Goal: Task Accomplishment & Management: Manage account settings

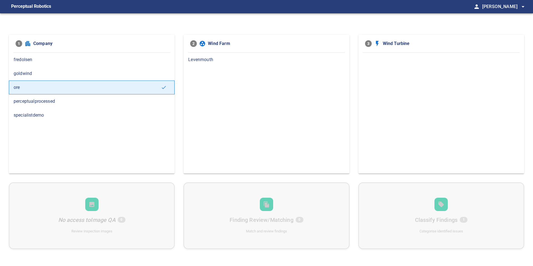
click at [24, 64] on div "fredolsen" at bounding box center [92, 60] width 166 height 14
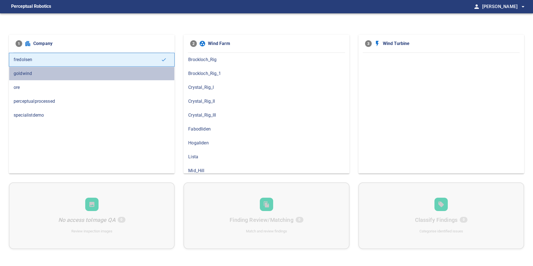
click at [26, 74] on span "goldwind" at bounding box center [92, 73] width 156 height 7
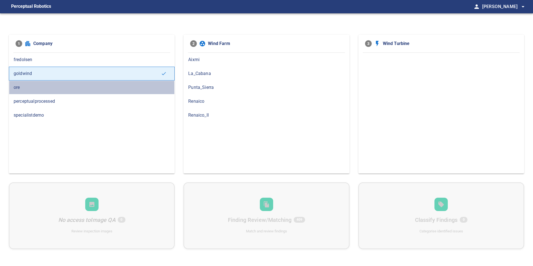
click at [25, 87] on span "ore" at bounding box center [92, 87] width 156 height 7
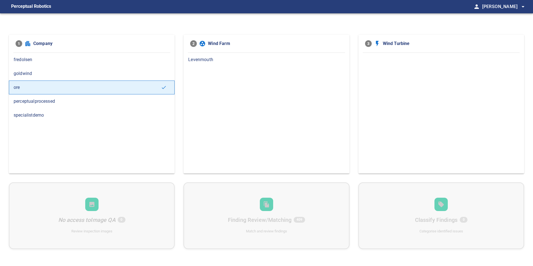
click at [59, 97] on div "perceptualprocessed" at bounding box center [92, 101] width 166 height 14
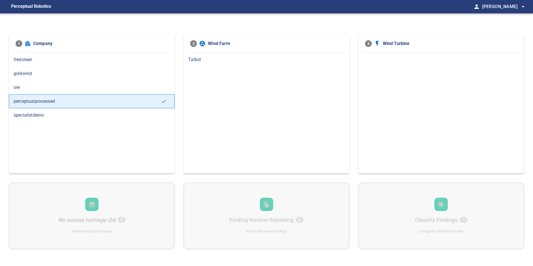
click at [50, 114] on span "specialistdemo" at bounding box center [92, 115] width 156 height 7
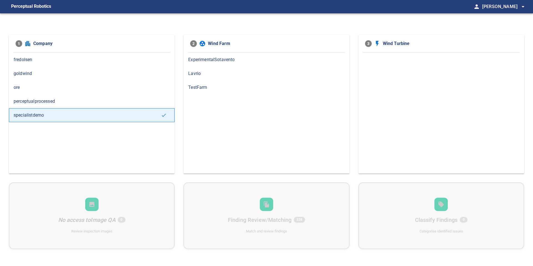
click at [45, 70] on span "goldwind" at bounding box center [92, 73] width 156 height 7
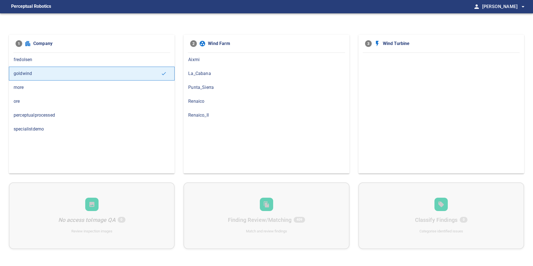
click at [33, 92] on div "more" at bounding box center [92, 87] width 166 height 14
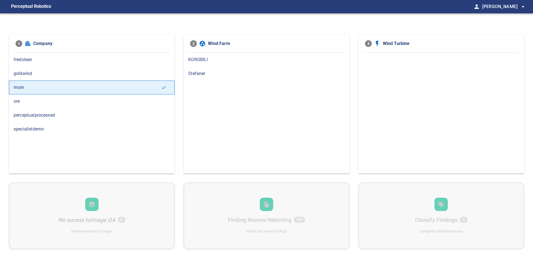
click at [195, 59] on span "KOROBILI" at bounding box center [266, 59] width 156 height 7
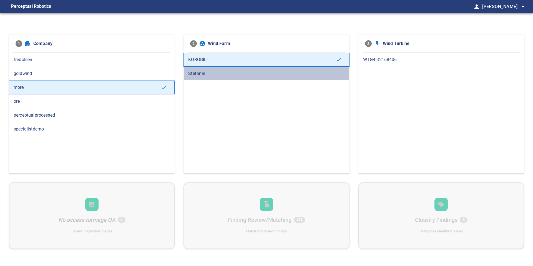
click at [203, 72] on span "Stefaner" at bounding box center [266, 73] width 156 height 7
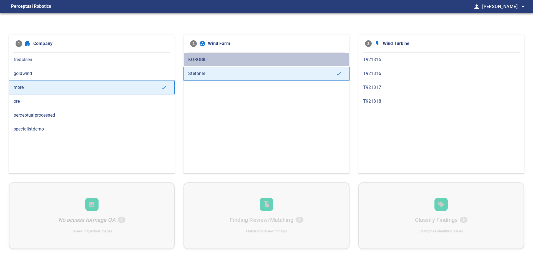
click at [203, 60] on span "KOROBILI" at bounding box center [266, 59] width 156 height 7
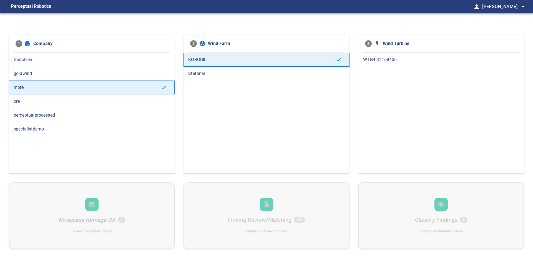
click at [379, 60] on span "WTG4-32168406" at bounding box center [441, 59] width 156 height 7
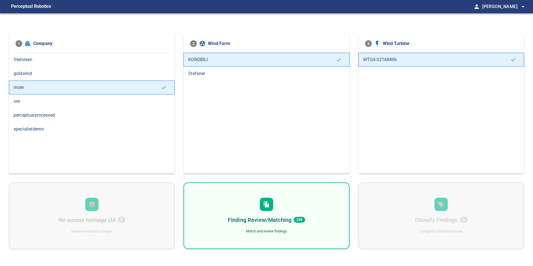
click at [300, 207] on div "Finding Review/Matching 228 Match and review findings" at bounding box center [266, 215] width 166 height 67
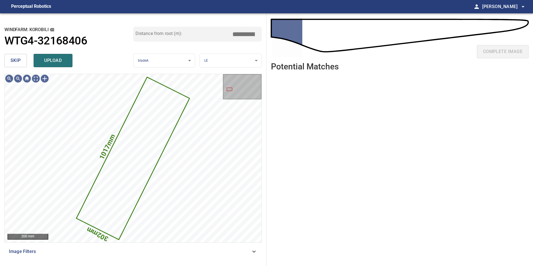
click at [19, 65] on button "skip" at bounding box center [15, 60] width 22 height 13
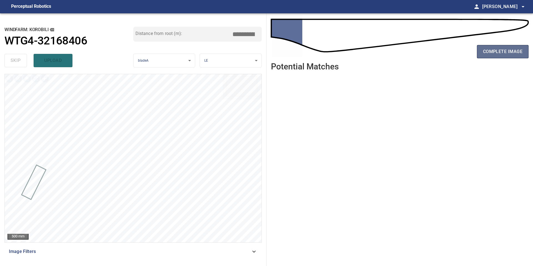
click at [491, 51] on span "complete image" at bounding box center [502, 52] width 39 height 8
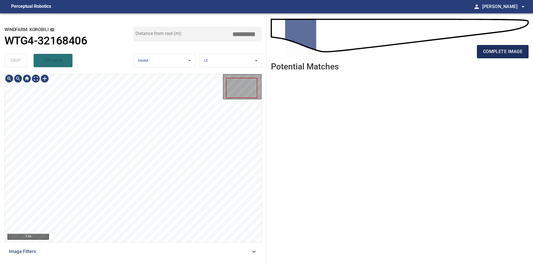
click at [496, 52] on span "complete image" at bounding box center [502, 52] width 39 height 8
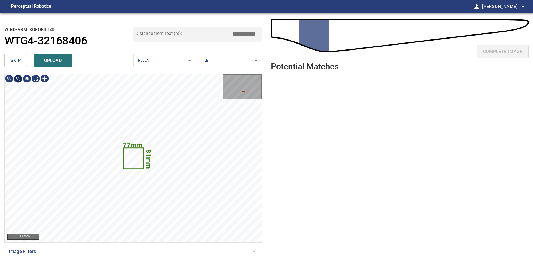
click at [16, 64] on span "skip" at bounding box center [16, 61] width 10 height 8
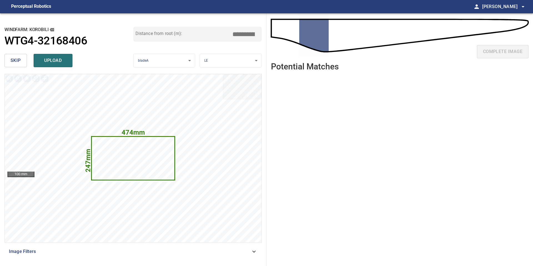
click at [21, 60] on button "skip" at bounding box center [15, 60] width 22 height 13
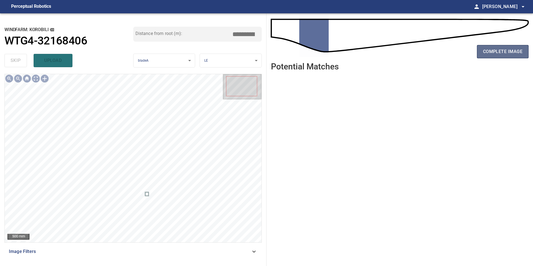
click at [477, 55] on button "complete image" at bounding box center [503, 51] width 52 height 13
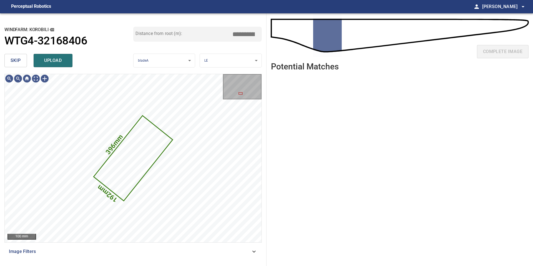
click at [18, 63] on span "skip" at bounding box center [16, 61] width 10 height 8
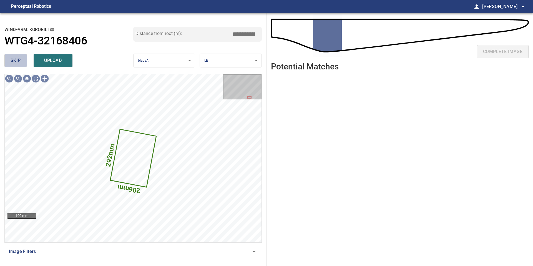
click at [18, 63] on span "skip" at bounding box center [16, 61] width 10 height 8
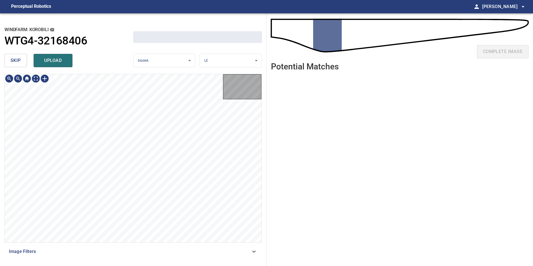
click at [18, 63] on span "skip" at bounding box center [16, 61] width 10 height 8
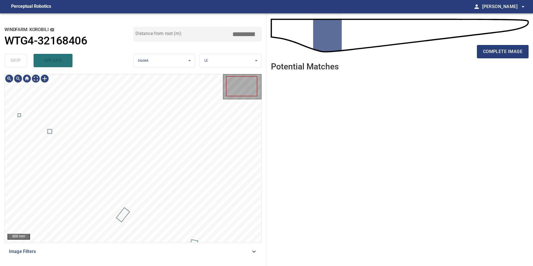
type input "****"
click at [18, 63] on div "skip upload" at bounding box center [68, 61] width 129 height 18
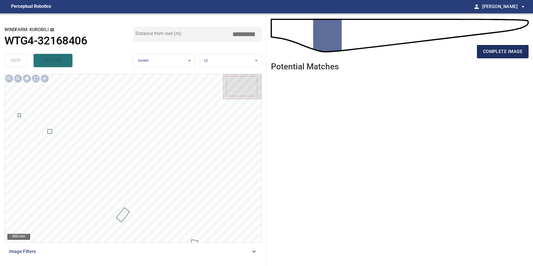
click at [483, 54] on span "complete image" at bounding box center [502, 52] width 39 height 8
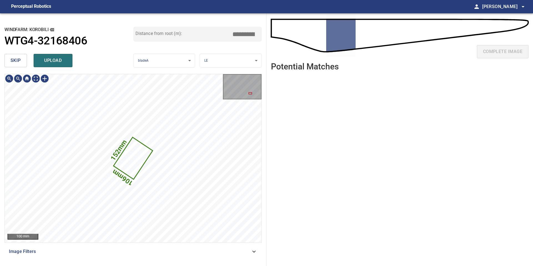
click at [19, 62] on span "skip" at bounding box center [16, 61] width 10 height 8
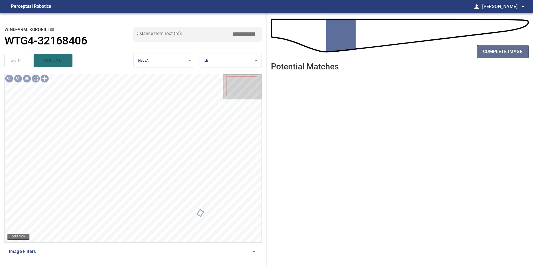
click at [500, 57] on button "complete image" at bounding box center [503, 51] width 52 height 13
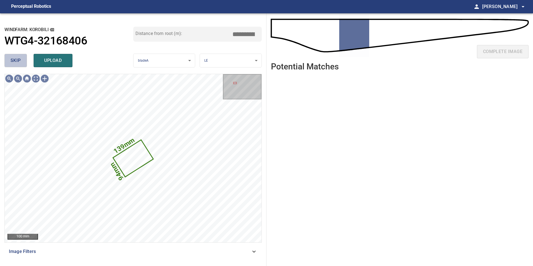
click at [18, 62] on span "skip" at bounding box center [16, 61] width 10 height 8
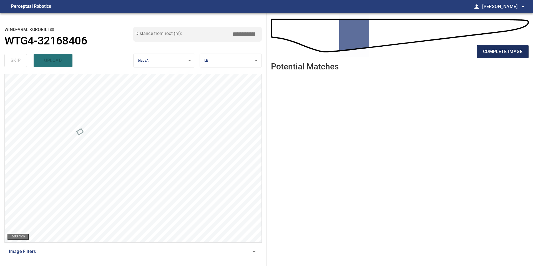
click at [506, 51] on span "complete image" at bounding box center [502, 52] width 39 height 8
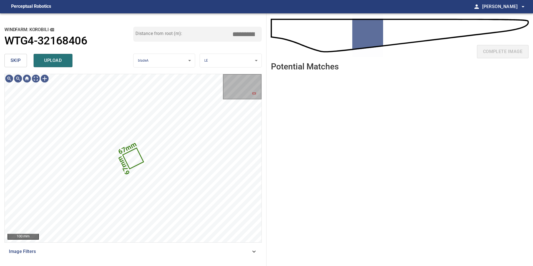
click at [20, 57] on span "skip" at bounding box center [16, 61] width 10 height 8
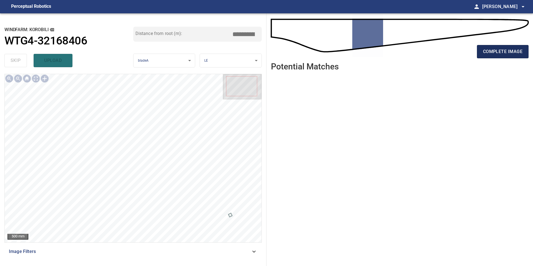
click at [498, 51] on span "complete image" at bounding box center [502, 52] width 39 height 8
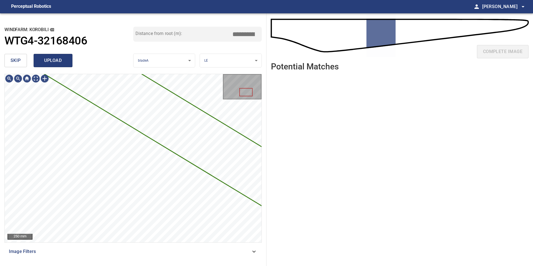
click at [64, 62] on span "upload" at bounding box center [53, 61] width 27 height 8
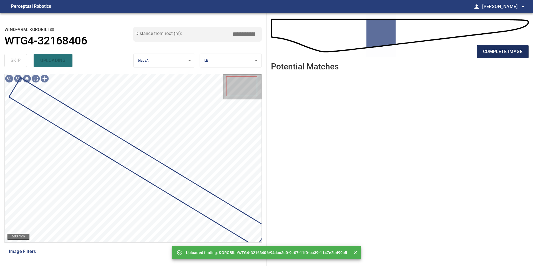
click at [503, 49] on span "complete image" at bounding box center [502, 52] width 39 height 8
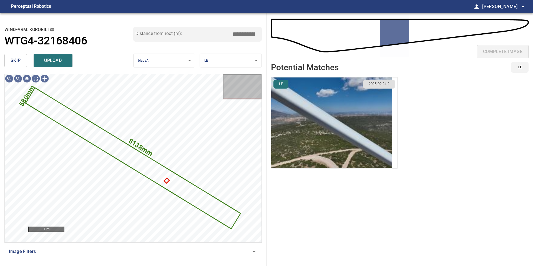
click at [376, 148] on img "button" at bounding box center [331, 122] width 121 height 91
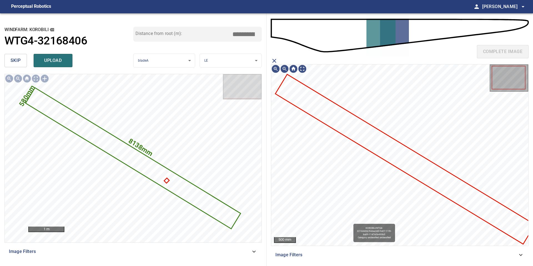
click at [394, 154] on icon at bounding box center [405, 159] width 258 height 168
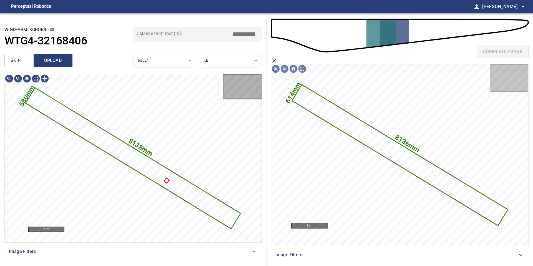
click at [55, 61] on span "upload" at bounding box center [53, 61] width 27 height 8
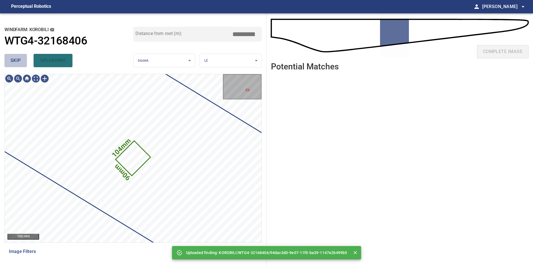
click at [13, 61] on span "skip" at bounding box center [16, 61] width 10 height 8
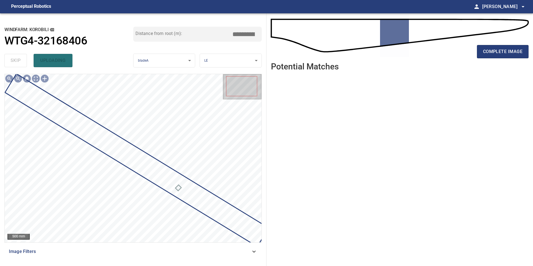
click at [502, 42] on div "complete image" at bounding box center [399, 38] width 257 height 40
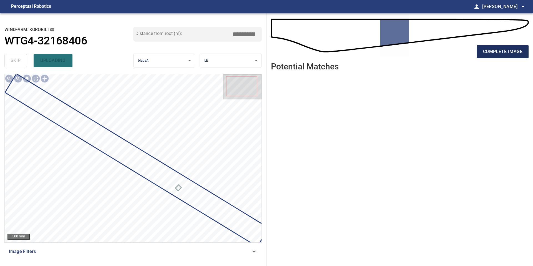
click at [502, 55] on span "complete image" at bounding box center [502, 52] width 39 height 8
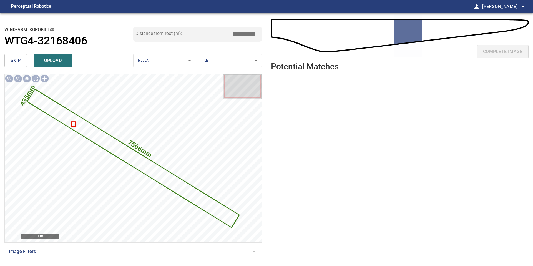
click at [243, 33] on input "*****" at bounding box center [246, 34] width 28 height 11
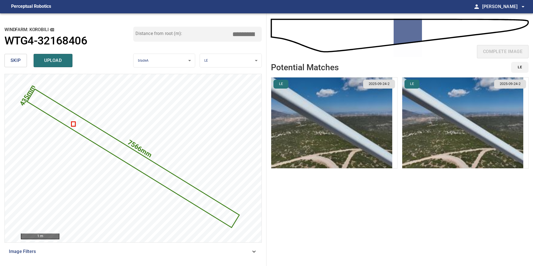
type input "*****"
click at [365, 149] on img "button" at bounding box center [331, 122] width 121 height 91
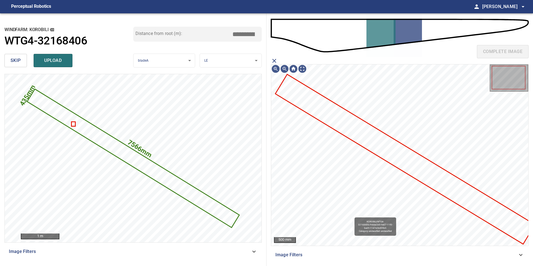
click at [378, 141] on icon at bounding box center [405, 159] width 258 height 168
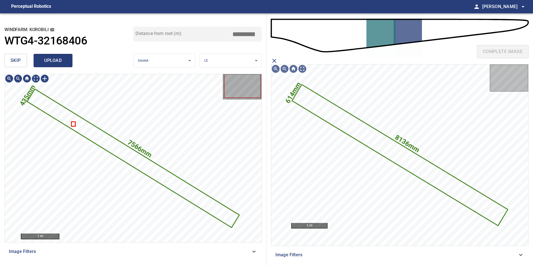
click at [57, 60] on span "upload" at bounding box center [53, 61] width 27 height 8
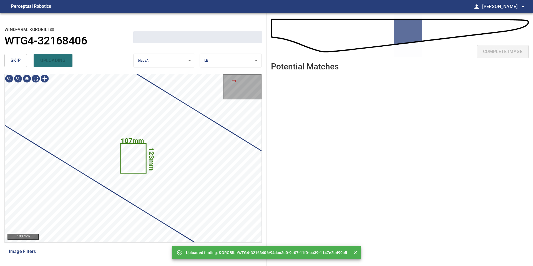
click at [16, 59] on span "skip" at bounding box center [16, 61] width 10 height 8
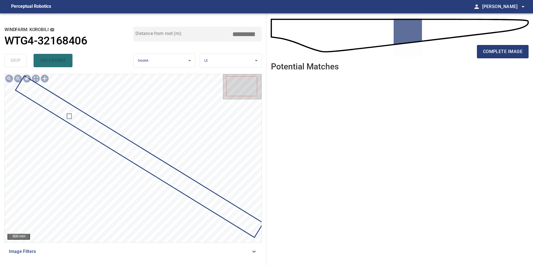
click at [484, 64] on div "complete image" at bounding box center [399, 54] width 257 height 22
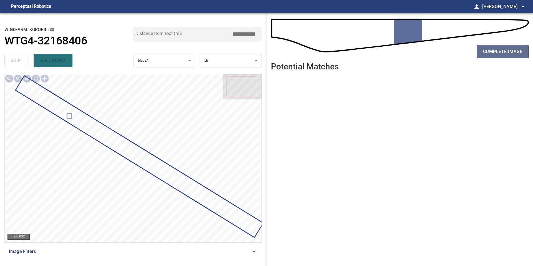
click at [486, 54] on span "complete image" at bounding box center [502, 52] width 39 height 8
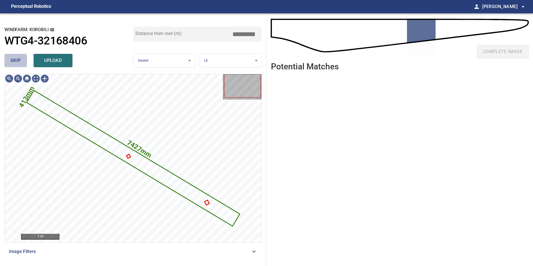
click at [22, 55] on button "skip" at bounding box center [15, 60] width 22 height 13
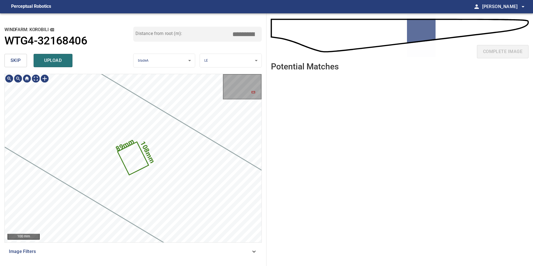
click at [22, 55] on button "skip" at bounding box center [15, 60] width 22 height 13
click at [22, 55] on div "skip upload" at bounding box center [68, 61] width 129 height 18
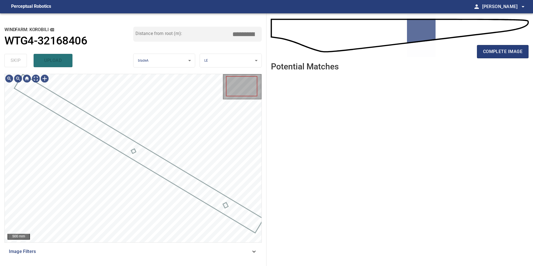
type input "*****"
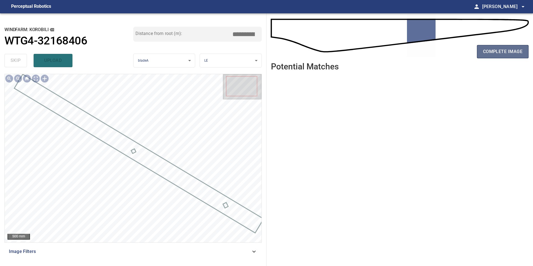
click at [505, 56] on button "complete image" at bounding box center [503, 51] width 52 height 13
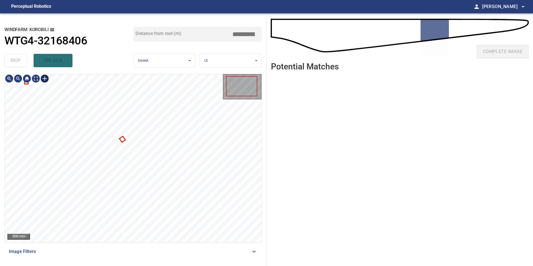
click at [47, 80] on div at bounding box center [44, 78] width 9 height 9
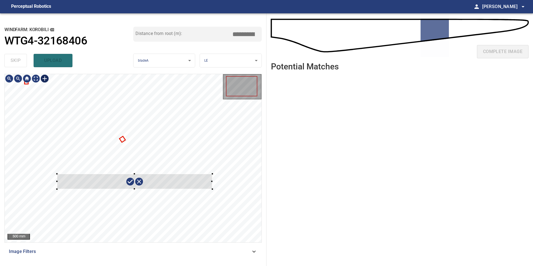
click at [218, 187] on div at bounding box center [133, 158] width 257 height 168
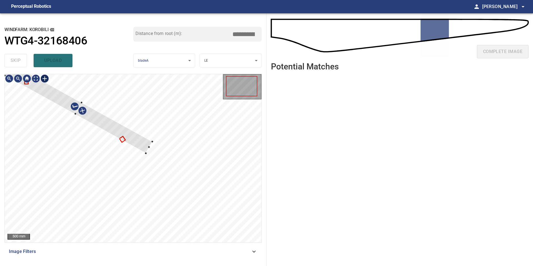
click at [110, 128] on div at bounding box center [78, 108] width 147 height 89
click at [135, 139] on div at bounding box center [78, 111] width 147 height 89
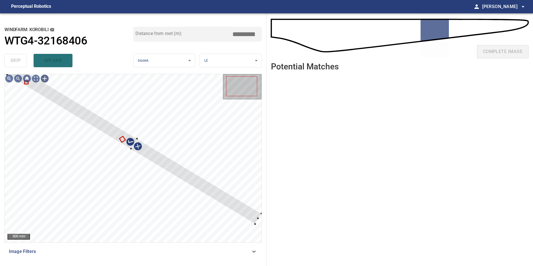
click at [269, 240] on div "**********" at bounding box center [266, 139] width 533 height 252
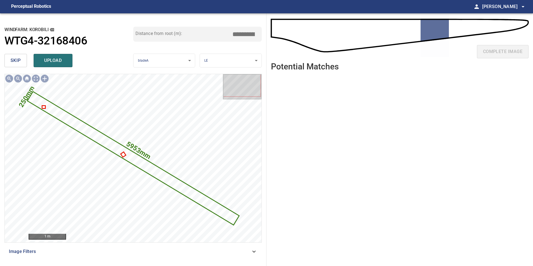
drag, startPoint x: 245, startPoint y: 33, endPoint x: 202, endPoint y: 33, distance: 43.0
click at [202, 33] on div "Distance from root (m): *****" at bounding box center [197, 34] width 129 height 15
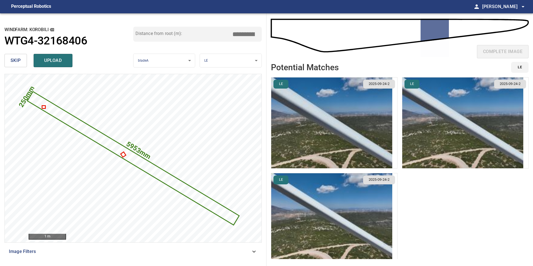
type input "*****"
click at [363, 141] on img "button" at bounding box center [331, 122] width 121 height 91
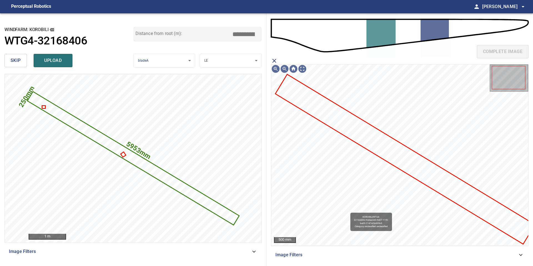
click at [374, 136] on icon at bounding box center [405, 159] width 258 height 168
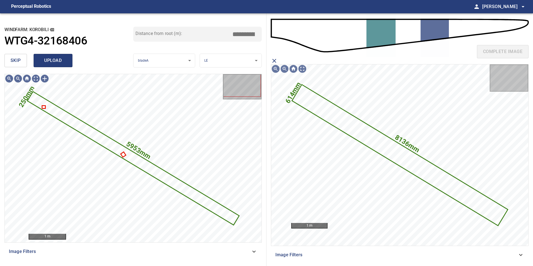
click at [50, 59] on span "upload" at bounding box center [53, 61] width 27 height 8
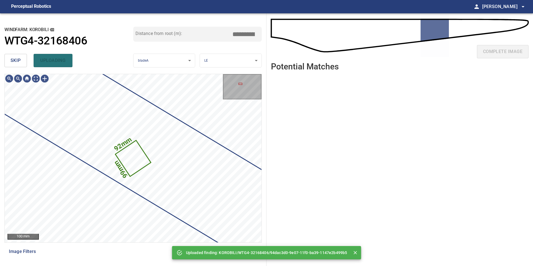
click at [15, 60] on span "skip" at bounding box center [16, 61] width 10 height 8
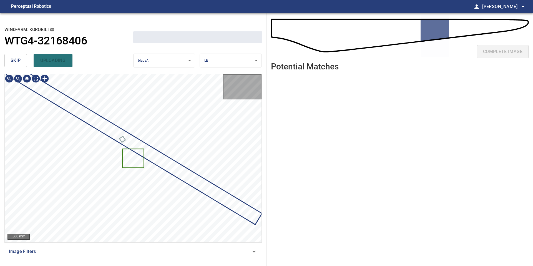
click at [15, 60] on span "skip" at bounding box center [16, 61] width 10 height 8
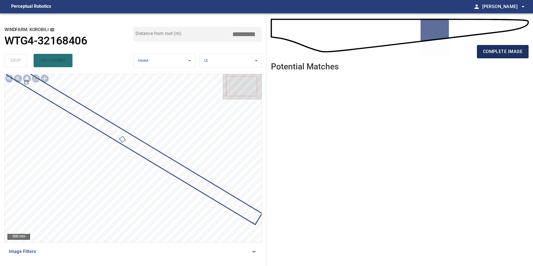
click at [507, 48] on span "complete image" at bounding box center [502, 52] width 39 height 8
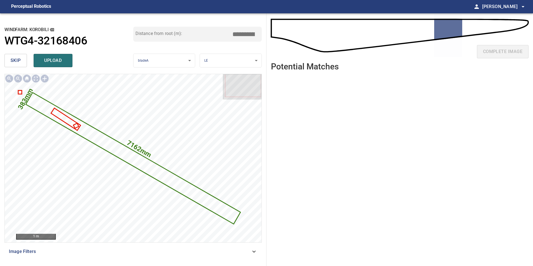
drag, startPoint x: 246, startPoint y: 35, endPoint x: 202, endPoint y: 29, distance: 44.0
click at [204, 29] on div "Distance from root (m): *****" at bounding box center [197, 34] width 129 height 15
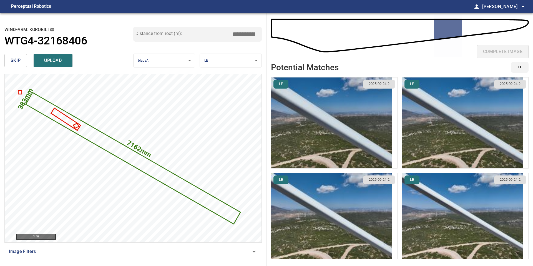
type input "*****"
click at [336, 126] on img "button" at bounding box center [331, 122] width 121 height 91
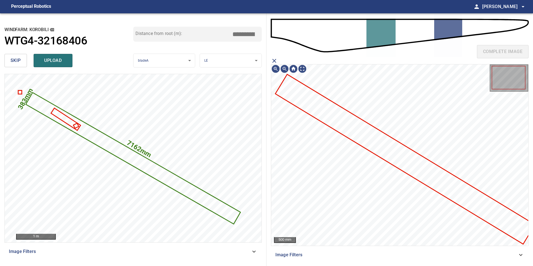
click at [361, 125] on icon at bounding box center [405, 159] width 258 height 168
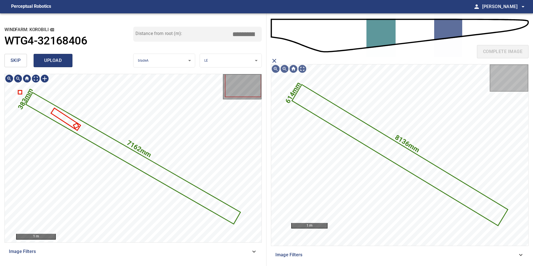
click at [53, 63] on span "upload" at bounding box center [53, 61] width 27 height 8
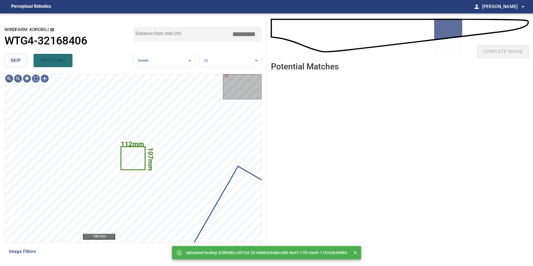
click at [2, 56] on div "**********" at bounding box center [133, 139] width 266 height 252
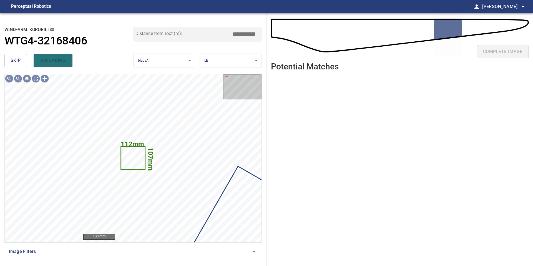
click at [2, 56] on div "**********" at bounding box center [133, 139] width 266 height 252
click at [14, 61] on span "skip" at bounding box center [16, 61] width 10 height 8
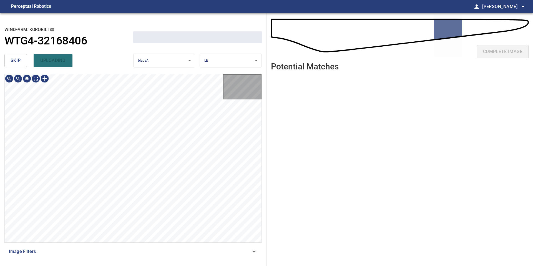
click at [14, 61] on span "skip" at bounding box center [16, 61] width 10 height 8
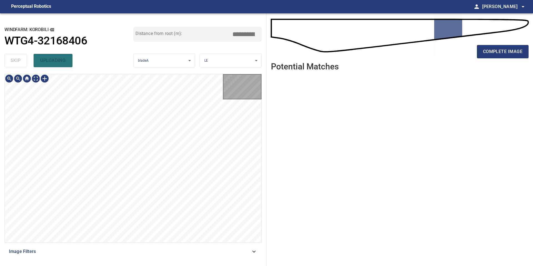
click at [14, 61] on div "skip uploading" at bounding box center [68, 61] width 129 height 18
type input "*****"
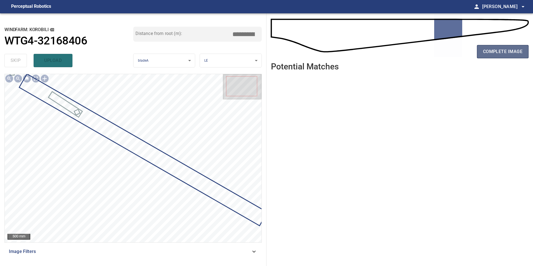
click at [502, 57] on button "complete image" at bounding box center [503, 51] width 52 height 13
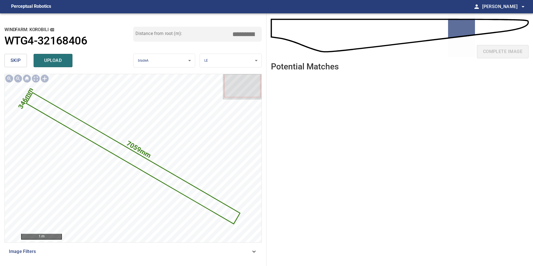
drag, startPoint x: 246, startPoint y: 35, endPoint x: 210, endPoint y: 24, distance: 38.1
click at [210, 24] on div "**********" at bounding box center [133, 139] width 266 height 252
drag, startPoint x: 244, startPoint y: 34, endPoint x: 216, endPoint y: 34, distance: 28.3
click at [228, 34] on div "Distance from root (m): ****" at bounding box center [197, 34] width 129 height 15
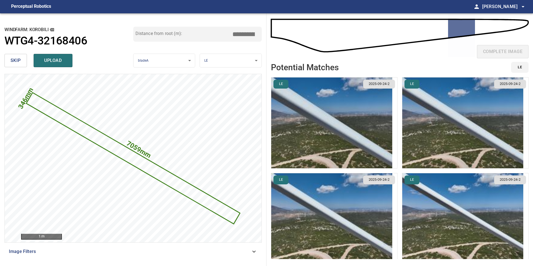
type input "*****"
click at [363, 140] on img "button" at bounding box center [331, 122] width 121 height 91
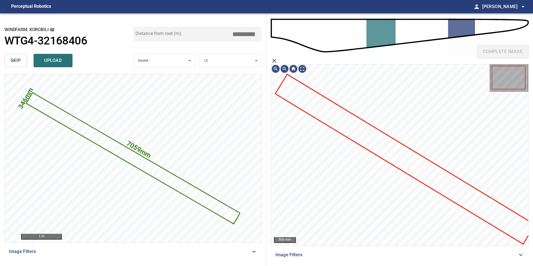
click at [363, 140] on icon at bounding box center [405, 159] width 258 height 168
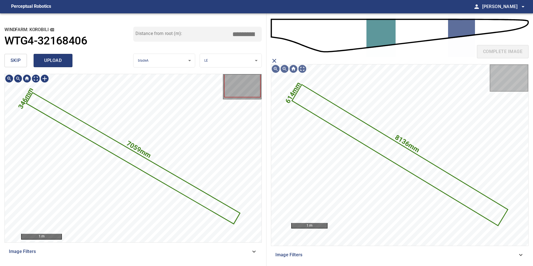
click at [53, 60] on span "upload" at bounding box center [53, 61] width 27 height 8
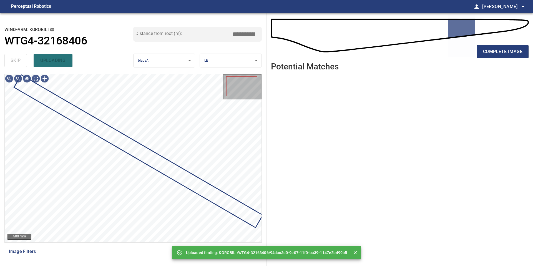
click at [13, 59] on div "skip uploading" at bounding box center [68, 61] width 129 height 18
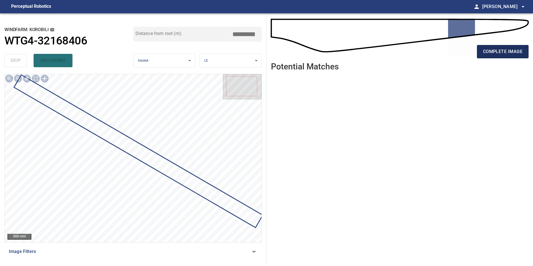
click at [497, 50] on span "complete image" at bounding box center [502, 52] width 39 height 8
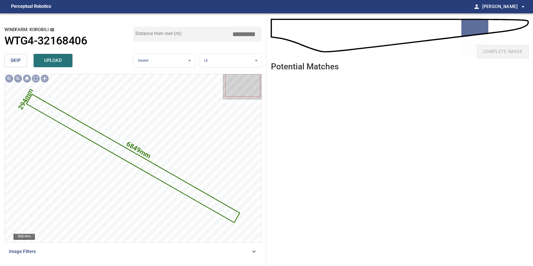
drag, startPoint x: 246, startPoint y: 33, endPoint x: 219, endPoint y: 33, distance: 26.9
click at [232, 33] on input "*****" at bounding box center [246, 34] width 28 height 11
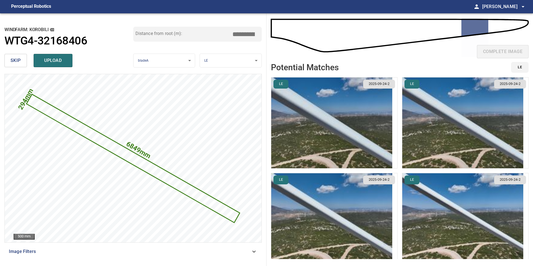
type input "*****"
click at [373, 130] on img "button" at bounding box center [331, 122] width 121 height 91
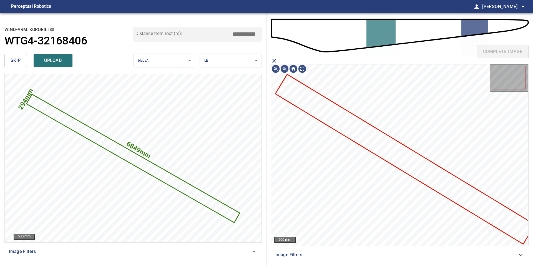
click at [373, 130] on icon at bounding box center [405, 159] width 258 height 168
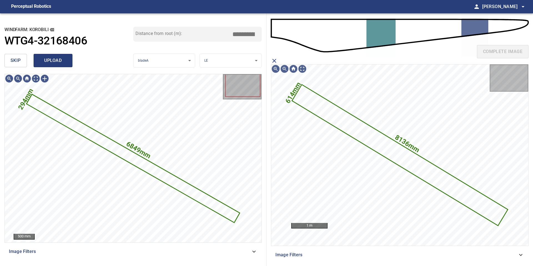
click at [59, 54] on button "upload" at bounding box center [53, 60] width 39 height 13
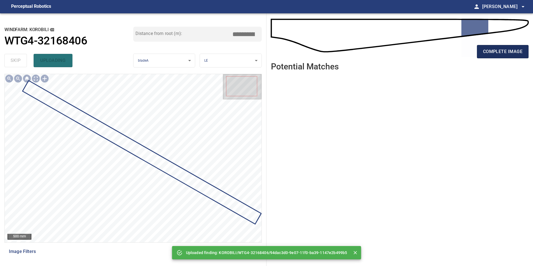
click at [502, 52] on span "complete image" at bounding box center [502, 52] width 39 height 8
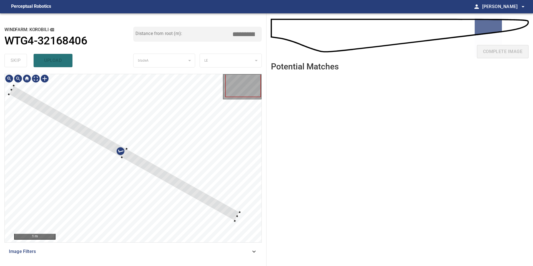
click at [9, 84] on div at bounding box center [133, 158] width 257 height 168
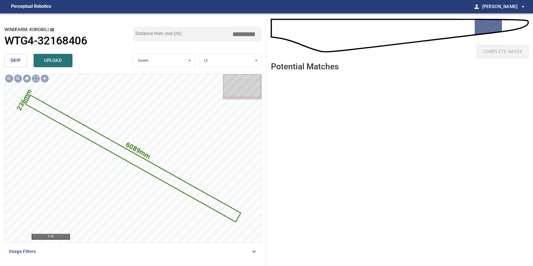
drag, startPoint x: 245, startPoint y: 34, endPoint x: 198, endPoint y: 34, distance: 47.2
click at [200, 34] on div "Distance from root (m): *****" at bounding box center [197, 34] width 129 height 15
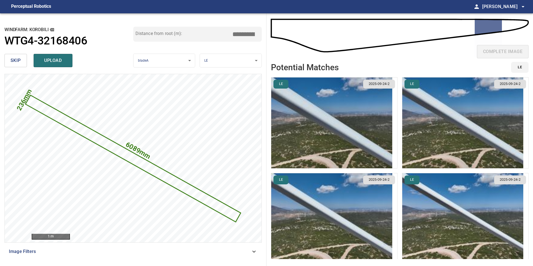
type input "*****"
click at [351, 113] on img "button" at bounding box center [331, 122] width 121 height 91
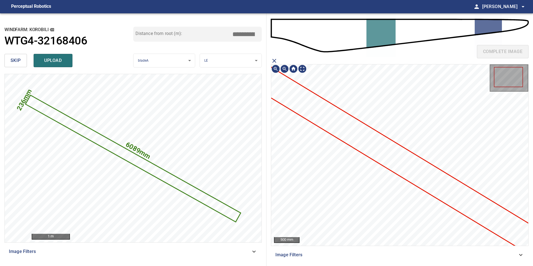
click at [377, 148] on icon at bounding box center [408, 166] width 301 height 196
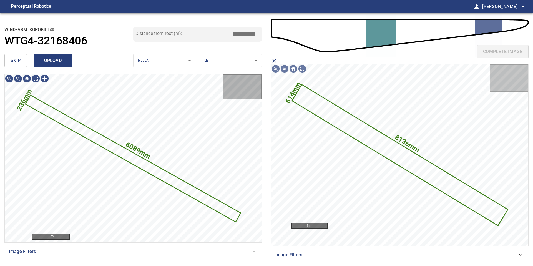
click at [50, 61] on span "upload" at bounding box center [53, 61] width 27 height 8
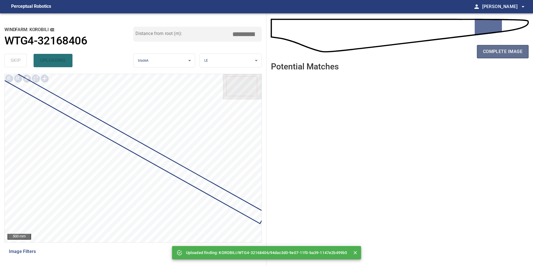
click at [485, 57] on button "complete image" at bounding box center [503, 51] width 52 height 13
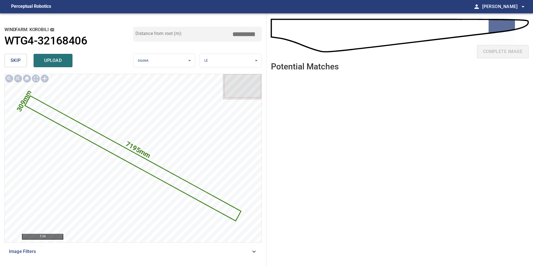
drag, startPoint x: 233, startPoint y: 33, endPoint x: 193, endPoint y: 33, distance: 39.9
click at [196, 33] on div "Distance from root (m): *****" at bounding box center [197, 34] width 129 height 15
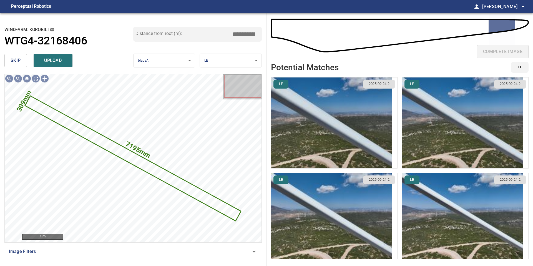
type input "*****"
click at [356, 113] on img "button" at bounding box center [331, 122] width 121 height 91
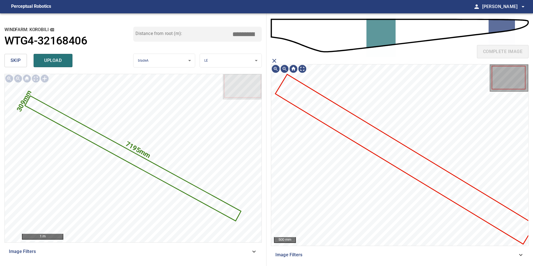
click at [364, 125] on icon at bounding box center [405, 159] width 258 height 168
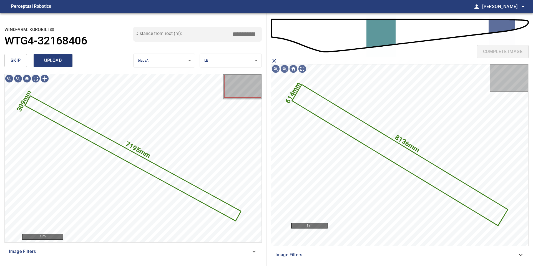
click at [63, 60] on span "upload" at bounding box center [53, 61] width 27 height 8
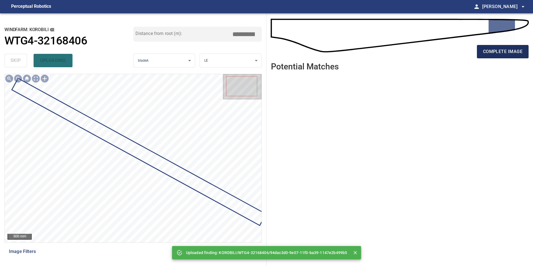
click at [510, 57] on button "complete image" at bounding box center [503, 51] width 52 height 13
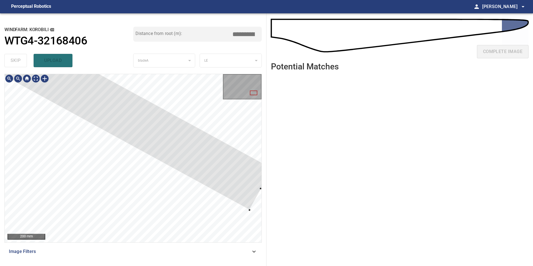
click at [262, 188] on div "**********" at bounding box center [133, 139] width 266 height 252
click at [19, 81] on div at bounding box center [18, 78] width 9 height 9
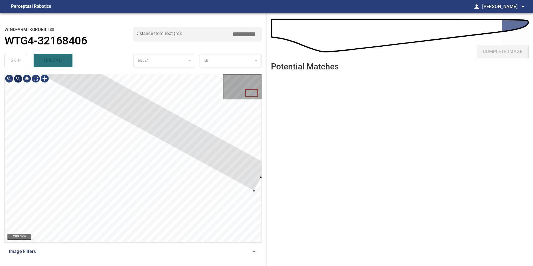
click at [19, 81] on div at bounding box center [18, 78] width 9 height 9
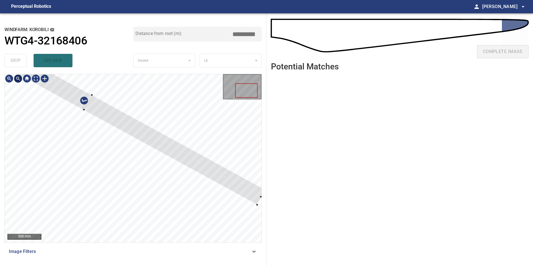
click at [19, 81] on div at bounding box center [18, 78] width 9 height 9
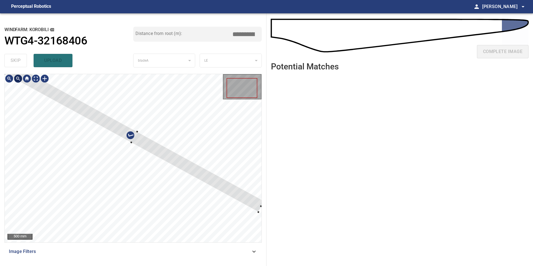
click at [19, 81] on div at bounding box center [18, 78] width 9 height 9
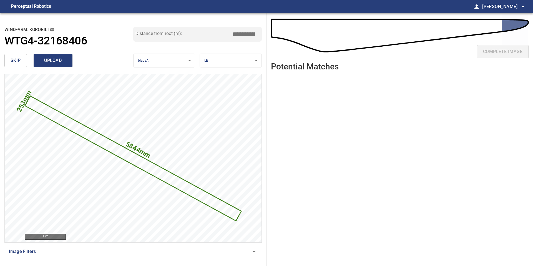
click at [60, 60] on span "upload" at bounding box center [53, 61] width 27 height 8
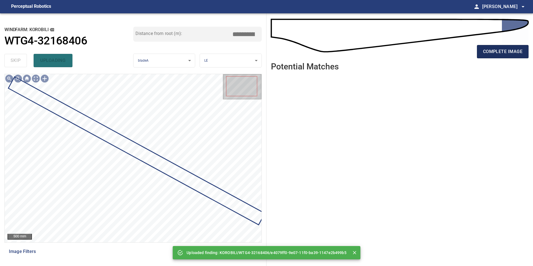
click at [501, 53] on span "complete image" at bounding box center [502, 52] width 39 height 8
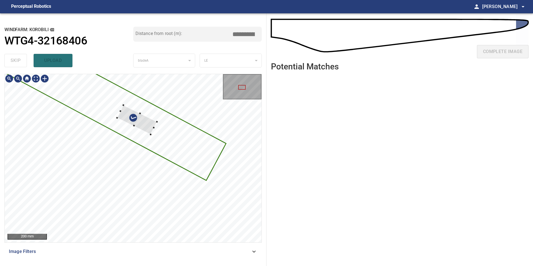
click at [148, 134] on div at bounding box center [133, 158] width 257 height 168
click at [158, 123] on div at bounding box center [133, 158] width 257 height 168
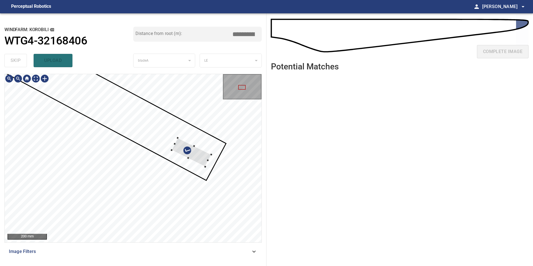
click at [208, 159] on div at bounding box center [191, 152] width 40 height 29
click at [208, 158] on div at bounding box center [207, 160] width 6 height 12
click at [201, 158] on div at bounding box center [191, 151] width 39 height 29
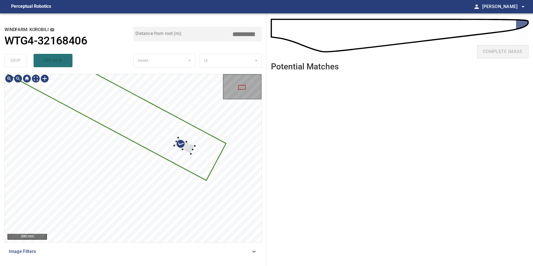
click at [190, 153] on div at bounding box center [133, 158] width 257 height 168
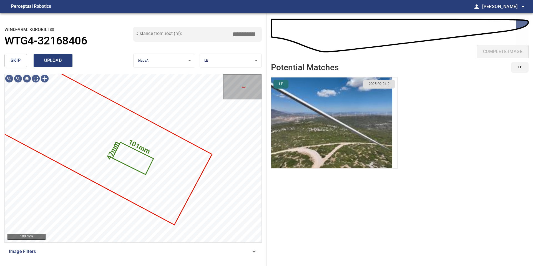
click at [59, 60] on span "upload" at bounding box center [53, 61] width 27 height 8
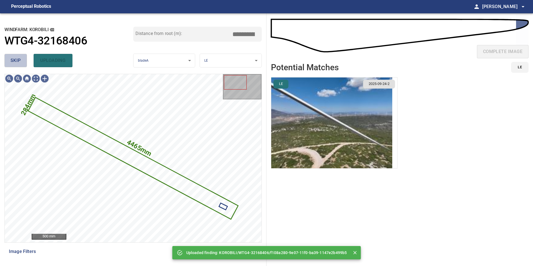
click at [8, 57] on button "skip" at bounding box center [15, 60] width 22 height 13
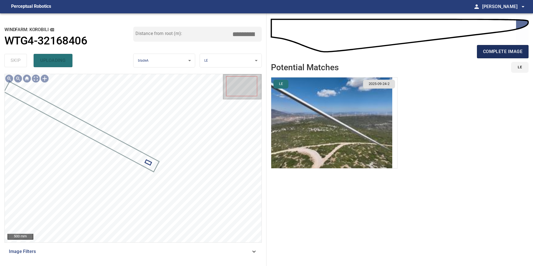
click at [503, 51] on span "complete image" at bounding box center [502, 52] width 39 height 8
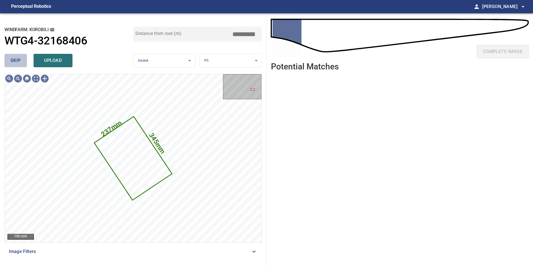
click at [15, 62] on span "skip" at bounding box center [16, 61] width 10 height 8
click at [15, 62] on div "skip upload" at bounding box center [68, 61] width 129 height 18
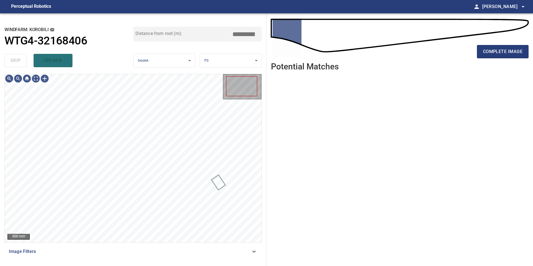
click at [15, 62] on div "skip upload" at bounding box center [68, 61] width 129 height 18
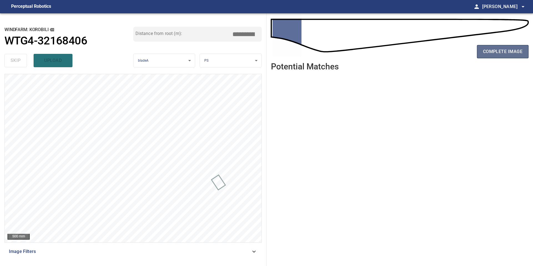
click at [493, 55] on span "complete image" at bounding box center [502, 52] width 39 height 8
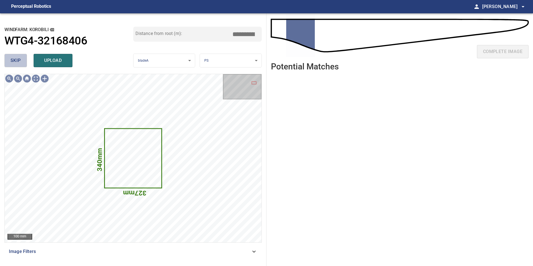
click at [10, 59] on button "skip" at bounding box center [15, 60] width 22 height 13
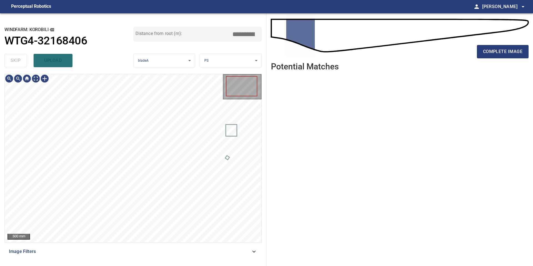
click at [10, 59] on div "skip upload" at bounding box center [68, 61] width 129 height 18
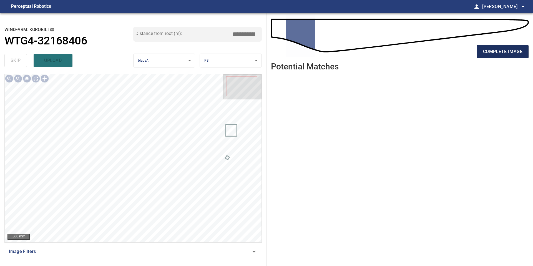
click at [501, 54] on span "complete image" at bounding box center [502, 52] width 39 height 8
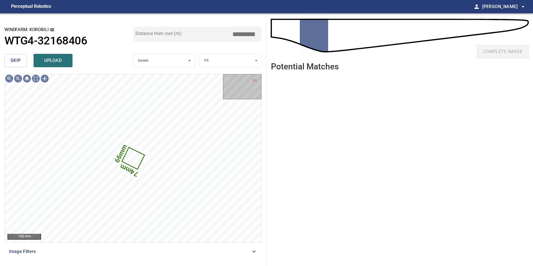
click at [17, 61] on span "skip" at bounding box center [16, 61] width 10 height 8
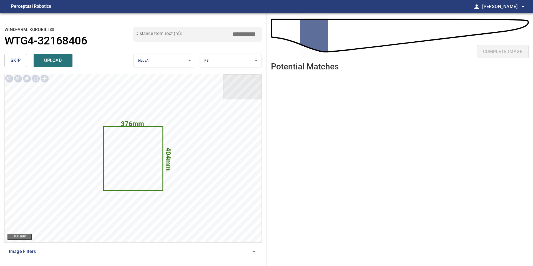
click at [16, 65] on button "skip" at bounding box center [15, 60] width 22 height 13
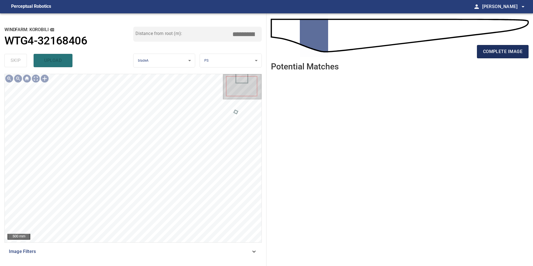
click at [494, 53] on span "complete image" at bounding box center [502, 52] width 39 height 8
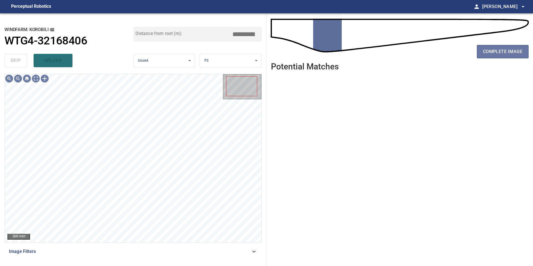
click at [494, 53] on span "complete image" at bounding box center [502, 52] width 39 height 8
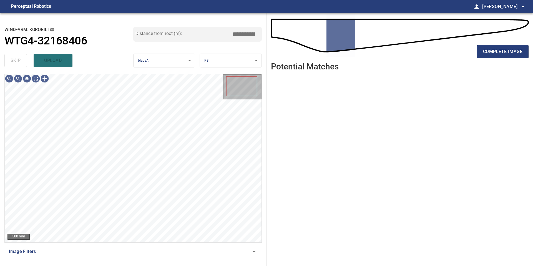
click at [494, 53] on span "complete image" at bounding box center [502, 52] width 39 height 8
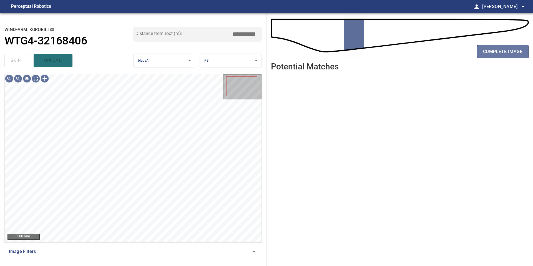
click at [494, 53] on span "complete image" at bounding box center [502, 52] width 39 height 8
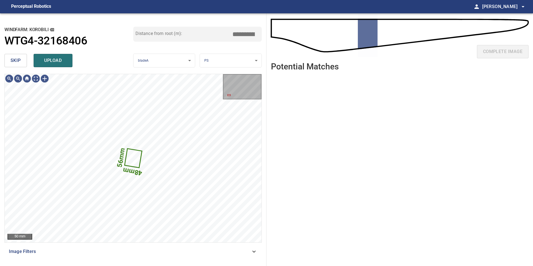
click at [21, 57] on button "skip" at bounding box center [15, 60] width 22 height 13
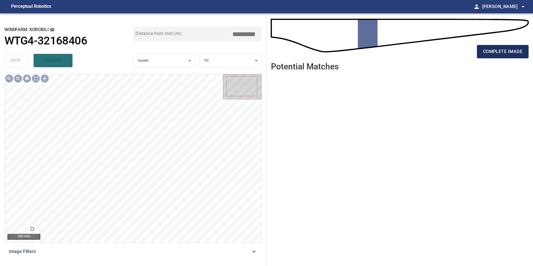
click at [488, 51] on span "complete image" at bounding box center [502, 52] width 39 height 8
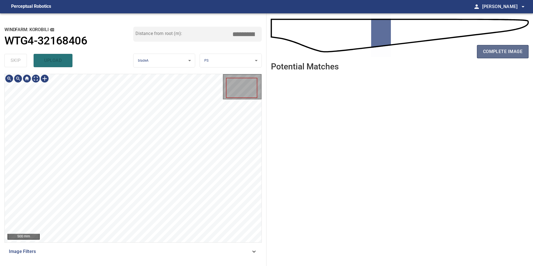
click at [489, 53] on span "complete image" at bounding box center [502, 52] width 39 height 8
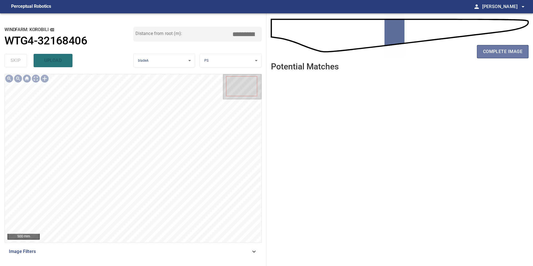
click at [489, 53] on span "complete image" at bounding box center [502, 52] width 39 height 8
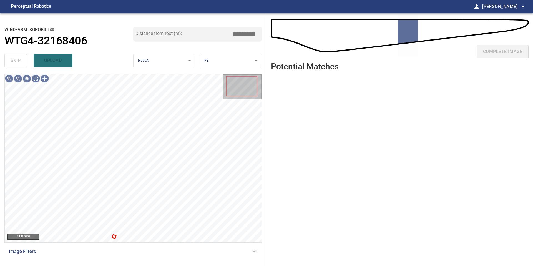
click at [489, 53] on div "complete image" at bounding box center [399, 54] width 257 height 22
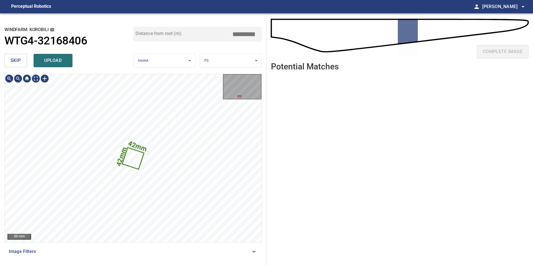
click at [17, 58] on span "skip" at bounding box center [16, 61] width 10 height 8
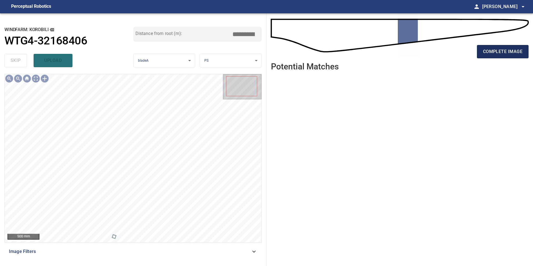
click at [479, 49] on button "complete image" at bounding box center [503, 51] width 52 height 13
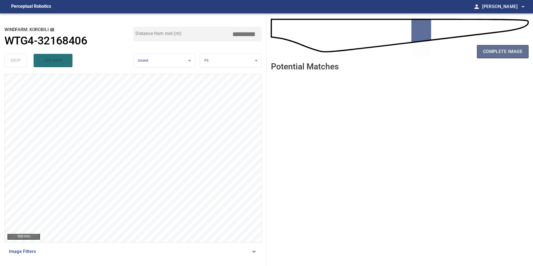
click at [509, 53] on span "complete image" at bounding box center [502, 52] width 39 height 8
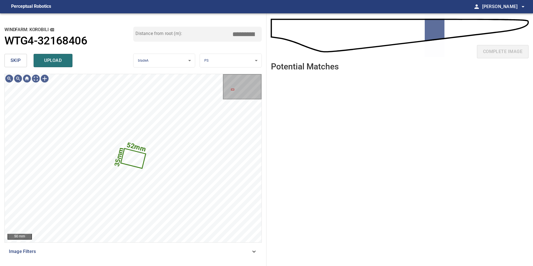
click at [16, 63] on span "skip" at bounding box center [16, 61] width 10 height 8
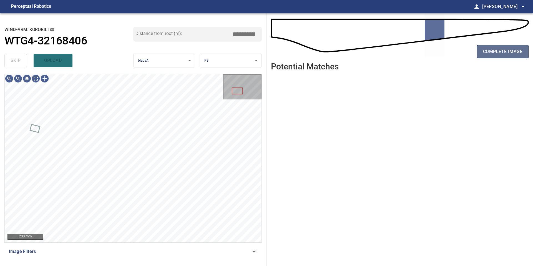
click at [507, 52] on span "complete image" at bounding box center [502, 52] width 39 height 8
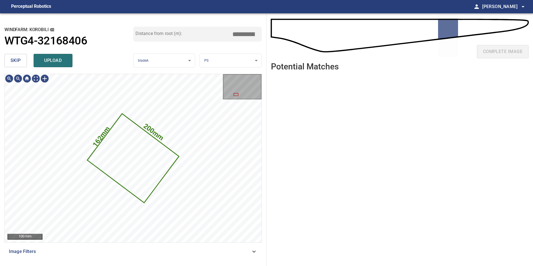
click at [16, 65] on button "skip" at bounding box center [15, 60] width 22 height 13
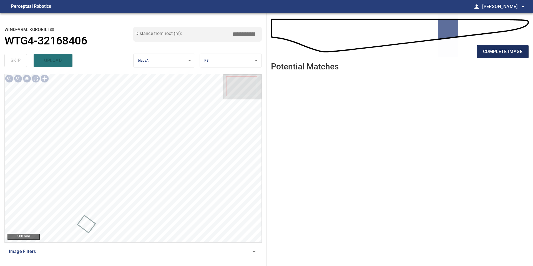
click at [501, 51] on span "complete image" at bounding box center [502, 52] width 39 height 8
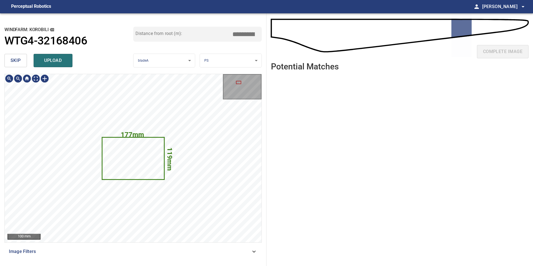
click at [18, 62] on span "skip" at bounding box center [16, 61] width 10 height 8
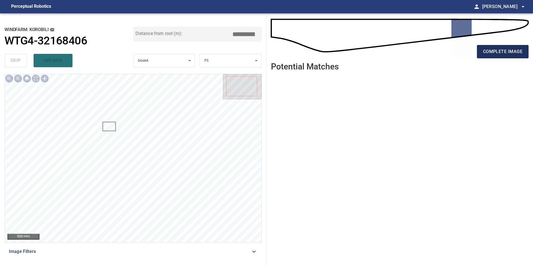
click at [505, 51] on span "complete image" at bounding box center [502, 52] width 39 height 8
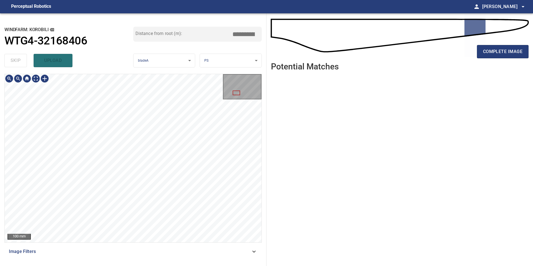
click at [143, 38] on div "**********" at bounding box center [133, 139] width 266 height 252
click at [488, 52] on span "complete image" at bounding box center [502, 52] width 39 height 8
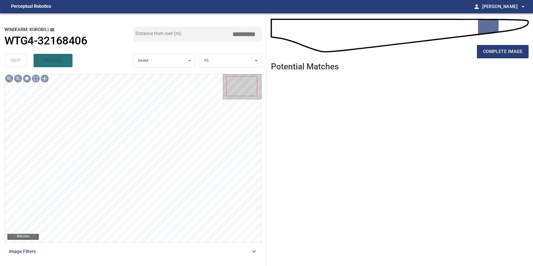
click at [488, 52] on span "complete image" at bounding box center [502, 52] width 39 height 8
click at [490, 53] on span "complete image" at bounding box center [502, 52] width 39 height 8
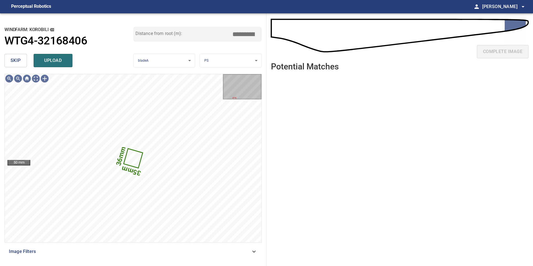
click at [19, 58] on span "skip" at bounding box center [16, 61] width 10 height 8
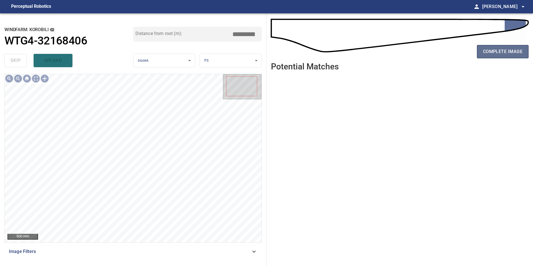
click at [495, 53] on span "complete image" at bounding box center [502, 52] width 39 height 8
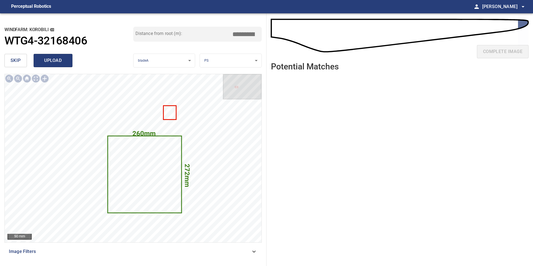
click at [50, 59] on span "upload" at bounding box center [53, 61] width 27 height 8
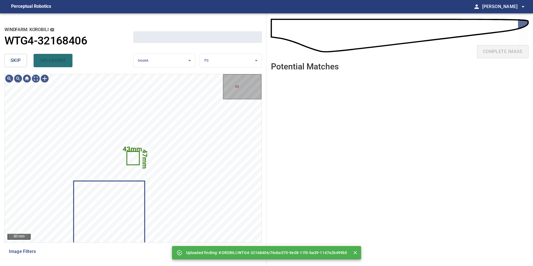
click at [9, 59] on button "skip" at bounding box center [15, 60] width 22 height 13
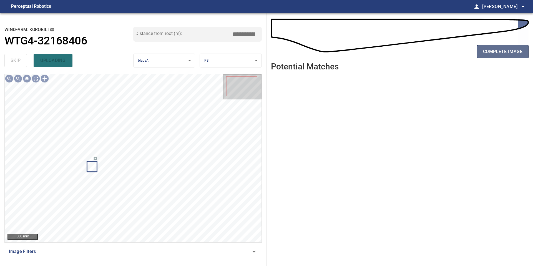
click at [500, 50] on span "complete image" at bounding box center [502, 52] width 39 height 8
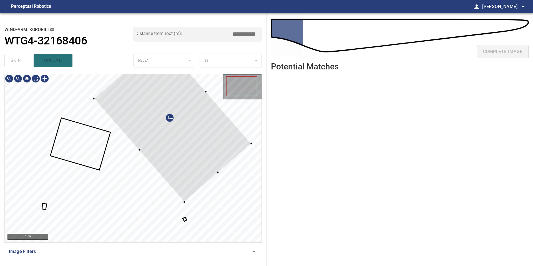
click at [198, 129] on div at bounding box center [172, 121] width 157 height 162
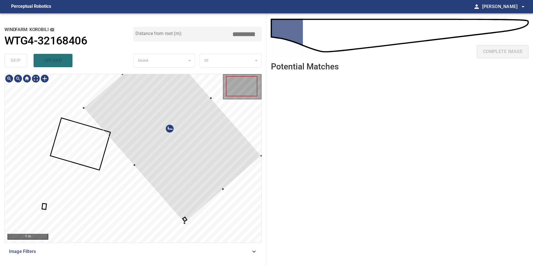
click at [184, 225] on div at bounding box center [133, 158] width 257 height 168
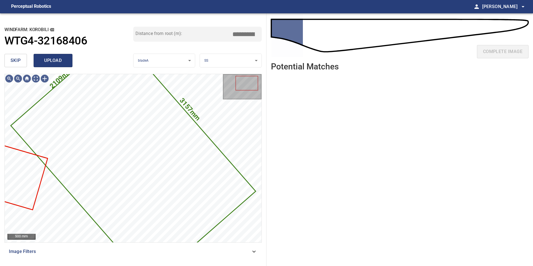
click at [55, 57] on span "upload" at bounding box center [53, 61] width 27 height 8
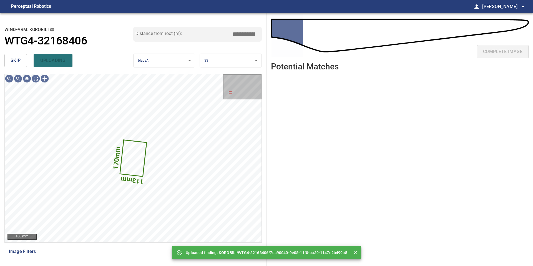
click at [34, 62] on div "skip uploading" at bounding box center [68, 61] width 129 height 18
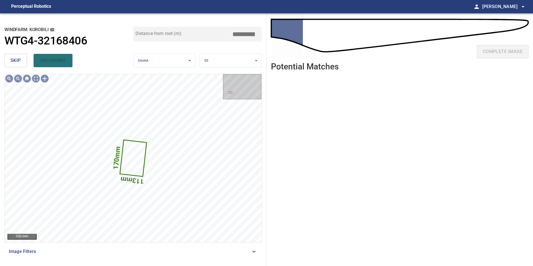
click at [19, 62] on span "skip" at bounding box center [16, 61] width 10 height 8
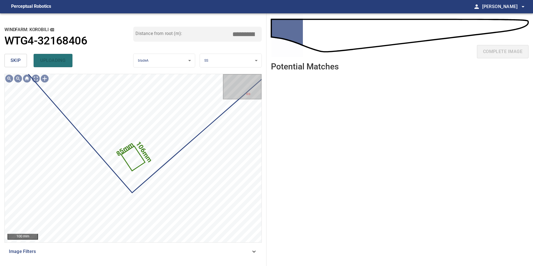
click at [17, 60] on span "skip" at bounding box center [16, 61] width 10 height 8
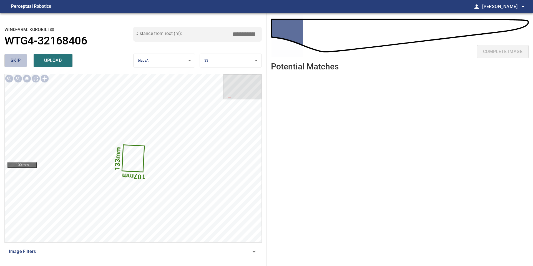
click at [16, 62] on span "skip" at bounding box center [16, 61] width 10 height 8
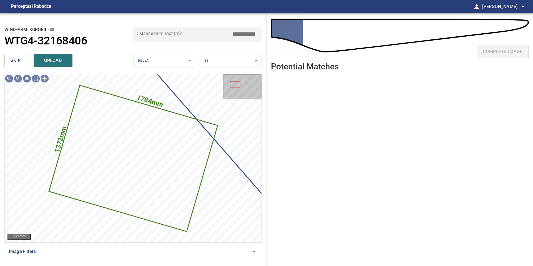
click at [14, 63] on span "skip" at bounding box center [16, 61] width 10 height 8
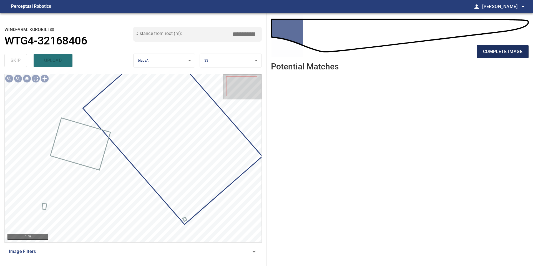
click at [500, 50] on span "complete image" at bounding box center [502, 52] width 39 height 8
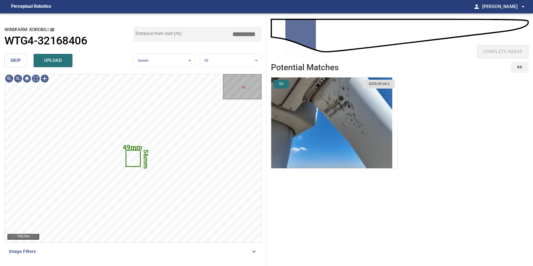
click at [20, 63] on span "skip" at bounding box center [16, 61] width 10 height 8
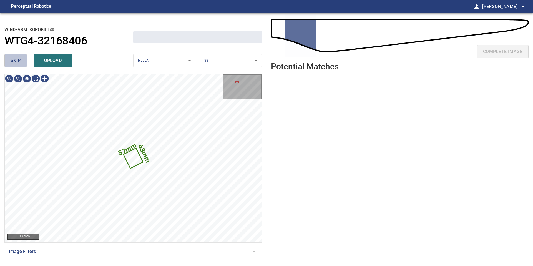
click at [20, 63] on span "skip" at bounding box center [16, 61] width 10 height 8
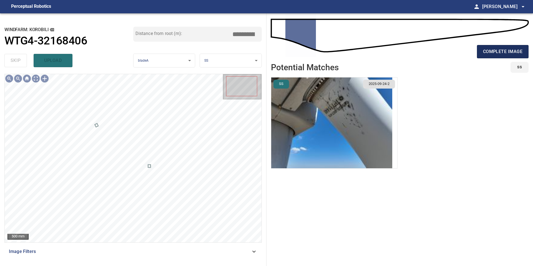
click at [506, 52] on span "complete image" at bounding box center [502, 52] width 39 height 8
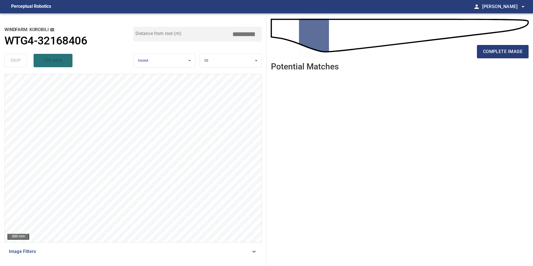
click at [506, 52] on span "complete image" at bounding box center [502, 52] width 39 height 8
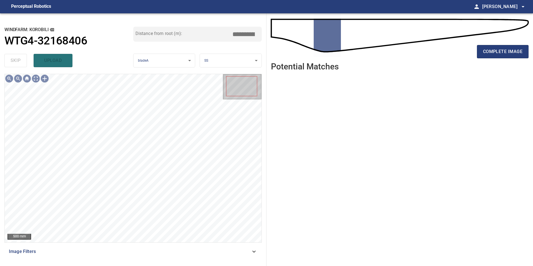
click at [506, 52] on span "complete image" at bounding box center [502, 52] width 39 height 8
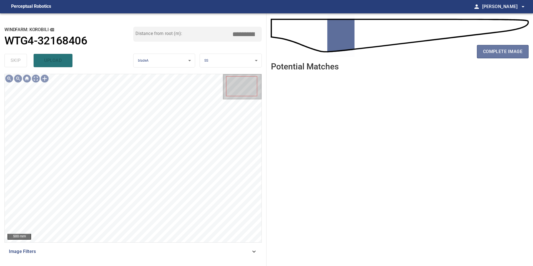
click at [506, 52] on span "complete image" at bounding box center [502, 52] width 39 height 8
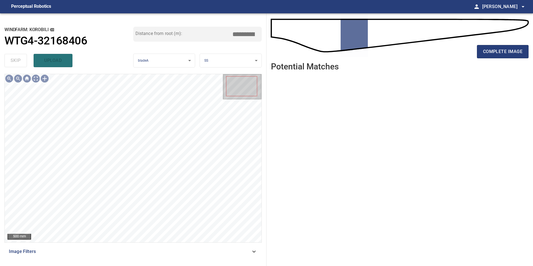
click at [506, 52] on span "complete image" at bounding box center [502, 52] width 39 height 8
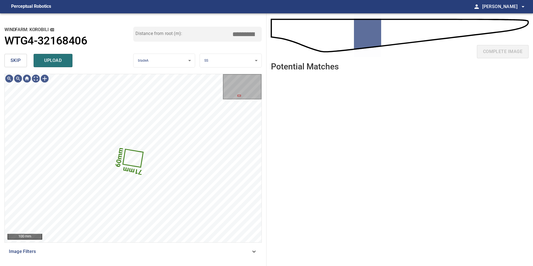
click at [14, 65] on button "skip" at bounding box center [15, 60] width 22 height 13
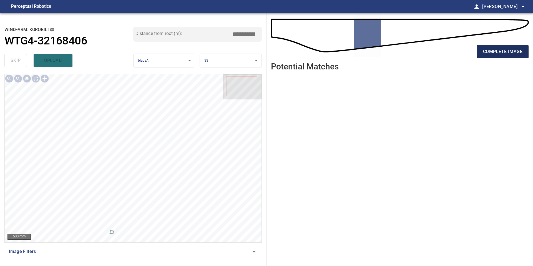
click at [510, 48] on span "complete image" at bounding box center [502, 52] width 39 height 8
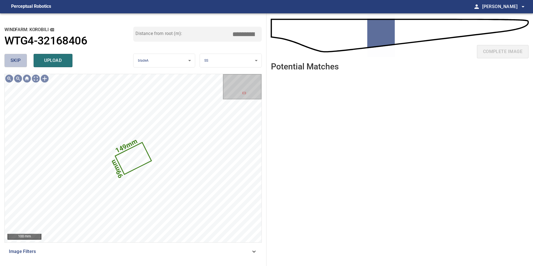
click at [21, 62] on button "skip" at bounding box center [15, 60] width 22 height 13
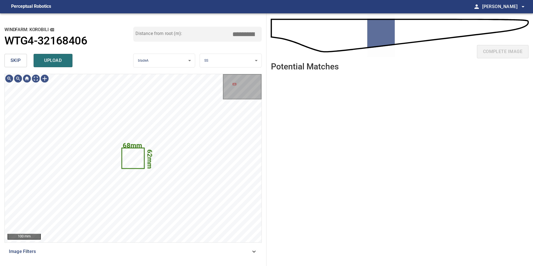
click at [21, 62] on button "skip" at bounding box center [15, 60] width 22 height 13
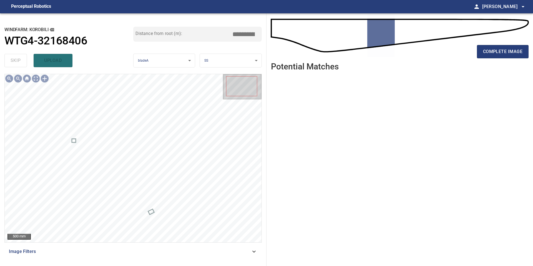
click at [505, 41] on div "complete image" at bounding box center [399, 38] width 257 height 40
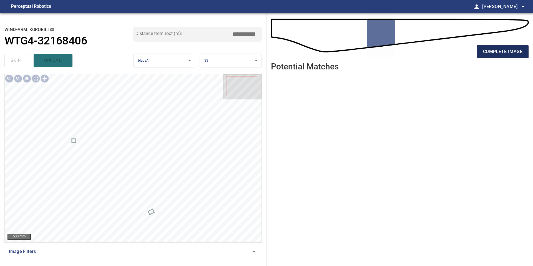
click at [505, 50] on span "complete image" at bounding box center [502, 52] width 39 height 8
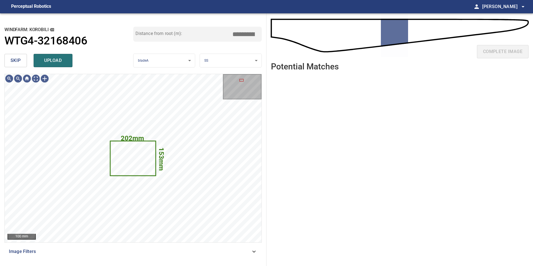
click at [21, 63] on button "skip" at bounding box center [15, 60] width 22 height 13
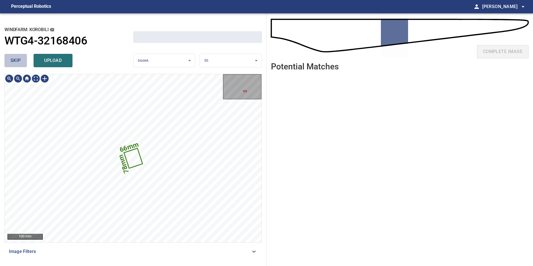
click at [21, 63] on span "skip" at bounding box center [16, 61] width 10 height 8
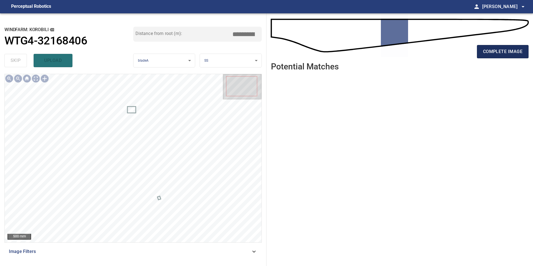
click at [500, 52] on span "complete image" at bounding box center [502, 52] width 39 height 8
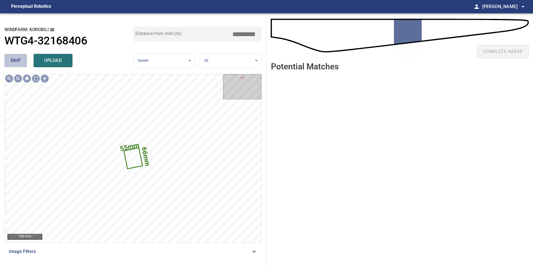
click at [21, 66] on button "skip" at bounding box center [15, 60] width 22 height 13
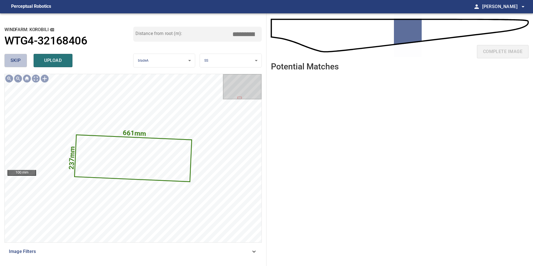
click at [21, 63] on button "skip" at bounding box center [15, 60] width 22 height 13
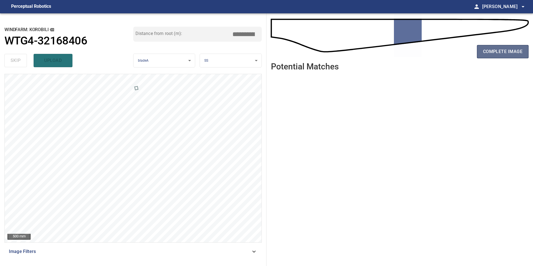
click at [501, 52] on span "complete image" at bounding box center [502, 52] width 39 height 8
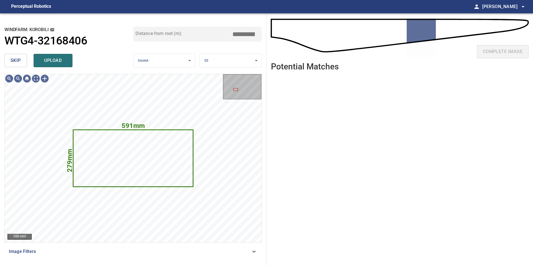
click at [22, 59] on button "skip" at bounding box center [15, 60] width 22 height 13
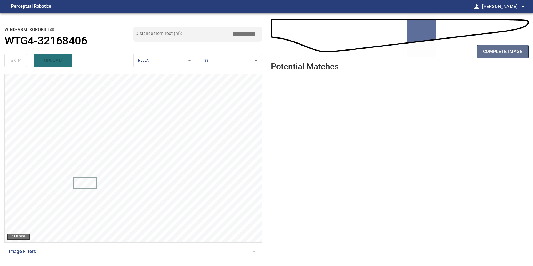
click at [503, 48] on span "complete image" at bounding box center [502, 52] width 39 height 8
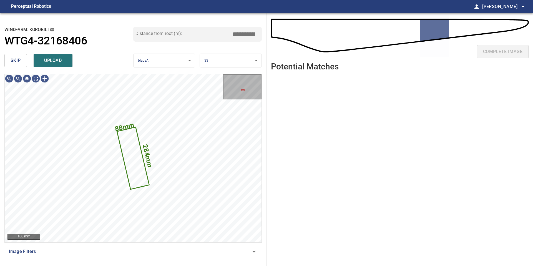
click at [23, 61] on button "skip" at bounding box center [15, 60] width 22 height 13
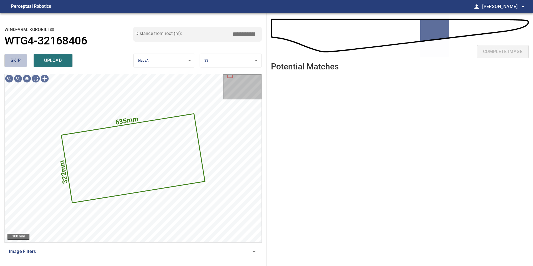
click at [14, 63] on span "skip" at bounding box center [16, 61] width 10 height 8
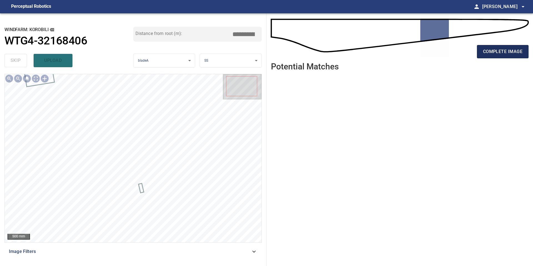
click at [488, 54] on span "complete image" at bounding box center [502, 52] width 39 height 8
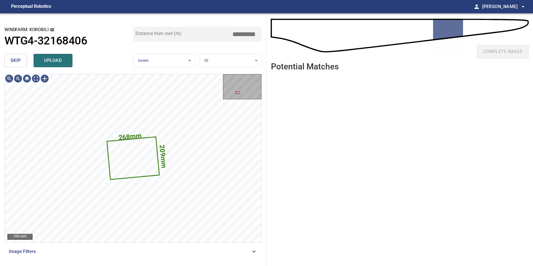
click at [23, 63] on button "skip" at bounding box center [15, 60] width 22 height 13
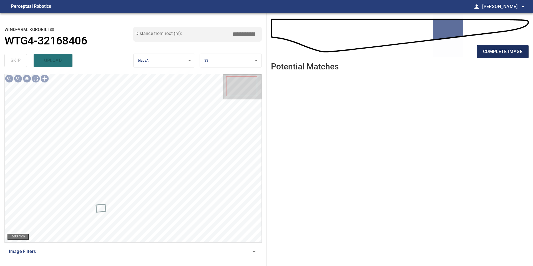
click at [505, 50] on span "complete image" at bounding box center [502, 52] width 39 height 8
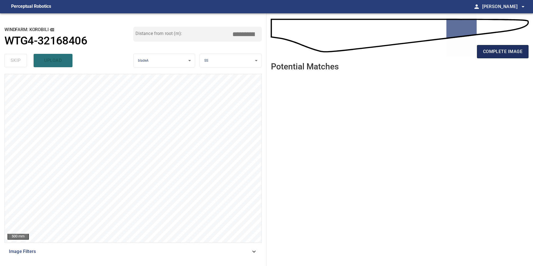
click at [492, 54] on span "complete image" at bounding box center [502, 52] width 39 height 8
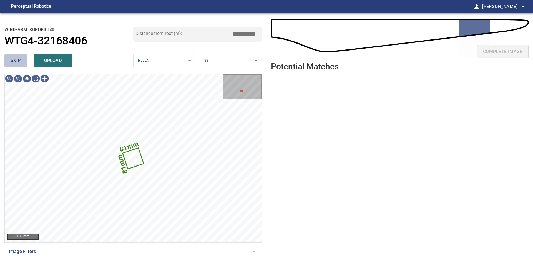
click at [21, 62] on button "skip" at bounding box center [15, 60] width 22 height 13
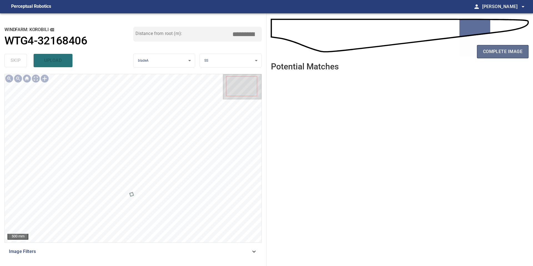
click at [489, 52] on span "complete image" at bounding box center [502, 52] width 39 height 8
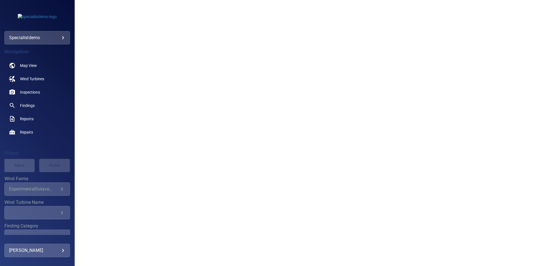
click at [65, 39] on div "**********" at bounding box center [36, 37] width 65 height 13
click at [62, 36] on body "**********" at bounding box center [266, 133] width 533 height 266
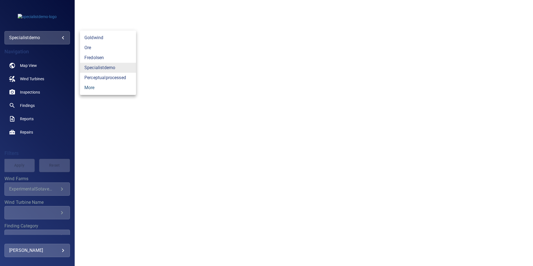
click at [93, 87] on link "more" at bounding box center [108, 88] width 56 height 10
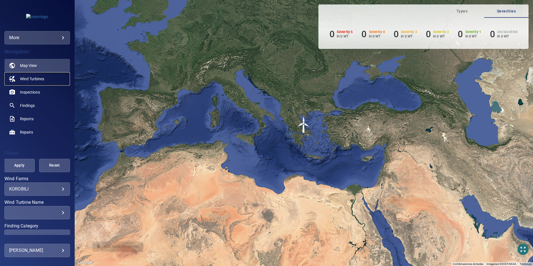
click at [33, 78] on span "Wind Turbines" at bounding box center [32, 79] width 24 height 6
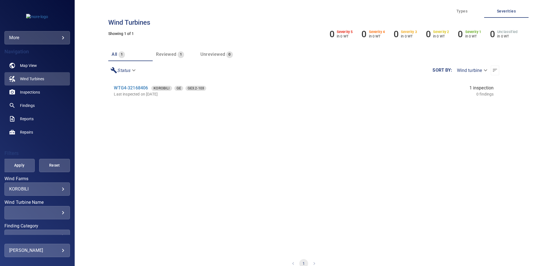
click at [64, 191] on body "**********" at bounding box center [266, 133] width 533 height 266
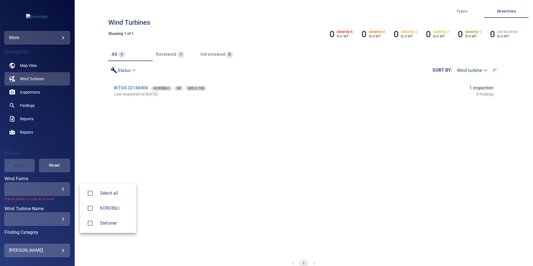
click at [93, 230] on li "Stefaner" at bounding box center [108, 223] width 56 height 15
type input "********"
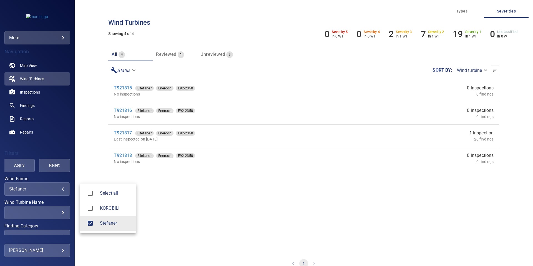
click at [168, 56] on div at bounding box center [266, 133] width 533 height 266
click at [168, 56] on span "Reviewed" at bounding box center [166, 54] width 20 height 5
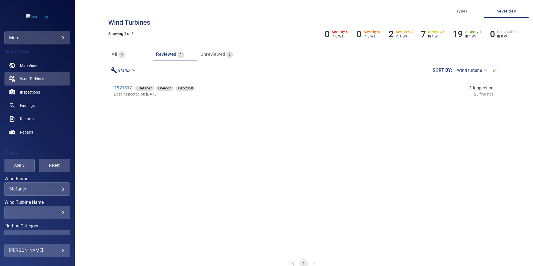
click at [217, 54] on span "Unreviewed" at bounding box center [212, 54] width 25 height 5
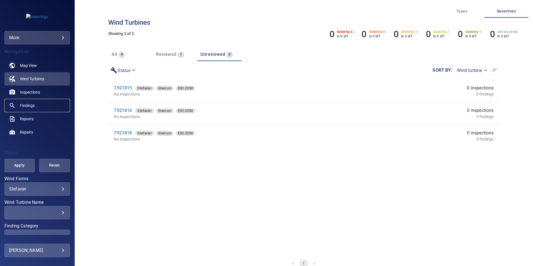
click at [33, 103] on span "Findings" at bounding box center [27, 106] width 15 height 6
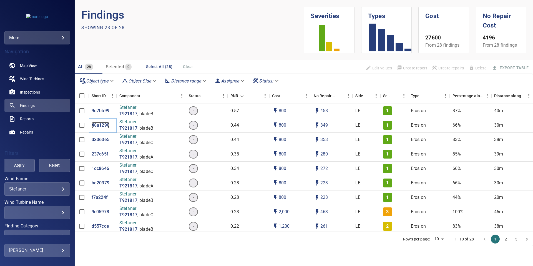
click at [106, 126] on p "48a1290" at bounding box center [101, 125] width 18 height 6
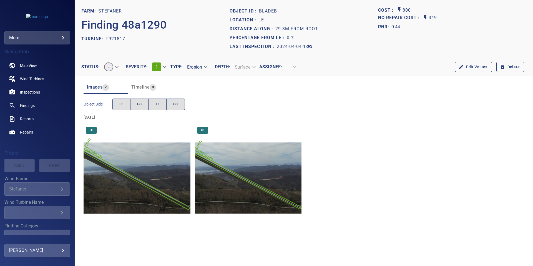
click at [146, 85] on span "Timeline" at bounding box center [140, 86] width 18 height 5
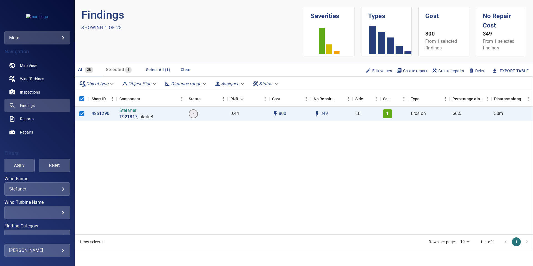
click at [244, 82] on body "**********" at bounding box center [266, 133] width 533 height 266
click at [225, 36] on div at bounding box center [266, 133] width 533 height 266
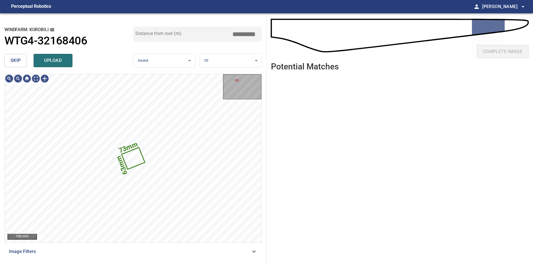
click at [17, 59] on span "skip" at bounding box center [16, 61] width 10 height 8
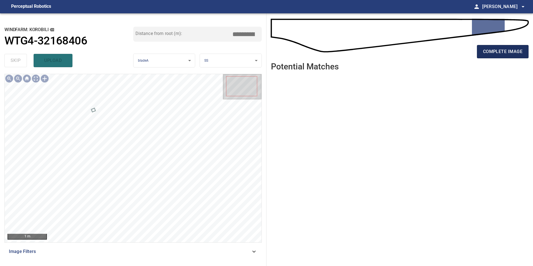
click at [487, 52] on span "complete image" at bounding box center [502, 52] width 39 height 8
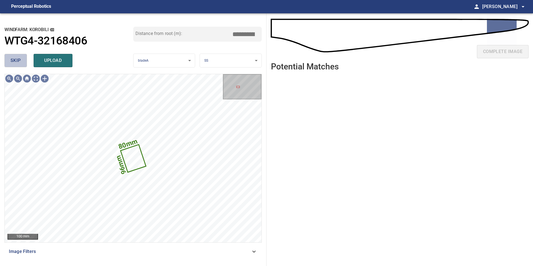
click at [19, 61] on span "skip" at bounding box center [16, 61] width 10 height 8
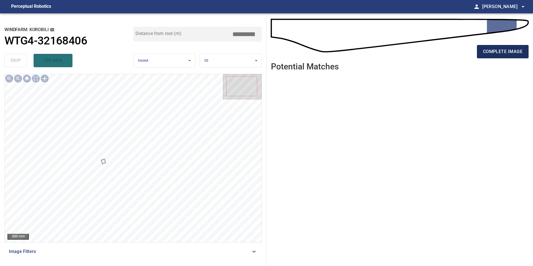
click at [490, 52] on span "complete image" at bounding box center [502, 52] width 39 height 8
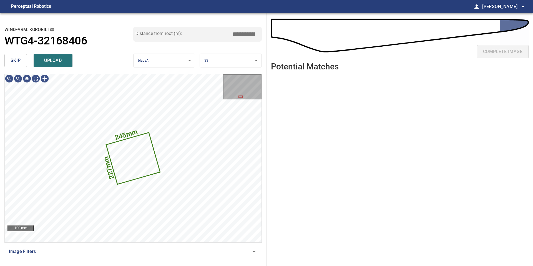
click at [213, 61] on body "**********" at bounding box center [266, 133] width 533 height 266
click at [213, 69] on li "PS" at bounding box center [231, 69] width 62 height 9
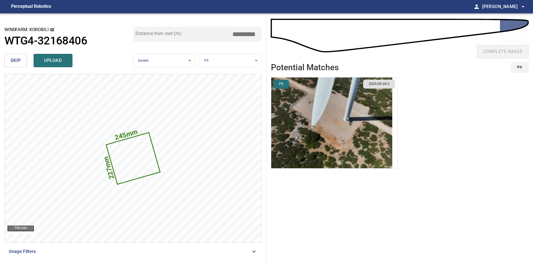
click at [368, 112] on img "button" at bounding box center [331, 122] width 121 height 91
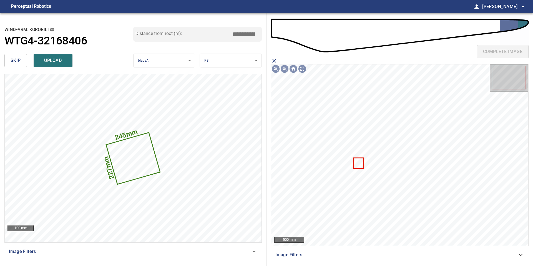
click at [356, 163] on icon at bounding box center [358, 163] width 9 height 10
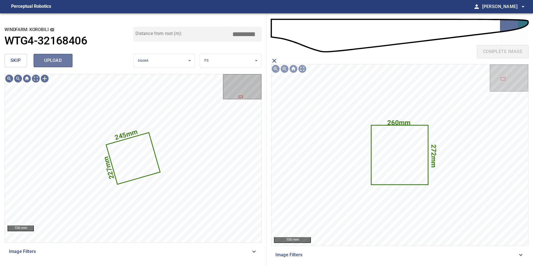
click at [58, 60] on span "upload" at bounding box center [53, 61] width 27 height 8
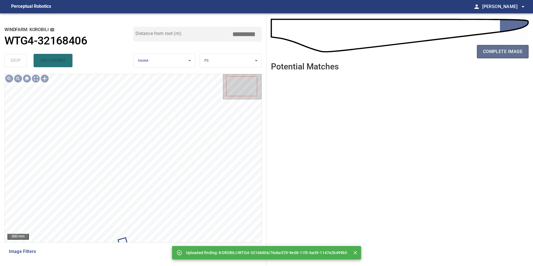
click at [487, 54] on span "complete image" at bounding box center [502, 52] width 39 height 8
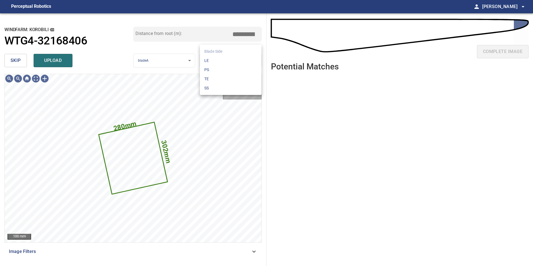
click at [211, 54] on body "**********" at bounding box center [266, 133] width 533 height 266
click at [211, 68] on li "PS" at bounding box center [231, 69] width 62 height 9
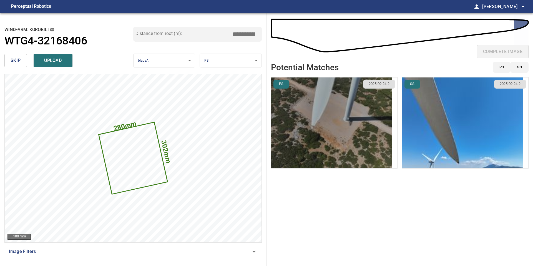
click at [371, 141] on img "button" at bounding box center [331, 122] width 121 height 91
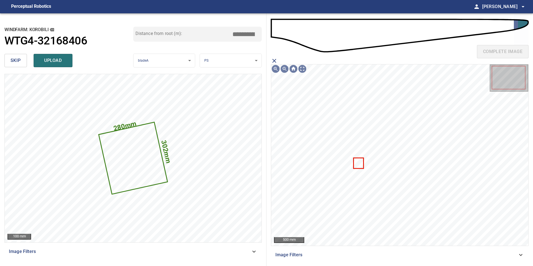
click at [358, 163] on icon at bounding box center [358, 163] width 9 height 10
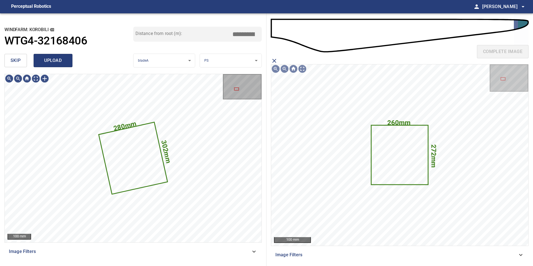
click at [51, 65] on button "upload" at bounding box center [53, 60] width 39 height 13
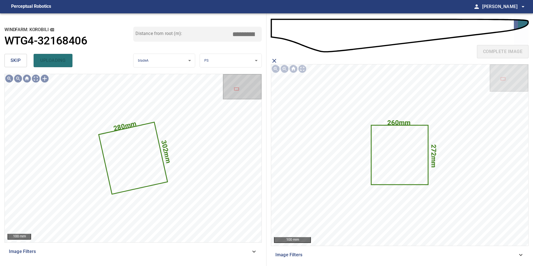
click at [11, 65] on button "skip" at bounding box center [15, 60] width 22 height 13
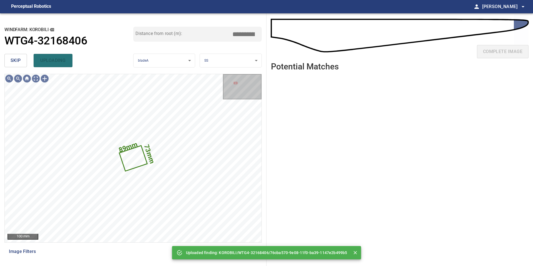
click at [11, 65] on button "skip" at bounding box center [15, 60] width 22 height 13
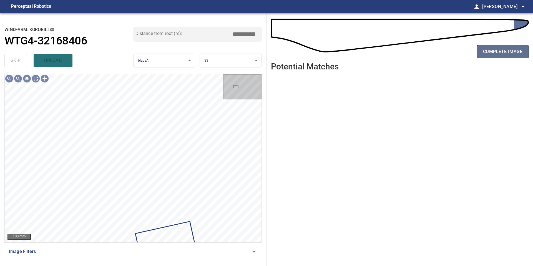
click at [498, 56] on button "complete image" at bounding box center [503, 51] width 52 height 13
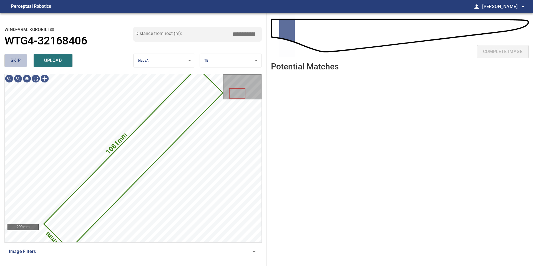
click at [22, 64] on button "skip" at bounding box center [15, 60] width 22 height 13
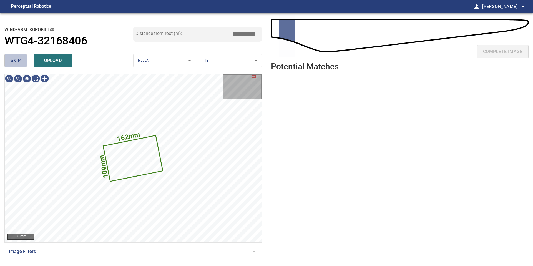
click at [22, 64] on button "skip" at bounding box center [15, 60] width 22 height 13
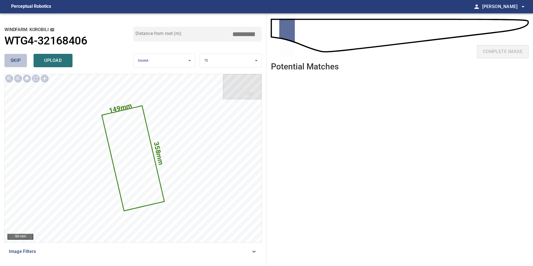
click at [23, 63] on button "skip" at bounding box center [15, 60] width 22 height 13
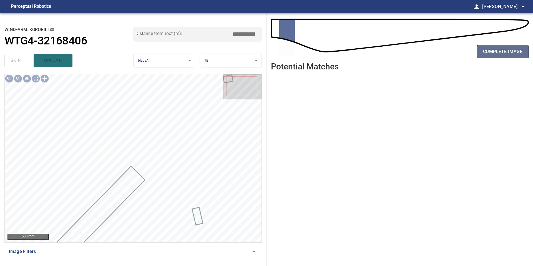
click at [493, 54] on span "complete image" at bounding box center [502, 52] width 39 height 8
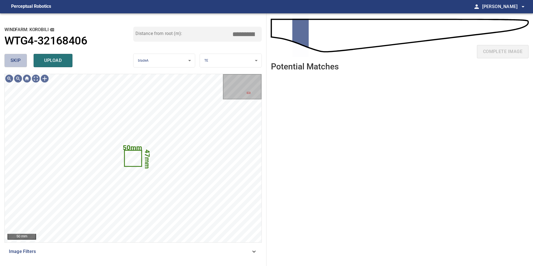
click at [26, 65] on button "skip" at bounding box center [15, 60] width 22 height 13
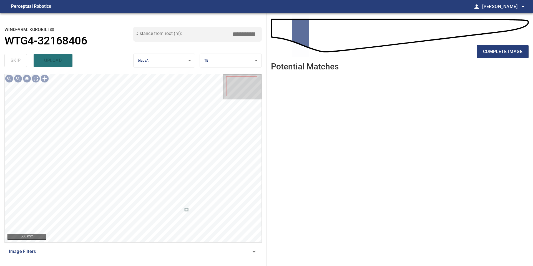
click at [474, 53] on div "complete image" at bounding box center [399, 54] width 257 height 22
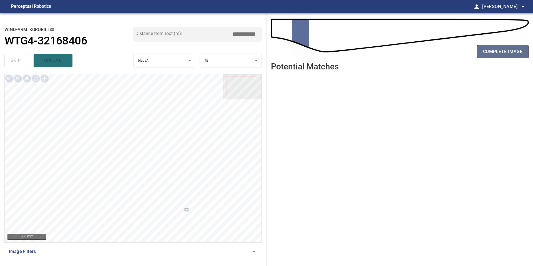
click at [481, 52] on button "complete image" at bounding box center [503, 51] width 52 height 13
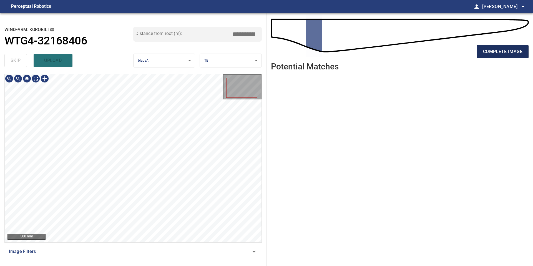
click at [487, 51] on span "complete image" at bounding box center [502, 52] width 39 height 8
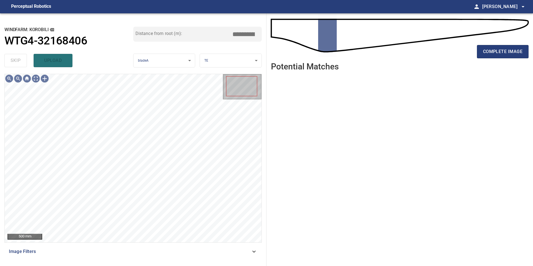
click at [487, 51] on span "complete image" at bounding box center [502, 52] width 39 height 8
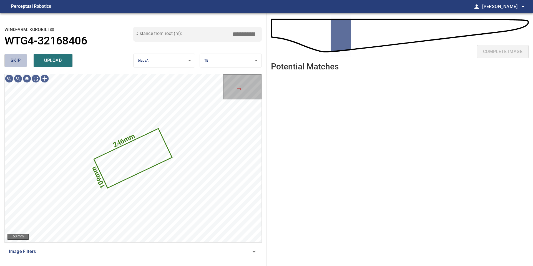
click at [21, 63] on button "skip" at bounding box center [15, 60] width 22 height 13
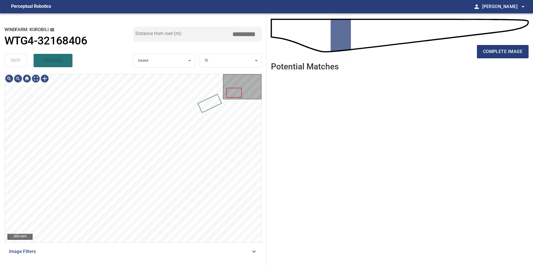
click at [492, 58] on div "complete image" at bounding box center [399, 54] width 257 height 22
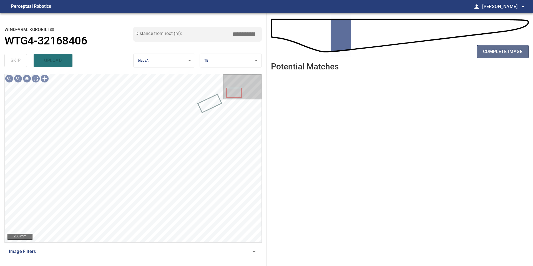
click at [491, 53] on span "complete image" at bounding box center [502, 52] width 39 height 8
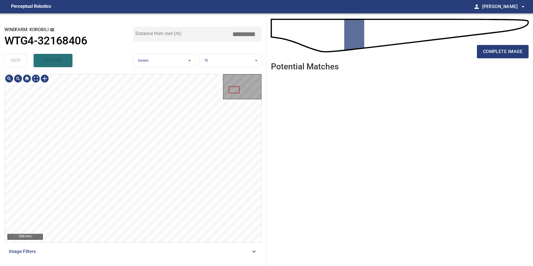
click at [231, 101] on div "200 mm" at bounding box center [133, 158] width 257 height 168
click at [494, 50] on span "complete image" at bounding box center [502, 52] width 39 height 8
click at [272, 142] on div "**********" at bounding box center [266, 139] width 533 height 252
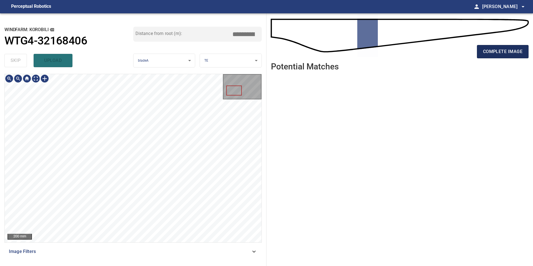
click at [506, 50] on span "complete image" at bounding box center [502, 52] width 39 height 8
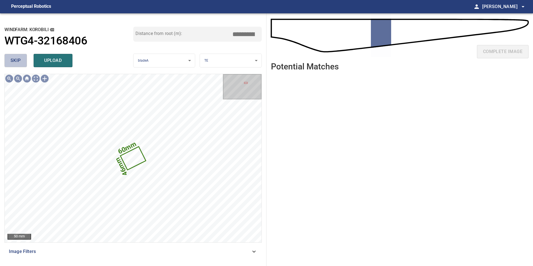
click at [21, 62] on button "skip" at bounding box center [15, 60] width 22 height 13
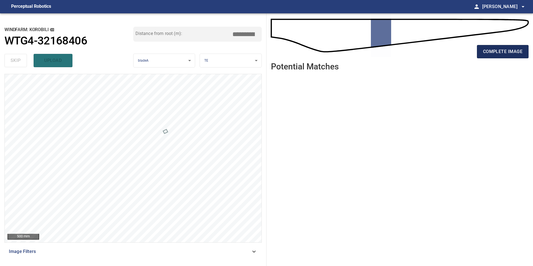
click at [514, 50] on span "complete image" at bounding box center [502, 52] width 39 height 8
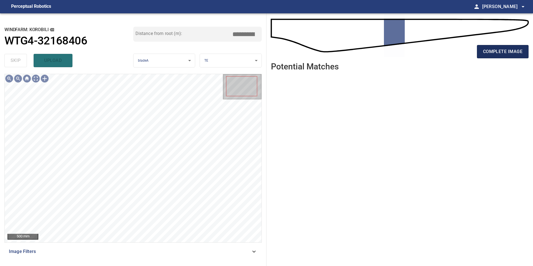
click at [499, 55] on span "complete image" at bounding box center [502, 52] width 39 height 8
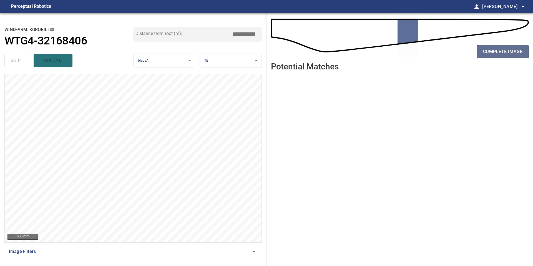
click at [494, 53] on span "complete image" at bounding box center [502, 52] width 39 height 8
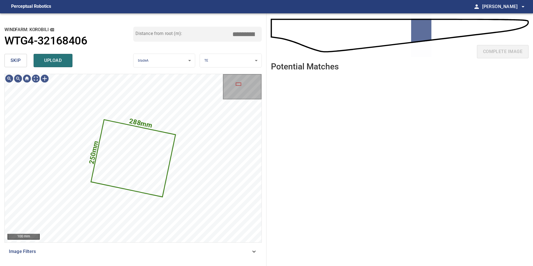
click at [17, 61] on span "skip" at bounding box center [16, 61] width 10 height 8
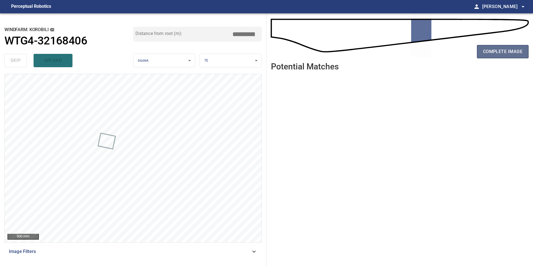
click at [493, 50] on span "complete image" at bounding box center [502, 52] width 39 height 8
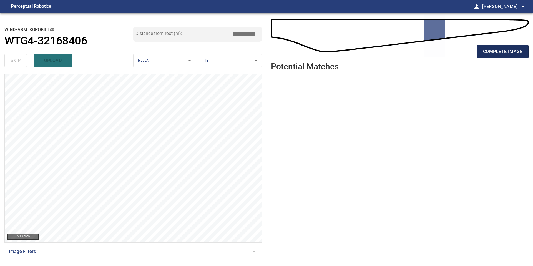
click at [500, 48] on span "complete image" at bounding box center [502, 52] width 39 height 8
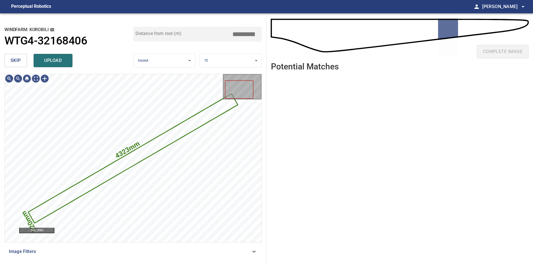
click at [15, 59] on span "skip" at bounding box center [16, 61] width 10 height 8
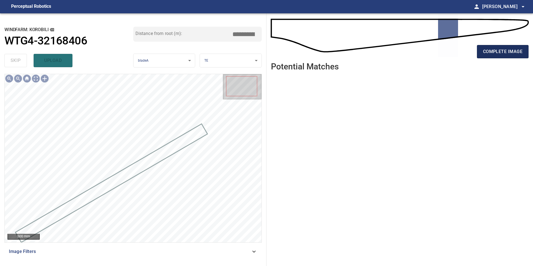
click at [490, 46] on button "complete image" at bounding box center [503, 51] width 52 height 13
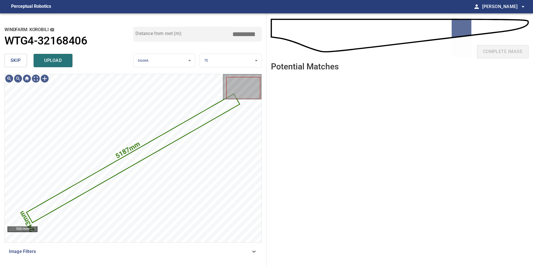
click at [24, 60] on button "skip" at bounding box center [15, 60] width 22 height 13
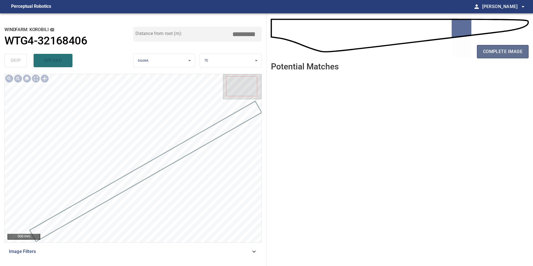
click at [490, 52] on span "complete image" at bounding box center [502, 52] width 39 height 8
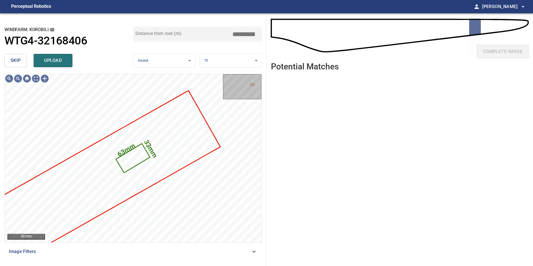
click at [19, 57] on span "skip" at bounding box center [16, 61] width 10 height 8
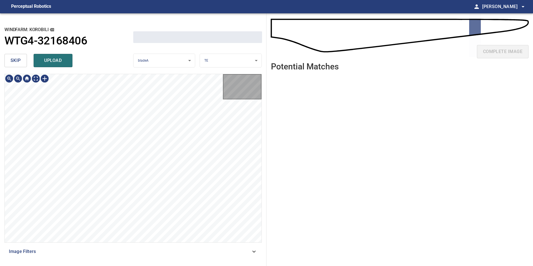
click at [19, 57] on span "skip" at bounding box center [16, 61] width 10 height 8
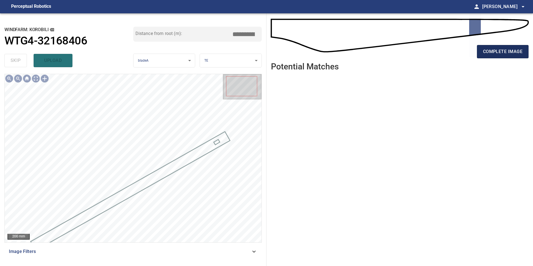
click at [508, 54] on span "complete image" at bounding box center [502, 52] width 39 height 8
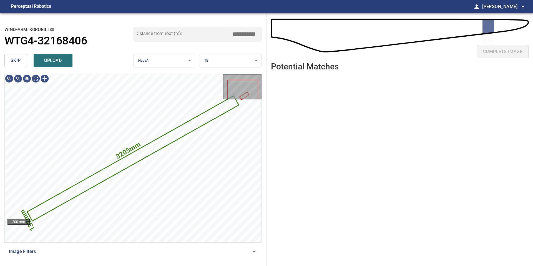
click at [26, 61] on button "skip" at bounding box center [15, 60] width 22 height 13
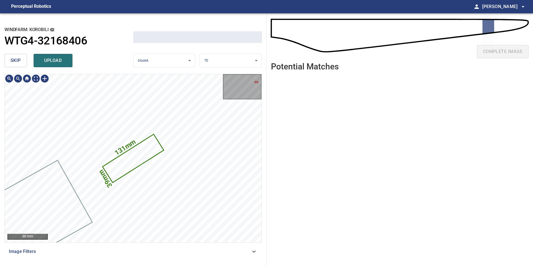
click at [26, 61] on button "skip" at bounding box center [15, 60] width 22 height 13
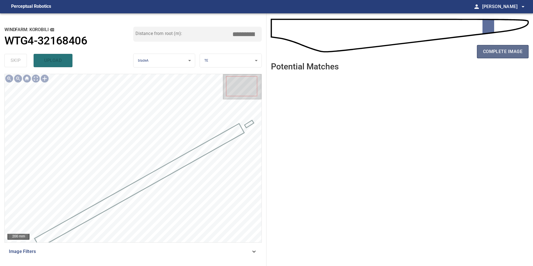
click at [514, 48] on span "complete image" at bounding box center [502, 52] width 39 height 8
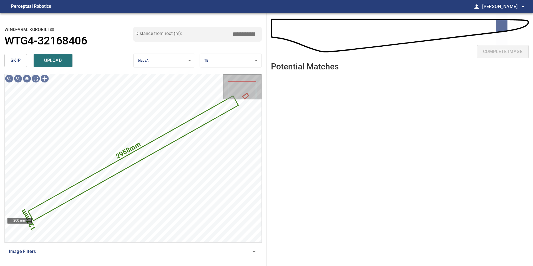
click at [20, 60] on span "skip" at bounding box center [16, 61] width 10 height 8
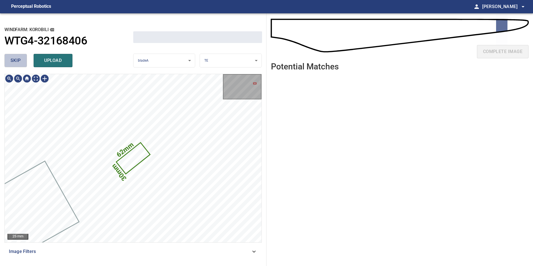
click at [20, 60] on span "skip" at bounding box center [16, 61] width 10 height 8
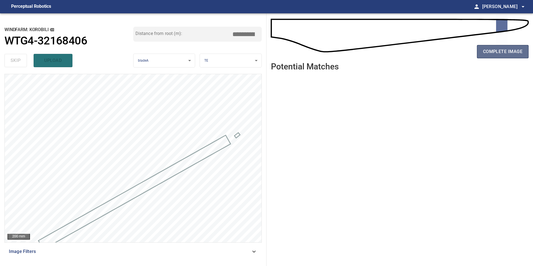
click at [499, 45] on button "complete image" at bounding box center [503, 51] width 52 height 13
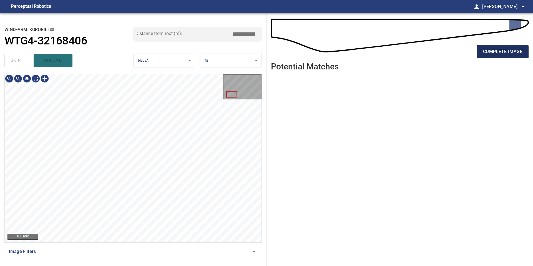
click at [492, 50] on span "complete image" at bounding box center [502, 52] width 39 height 8
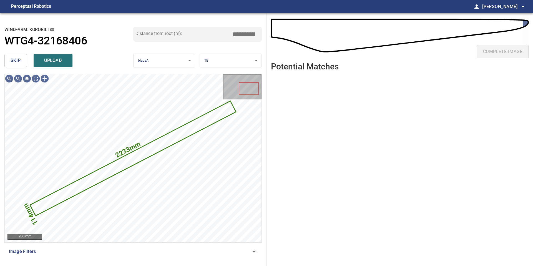
click at [22, 60] on button "skip" at bounding box center [15, 60] width 22 height 13
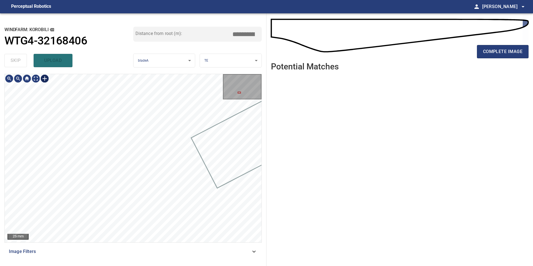
click at [45, 77] on div at bounding box center [44, 78] width 9 height 9
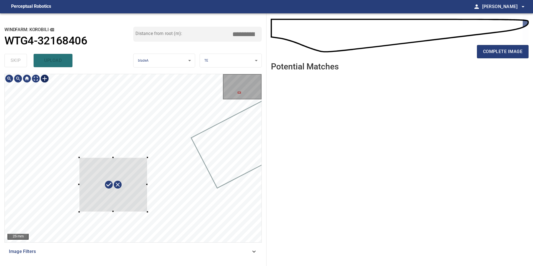
click at [79, 211] on div at bounding box center [133, 158] width 257 height 168
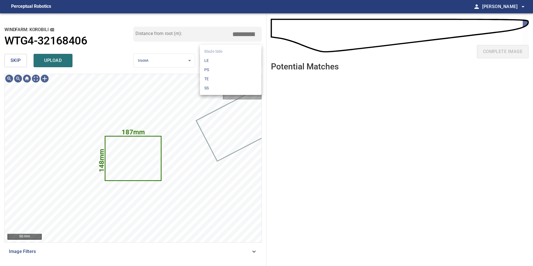
click at [217, 61] on body "**********" at bounding box center [266, 133] width 533 height 266
click at [216, 70] on li "PS" at bounding box center [231, 69] width 62 height 9
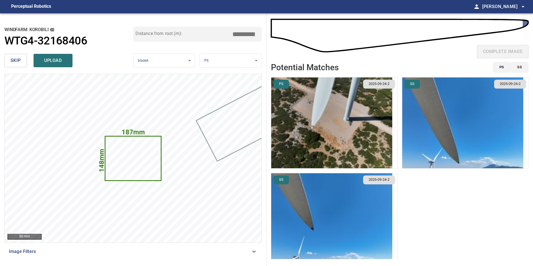
click at [324, 119] on img "button" at bounding box center [331, 122] width 121 height 91
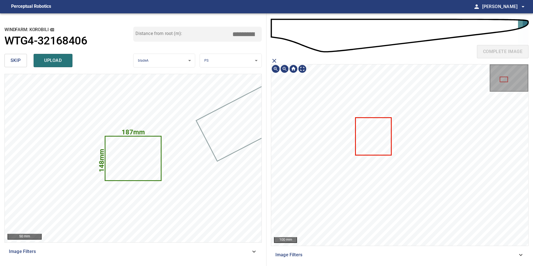
click at [386, 120] on icon at bounding box center [373, 136] width 35 height 37
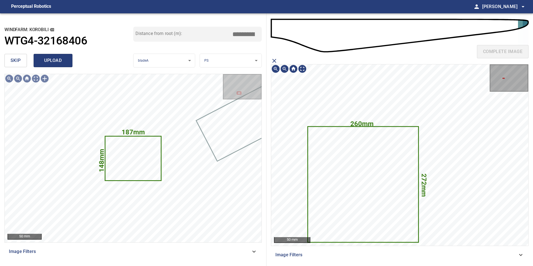
click at [53, 62] on span "upload" at bounding box center [53, 61] width 27 height 8
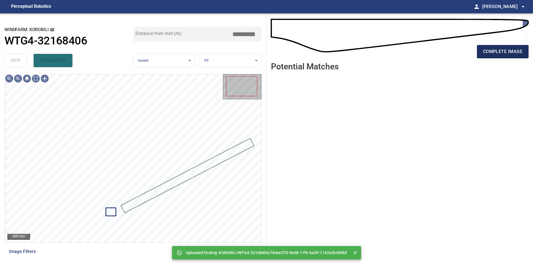
click at [497, 54] on span "complete image" at bounding box center [502, 52] width 39 height 8
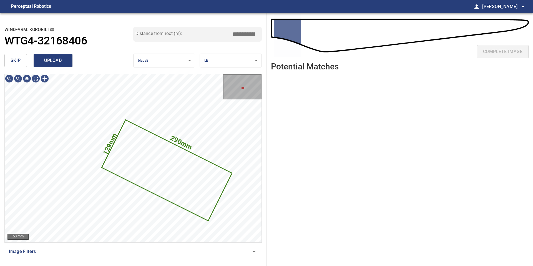
click at [57, 58] on span "upload" at bounding box center [53, 61] width 27 height 8
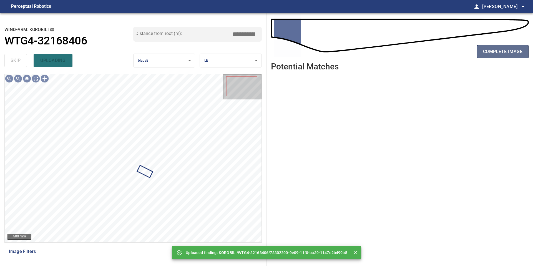
click at [496, 50] on span "complete image" at bounding box center [502, 52] width 39 height 8
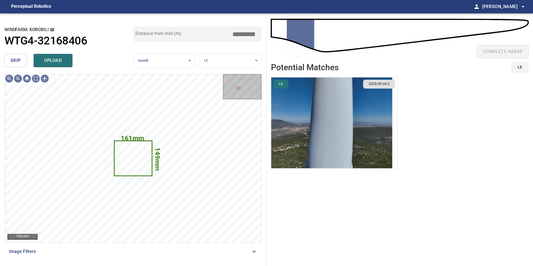
click at [22, 63] on button "skip" at bounding box center [15, 60] width 22 height 13
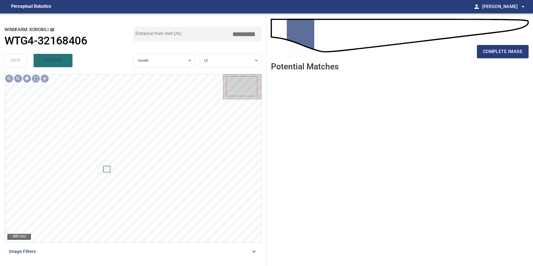
click at [497, 41] on div "complete image" at bounding box center [399, 38] width 257 height 40
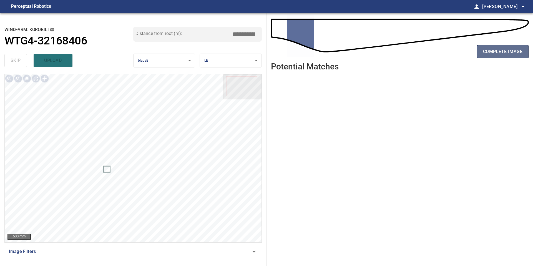
click at [497, 48] on span "complete image" at bounding box center [502, 52] width 39 height 8
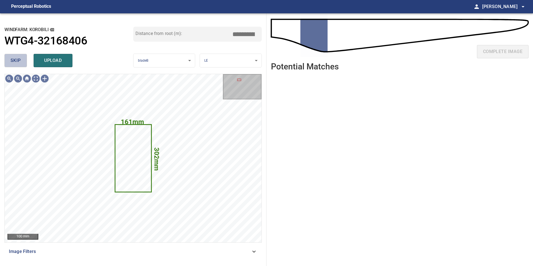
click at [19, 63] on span "skip" at bounding box center [16, 61] width 10 height 8
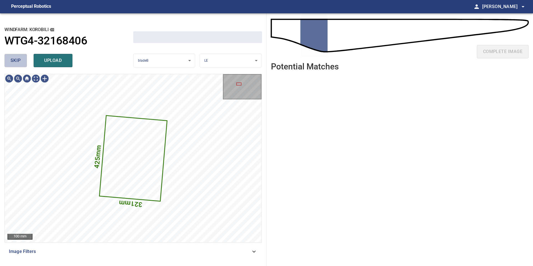
click at [19, 63] on span "skip" at bounding box center [16, 61] width 10 height 8
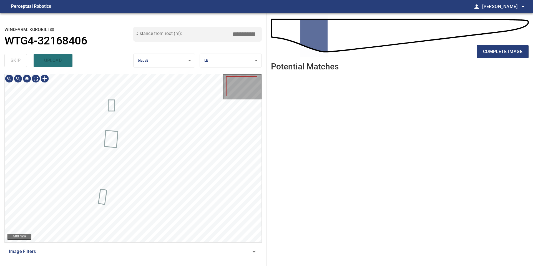
type input "****"
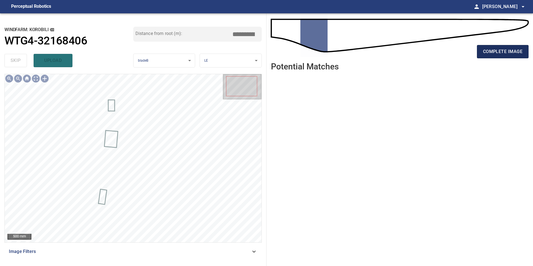
click at [484, 55] on button "complete image" at bounding box center [503, 51] width 52 height 13
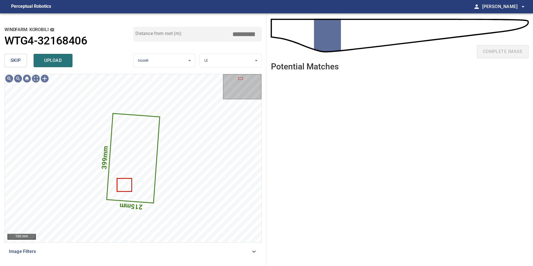
click at [18, 62] on span "skip" at bounding box center [16, 61] width 10 height 8
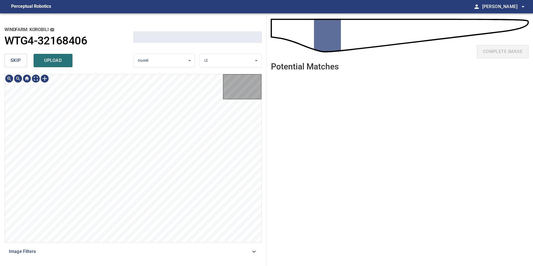
click at [18, 62] on span "skip" at bounding box center [16, 61] width 10 height 8
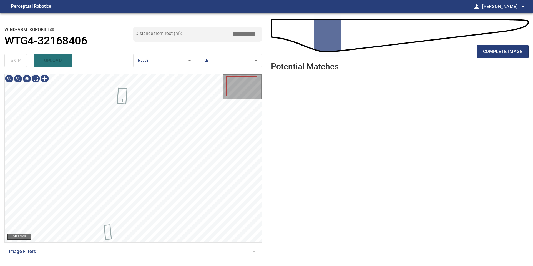
click at [18, 62] on div "skip upload" at bounding box center [68, 61] width 129 height 18
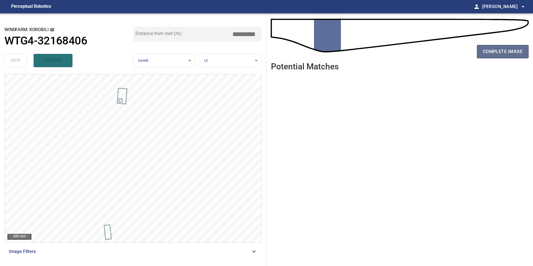
click at [500, 54] on span "complete image" at bounding box center [502, 52] width 39 height 8
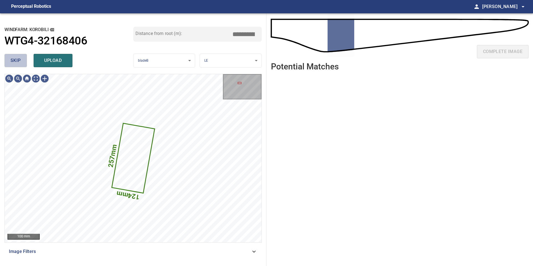
click at [19, 62] on span "skip" at bounding box center [16, 61] width 10 height 8
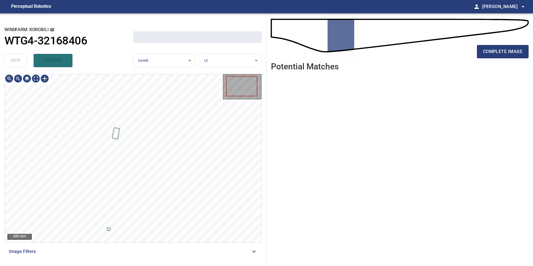
click at [19, 62] on div "skip upload" at bounding box center [68, 61] width 129 height 18
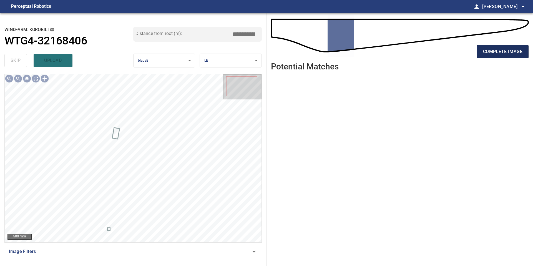
click at [502, 52] on span "complete image" at bounding box center [502, 52] width 39 height 8
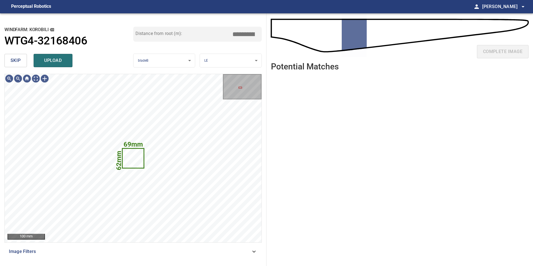
click at [17, 64] on span "skip" at bounding box center [16, 61] width 10 height 8
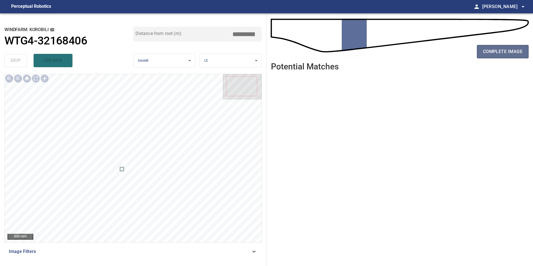
click at [511, 50] on span "complete image" at bounding box center [502, 52] width 39 height 8
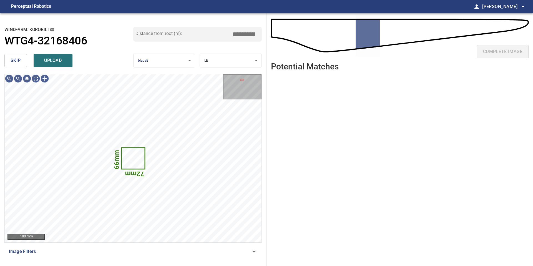
click at [11, 63] on span "skip" at bounding box center [16, 61] width 10 height 8
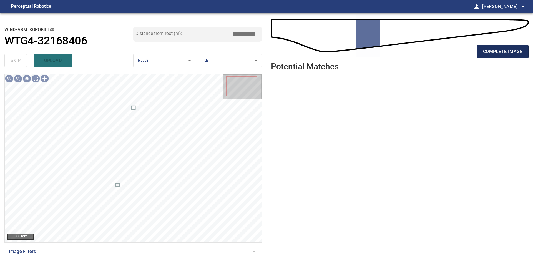
click at [494, 51] on span "complete image" at bounding box center [502, 52] width 39 height 8
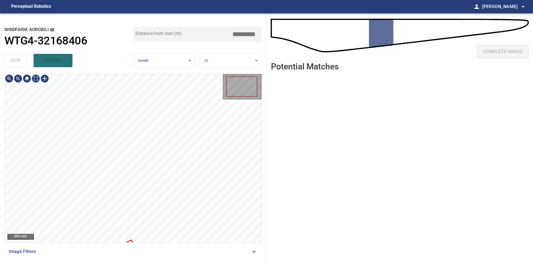
click at [143, 42] on div "**********" at bounding box center [133, 139] width 266 height 252
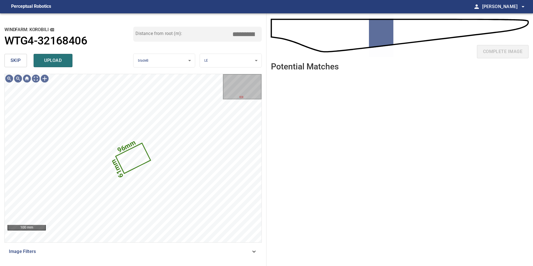
click at [15, 64] on span "skip" at bounding box center [16, 61] width 10 height 8
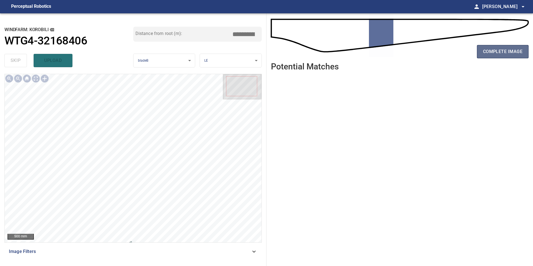
click at [483, 49] on span "complete image" at bounding box center [502, 52] width 39 height 8
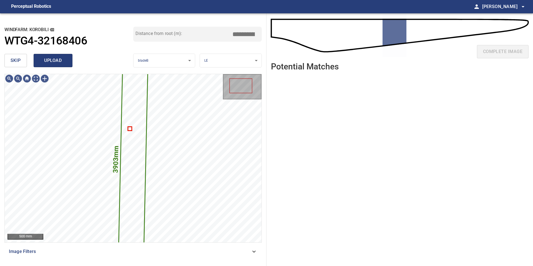
click at [50, 63] on span "upload" at bounding box center [53, 61] width 27 height 8
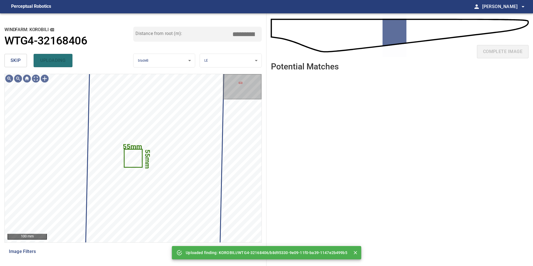
click at [9, 64] on button "skip" at bounding box center [15, 60] width 22 height 13
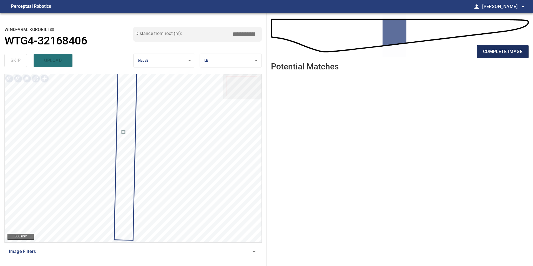
click at [491, 53] on span "complete image" at bounding box center [502, 52] width 39 height 8
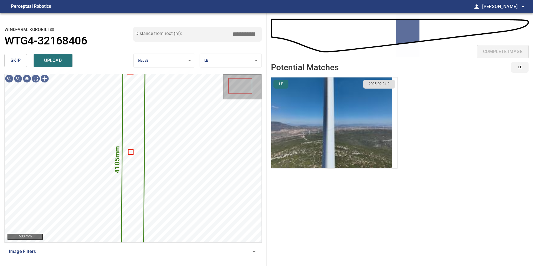
click at [365, 114] on img "button" at bounding box center [331, 122] width 121 height 91
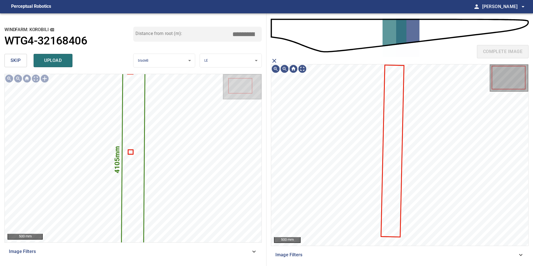
click at [386, 107] on icon at bounding box center [392, 150] width 22 height 171
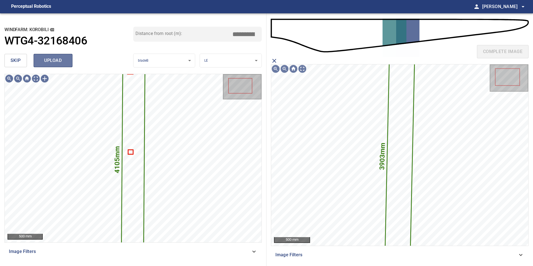
click at [51, 58] on span "upload" at bounding box center [53, 61] width 27 height 8
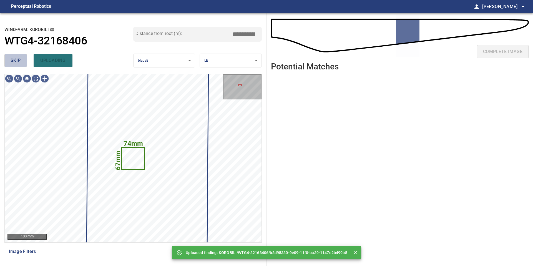
click at [14, 64] on span "skip" at bounding box center [16, 61] width 10 height 8
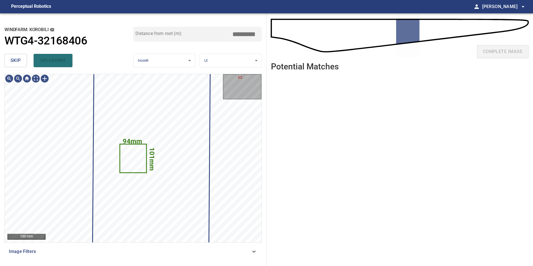
click at [14, 64] on span "skip" at bounding box center [16, 61] width 10 height 8
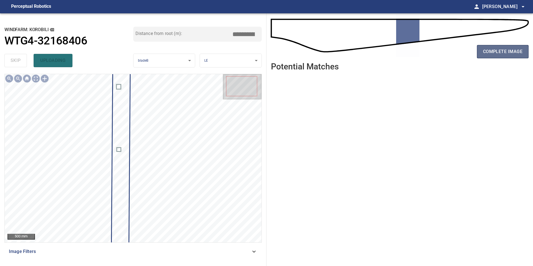
click at [507, 52] on span "complete image" at bounding box center [502, 52] width 39 height 8
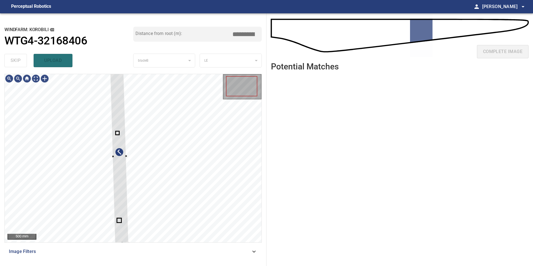
click at [121, 248] on div "500 mm Image Filters" at bounding box center [132, 168] width 257 height 188
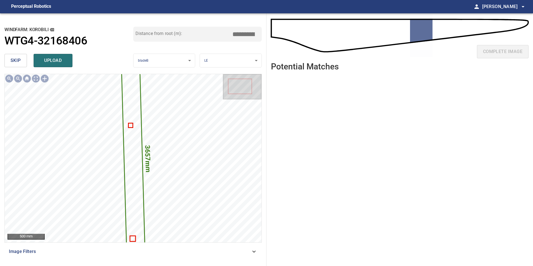
drag, startPoint x: 245, startPoint y: 35, endPoint x: 204, endPoint y: 35, distance: 41.3
click at [204, 35] on div "Distance from root (m): *****" at bounding box center [197, 34] width 129 height 15
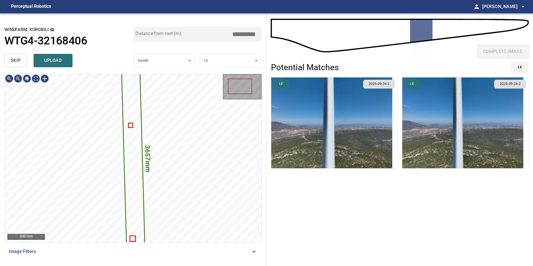
type input "*****"
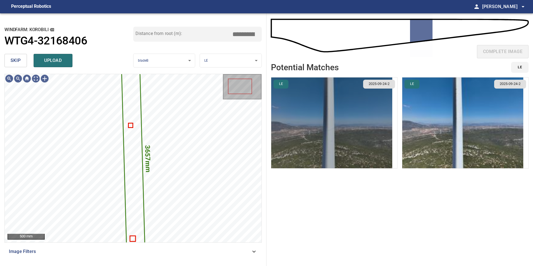
click at [338, 125] on img "button" at bounding box center [331, 122] width 121 height 91
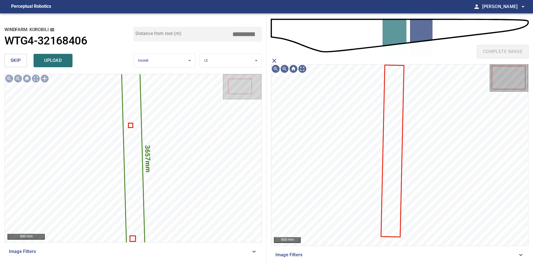
click at [385, 114] on icon at bounding box center [392, 150] width 22 height 171
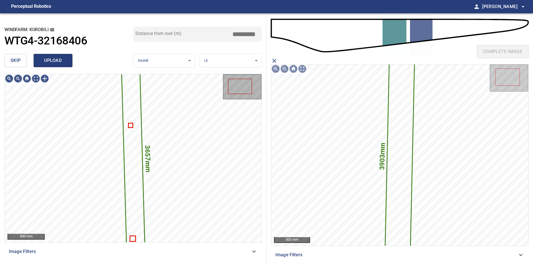
click at [54, 60] on span "upload" at bounding box center [53, 61] width 27 height 8
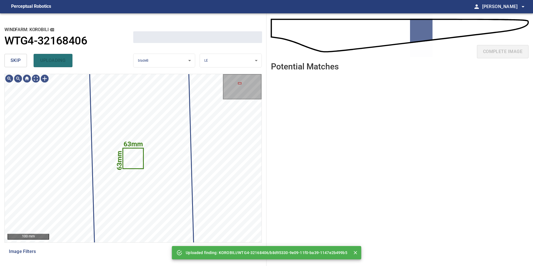
click at [19, 59] on span "skip" at bounding box center [16, 61] width 10 height 8
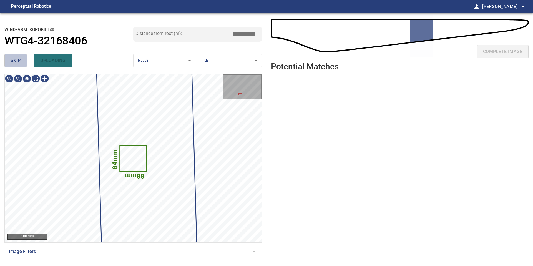
click at [19, 59] on span "skip" at bounding box center [16, 61] width 10 height 8
type input "*****"
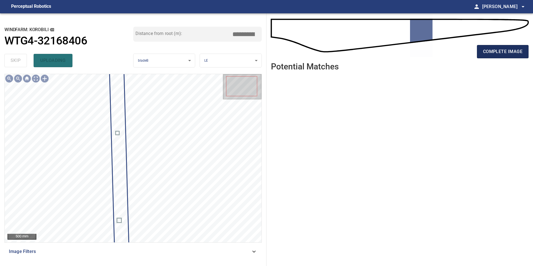
click at [500, 49] on span "complete image" at bounding box center [502, 52] width 39 height 8
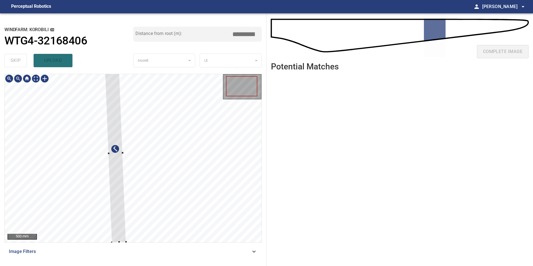
click at [111, 244] on div "500 mm Image Filters" at bounding box center [132, 168] width 257 height 188
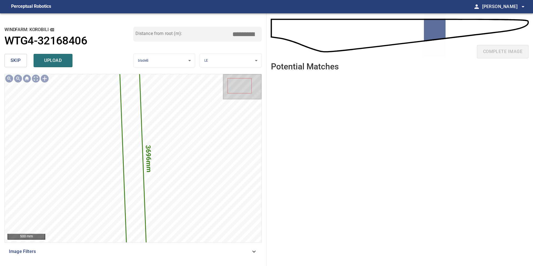
drag, startPoint x: 246, startPoint y: 33, endPoint x: 216, endPoint y: 33, distance: 30.5
click at [216, 33] on div "Distance from root (m): *****" at bounding box center [197, 34] width 129 height 15
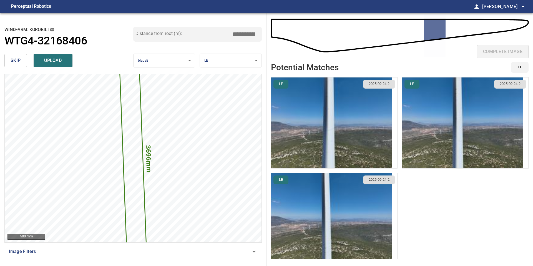
type input "*****"
click at [373, 122] on img "button" at bounding box center [331, 122] width 121 height 91
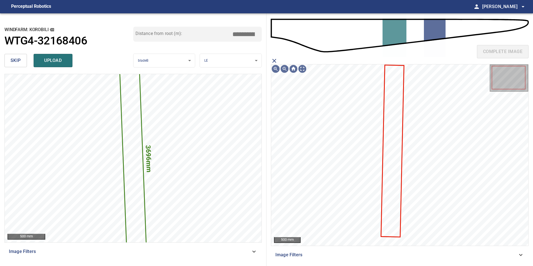
click at [390, 121] on icon at bounding box center [392, 150] width 22 height 171
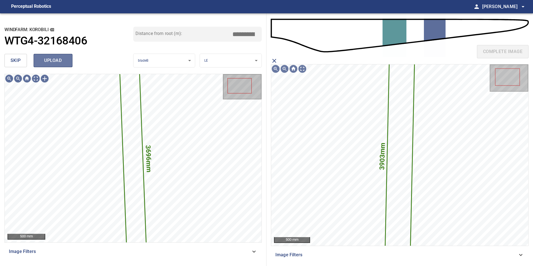
click at [54, 59] on span "upload" at bounding box center [53, 61] width 27 height 8
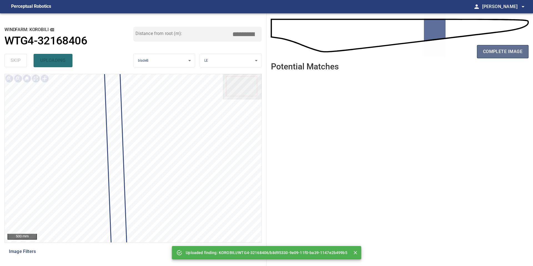
click at [500, 48] on span "complete image" at bounding box center [502, 52] width 39 height 8
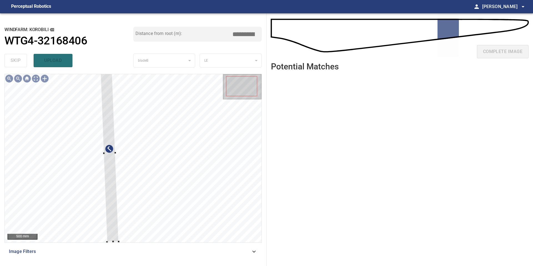
click at [119, 245] on div "500 mm Image Filters" at bounding box center [132, 168] width 257 height 188
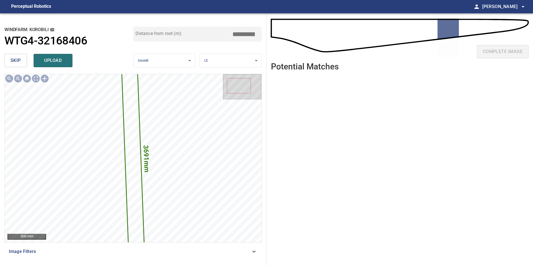
drag, startPoint x: 246, startPoint y: 33, endPoint x: 214, endPoint y: 33, distance: 31.3
click at [230, 33] on div "Distance from root (m): *****" at bounding box center [197, 34] width 129 height 15
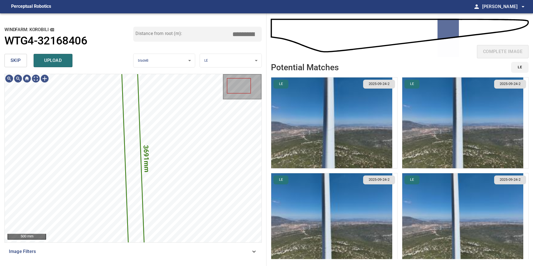
type input "*****"
click at [341, 135] on img "button" at bounding box center [331, 122] width 121 height 91
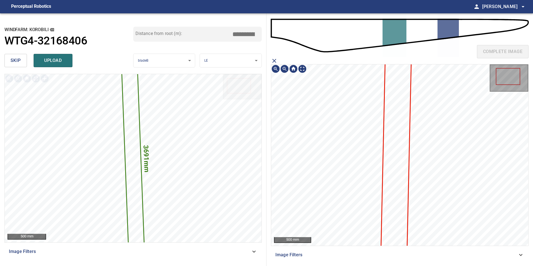
click at [389, 125] on icon at bounding box center [395, 159] width 31 height 237
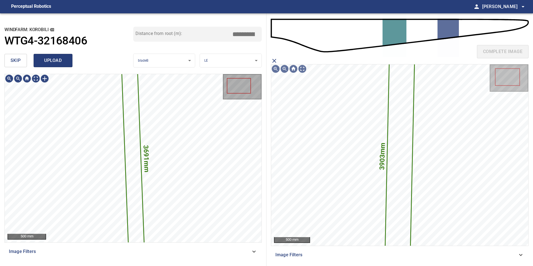
click at [61, 61] on span "upload" at bounding box center [53, 61] width 27 height 8
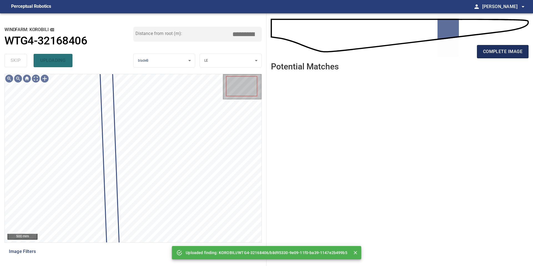
click at [490, 57] on button "complete image" at bounding box center [503, 51] width 52 height 13
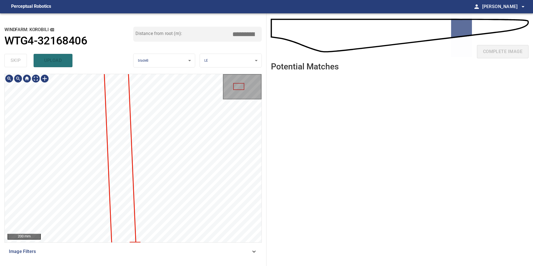
click at [90, 246] on div "200 mm Image Filters" at bounding box center [132, 168] width 257 height 188
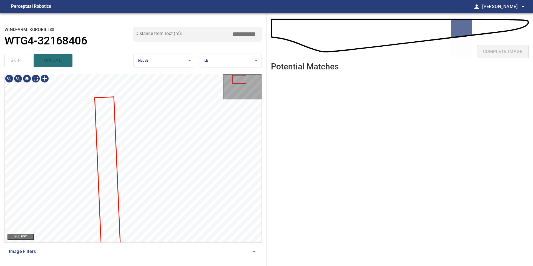
click at [88, 243] on div "200 mm Image Filters" at bounding box center [132, 168] width 257 height 188
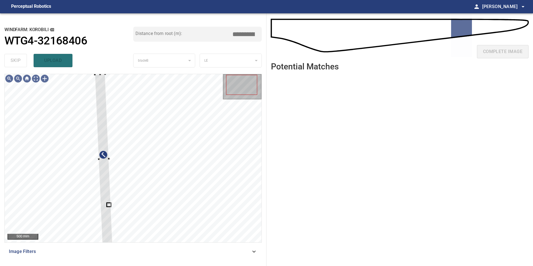
click at [105, 72] on div "**********" at bounding box center [133, 139] width 266 height 252
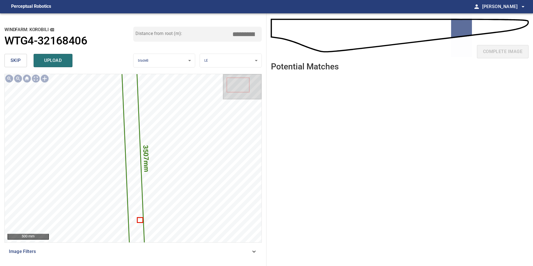
drag, startPoint x: 245, startPoint y: 33, endPoint x: 192, endPoint y: 33, distance: 53.3
click at [194, 33] on div "Distance from root (m): *****" at bounding box center [197, 34] width 129 height 15
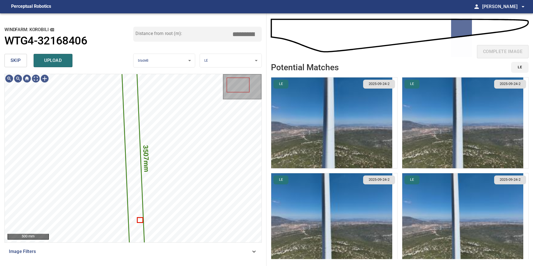
type input "*****"
click at [340, 131] on img "button" at bounding box center [331, 122] width 121 height 91
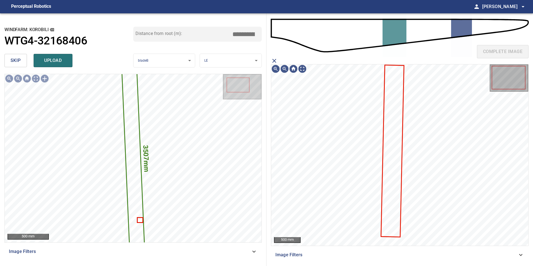
click at [396, 114] on icon at bounding box center [392, 150] width 22 height 171
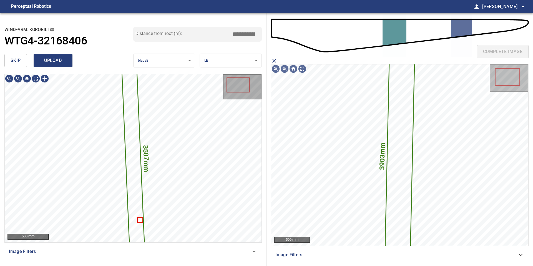
click at [58, 65] on button "upload" at bounding box center [53, 60] width 39 height 13
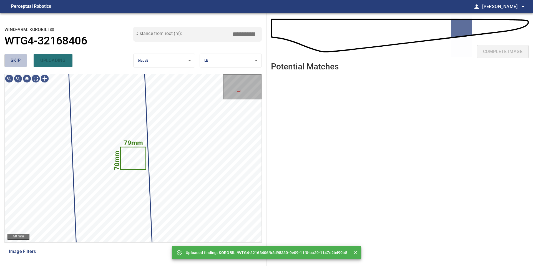
click at [14, 62] on span "skip" at bounding box center [16, 61] width 10 height 8
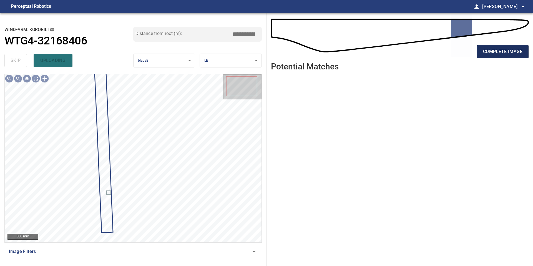
click at [498, 48] on span "complete image" at bounding box center [502, 52] width 39 height 8
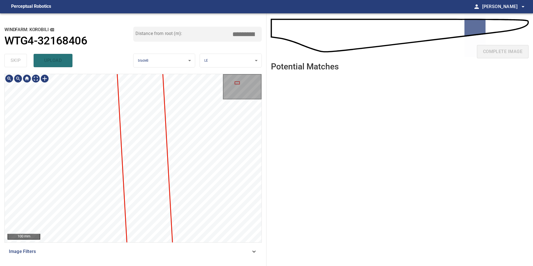
click at [107, 265] on div "**********" at bounding box center [133, 139] width 266 height 252
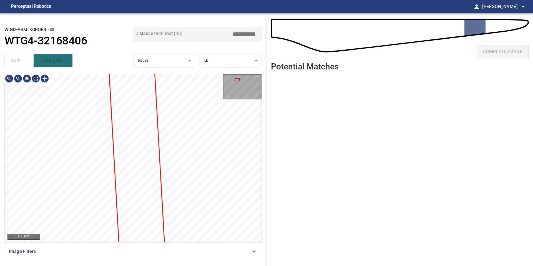
click at [100, 265] on div "**********" at bounding box center [133, 139] width 266 height 252
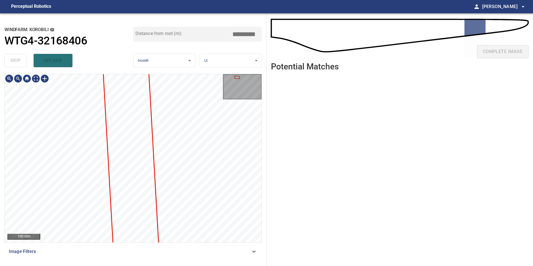
click at [87, 265] on div "**********" at bounding box center [133, 139] width 266 height 252
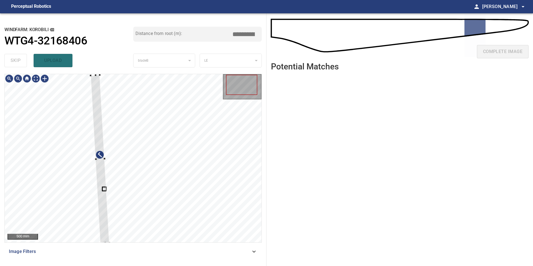
click at [109, 247] on div "500 mm Image Filters" at bounding box center [132, 168] width 257 height 188
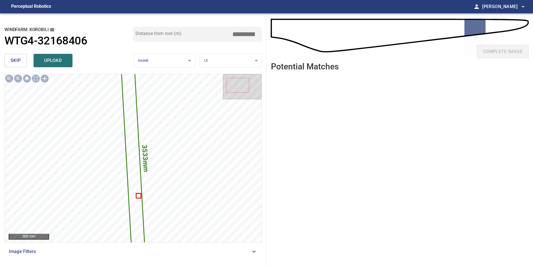
drag, startPoint x: 241, startPoint y: 34, endPoint x: 197, endPoint y: 33, distance: 43.8
click at [202, 34] on div "Distance from root (m): *****" at bounding box center [197, 34] width 129 height 15
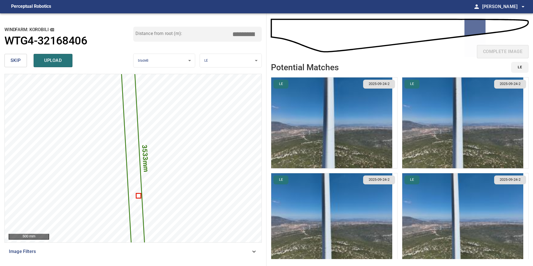
type input "*****"
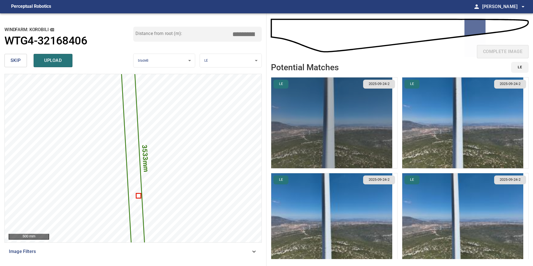
click at [338, 98] on img "button" at bounding box center [331, 122] width 121 height 91
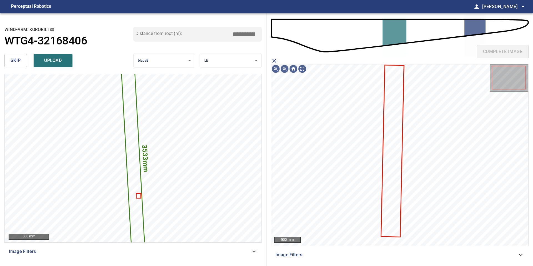
click at [391, 98] on icon at bounding box center [392, 150] width 22 height 171
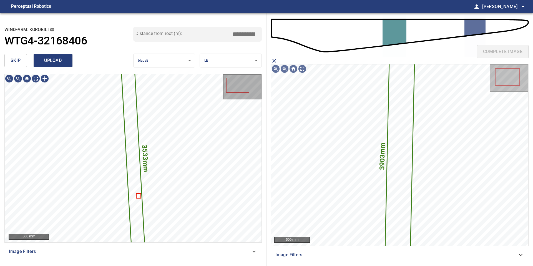
click at [64, 61] on span "upload" at bounding box center [53, 61] width 27 height 8
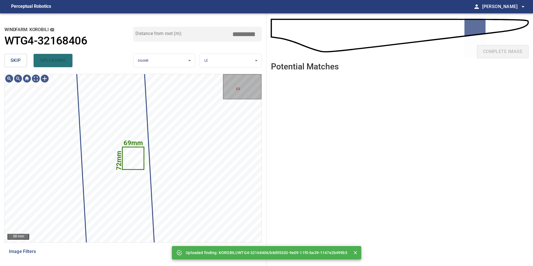
click at [6, 60] on button "skip" at bounding box center [15, 60] width 22 height 13
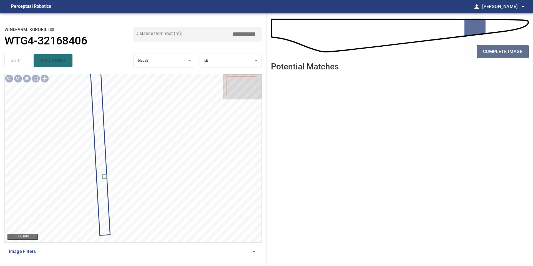
click at [509, 51] on span "complete image" at bounding box center [502, 52] width 39 height 8
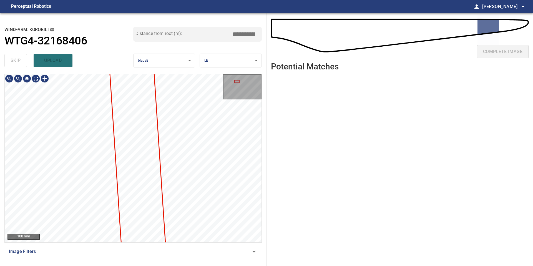
click at [94, 265] on div "**********" at bounding box center [133, 139] width 266 height 252
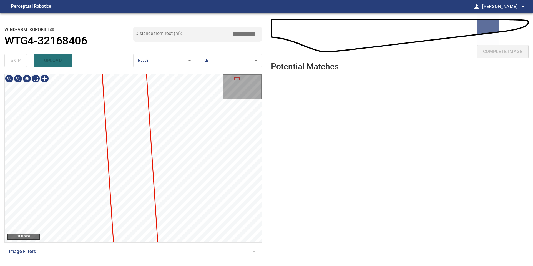
click at [96, 265] on div "**********" at bounding box center [133, 139] width 266 height 252
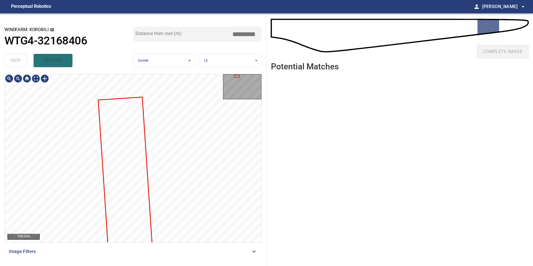
click at [84, 264] on div "**********" at bounding box center [133, 139] width 266 height 252
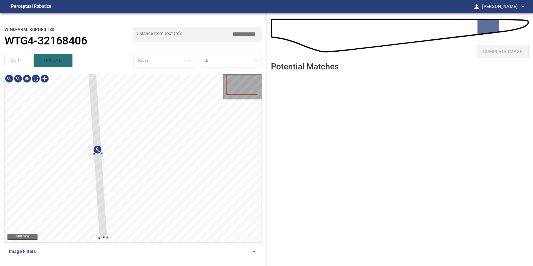
click at [100, 183] on div at bounding box center [97, 154] width 19 height 168
click at [107, 246] on div "500 mm Image Filters" at bounding box center [132, 168] width 257 height 188
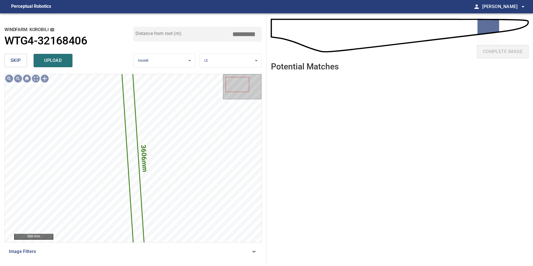
drag, startPoint x: 246, startPoint y: 34, endPoint x: 225, endPoint y: 34, distance: 21.1
click at [233, 34] on input "*****" at bounding box center [246, 34] width 28 height 11
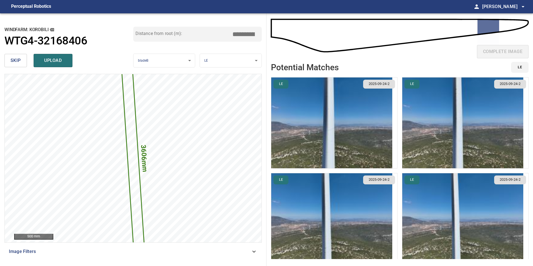
type input "*****"
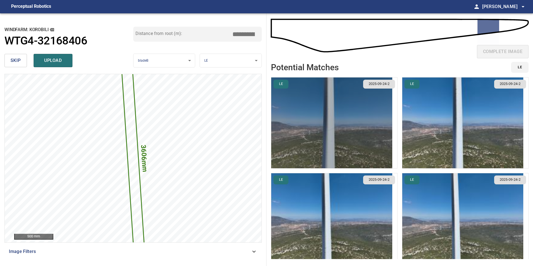
click at [378, 147] on img "button" at bounding box center [331, 122] width 121 height 91
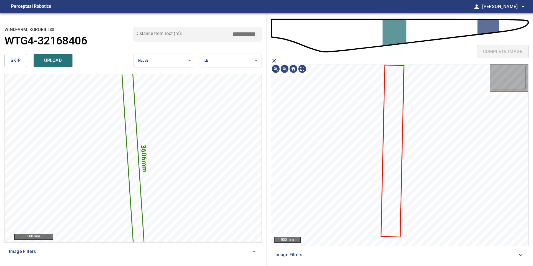
click at [398, 144] on icon at bounding box center [392, 150] width 22 height 171
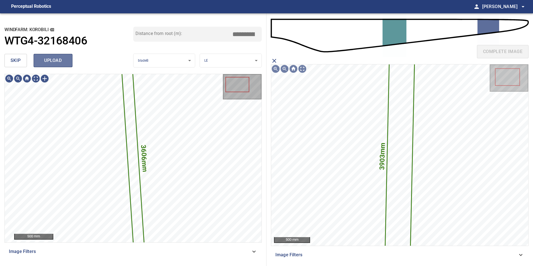
click at [59, 62] on span "upload" at bounding box center [53, 61] width 27 height 8
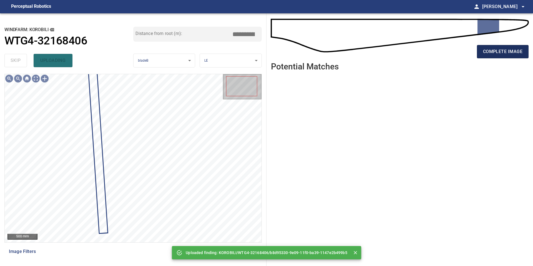
click at [489, 53] on span "complete image" at bounding box center [502, 52] width 39 height 8
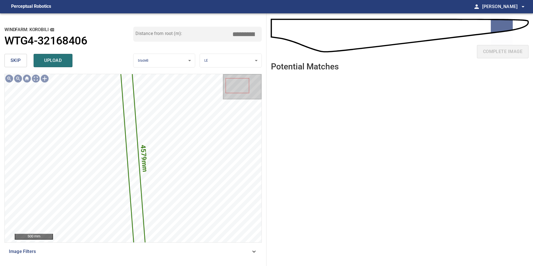
drag, startPoint x: 245, startPoint y: 33, endPoint x: 233, endPoint y: 33, distance: 12.5
click at [235, 33] on input "*****" at bounding box center [246, 34] width 28 height 11
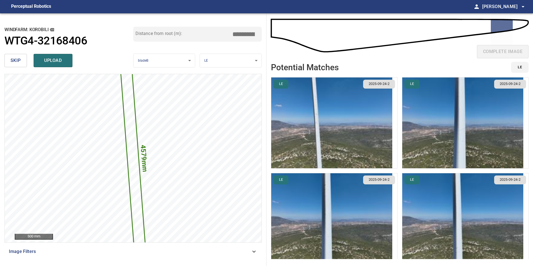
type input "*****"
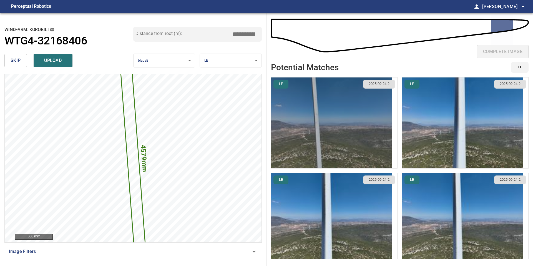
click at [362, 122] on img "button" at bounding box center [331, 122] width 121 height 91
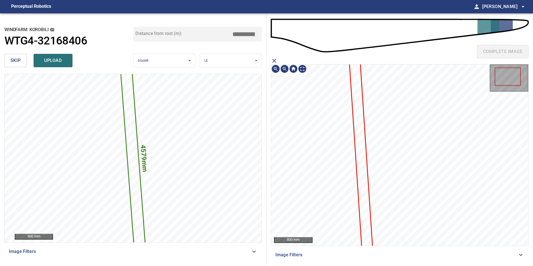
click at [359, 121] on icon at bounding box center [360, 147] width 25 height 226
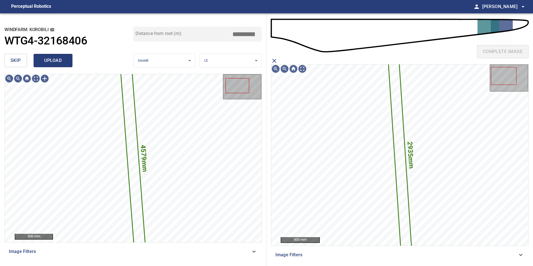
click at [56, 63] on span "upload" at bounding box center [53, 61] width 27 height 8
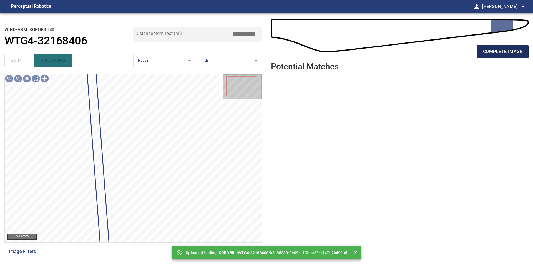
click at [483, 54] on span "complete image" at bounding box center [502, 52] width 39 height 8
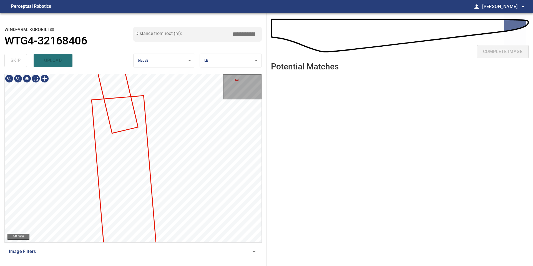
click at [81, 71] on div "**********" at bounding box center [133, 139] width 266 height 252
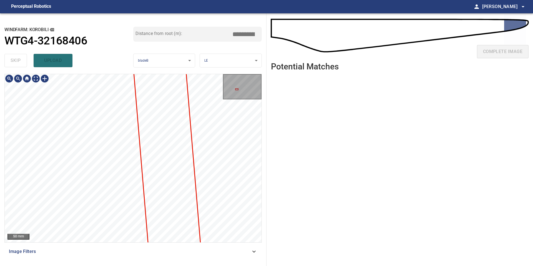
click at [98, 34] on div "**********" at bounding box center [133, 139] width 266 height 252
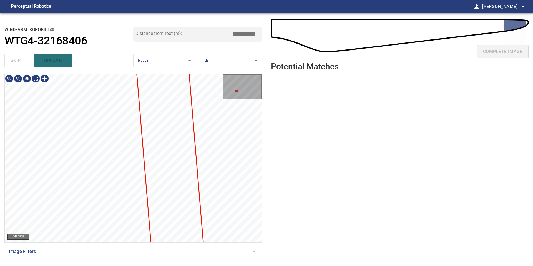
click at [103, 47] on div "**********" at bounding box center [133, 139] width 266 height 252
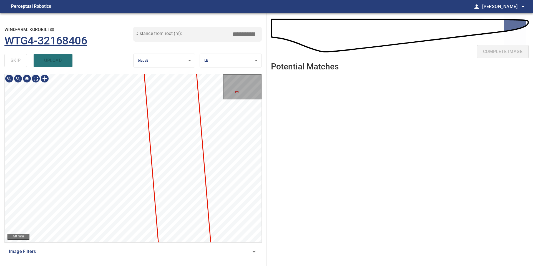
click at [111, 42] on div "**********" at bounding box center [133, 139] width 266 height 252
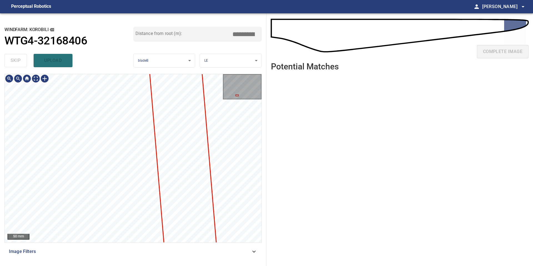
click at [95, 0] on html "**********" at bounding box center [266, 133] width 533 height 266
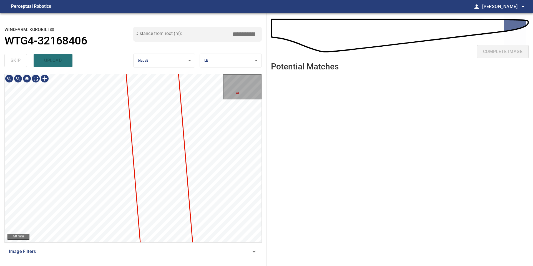
click at [109, 265] on div "**********" at bounding box center [133, 139] width 266 height 252
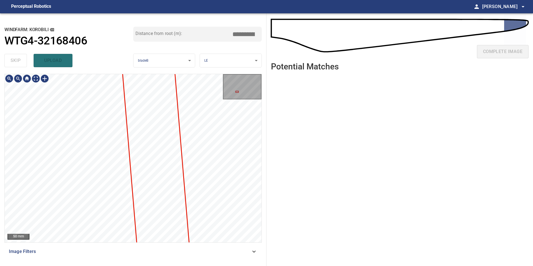
click at [99, 265] on div "**********" at bounding box center [133, 139] width 266 height 252
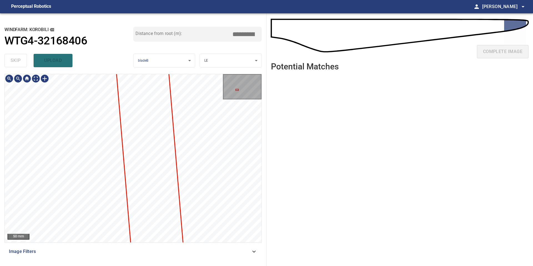
click at [93, 265] on div "**********" at bounding box center [133, 139] width 266 height 252
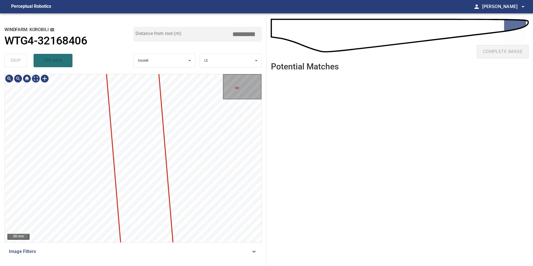
click at [87, 252] on div "50 mm Image Filters" at bounding box center [132, 168] width 257 height 188
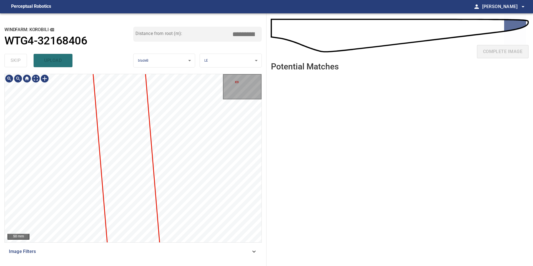
click at [90, 262] on div "**********" at bounding box center [133, 139] width 266 height 252
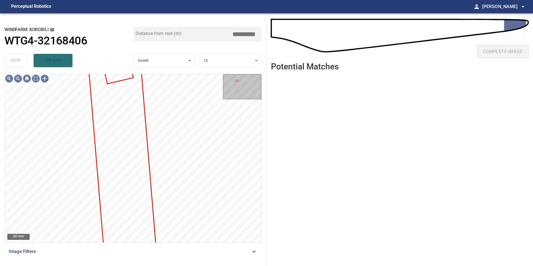
click at [88, 265] on div "**********" at bounding box center [133, 139] width 266 height 252
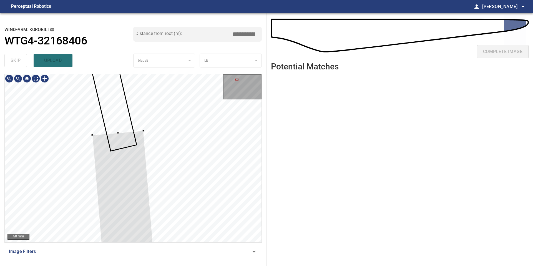
click at [17, 80] on div at bounding box center [18, 78] width 9 height 9
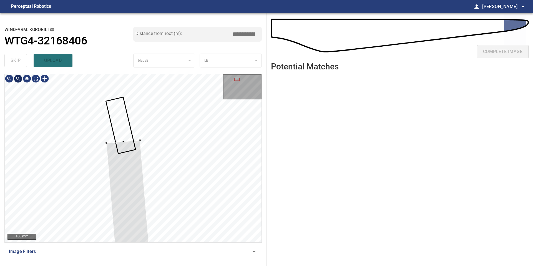
click at [17, 80] on div at bounding box center [18, 78] width 9 height 9
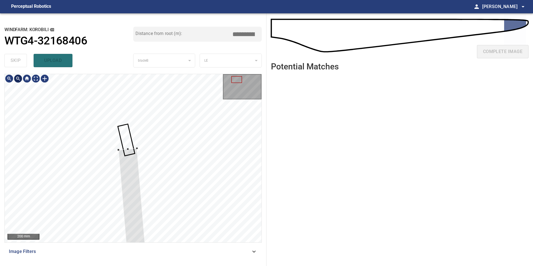
click at [20, 79] on div at bounding box center [18, 78] width 9 height 9
click at [20, 78] on div at bounding box center [18, 78] width 9 height 9
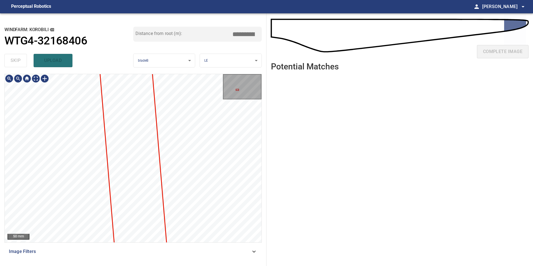
click at [100, 249] on div "50 mm Image Filters" at bounding box center [132, 168] width 257 height 188
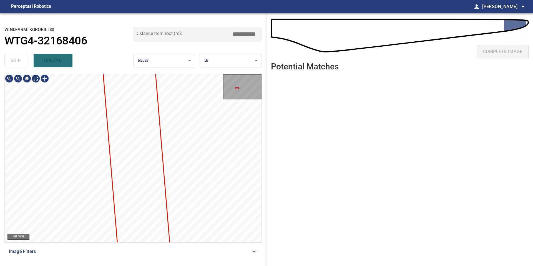
click at [97, 265] on div "**********" at bounding box center [133, 139] width 266 height 252
click at [95, 265] on div "**********" at bounding box center [133, 139] width 266 height 252
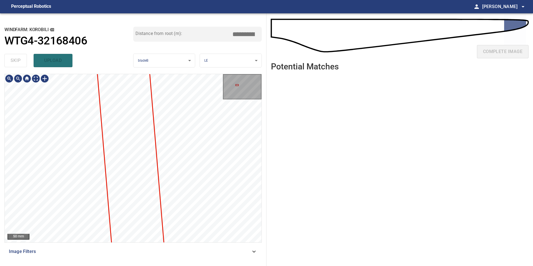
click at [89, 265] on div "**********" at bounding box center [133, 139] width 266 height 252
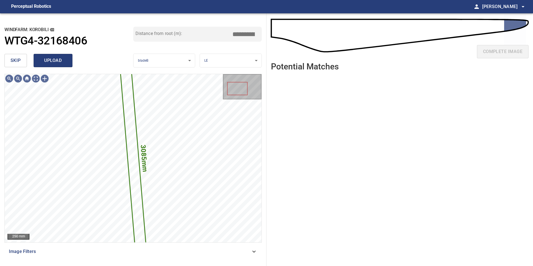
click at [58, 62] on span "upload" at bounding box center [53, 61] width 27 height 8
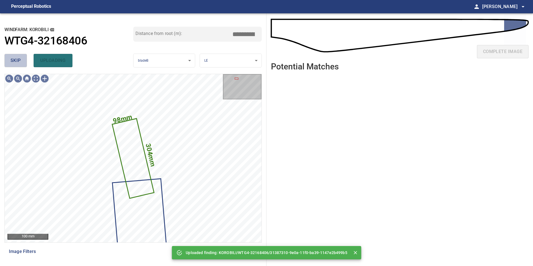
click at [19, 63] on span "skip" at bounding box center [16, 61] width 10 height 8
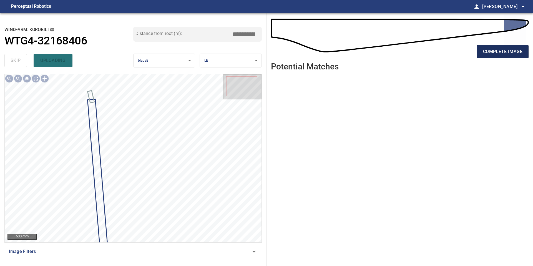
click at [497, 54] on span "complete image" at bounding box center [502, 52] width 39 height 8
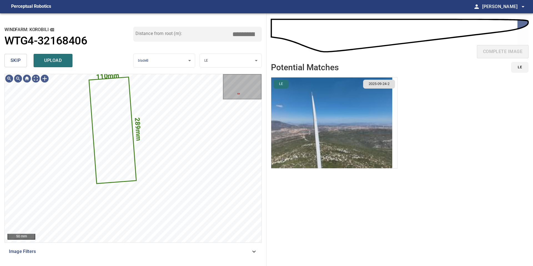
click at [18, 60] on span "skip" at bounding box center [16, 61] width 10 height 8
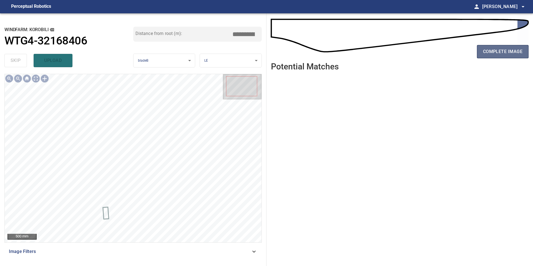
click at [494, 47] on button "complete image" at bounding box center [503, 51] width 52 height 13
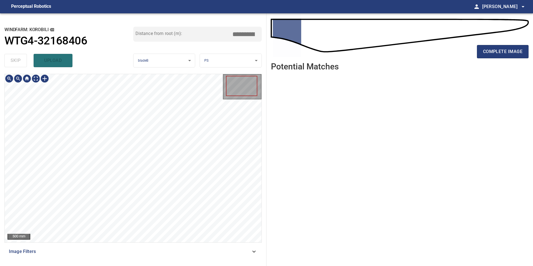
click at [128, 265] on div "**********" at bounding box center [133, 139] width 266 height 252
click at [485, 45] on button "complete image" at bounding box center [503, 51] width 52 height 13
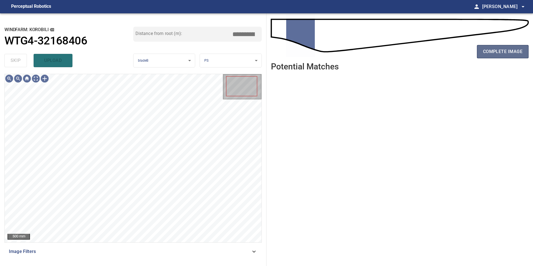
click at [487, 54] on span "complete image" at bounding box center [502, 52] width 39 height 8
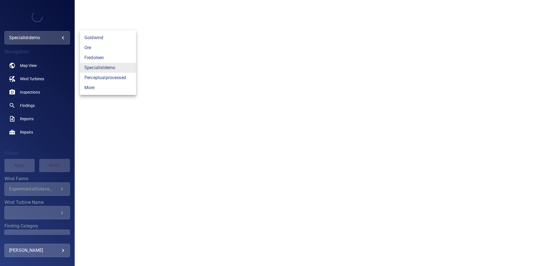
click at [62, 38] on body "**********" at bounding box center [266, 133] width 533 height 266
click at [97, 87] on link "more" at bounding box center [108, 88] width 56 height 10
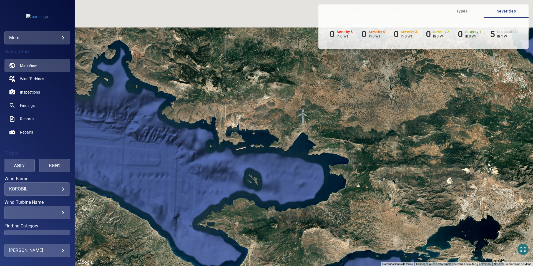
drag, startPoint x: 302, startPoint y: 107, endPoint x: 301, endPoint y: 140, distance: 33.0
click at [301, 140] on div "Para activar la función de arrastre con el teclado, pulsa Alt + Intro. Cuando h…" at bounding box center [304, 133] width 458 height 266
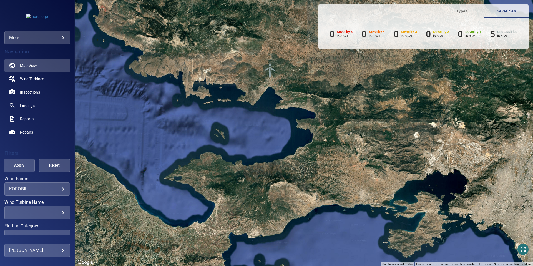
drag, startPoint x: 247, startPoint y: 177, endPoint x: 242, endPoint y: 126, distance: 51.3
click at [242, 126] on div "Para activar la función de arrastre con el teclado, pulsa Alt + Intro. Cuando h…" at bounding box center [304, 133] width 458 height 266
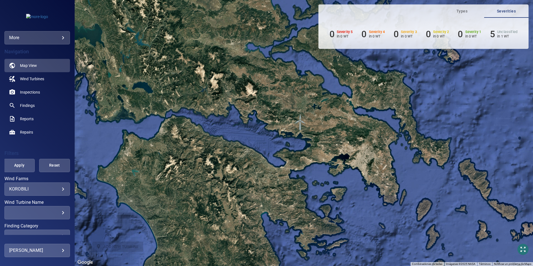
drag, startPoint x: 242, startPoint y: 125, endPoint x: 294, endPoint y: 142, distance: 55.0
click at [294, 142] on div "Para activar la función de arrastre con el teclado, pulsa Alt + Intro. Cuando h…" at bounding box center [304, 133] width 458 height 266
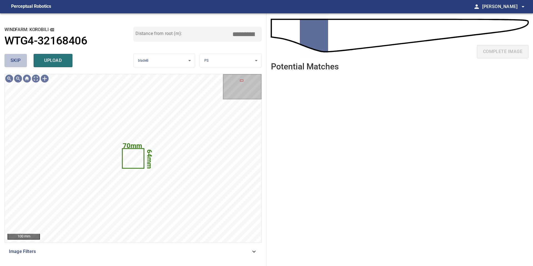
click at [21, 64] on button "skip" at bounding box center [15, 60] width 22 height 13
click at [49, 59] on span "upload" at bounding box center [53, 61] width 27 height 8
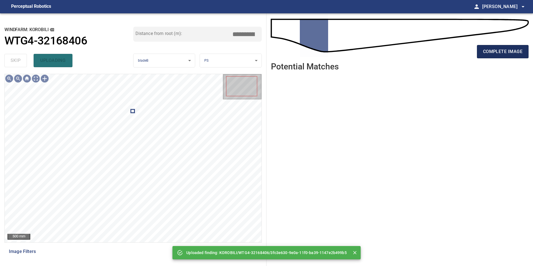
click at [498, 54] on span "complete image" at bounding box center [502, 52] width 39 height 8
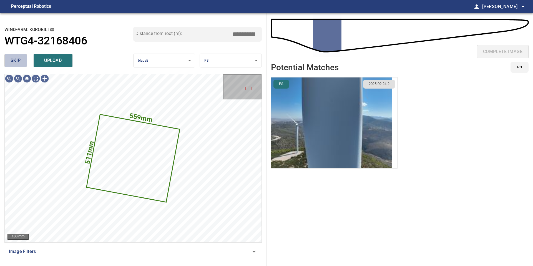
click at [22, 62] on button "skip" at bounding box center [15, 60] width 22 height 13
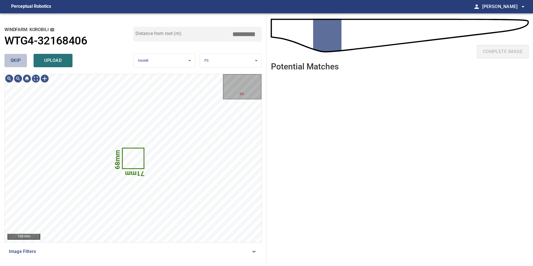
click at [22, 62] on button "skip" at bounding box center [15, 60] width 22 height 13
click at [22, 62] on div "skip upload" at bounding box center [68, 61] width 129 height 18
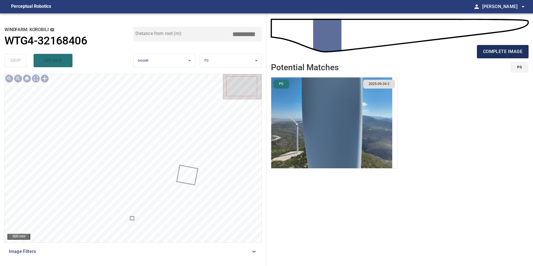
click at [482, 52] on button "complete image" at bounding box center [503, 51] width 52 height 13
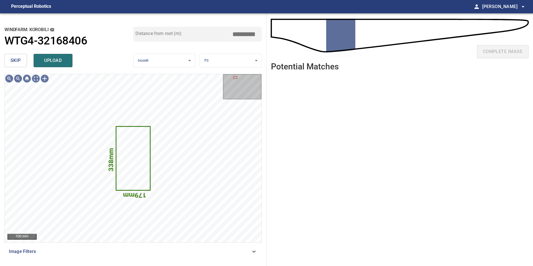
click at [19, 57] on span "skip" at bounding box center [16, 61] width 10 height 8
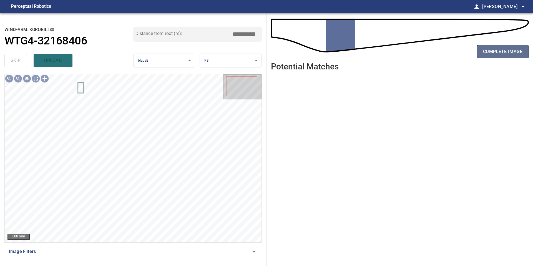
click at [487, 53] on span "complete image" at bounding box center [502, 52] width 39 height 8
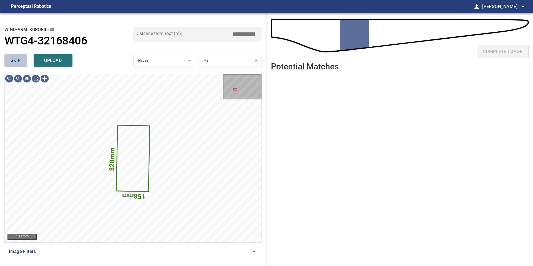
click at [22, 59] on button "skip" at bounding box center [15, 60] width 22 height 13
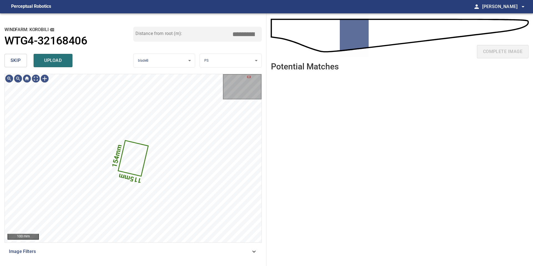
click at [22, 61] on button "skip" at bounding box center [15, 60] width 22 height 13
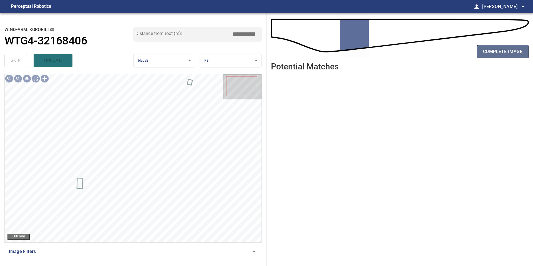
click at [495, 51] on span "complete image" at bounding box center [502, 52] width 39 height 8
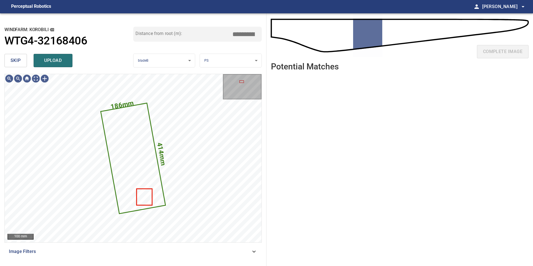
click at [21, 62] on button "skip" at bounding box center [15, 60] width 22 height 13
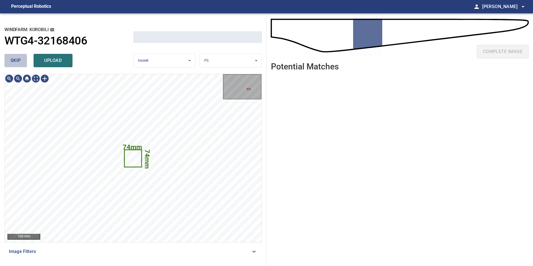
click at [21, 62] on button "skip" at bounding box center [15, 60] width 22 height 13
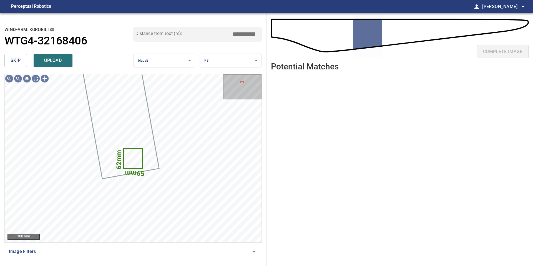
click at [31, 64] on div "skip upload" at bounding box center [68, 61] width 129 height 18
click at [20, 63] on span "skip" at bounding box center [16, 61] width 10 height 8
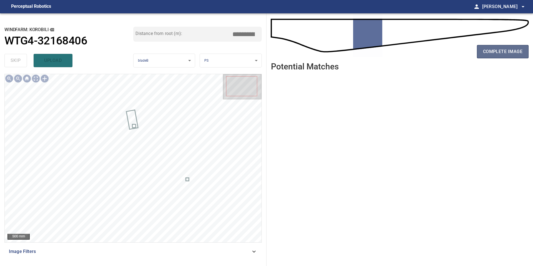
click at [522, 50] on span "complete image" at bounding box center [502, 52] width 39 height 8
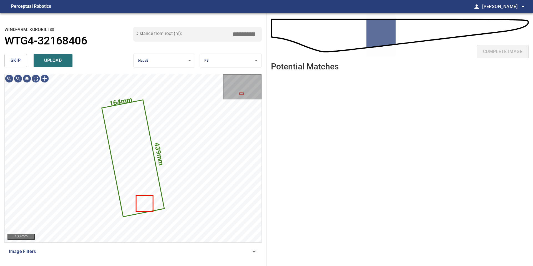
click at [19, 62] on span "skip" at bounding box center [16, 61] width 10 height 8
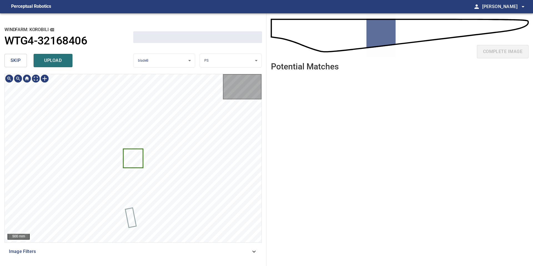
click at [19, 62] on span "skip" at bounding box center [16, 61] width 10 height 8
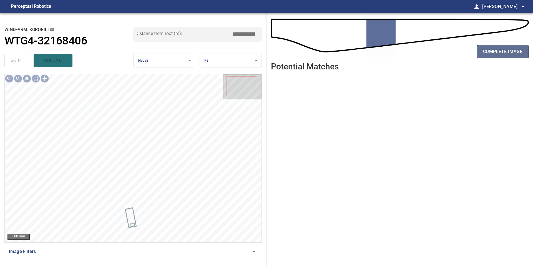
click at [485, 55] on span "complete image" at bounding box center [502, 52] width 39 height 8
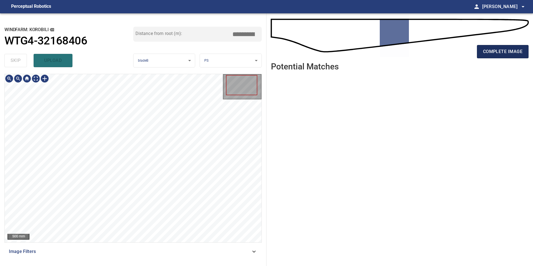
click at [492, 49] on span "complete image" at bounding box center [502, 52] width 39 height 8
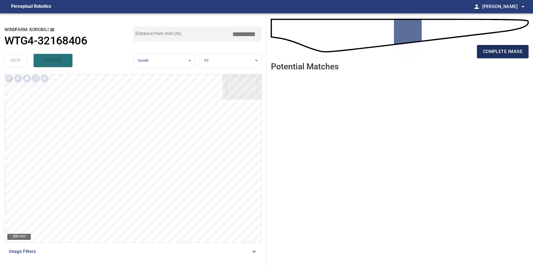
click at [494, 54] on span "complete image" at bounding box center [502, 52] width 39 height 8
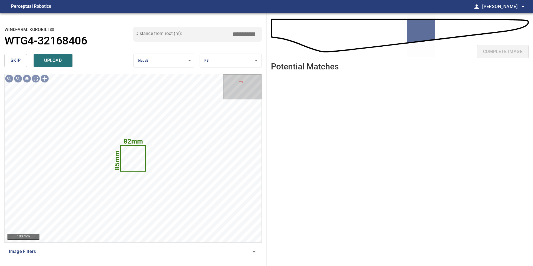
click at [16, 60] on span "skip" at bounding box center [16, 61] width 10 height 8
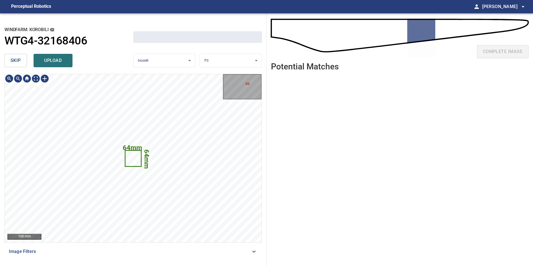
click at [16, 60] on span "skip" at bounding box center [16, 61] width 10 height 8
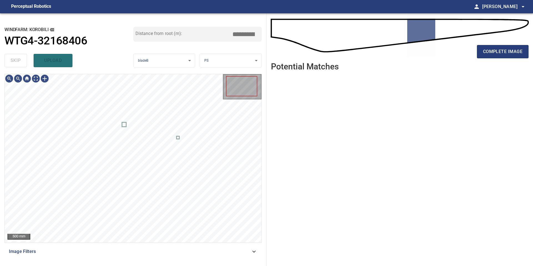
click at [16, 60] on div "skip upload" at bounding box center [68, 61] width 129 height 18
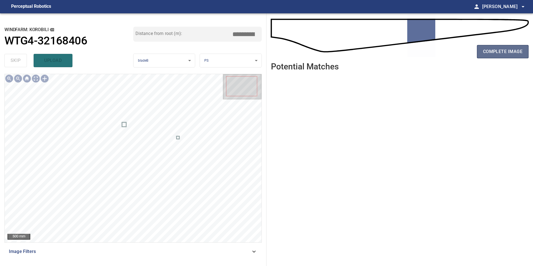
click at [497, 50] on span "complete image" at bounding box center [502, 52] width 39 height 8
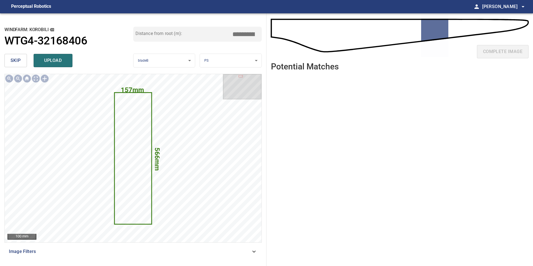
click at [20, 57] on span "skip" at bounding box center [16, 61] width 10 height 8
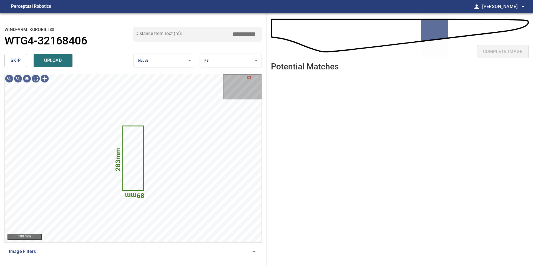
click at [20, 57] on span "skip" at bounding box center [16, 61] width 10 height 8
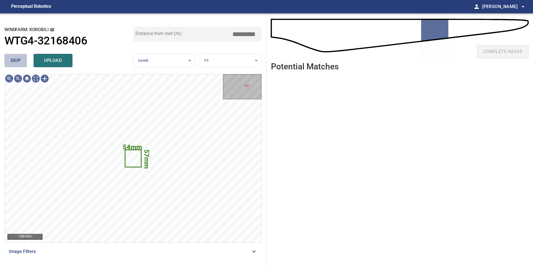
click at [20, 57] on span "skip" at bounding box center [16, 61] width 10 height 8
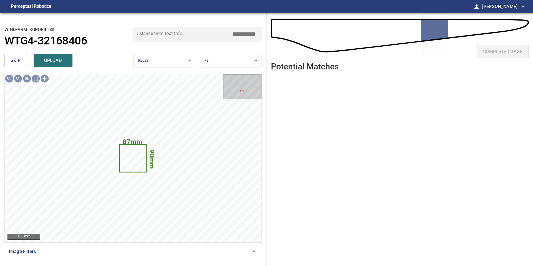
click at [20, 60] on span "skip" at bounding box center [16, 61] width 10 height 8
click at [18, 62] on span "skip" at bounding box center [16, 61] width 10 height 8
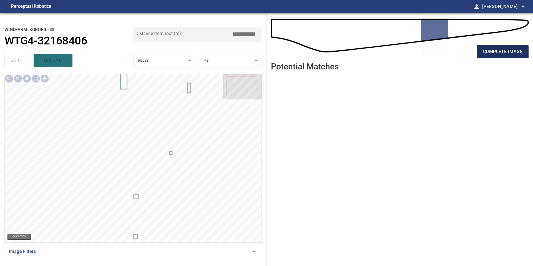
click at [505, 48] on span "complete image" at bounding box center [502, 52] width 39 height 8
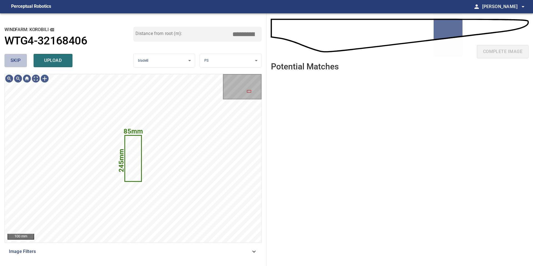
click at [20, 65] on button "skip" at bounding box center [15, 60] width 22 height 13
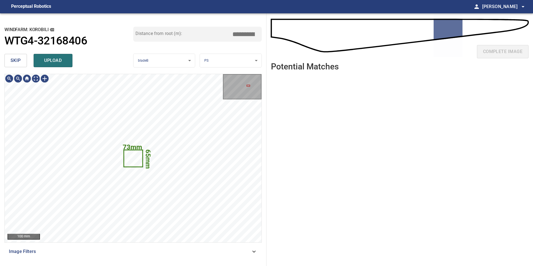
type input "*****"
click at [18, 61] on span "skip" at bounding box center [16, 61] width 10 height 8
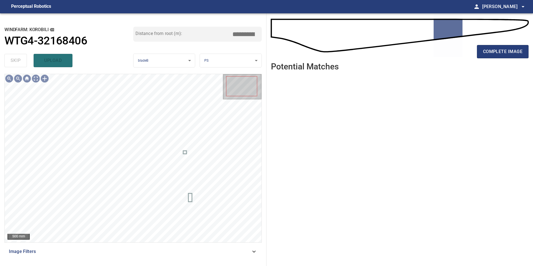
click at [497, 58] on div "complete image" at bounding box center [399, 54] width 257 height 22
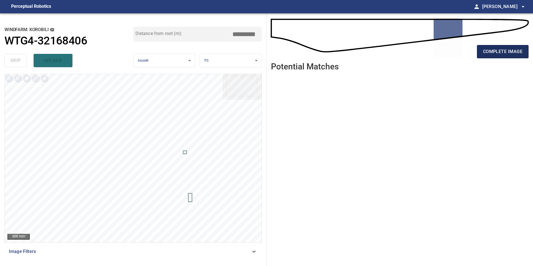
click at [497, 54] on span "complete image" at bounding box center [502, 52] width 39 height 8
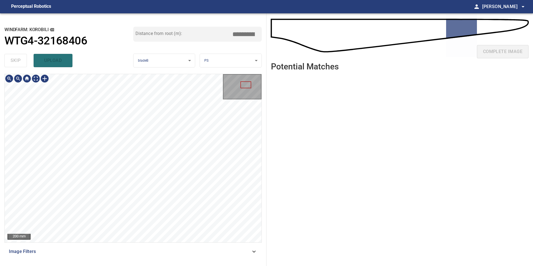
click at [175, 0] on html "**********" at bounding box center [266, 133] width 533 height 266
click at [164, 0] on html "**********" at bounding box center [266, 133] width 533 height 266
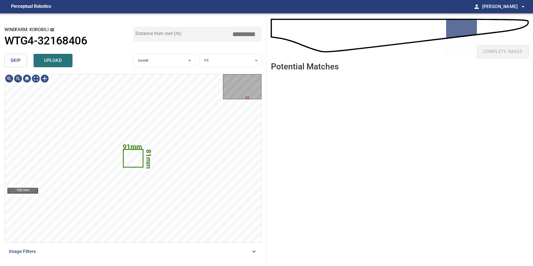
click at [25, 59] on button "skip" at bounding box center [15, 60] width 22 height 13
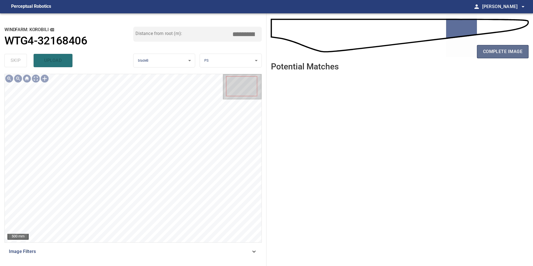
click at [493, 47] on button "complete image" at bounding box center [503, 51] width 52 height 13
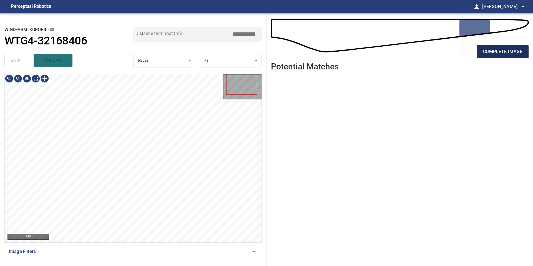
click at [502, 53] on span "complete image" at bounding box center [502, 52] width 39 height 8
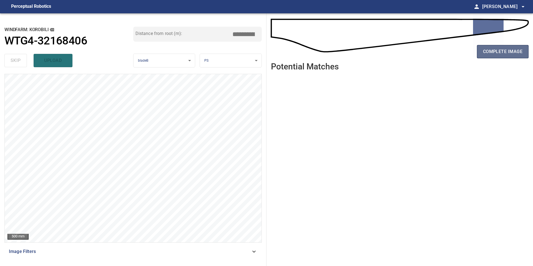
click at [499, 53] on span "complete image" at bounding box center [502, 52] width 39 height 8
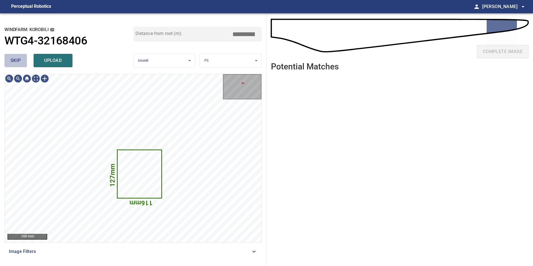
click at [14, 61] on span "skip" at bounding box center [16, 61] width 10 height 8
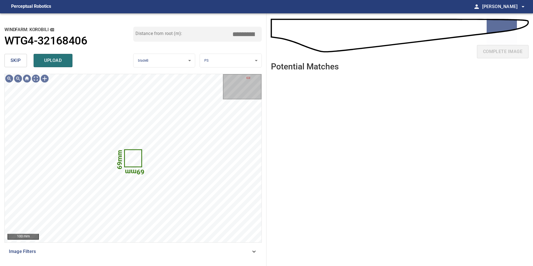
click at [14, 61] on span "skip" at bounding box center [16, 61] width 10 height 8
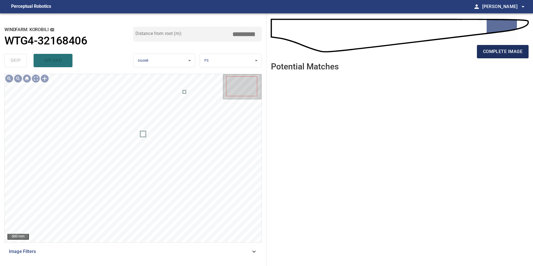
click at [490, 47] on button "complete image" at bounding box center [503, 51] width 52 height 13
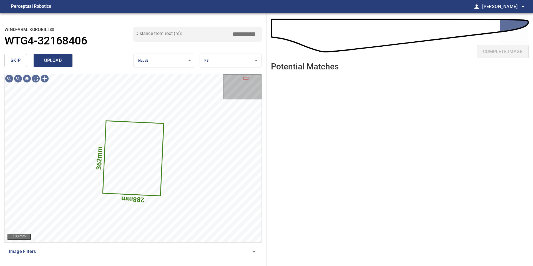
click at [49, 60] on span "upload" at bounding box center [53, 61] width 27 height 8
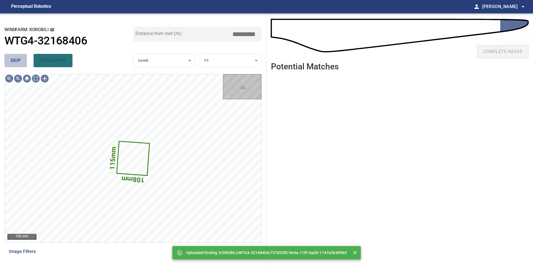
click at [16, 58] on span "skip" at bounding box center [16, 61] width 10 height 8
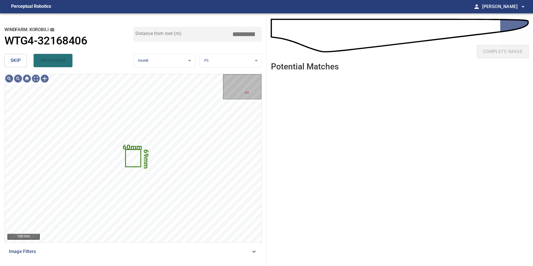
click at [16, 58] on span "skip" at bounding box center [16, 61] width 10 height 8
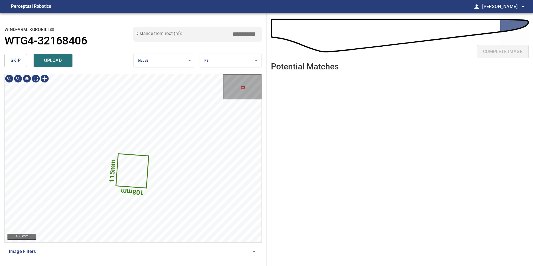
click at [180, 265] on div "**********" at bounding box center [133, 139] width 266 height 252
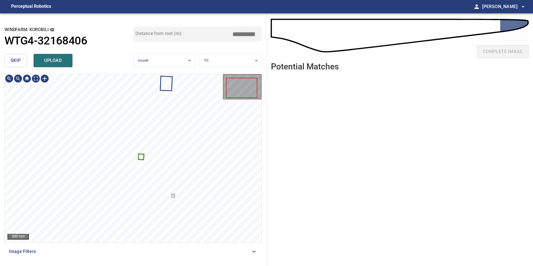
click at [16, 60] on span "skip" at bounding box center [16, 61] width 10 height 8
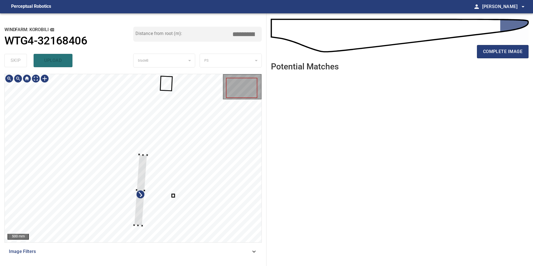
click at [142, 228] on div at bounding box center [133, 158] width 257 height 168
click at [138, 182] on div at bounding box center [144, 153] width 19 height 72
click at [142, 189] on div at bounding box center [143, 153] width 19 height 73
click at [141, 181] on div at bounding box center [144, 153] width 19 height 73
click at [133, 239] on div at bounding box center [133, 158] width 257 height 168
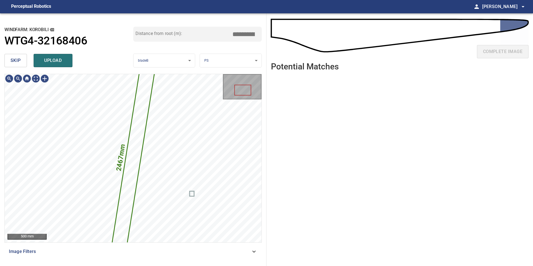
click at [58, 69] on div "skip upload" at bounding box center [68, 61] width 129 height 18
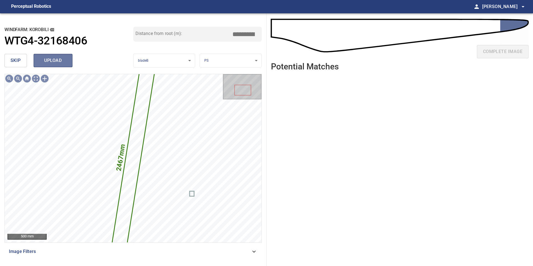
click at [56, 61] on span "upload" at bounding box center [53, 61] width 27 height 8
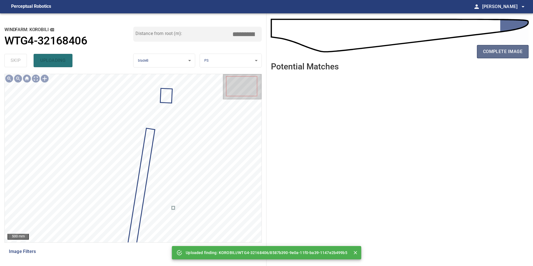
click at [489, 46] on button "complete image" at bounding box center [503, 51] width 52 height 13
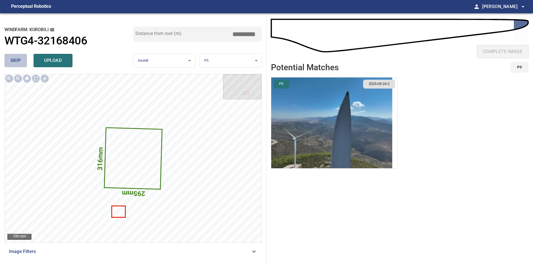
click at [20, 61] on span "skip" at bounding box center [16, 61] width 10 height 8
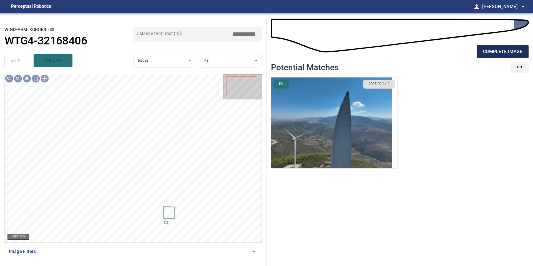
click at [489, 51] on span "complete image" at bounding box center [502, 52] width 39 height 8
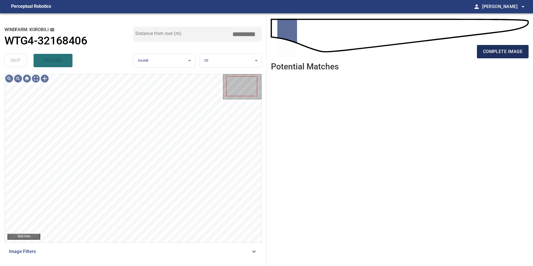
click at [491, 53] on span "complete image" at bounding box center [502, 52] width 39 height 8
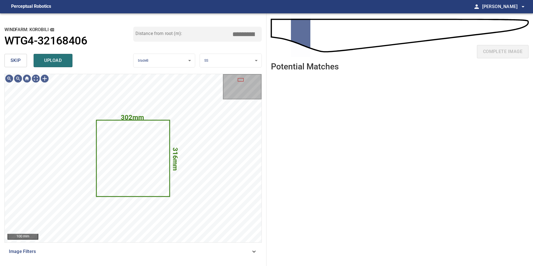
click at [12, 56] on button "skip" at bounding box center [15, 60] width 22 height 13
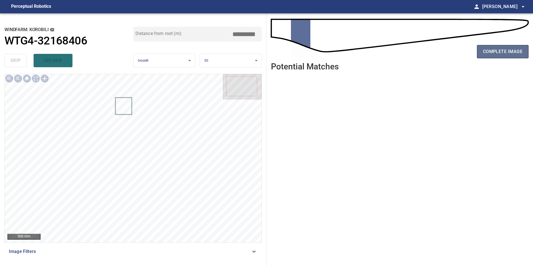
click at [508, 47] on button "complete image" at bounding box center [503, 51] width 52 height 13
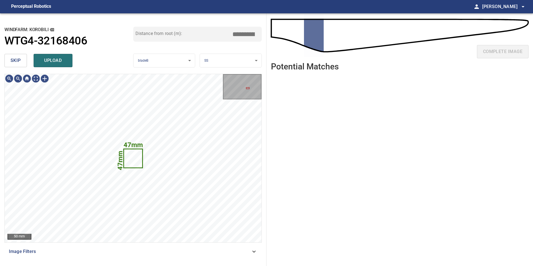
click at [18, 65] on button "skip" at bounding box center [15, 60] width 22 height 13
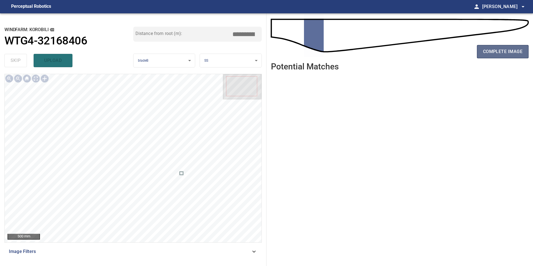
click at [494, 47] on button "complete image" at bounding box center [503, 51] width 52 height 13
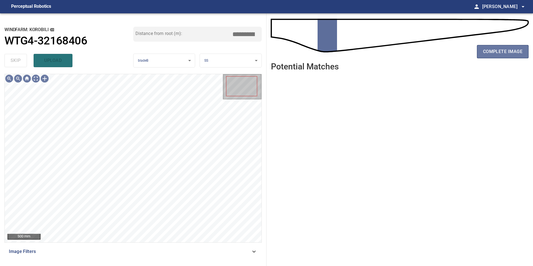
click at [495, 52] on span "complete image" at bounding box center [502, 52] width 39 height 8
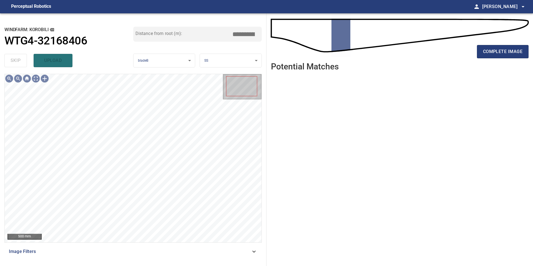
click at [495, 52] on span "complete image" at bounding box center [502, 52] width 39 height 8
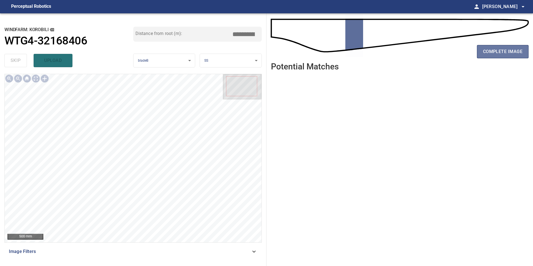
click at [495, 52] on span "complete image" at bounding box center [502, 52] width 39 height 8
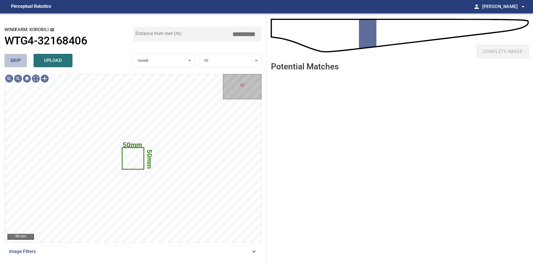
click at [14, 54] on button "skip" at bounding box center [15, 60] width 22 height 13
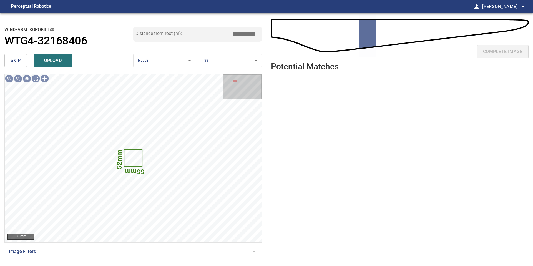
click at [15, 55] on button "skip" at bounding box center [15, 60] width 22 height 13
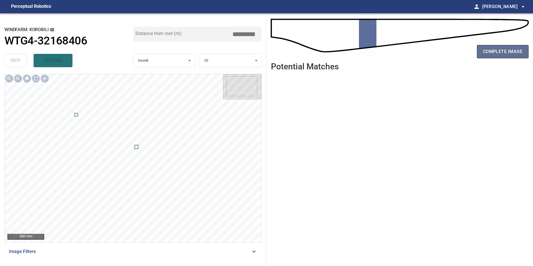
click at [493, 53] on span "complete image" at bounding box center [502, 52] width 39 height 8
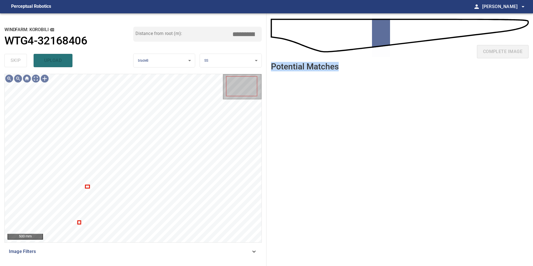
drag, startPoint x: 478, startPoint y: 57, endPoint x: 283, endPoint y: 144, distance: 213.2
click at [288, 142] on div "complete image Potential Matches" at bounding box center [399, 139] width 266 height 252
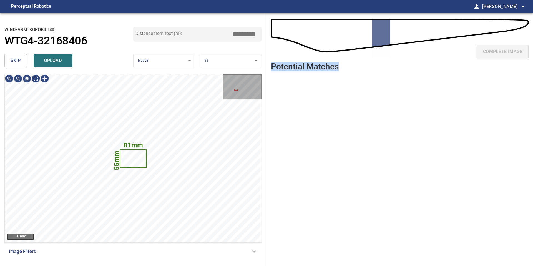
click at [18, 63] on span "skip" at bounding box center [16, 61] width 10 height 8
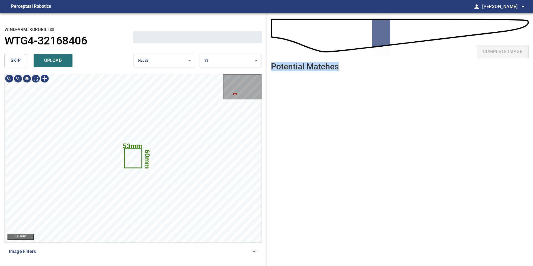
click at [18, 63] on span "skip" at bounding box center [16, 61] width 10 height 8
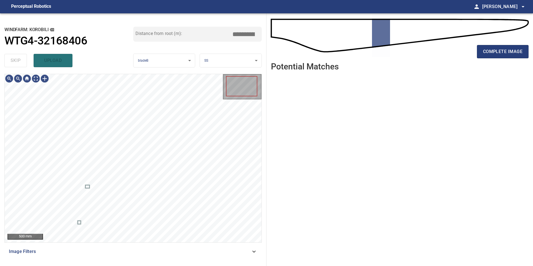
click at [18, 63] on div "skip upload" at bounding box center [68, 61] width 129 height 18
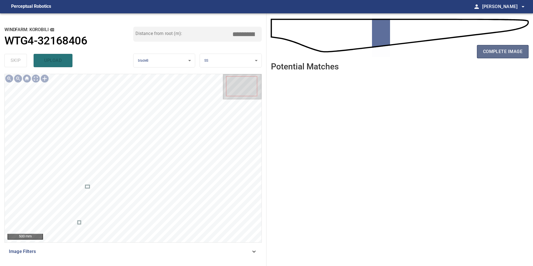
click at [496, 53] on span "complete image" at bounding box center [502, 52] width 39 height 8
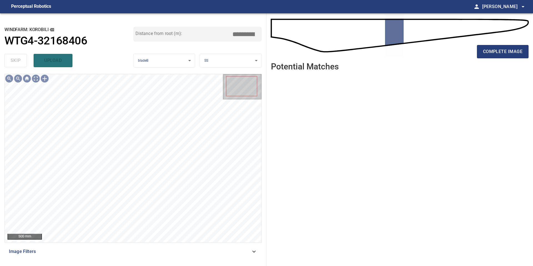
click at [496, 53] on span "complete image" at bounding box center [502, 52] width 39 height 8
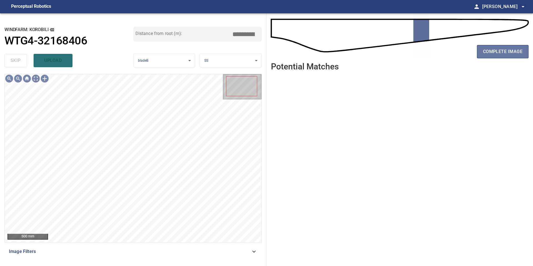
click at [496, 53] on span "complete image" at bounding box center [502, 52] width 39 height 8
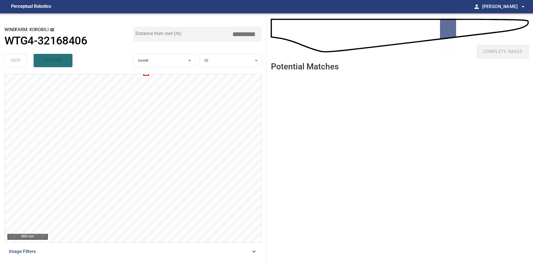
click at [496, 53] on div "complete image" at bounding box center [399, 54] width 257 height 22
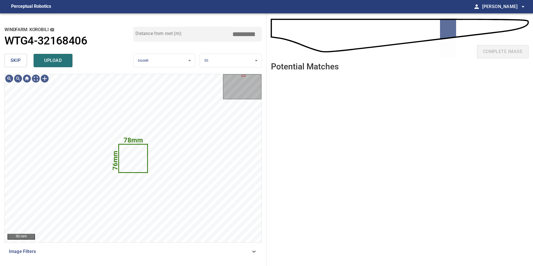
click at [16, 61] on span "skip" at bounding box center [16, 61] width 10 height 8
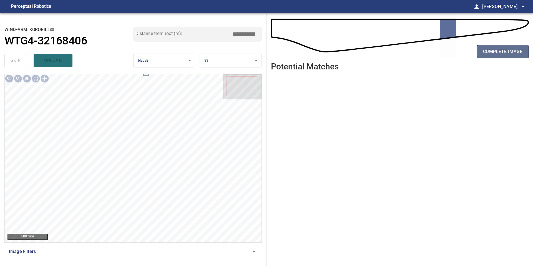
click at [511, 49] on span "complete image" at bounding box center [502, 52] width 39 height 8
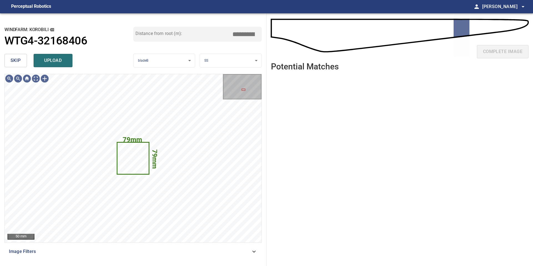
click at [17, 57] on span "skip" at bounding box center [16, 61] width 10 height 8
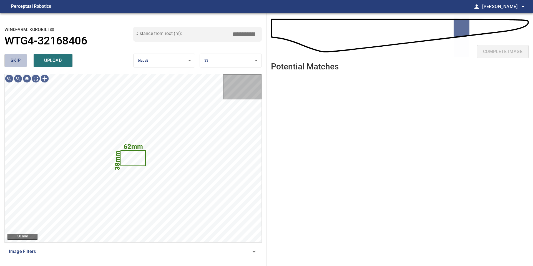
click at [20, 60] on span "skip" at bounding box center [16, 61] width 10 height 8
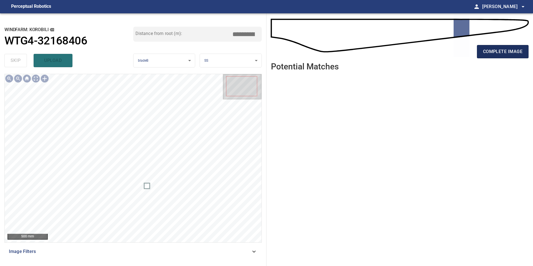
click at [501, 51] on span "complete image" at bounding box center [502, 52] width 39 height 8
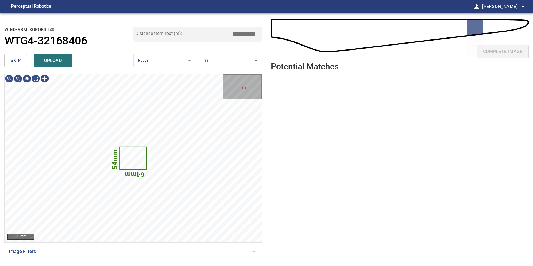
click at [22, 62] on button "skip" at bounding box center [15, 60] width 22 height 13
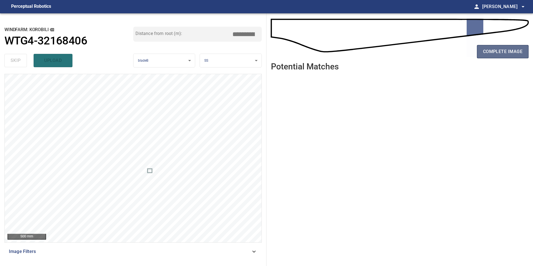
click at [485, 50] on span "complete image" at bounding box center [502, 52] width 39 height 8
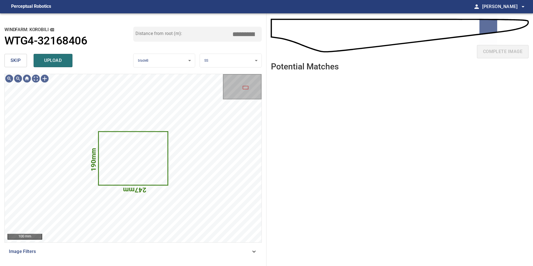
click at [18, 61] on span "skip" at bounding box center [16, 61] width 10 height 8
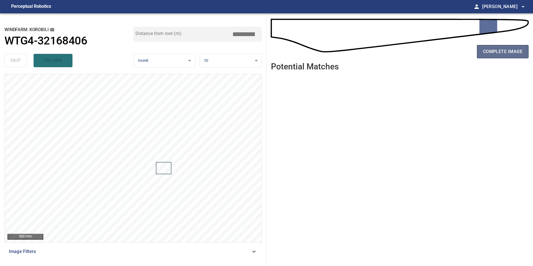
click at [507, 49] on span "complete image" at bounding box center [502, 52] width 39 height 8
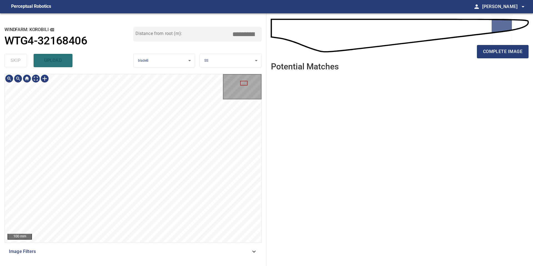
click at [188, 256] on div "100 mm Image Filters" at bounding box center [132, 168] width 257 height 188
click at [184, 243] on div "100 mm Image Filters" at bounding box center [132, 168] width 257 height 188
click at [504, 55] on span "complete image" at bounding box center [502, 52] width 39 height 8
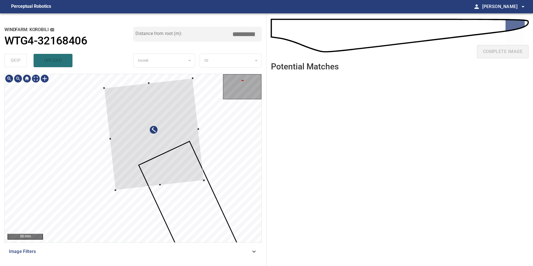
click at [132, 181] on div at bounding box center [154, 134] width 100 height 112
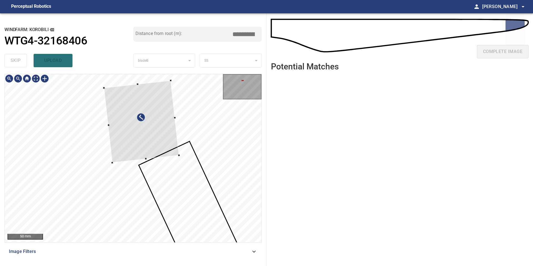
click at [177, 154] on div at bounding box center [141, 121] width 75 height 82
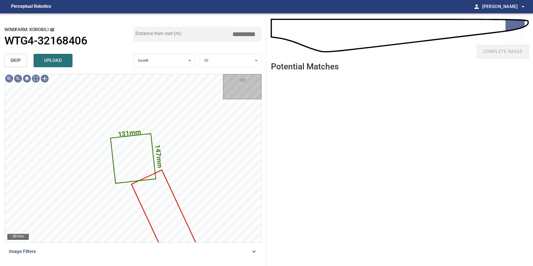
click at [220, 61] on body "**********" at bounding box center [266, 133] width 533 height 266
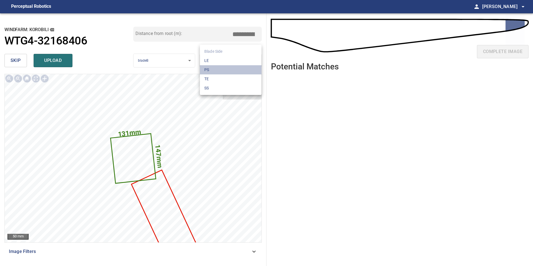
click at [214, 71] on li "PS" at bounding box center [231, 69] width 62 height 9
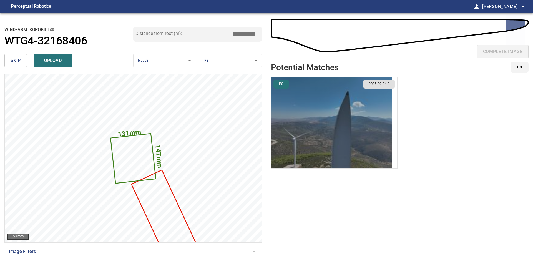
click at [365, 148] on img "button" at bounding box center [331, 122] width 121 height 91
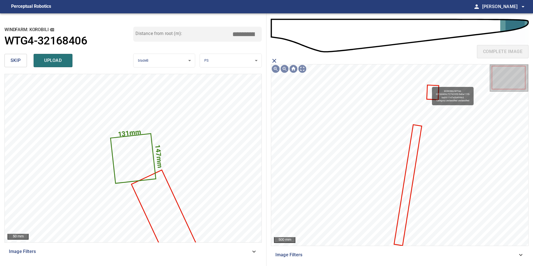
click at [430, 96] on icon at bounding box center [432, 92] width 11 height 14
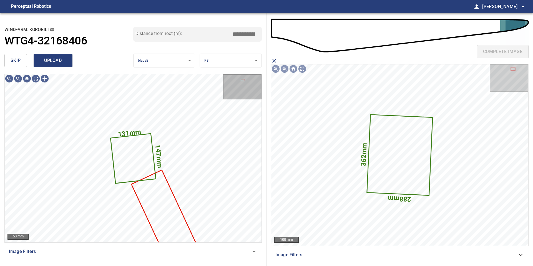
click at [59, 62] on span "upload" at bounding box center [53, 61] width 27 height 8
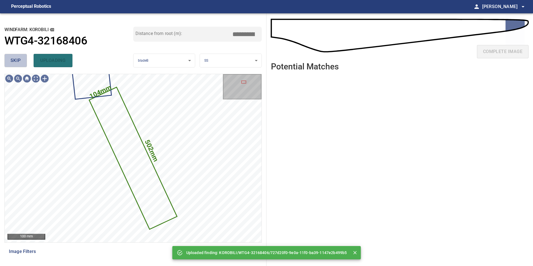
click at [16, 60] on span "skip" at bounding box center [16, 61] width 10 height 8
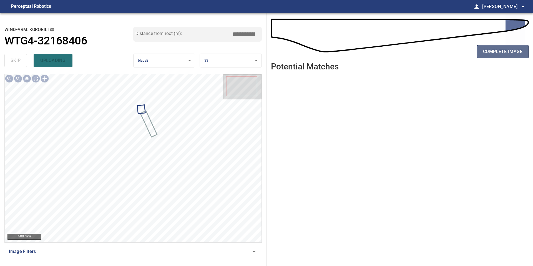
click at [498, 52] on span "complete image" at bounding box center [502, 52] width 39 height 8
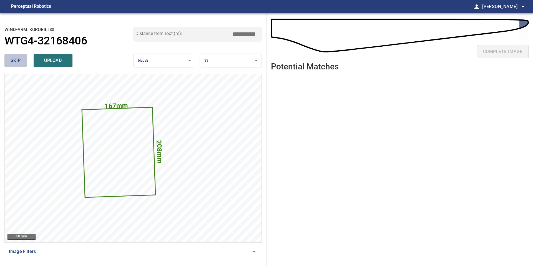
click at [19, 62] on span "skip" at bounding box center [16, 61] width 10 height 8
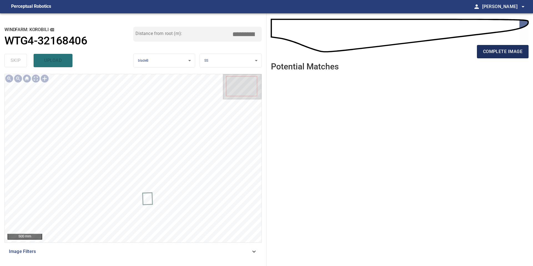
click at [481, 56] on button "complete image" at bounding box center [503, 51] width 52 height 13
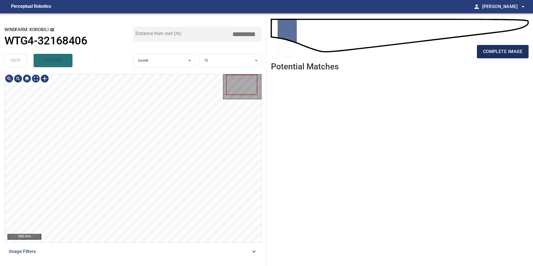
click at [486, 54] on span "complete image" at bounding box center [502, 52] width 39 height 8
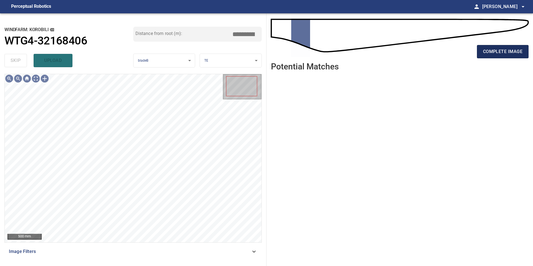
click at [488, 53] on span "complete image" at bounding box center [502, 52] width 39 height 8
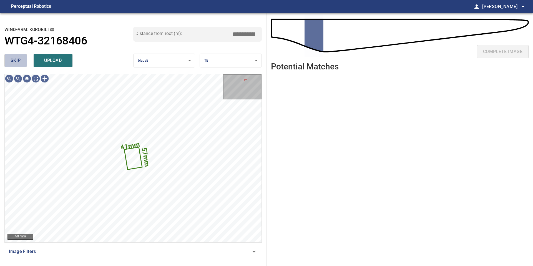
click at [23, 58] on button "skip" at bounding box center [15, 60] width 22 height 13
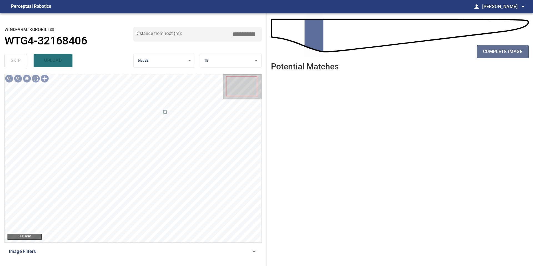
click at [513, 50] on span "complete image" at bounding box center [502, 52] width 39 height 8
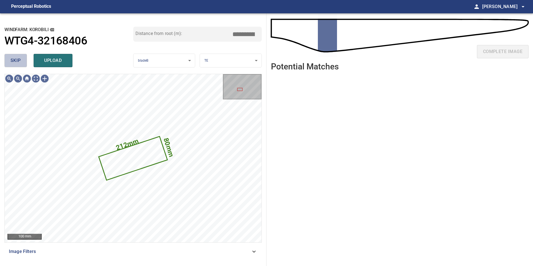
click at [22, 59] on button "skip" at bounding box center [15, 60] width 22 height 13
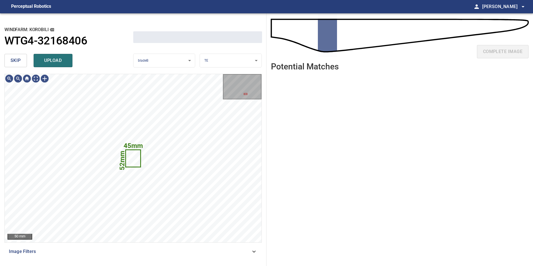
click at [22, 59] on button "skip" at bounding box center [15, 60] width 22 height 13
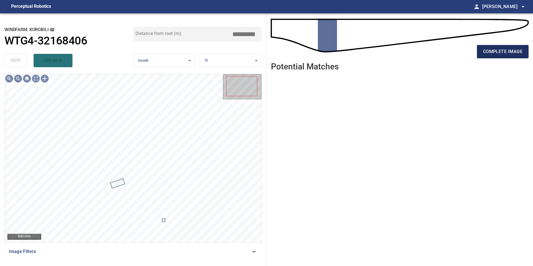
click at [493, 57] on button "complete image" at bounding box center [503, 51] width 52 height 13
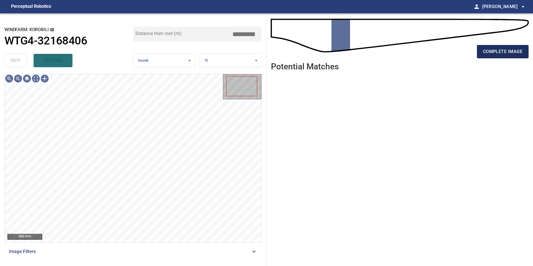
click at [494, 55] on span "complete image" at bounding box center [502, 52] width 39 height 8
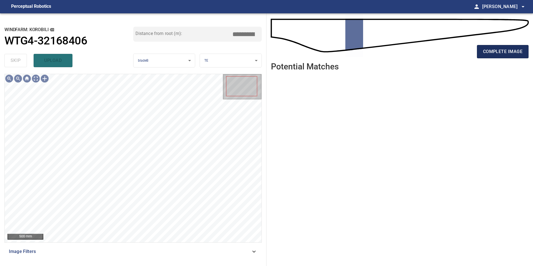
click at [493, 55] on span "complete image" at bounding box center [502, 52] width 39 height 8
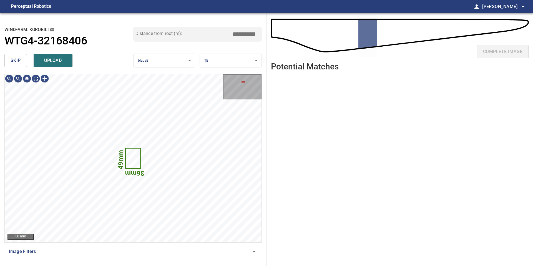
click at [18, 60] on span "skip" at bounding box center [16, 61] width 10 height 8
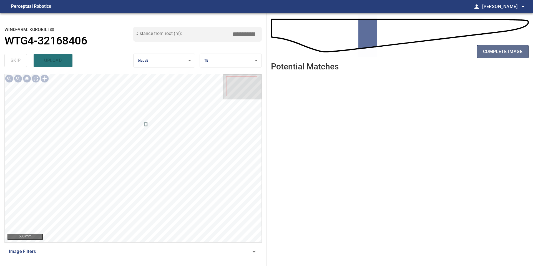
click at [503, 54] on span "complete image" at bounding box center [502, 52] width 39 height 8
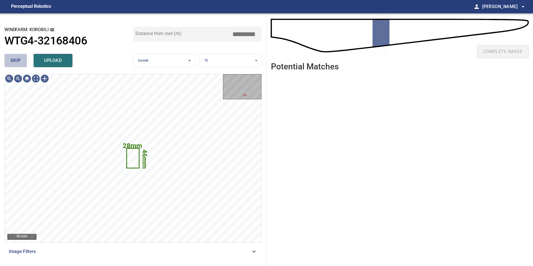
click at [19, 60] on span "skip" at bounding box center [16, 61] width 10 height 8
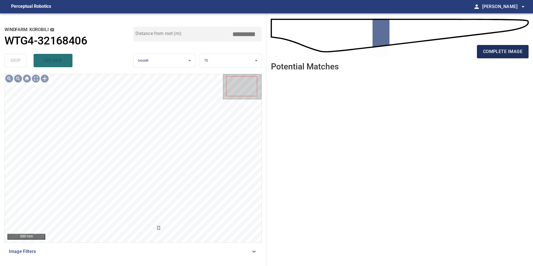
click at [504, 54] on span "complete image" at bounding box center [502, 52] width 39 height 8
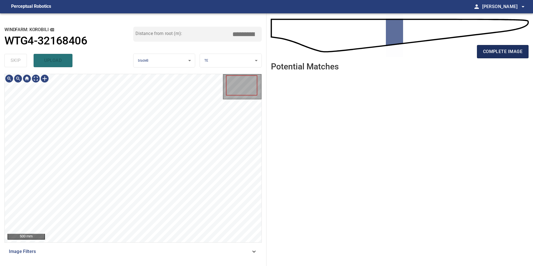
click at [507, 49] on span "complete image" at bounding box center [502, 52] width 39 height 8
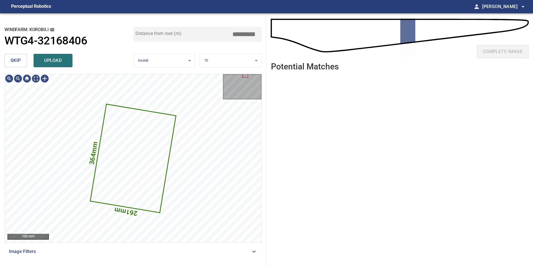
click at [19, 60] on span "skip" at bounding box center [16, 61] width 10 height 8
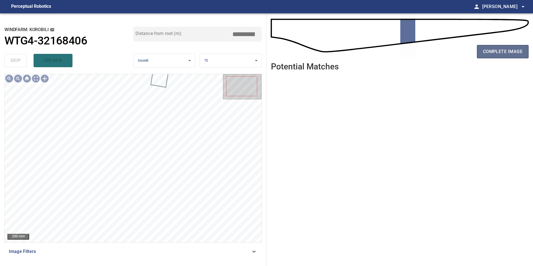
click at [508, 54] on span "complete image" at bounding box center [502, 52] width 39 height 8
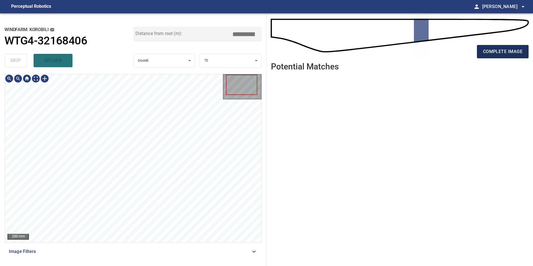
click at [500, 50] on span "complete image" at bounding box center [502, 52] width 39 height 8
click at [500, 58] on div "complete image" at bounding box center [399, 54] width 257 height 22
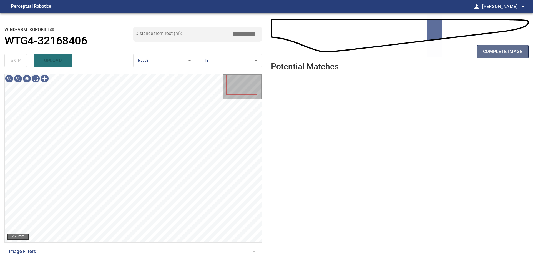
click at [504, 52] on span "complete image" at bounding box center [502, 52] width 39 height 8
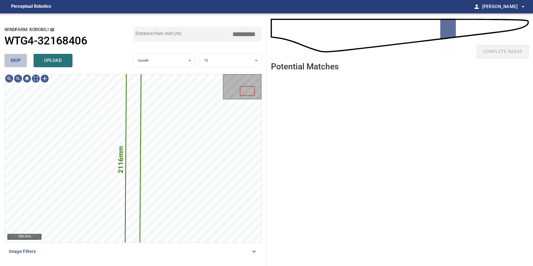
click at [17, 64] on span "skip" at bounding box center [16, 61] width 10 height 8
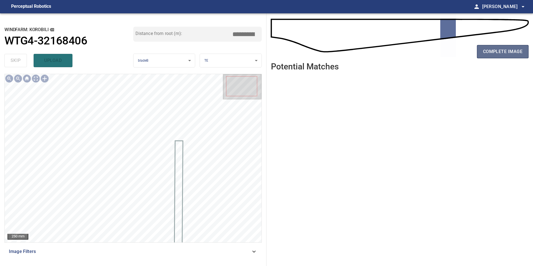
click at [509, 50] on span "complete image" at bounding box center [502, 52] width 39 height 8
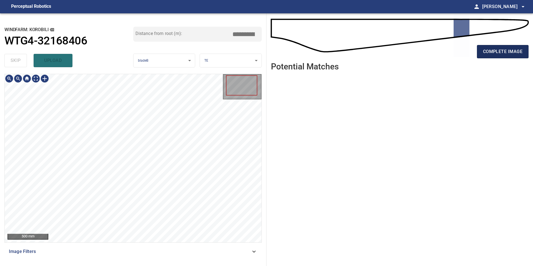
click at [483, 57] on button "complete image" at bounding box center [503, 51] width 52 height 13
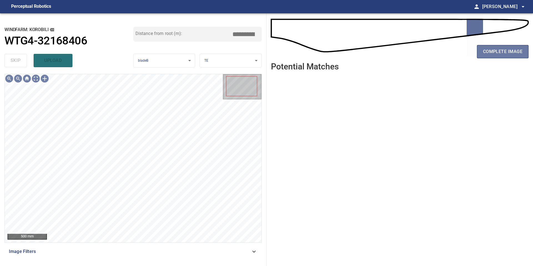
click at [485, 53] on span "complete image" at bounding box center [502, 52] width 39 height 8
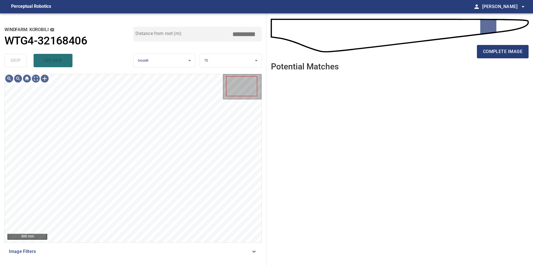
click at [485, 53] on span "complete image" at bounding box center [502, 52] width 39 height 8
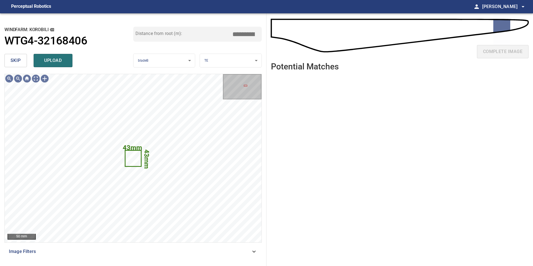
click at [19, 58] on span "skip" at bounding box center [16, 61] width 10 height 8
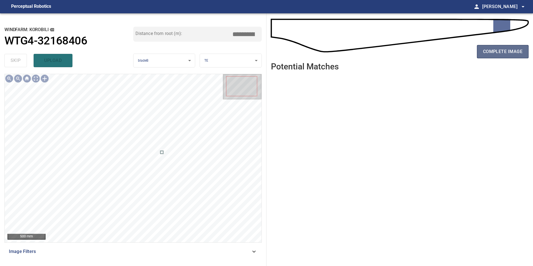
click at [502, 52] on span "complete image" at bounding box center [502, 52] width 39 height 8
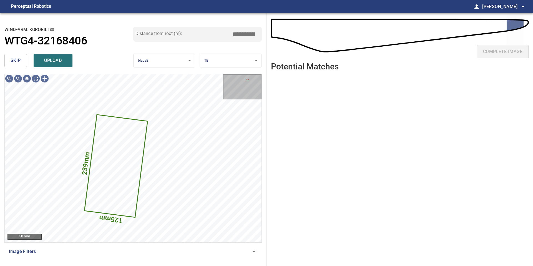
click at [24, 60] on button "skip" at bounding box center [15, 60] width 22 height 13
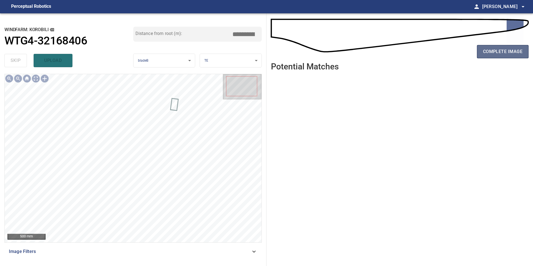
click at [513, 56] on button "complete image" at bounding box center [503, 51] width 52 height 13
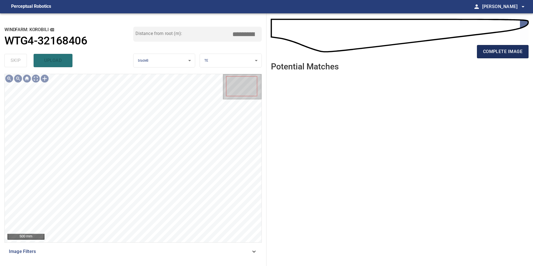
click at [487, 52] on span "complete image" at bounding box center [502, 52] width 39 height 8
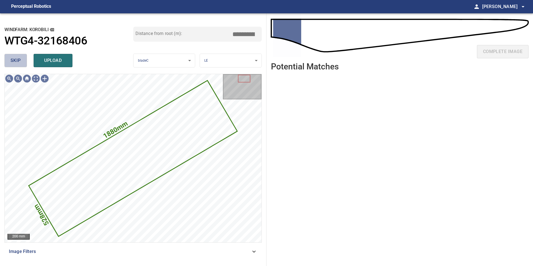
click at [17, 65] on button "skip" at bounding box center [15, 60] width 22 height 13
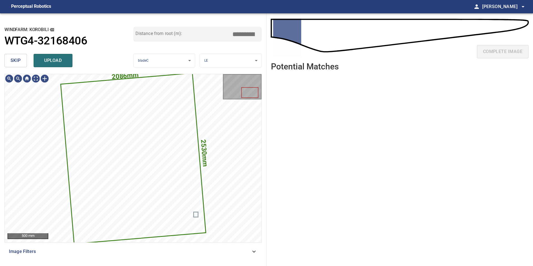
click at [23, 57] on button "skip" at bounding box center [15, 60] width 22 height 13
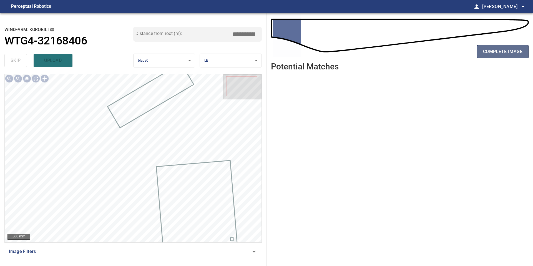
click at [508, 50] on span "complete image" at bounding box center [502, 52] width 39 height 8
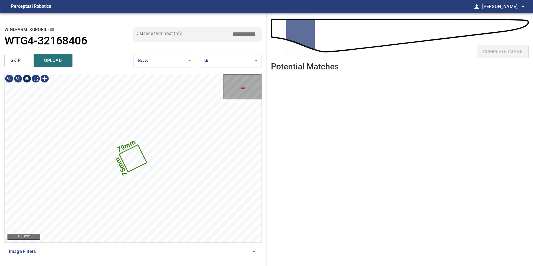
click at [23, 64] on button "skip" at bounding box center [15, 60] width 22 height 13
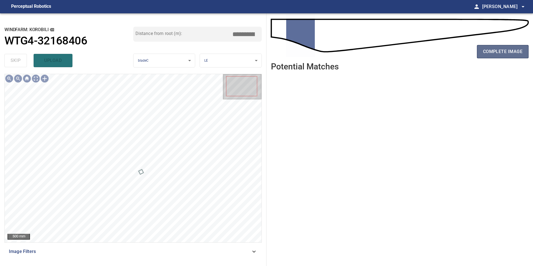
click at [499, 53] on span "complete image" at bounding box center [502, 52] width 39 height 8
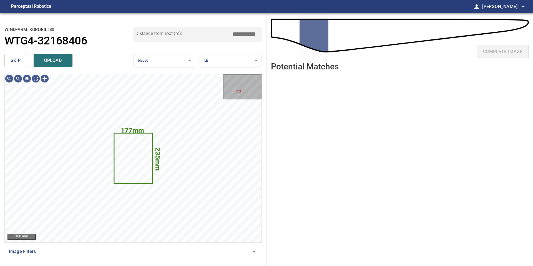
click at [20, 62] on span "skip" at bounding box center [16, 61] width 10 height 8
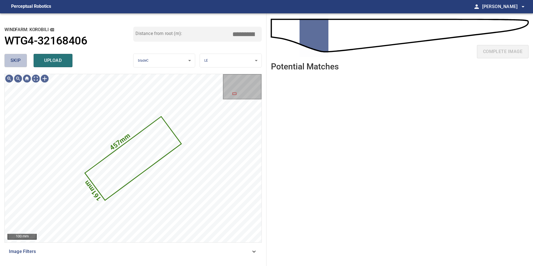
click at [20, 62] on span "skip" at bounding box center [16, 61] width 10 height 8
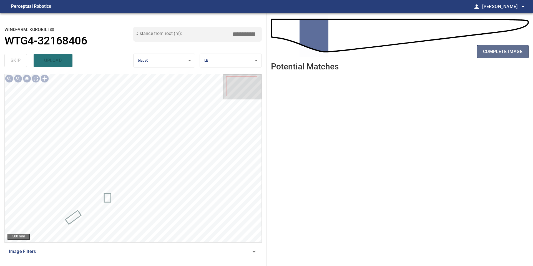
click at [502, 48] on span "complete image" at bounding box center [502, 52] width 39 height 8
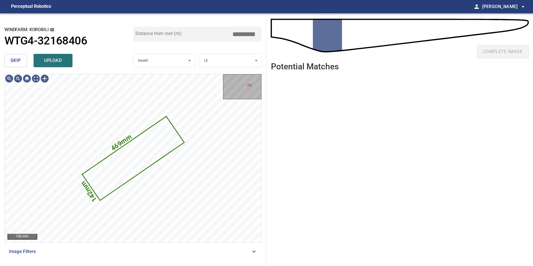
click at [18, 62] on span "skip" at bounding box center [16, 61] width 10 height 8
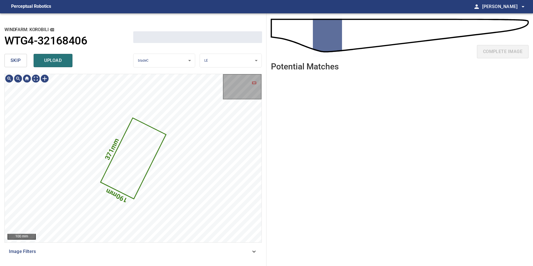
click at [18, 62] on span "skip" at bounding box center [16, 61] width 10 height 8
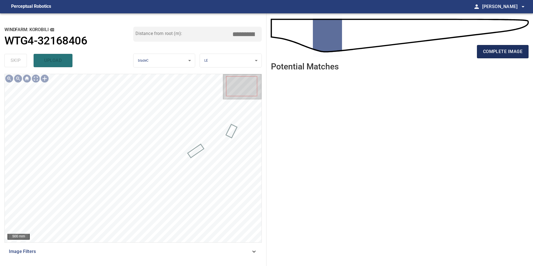
click at [502, 50] on span "complete image" at bounding box center [502, 52] width 39 height 8
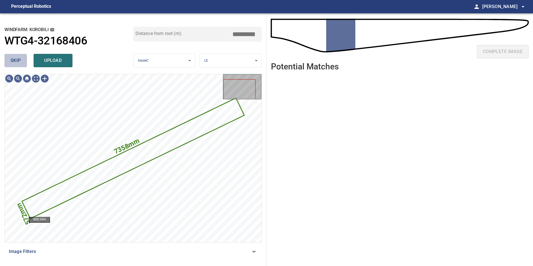
click at [17, 55] on button "skip" at bounding box center [15, 60] width 22 height 13
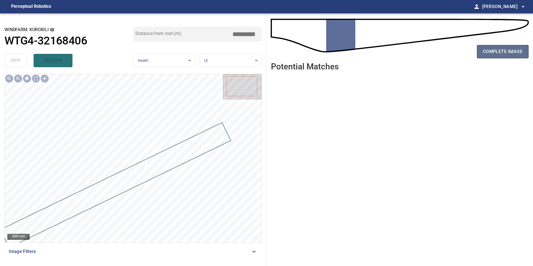
click at [493, 50] on span "complete image" at bounding box center [502, 52] width 39 height 8
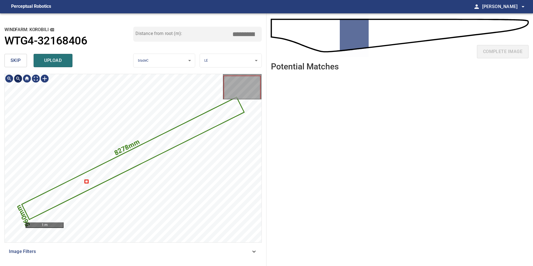
click at [21, 62] on button "skip" at bounding box center [15, 60] width 22 height 13
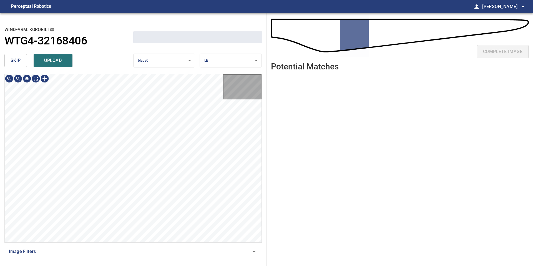
click at [21, 62] on button "skip" at bounding box center [15, 60] width 22 height 13
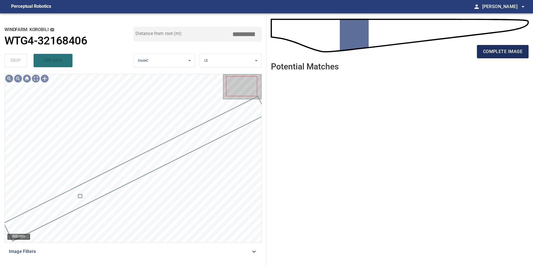
click at [508, 54] on span "complete image" at bounding box center [502, 52] width 39 height 8
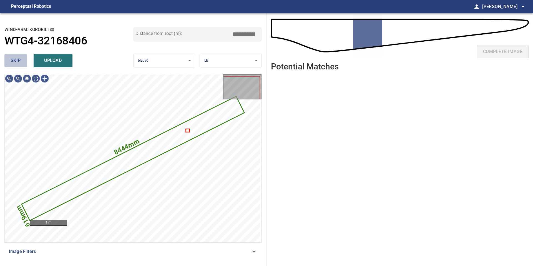
click at [17, 58] on span "skip" at bounding box center [16, 61] width 10 height 8
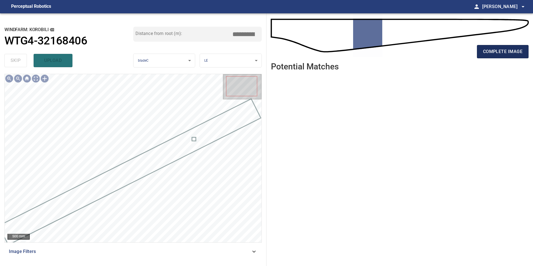
click at [491, 47] on button "complete image" at bounding box center [503, 51] width 52 height 13
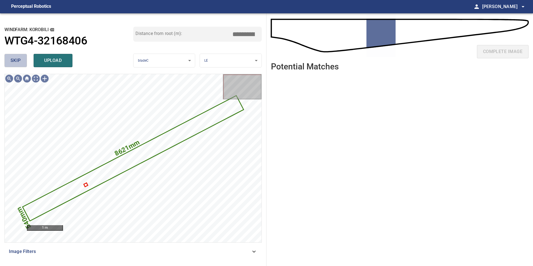
click at [18, 61] on span "skip" at bounding box center [16, 61] width 10 height 8
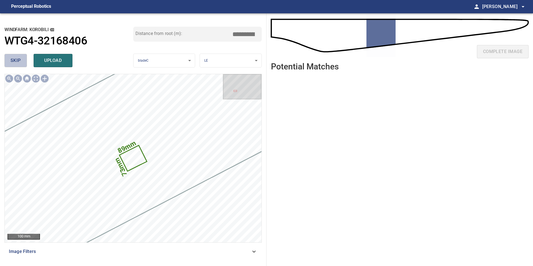
click at [18, 61] on span "skip" at bounding box center [16, 61] width 10 height 8
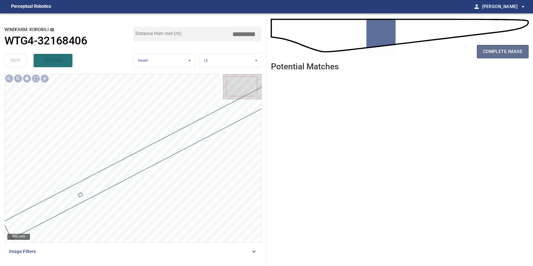
click at [497, 51] on span "complete image" at bounding box center [502, 52] width 39 height 8
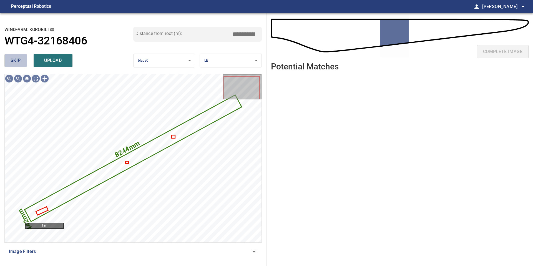
click at [21, 66] on button "skip" at bounding box center [15, 60] width 22 height 13
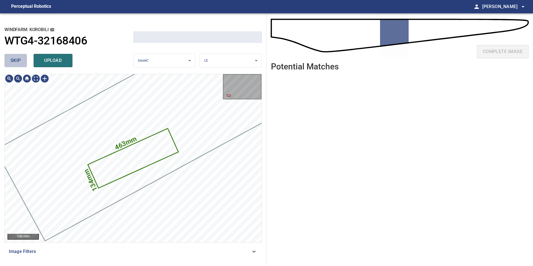
click at [21, 66] on button "skip" at bounding box center [15, 60] width 22 height 13
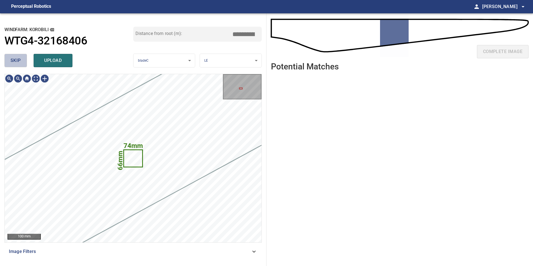
click at [21, 66] on button "skip" at bounding box center [15, 60] width 22 height 13
type input "*****"
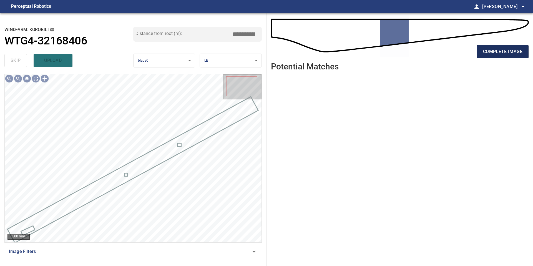
click at [493, 50] on span "complete image" at bounding box center [502, 52] width 39 height 8
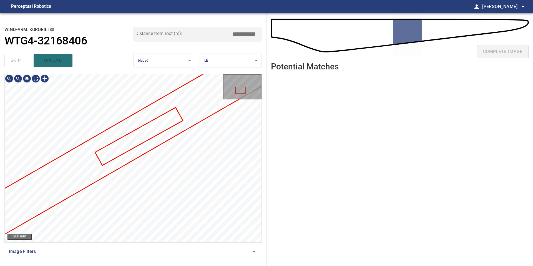
click at [319, 102] on div "**********" at bounding box center [266, 139] width 533 height 252
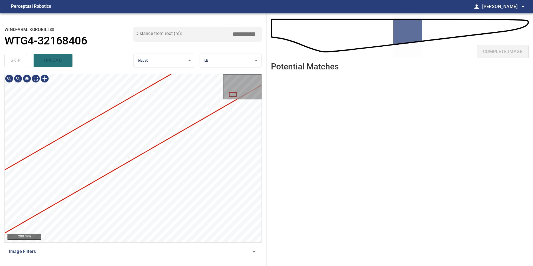
click at [335, 89] on div "**********" at bounding box center [266, 139] width 533 height 252
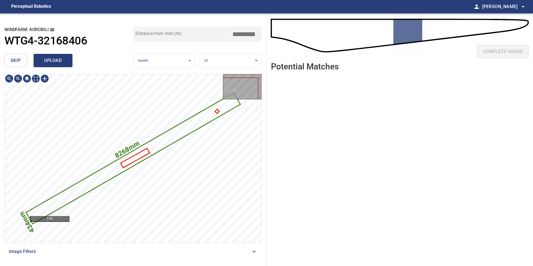
click at [57, 60] on span "upload" at bounding box center [53, 61] width 27 height 8
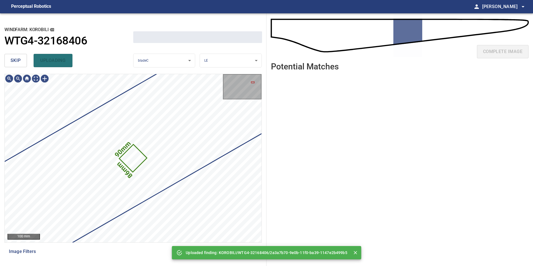
click at [9, 62] on button "skip" at bounding box center [15, 60] width 22 height 13
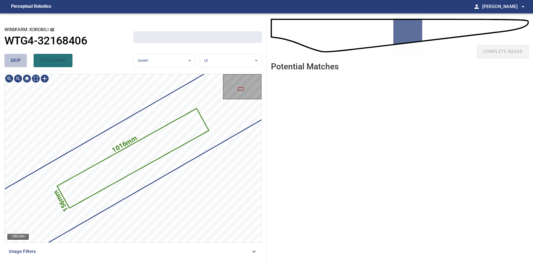
click at [9, 62] on button "skip" at bounding box center [15, 60] width 22 height 13
click at [9, 62] on div "skip uploading" at bounding box center [68, 61] width 129 height 18
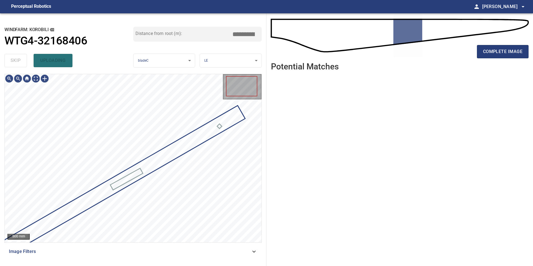
click at [9, 62] on div "skip uploading" at bounding box center [68, 61] width 129 height 18
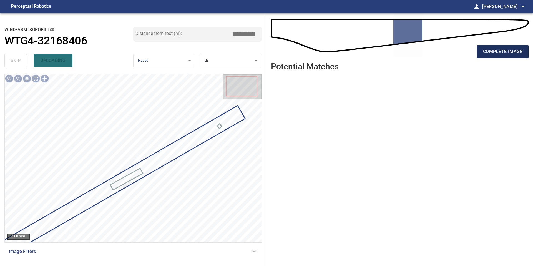
click at [490, 50] on span "complete image" at bounding box center [502, 52] width 39 height 8
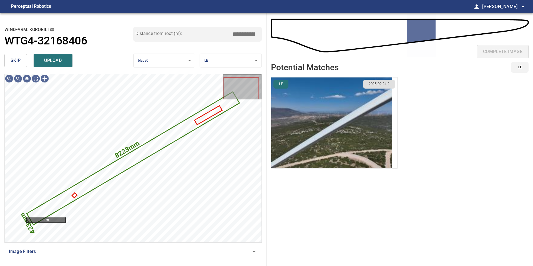
click at [358, 125] on img "button" at bounding box center [331, 122] width 121 height 91
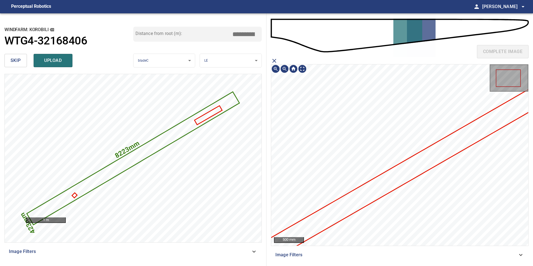
click at [391, 174] on icon at bounding box center [391, 180] width 325 height 198
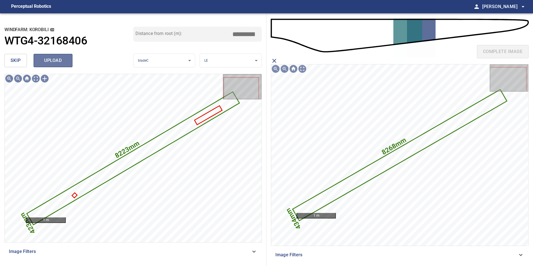
click at [54, 63] on span "upload" at bounding box center [53, 61] width 27 height 8
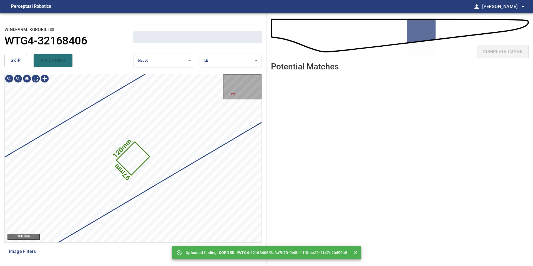
click at [16, 65] on button "skip" at bounding box center [15, 60] width 22 height 13
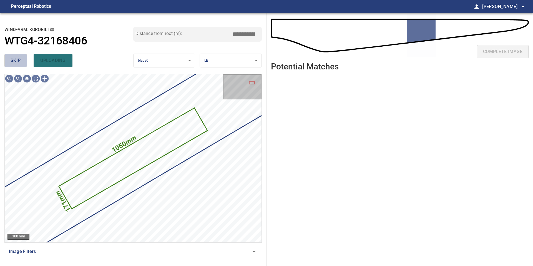
click at [16, 65] on button "skip" at bounding box center [15, 60] width 22 height 13
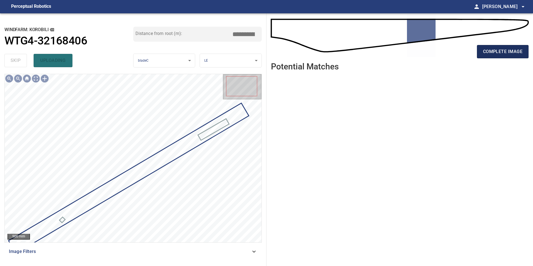
click at [498, 51] on span "complete image" at bounding box center [502, 52] width 39 height 8
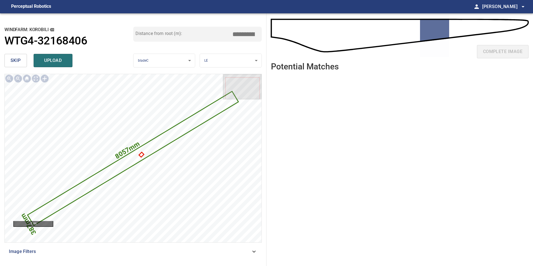
click at [243, 34] on input "*****" at bounding box center [246, 34] width 28 height 11
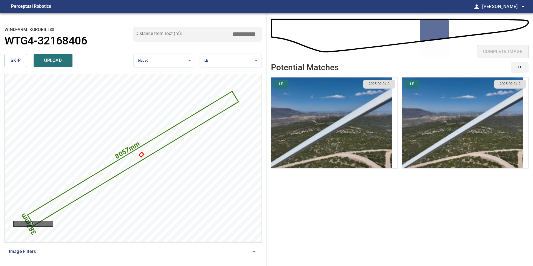
type input "*****"
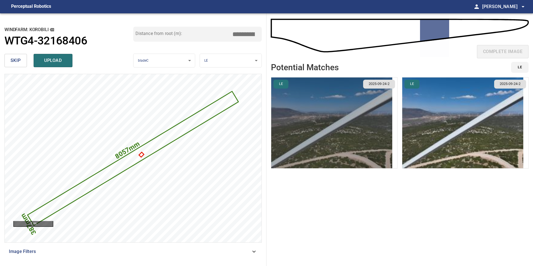
click at [352, 125] on img "button" at bounding box center [331, 122] width 121 height 91
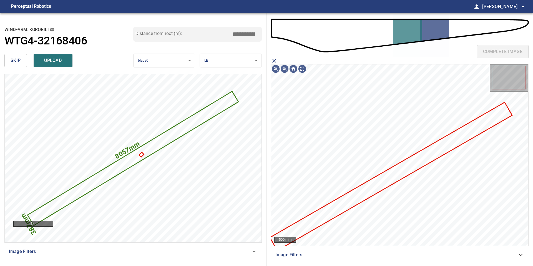
click at [389, 175] on icon at bounding box center [390, 176] width 241 height 147
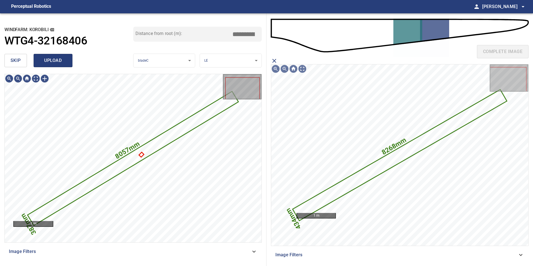
click at [62, 60] on span "upload" at bounding box center [53, 61] width 27 height 8
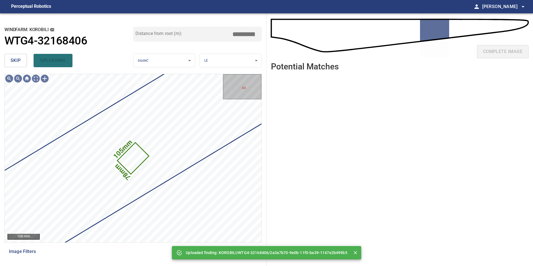
click at [19, 64] on button "skip" at bounding box center [15, 60] width 22 height 13
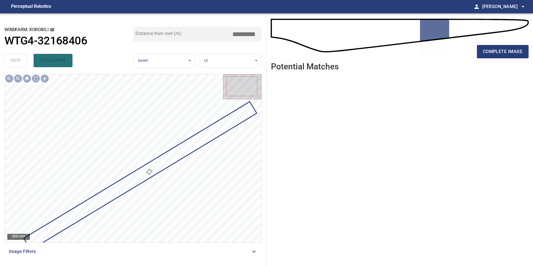
click at [506, 39] on div "complete image" at bounding box center [399, 38] width 257 height 40
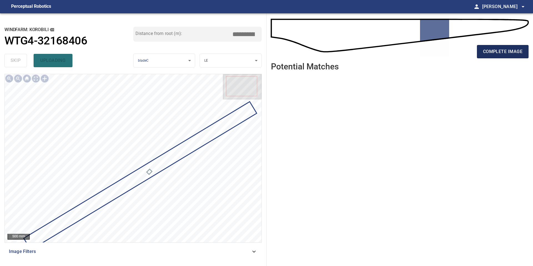
click at [506, 49] on span "complete image" at bounding box center [502, 52] width 39 height 8
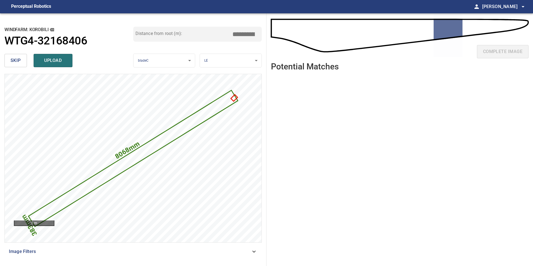
click at [244, 32] on input "*****" at bounding box center [246, 34] width 28 height 11
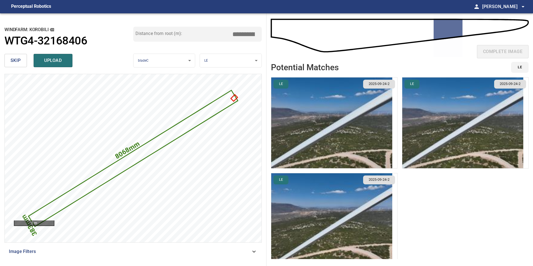
type input "*****"
click at [345, 141] on img "button" at bounding box center [331, 122] width 121 height 91
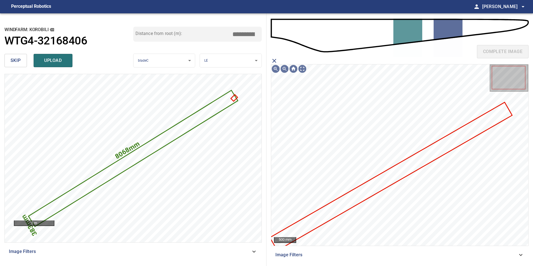
click at [379, 183] on icon at bounding box center [390, 176] width 241 height 147
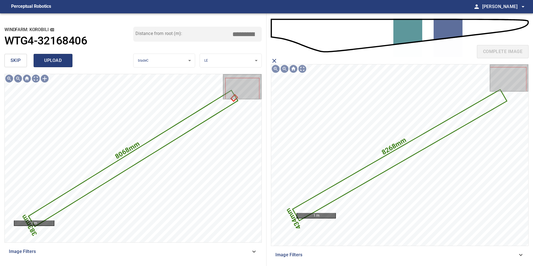
click at [56, 60] on span "upload" at bounding box center [53, 61] width 27 height 8
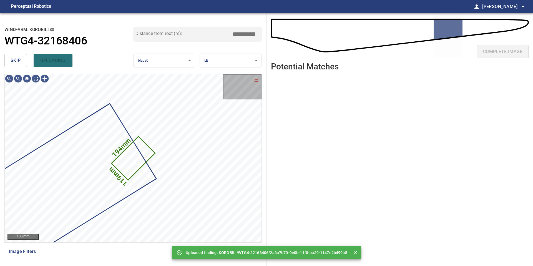
click at [10, 61] on button "skip" at bounding box center [15, 60] width 22 height 13
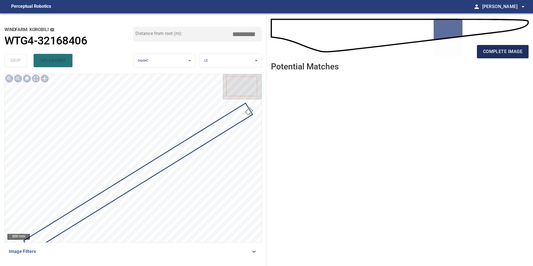
click at [506, 52] on span "complete image" at bounding box center [502, 52] width 39 height 8
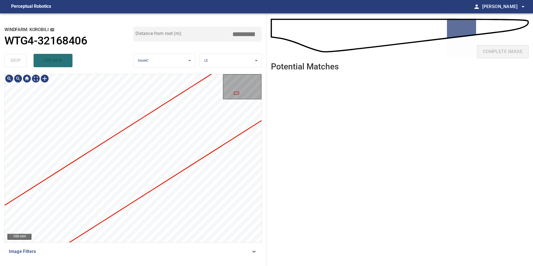
click at [312, 122] on div "**********" at bounding box center [266, 139] width 533 height 252
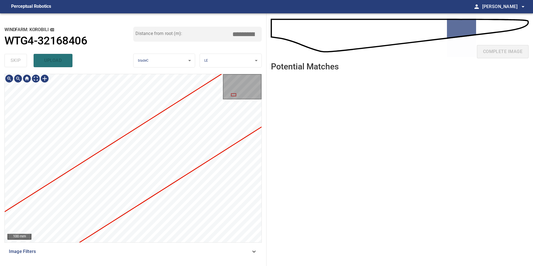
click at [334, 101] on div "**********" at bounding box center [266, 139] width 533 height 252
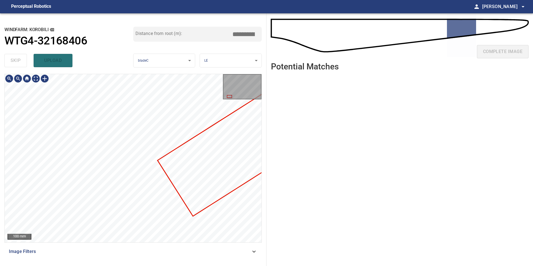
click at [233, 155] on div at bounding box center [133, 158] width 257 height 168
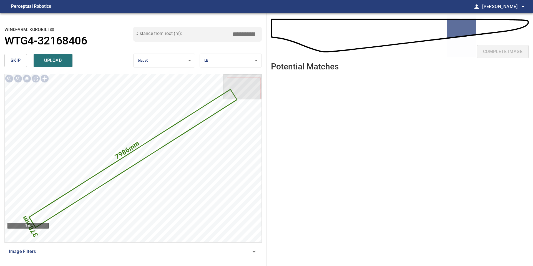
drag, startPoint x: 246, startPoint y: 35, endPoint x: 242, endPoint y: 35, distance: 4.4
click at [242, 35] on input "*****" at bounding box center [246, 34] width 28 height 11
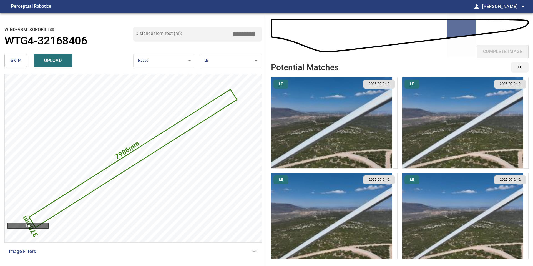
type input "*****"
click at [315, 152] on img "button" at bounding box center [331, 122] width 121 height 91
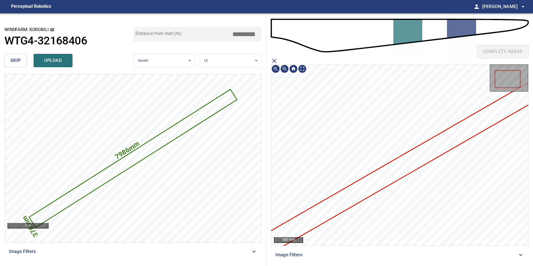
click at [356, 188] on icon at bounding box center [398, 168] width 316 height 193
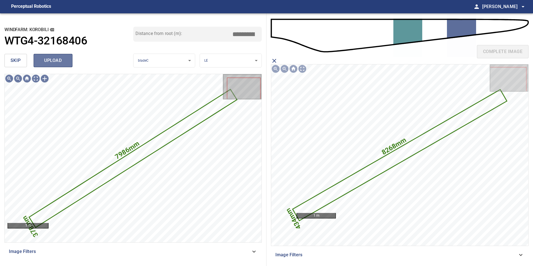
click at [52, 62] on span "upload" at bounding box center [53, 61] width 27 height 8
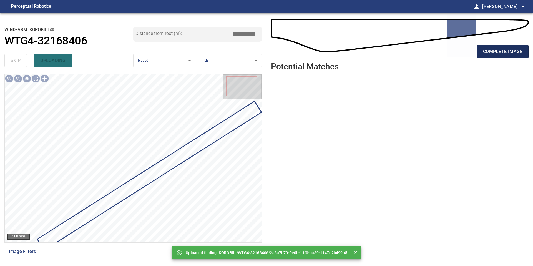
click at [500, 50] on span "complete image" at bounding box center [502, 52] width 39 height 8
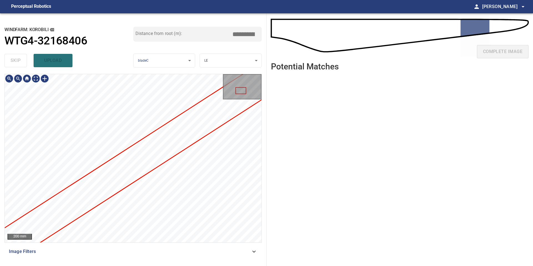
click at [318, 104] on div "**********" at bounding box center [266, 139] width 533 height 252
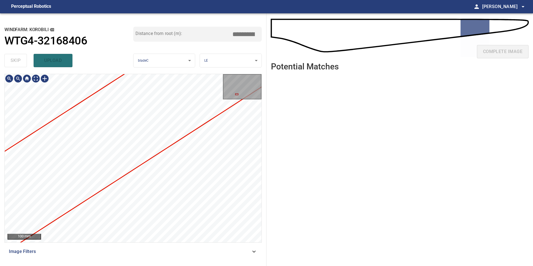
click at [294, 126] on div "**********" at bounding box center [266, 139] width 533 height 252
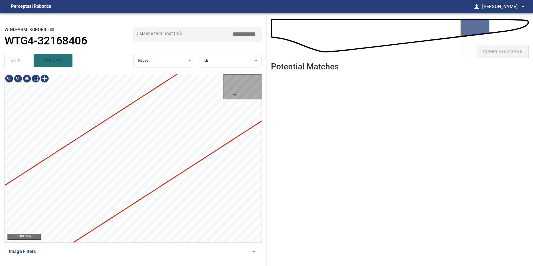
click at [198, 189] on div "KOROBILI/WTG4-32168406/1 Category unclassified unclassified" at bounding box center [133, 158] width 257 height 168
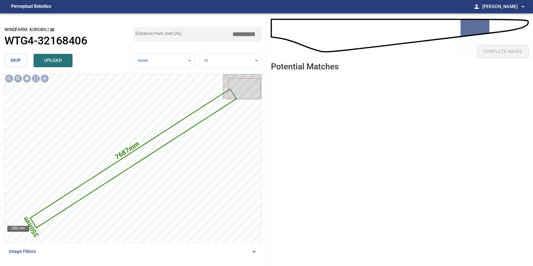
drag, startPoint x: 242, startPoint y: 35, endPoint x: 224, endPoint y: 35, distance: 17.8
click at [224, 35] on div "Distance from root (m): *****" at bounding box center [197, 34] width 129 height 15
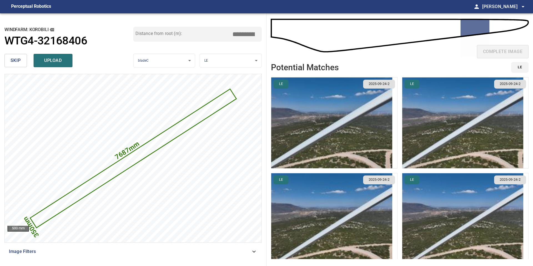
type input "*****"
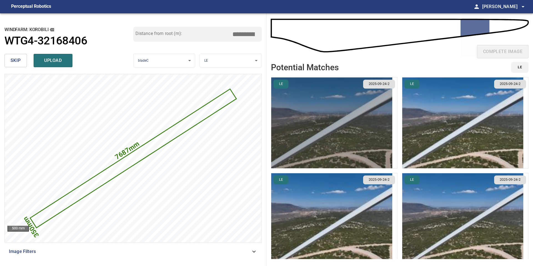
click at [356, 134] on img "button" at bounding box center [331, 122] width 121 height 91
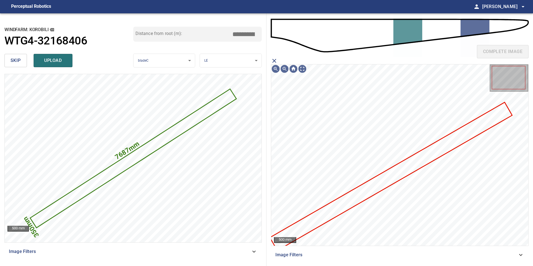
click at [355, 191] on icon at bounding box center [390, 176] width 241 height 147
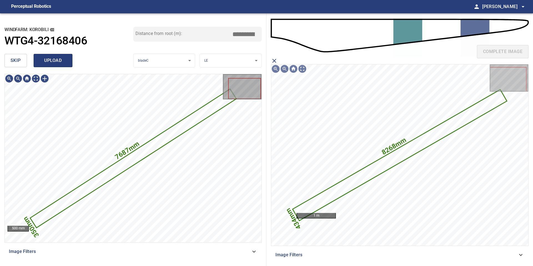
click at [58, 54] on button "upload" at bounding box center [53, 60] width 39 height 13
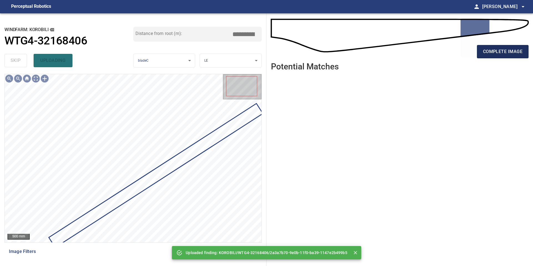
click at [497, 56] on button "complete image" at bounding box center [503, 51] width 52 height 13
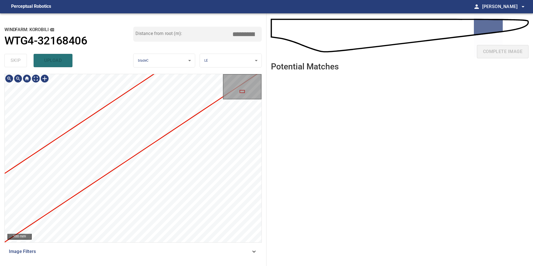
click at [288, 107] on div "**********" at bounding box center [266, 139] width 533 height 252
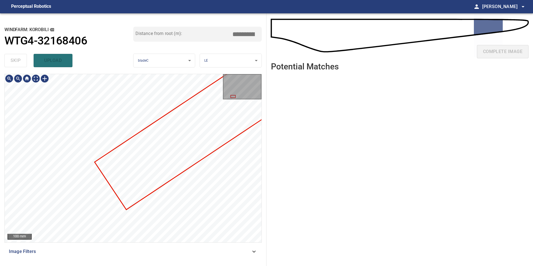
click at [168, 164] on div at bounding box center [133, 158] width 257 height 168
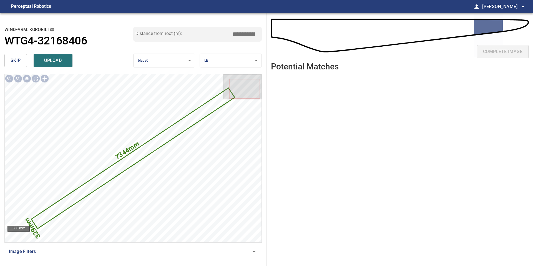
drag, startPoint x: 245, startPoint y: 31, endPoint x: 218, endPoint y: 31, distance: 26.9
click at [231, 31] on div "Distance from root (m): *****" at bounding box center [197, 34] width 129 height 15
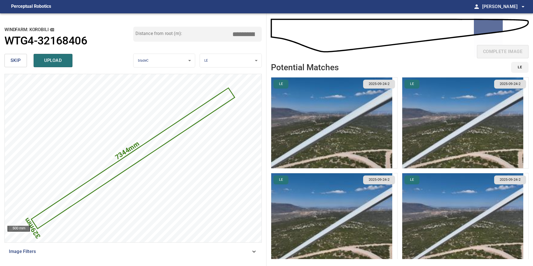
type input "*****"
click at [379, 124] on img "button" at bounding box center [331, 122] width 121 height 91
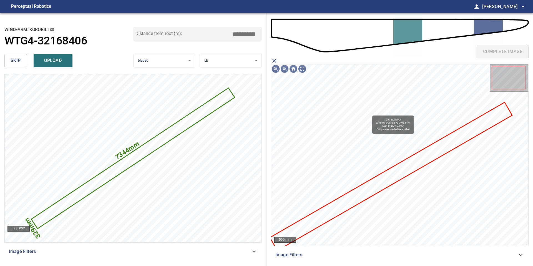
click at [383, 181] on icon at bounding box center [390, 176] width 241 height 147
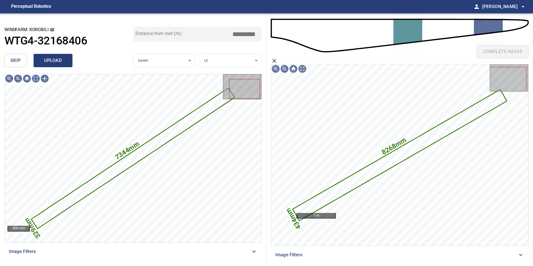
click at [59, 60] on span "upload" at bounding box center [53, 61] width 27 height 8
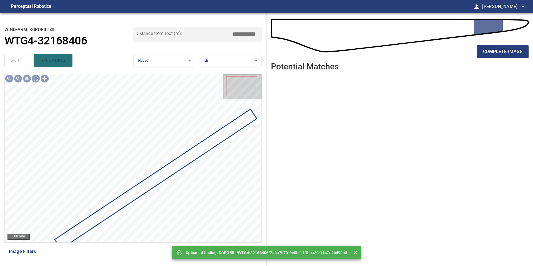
click at [494, 59] on div "complete image" at bounding box center [399, 54] width 257 height 22
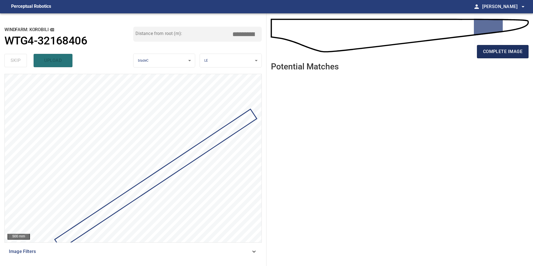
click at [494, 54] on span "complete image" at bounding box center [502, 52] width 39 height 8
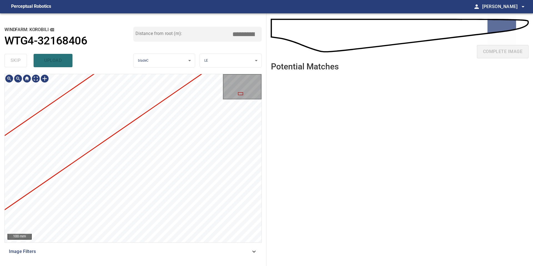
click at [288, 120] on div "**********" at bounding box center [266, 139] width 533 height 252
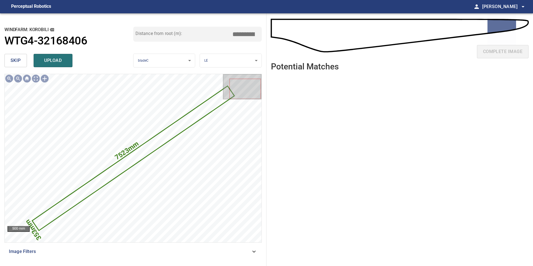
drag, startPoint x: 246, startPoint y: 34, endPoint x: 214, endPoint y: 31, distance: 31.8
click at [217, 31] on div "Distance from root (m): *****" at bounding box center [197, 34] width 129 height 15
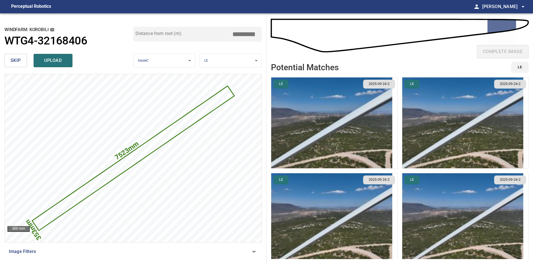
type input "*****"
click at [362, 122] on img "button" at bounding box center [331, 122] width 121 height 91
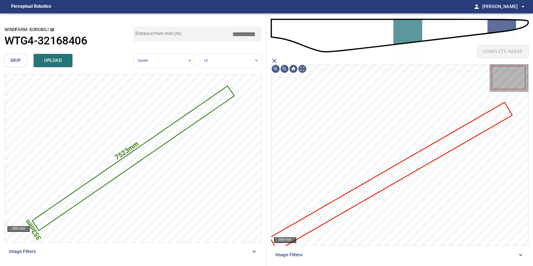
click at [388, 183] on icon at bounding box center [390, 176] width 241 height 147
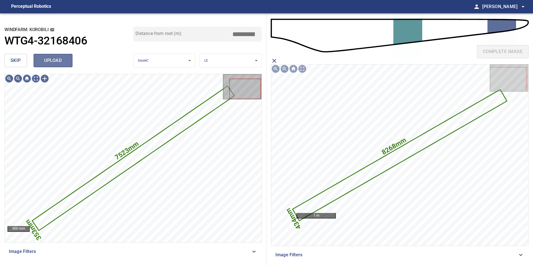
click at [54, 60] on span "upload" at bounding box center [53, 61] width 27 height 8
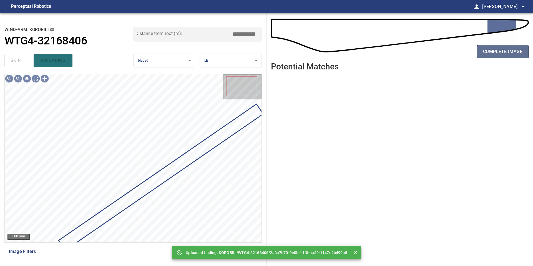
click at [501, 50] on span "complete image" at bounding box center [502, 52] width 39 height 8
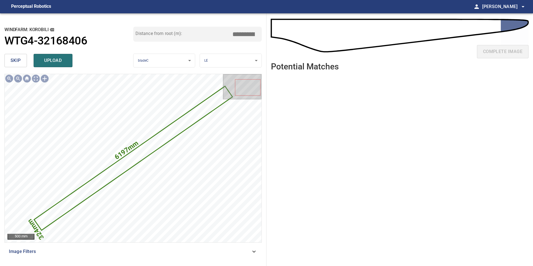
drag, startPoint x: 245, startPoint y: 33, endPoint x: 192, endPoint y: 33, distance: 53.0
click at [196, 33] on div "Distance from root (m): *****" at bounding box center [197, 34] width 129 height 15
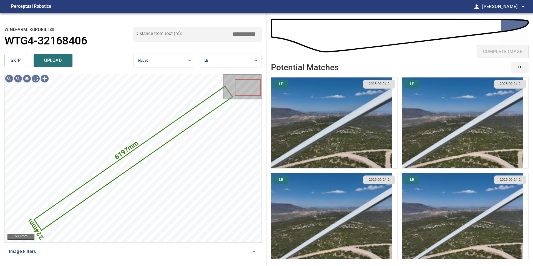
type input "*****"
click at [338, 130] on img "button" at bounding box center [331, 122] width 121 height 91
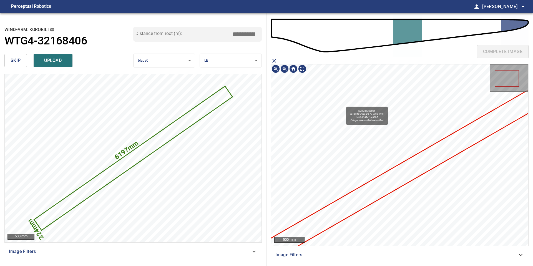
click at [363, 197] on icon at bounding box center [402, 174] width 331 height 202
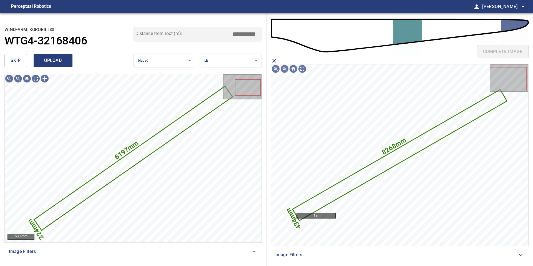
click at [56, 61] on span "upload" at bounding box center [53, 61] width 27 height 8
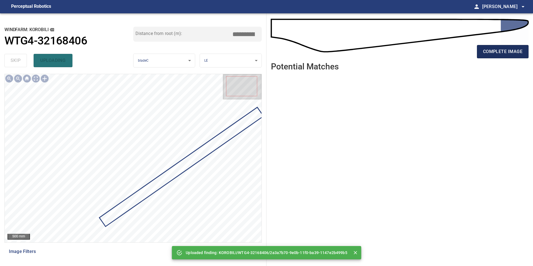
click at [508, 54] on span "complete image" at bounding box center [502, 52] width 39 height 8
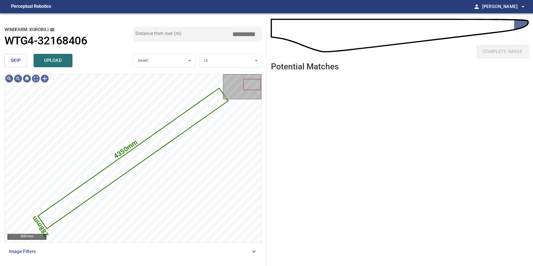
click at [19, 63] on span "skip" at bounding box center [16, 61] width 10 height 8
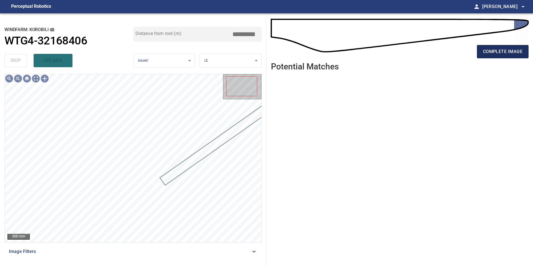
click at [508, 50] on span "complete image" at bounding box center [502, 52] width 39 height 8
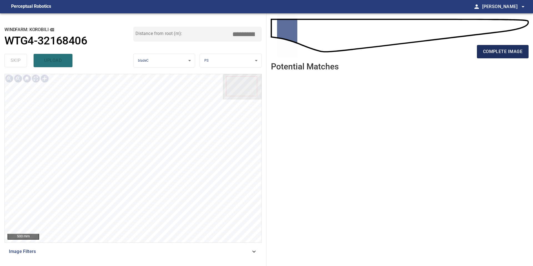
click at [506, 54] on span "complete image" at bounding box center [502, 52] width 39 height 8
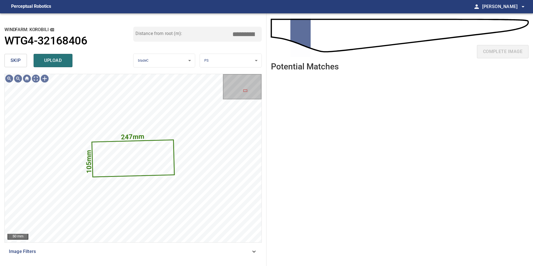
click at [22, 62] on button "skip" at bounding box center [15, 60] width 22 height 13
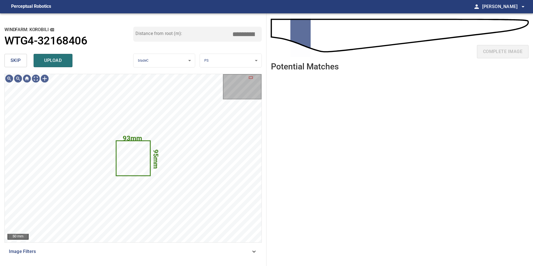
click at [21, 62] on button "skip" at bounding box center [15, 60] width 22 height 13
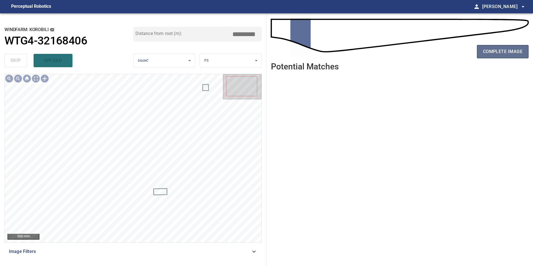
click at [492, 48] on span "complete image" at bounding box center [502, 52] width 39 height 8
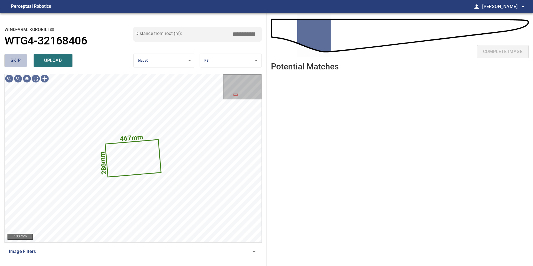
click at [17, 54] on button "skip" at bounding box center [15, 60] width 22 height 13
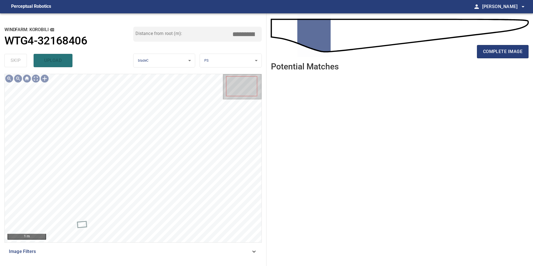
click at [492, 44] on div "complete image" at bounding box center [399, 54] width 257 height 22
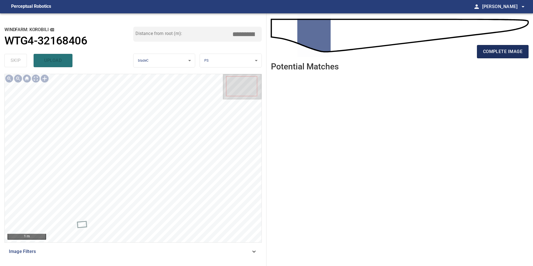
click at [492, 51] on span "complete image" at bounding box center [502, 52] width 39 height 8
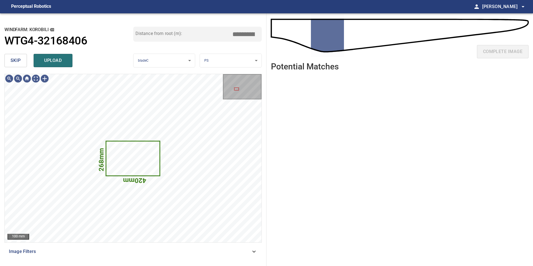
click at [11, 60] on span "skip" at bounding box center [16, 61] width 10 height 8
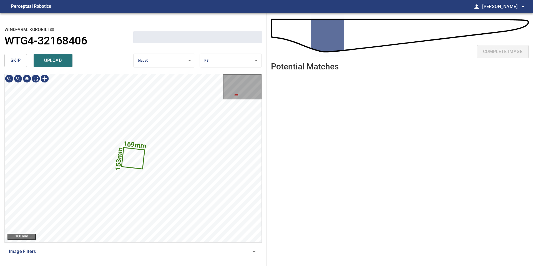
click at [11, 60] on span "skip" at bounding box center [16, 61] width 10 height 8
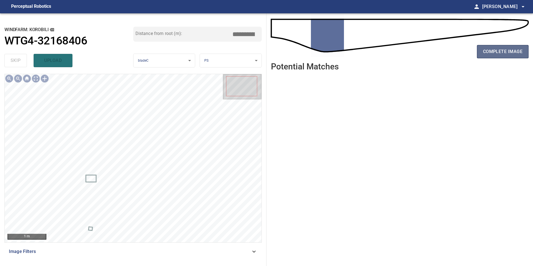
click at [497, 52] on span "complete image" at bounding box center [502, 52] width 39 height 8
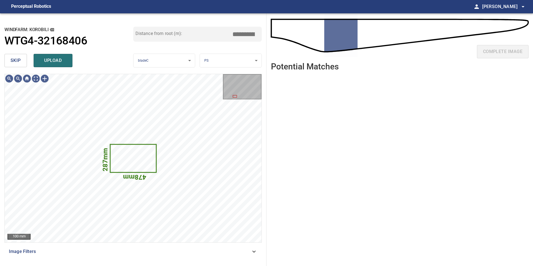
click at [20, 63] on span "skip" at bounding box center [16, 61] width 10 height 8
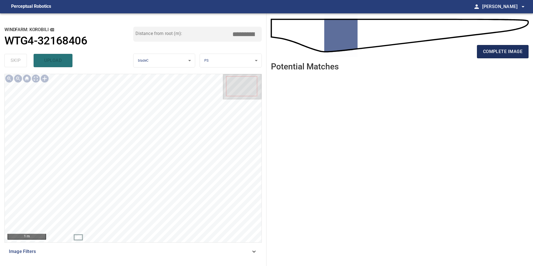
click at [500, 49] on span "complete image" at bounding box center [502, 52] width 39 height 8
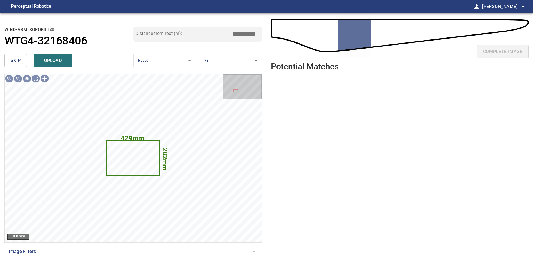
click at [16, 61] on span "skip" at bounding box center [16, 61] width 10 height 8
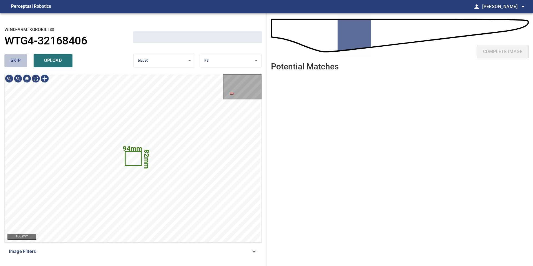
click at [16, 61] on span "skip" at bounding box center [16, 61] width 10 height 8
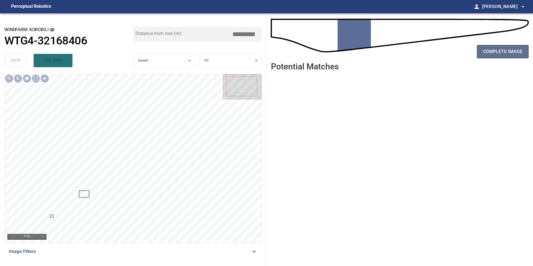
click at [492, 56] on button "complete image" at bounding box center [503, 51] width 52 height 13
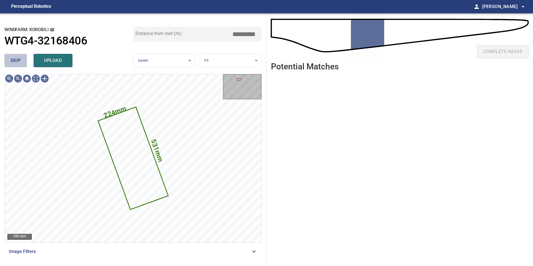
click at [18, 59] on span "skip" at bounding box center [16, 61] width 10 height 8
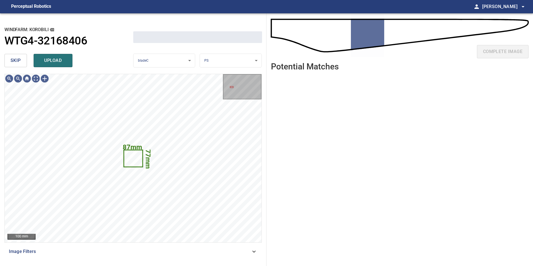
click at [18, 59] on span "skip" at bounding box center [16, 61] width 10 height 8
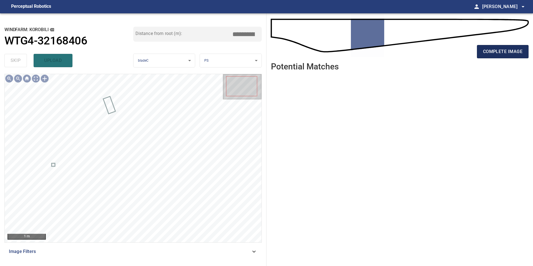
click at [492, 50] on span "complete image" at bounding box center [502, 52] width 39 height 8
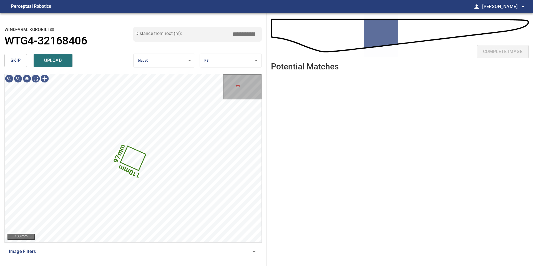
click at [17, 64] on span "skip" at bounding box center [16, 61] width 10 height 8
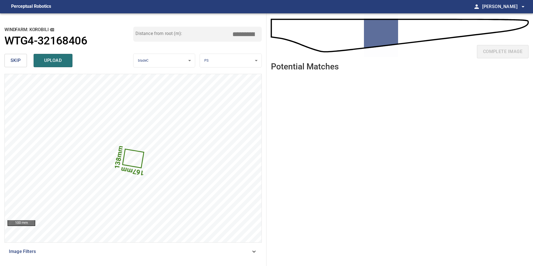
click at [23, 62] on button "skip" at bounding box center [15, 60] width 22 height 13
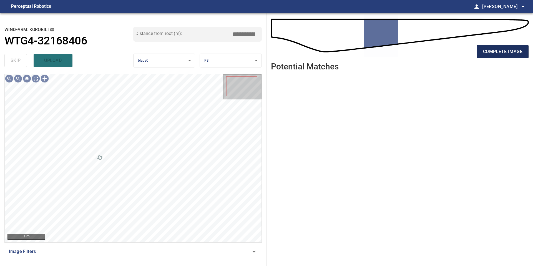
click at [494, 54] on span "complete image" at bounding box center [502, 52] width 39 height 8
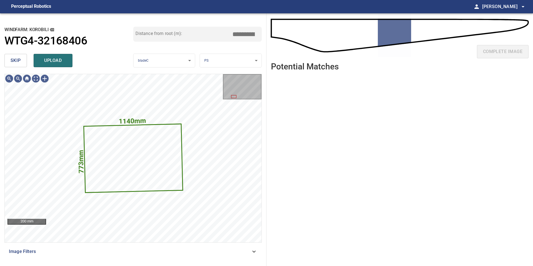
click at [15, 62] on span "skip" at bounding box center [16, 61] width 10 height 8
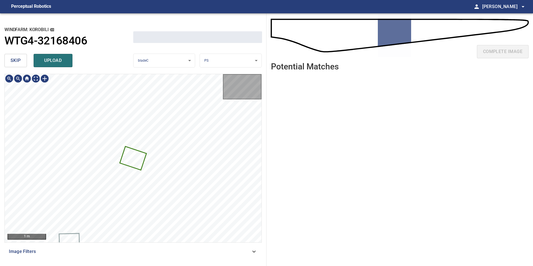
click at [15, 62] on span "skip" at bounding box center [16, 61] width 10 height 8
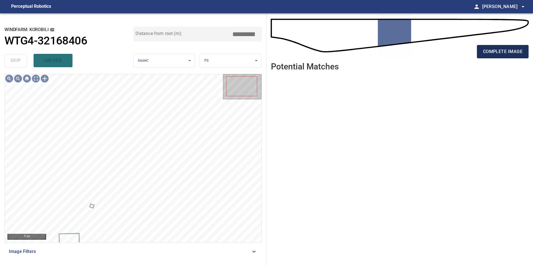
click at [485, 49] on span "complete image" at bounding box center [502, 52] width 39 height 8
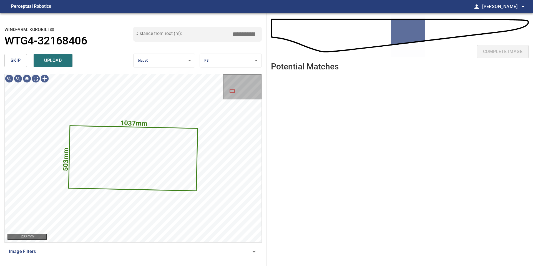
click at [17, 64] on span "skip" at bounding box center [16, 61] width 10 height 8
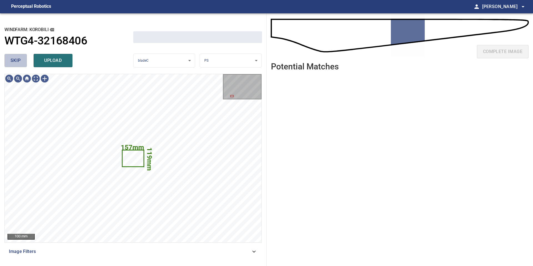
click at [17, 64] on span "skip" at bounding box center [16, 61] width 10 height 8
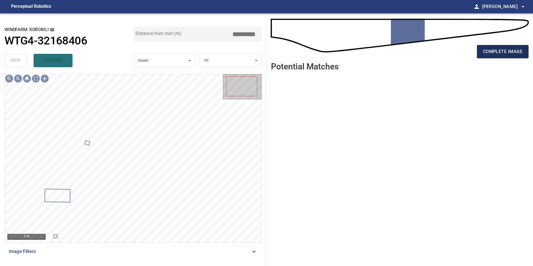
click at [491, 54] on span "complete image" at bounding box center [502, 52] width 39 height 8
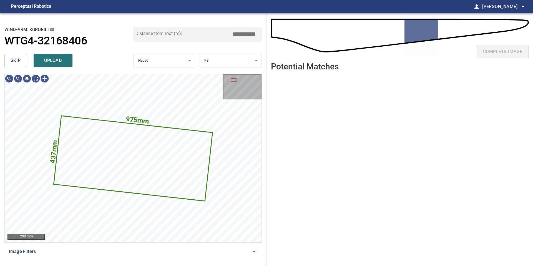
click at [18, 65] on button "skip" at bounding box center [15, 60] width 22 height 13
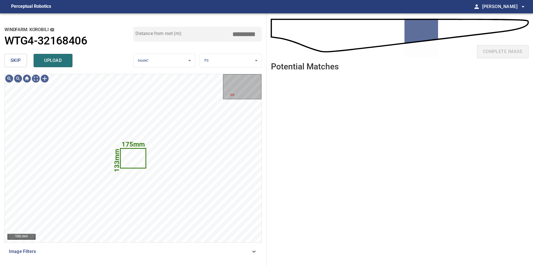
click at [18, 65] on button "skip" at bounding box center [15, 60] width 22 height 13
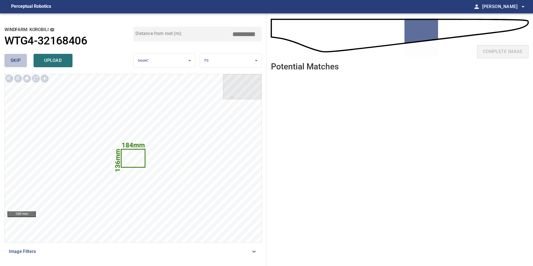
click at [14, 58] on span "skip" at bounding box center [16, 61] width 10 height 8
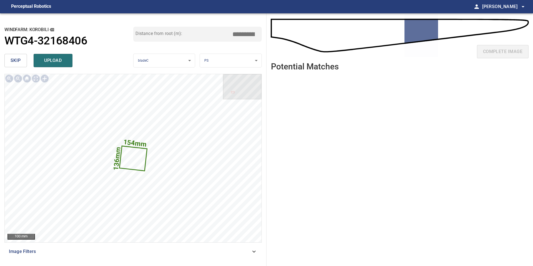
click at [15, 65] on button "skip" at bounding box center [15, 60] width 22 height 13
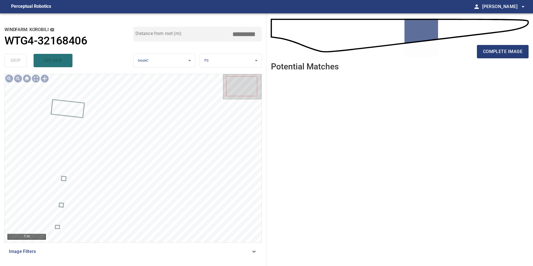
click at [515, 42] on div "complete image" at bounding box center [399, 38] width 257 height 40
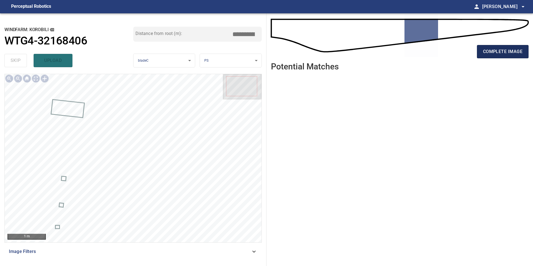
click at [512, 52] on span "complete image" at bounding box center [502, 52] width 39 height 8
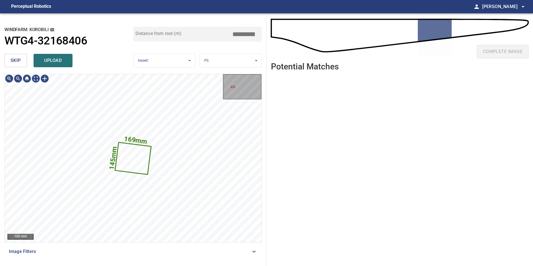
click at [21, 62] on button "skip" at bounding box center [15, 60] width 22 height 13
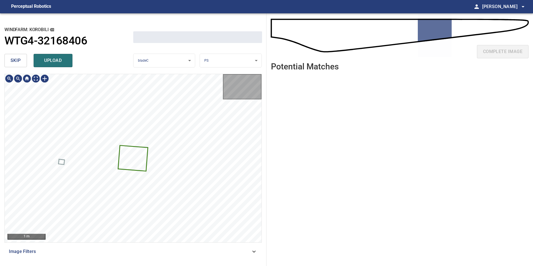
click at [21, 62] on button "skip" at bounding box center [15, 60] width 22 height 13
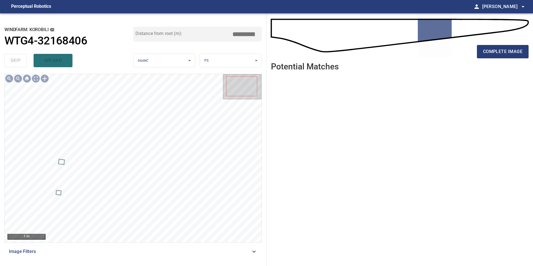
click at [504, 59] on div "complete image" at bounding box center [399, 54] width 257 height 22
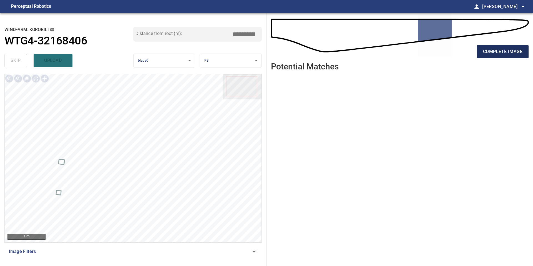
click at [505, 55] on button "complete image" at bounding box center [503, 51] width 52 height 13
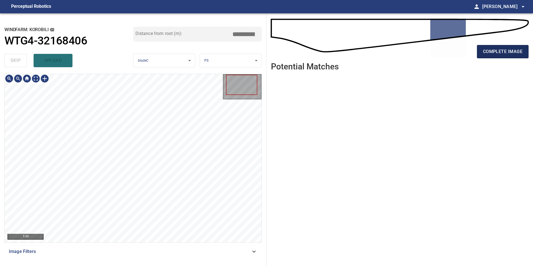
click at [503, 48] on span "complete image" at bounding box center [502, 52] width 39 height 8
click at [484, 55] on span "complete image" at bounding box center [502, 52] width 39 height 8
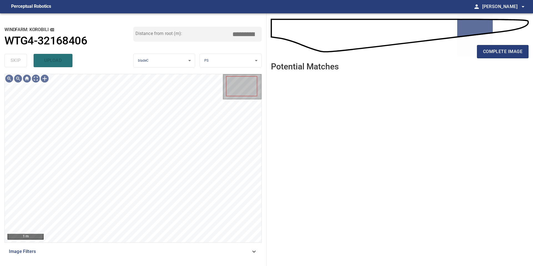
click at [484, 55] on span "complete image" at bounding box center [502, 52] width 39 height 8
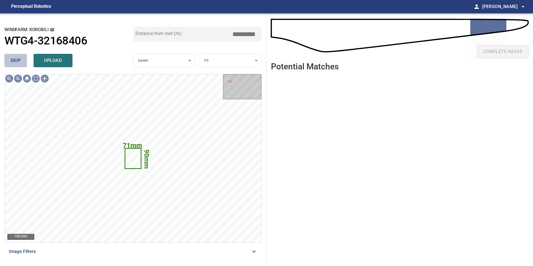
click at [15, 63] on span "skip" at bounding box center [16, 61] width 10 height 8
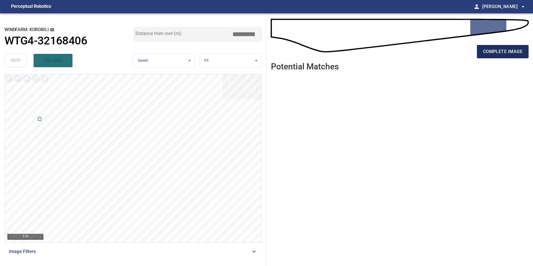
click at [507, 58] on div "complete image" at bounding box center [399, 54] width 257 height 22
click at [507, 51] on span "complete image" at bounding box center [502, 52] width 39 height 8
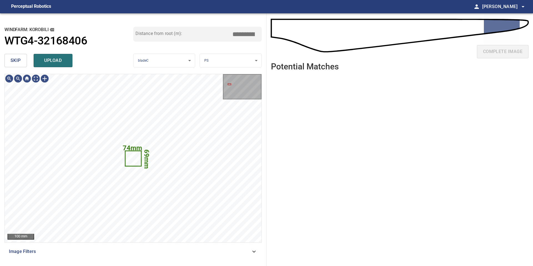
click at [16, 60] on span "skip" at bounding box center [16, 61] width 10 height 8
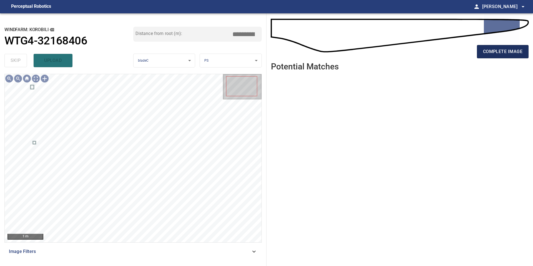
click at [502, 50] on span "complete image" at bounding box center [502, 52] width 39 height 8
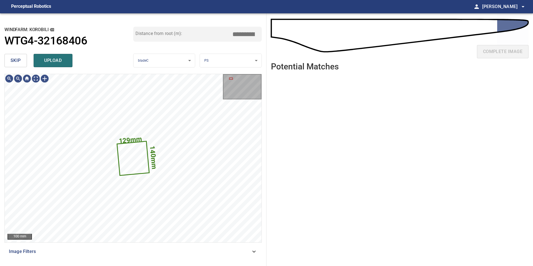
click at [16, 62] on span "skip" at bounding box center [16, 61] width 10 height 8
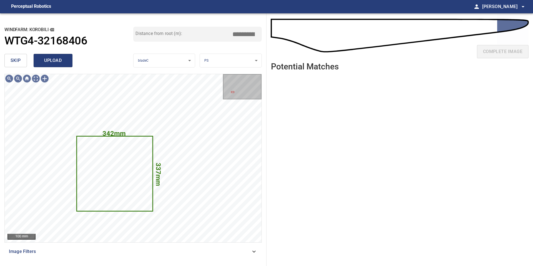
click at [55, 64] on span "upload" at bounding box center [53, 61] width 27 height 8
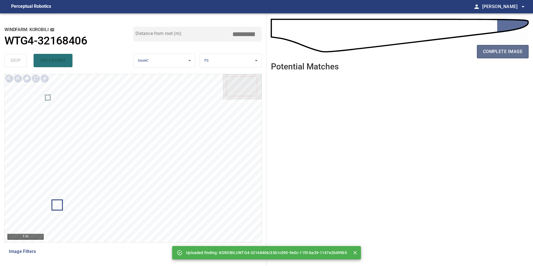
click at [506, 48] on span "complete image" at bounding box center [502, 52] width 39 height 8
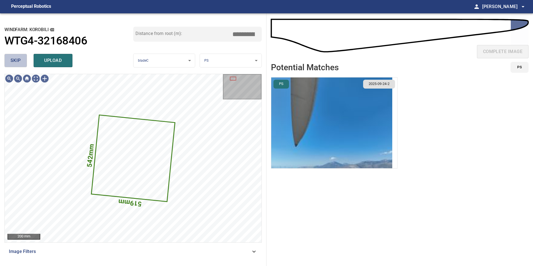
click at [19, 57] on span "skip" at bounding box center [16, 61] width 10 height 8
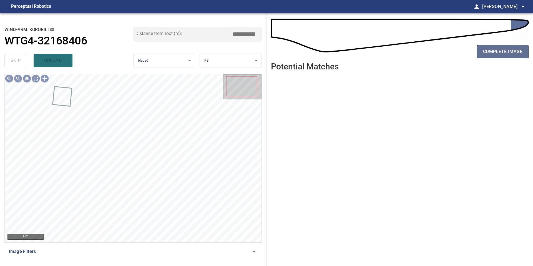
click at [501, 46] on button "complete image" at bounding box center [503, 51] width 52 height 13
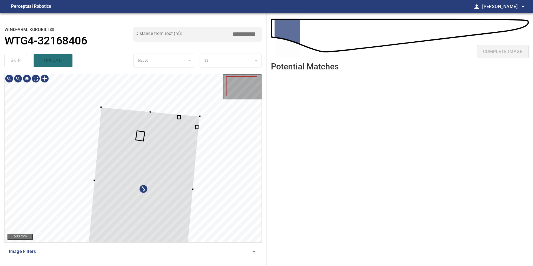
click at [201, 115] on div at bounding box center [133, 158] width 257 height 168
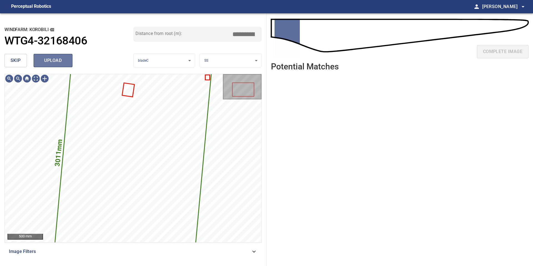
click at [55, 59] on span "upload" at bounding box center [53, 61] width 27 height 8
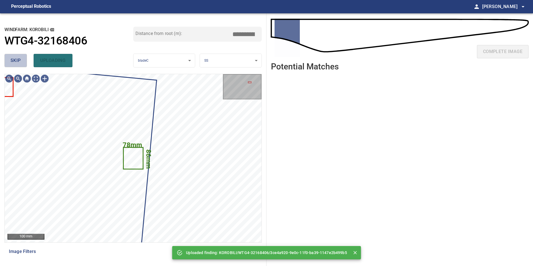
click at [24, 62] on button "skip" at bounding box center [15, 60] width 22 height 13
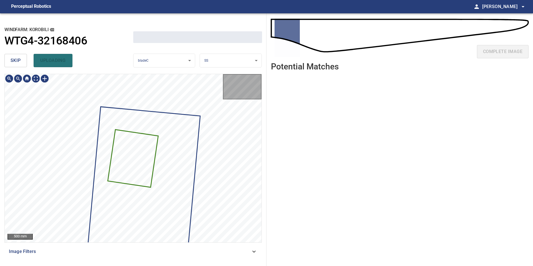
click at [24, 62] on button "skip" at bounding box center [15, 60] width 22 height 13
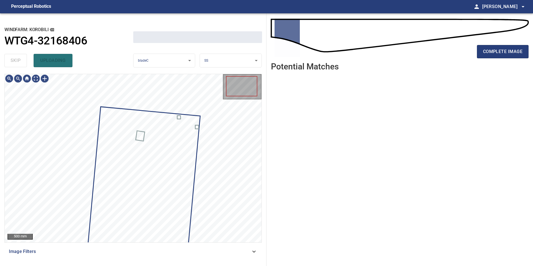
click at [24, 62] on div "skip uploading" at bounding box center [68, 61] width 129 height 18
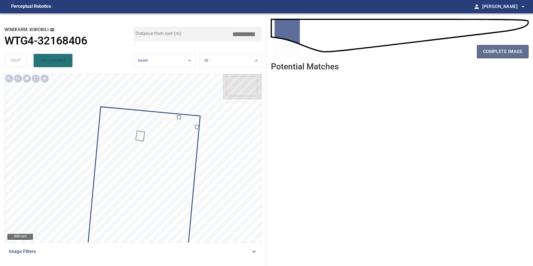
click at [509, 56] on button "complete image" at bounding box center [503, 51] width 52 height 13
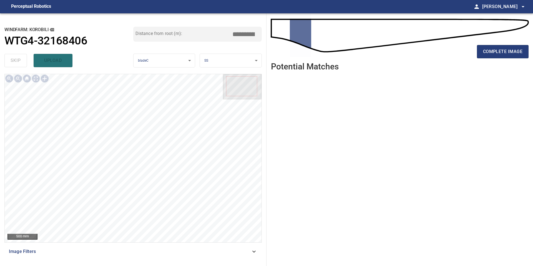
click at [509, 56] on button "complete image" at bounding box center [503, 51] width 52 height 13
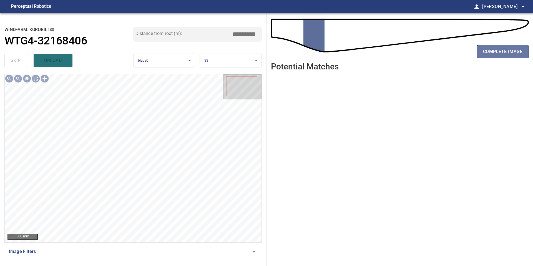
click at [509, 56] on button "complete image" at bounding box center [503, 51] width 52 height 13
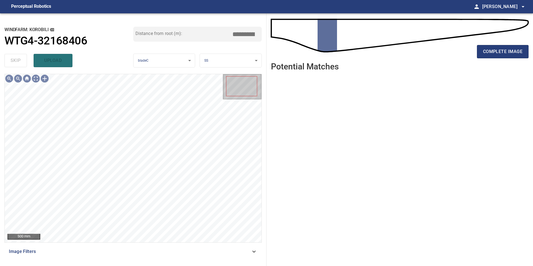
click at [509, 56] on button "complete image" at bounding box center [503, 51] width 52 height 13
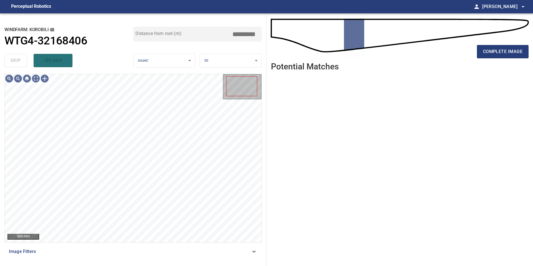
click at [509, 56] on button "complete image" at bounding box center [503, 51] width 52 height 13
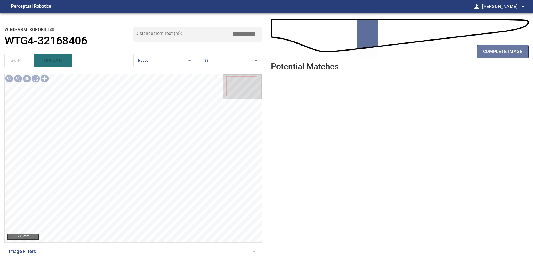
click at [509, 56] on button "complete image" at bounding box center [503, 51] width 52 height 13
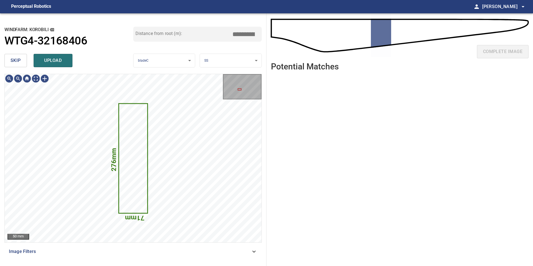
click at [21, 63] on button "skip" at bounding box center [15, 60] width 22 height 13
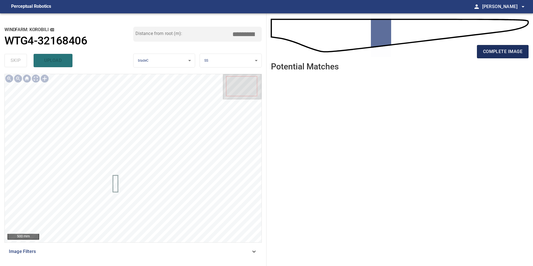
click at [499, 49] on span "complete image" at bounding box center [502, 52] width 39 height 8
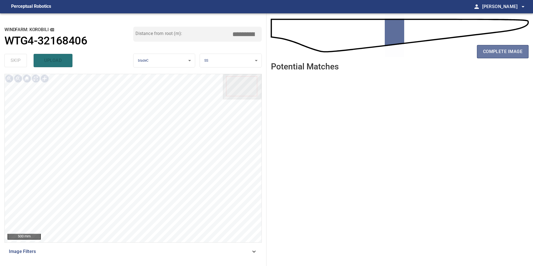
click at [499, 49] on span "complete image" at bounding box center [502, 52] width 39 height 8
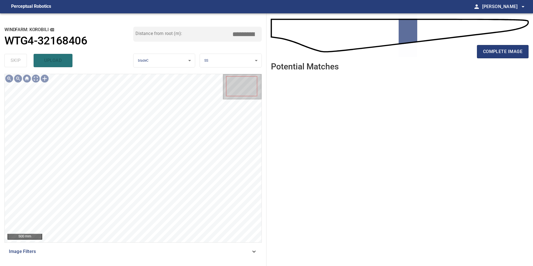
click at [499, 49] on span "complete image" at bounding box center [502, 52] width 39 height 8
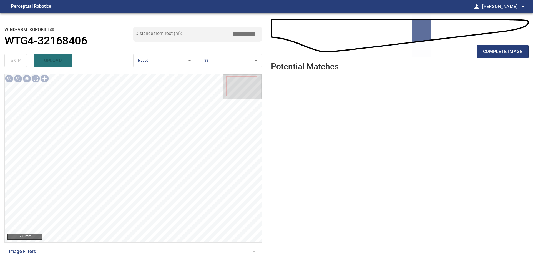
click at [499, 49] on span "complete image" at bounding box center [502, 52] width 39 height 8
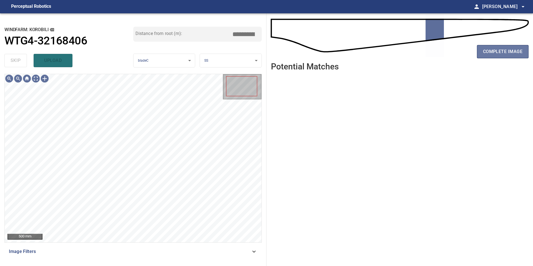
click at [499, 49] on span "complete image" at bounding box center [502, 52] width 39 height 8
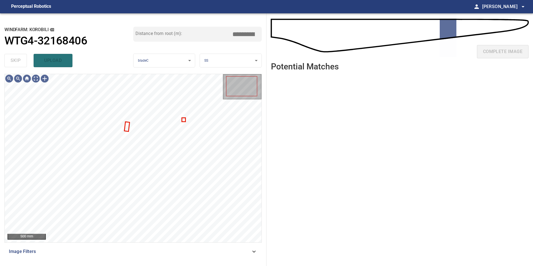
click at [499, 49] on div "complete image" at bounding box center [399, 54] width 257 height 22
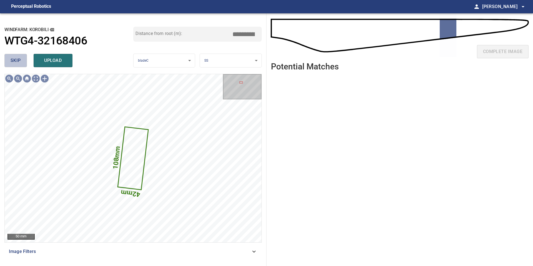
click at [13, 61] on span "skip" at bounding box center [16, 61] width 10 height 8
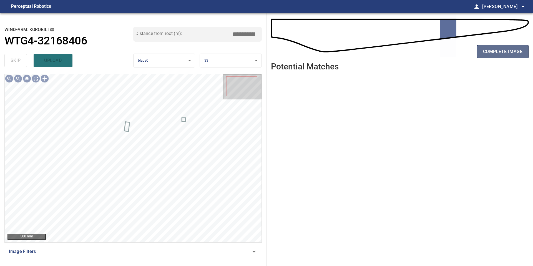
click at [501, 48] on span "complete image" at bounding box center [502, 52] width 39 height 8
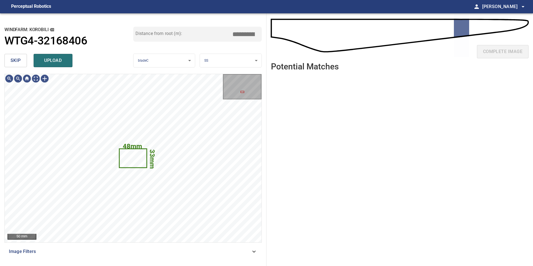
click at [22, 64] on button "skip" at bounding box center [15, 60] width 22 height 13
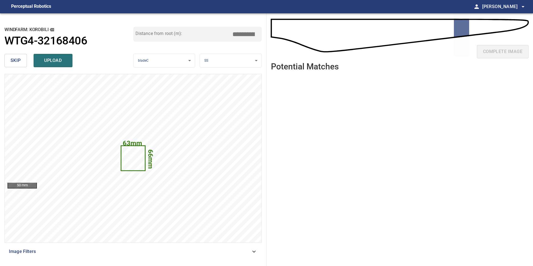
click at [12, 61] on span "skip" at bounding box center [16, 61] width 10 height 8
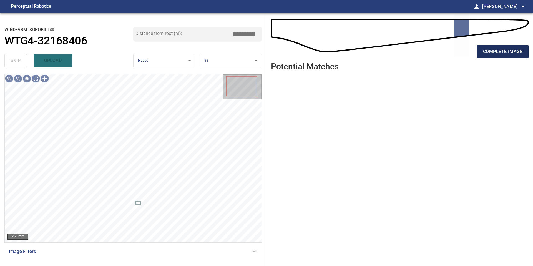
click at [497, 53] on span "complete image" at bounding box center [502, 52] width 39 height 8
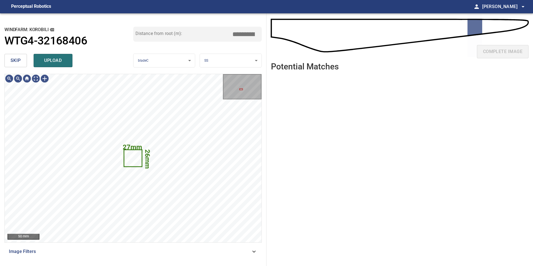
click at [17, 62] on span "skip" at bounding box center [16, 61] width 10 height 8
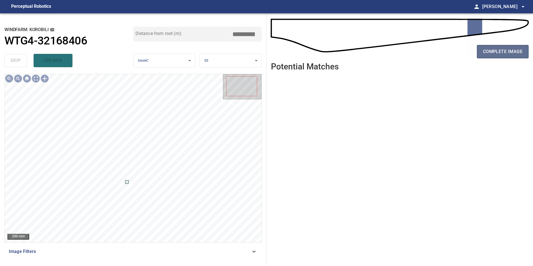
click at [496, 54] on span "complete image" at bounding box center [502, 52] width 39 height 8
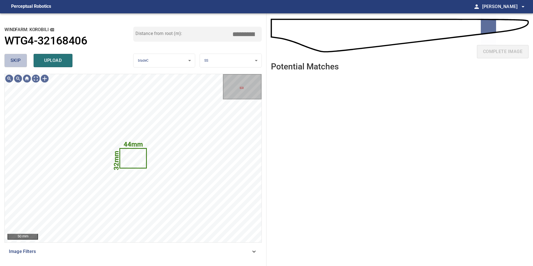
click at [22, 62] on button "skip" at bounding box center [15, 60] width 22 height 13
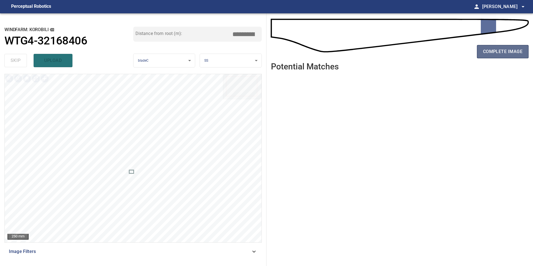
click at [489, 54] on span "complete image" at bounding box center [502, 52] width 39 height 8
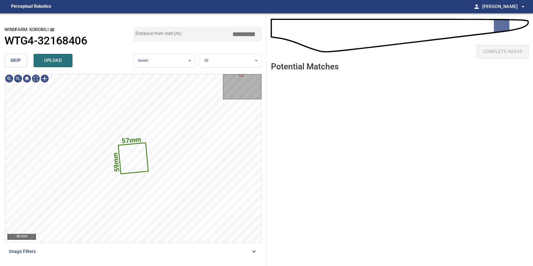
click at [18, 61] on span "skip" at bounding box center [16, 61] width 10 height 8
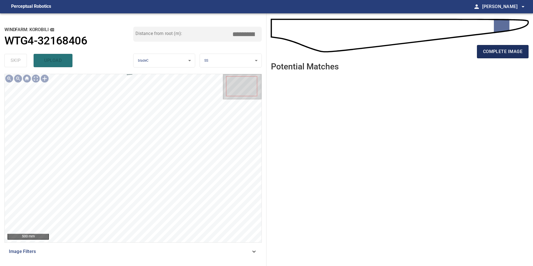
click at [499, 52] on span "complete image" at bounding box center [502, 52] width 39 height 8
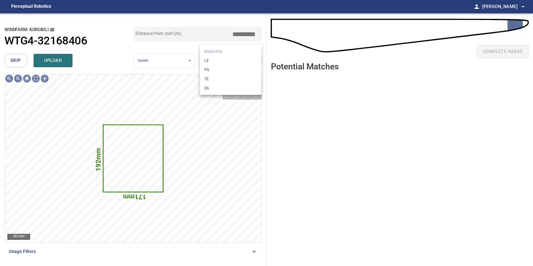
click at [247, 60] on body "**********" at bounding box center [266, 133] width 533 height 266
click at [247, 60] on li "LE" at bounding box center [231, 60] width 62 height 9
click at [247, 60] on body "**********" at bounding box center [266, 133] width 533 height 266
click at [247, 70] on li "PS" at bounding box center [231, 69] width 62 height 9
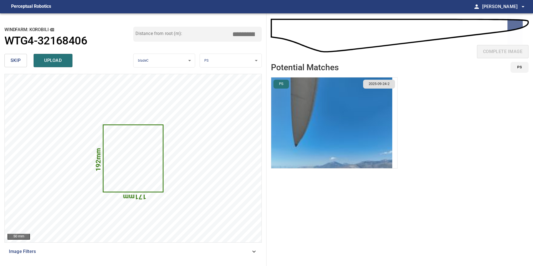
click at [356, 143] on img "button" at bounding box center [331, 122] width 121 height 91
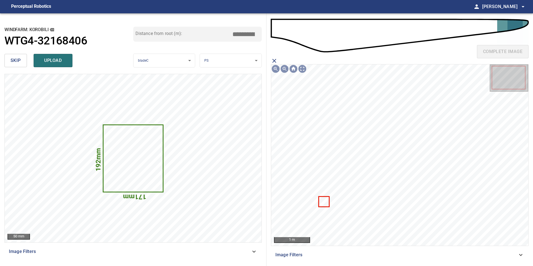
click at [323, 199] on icon at bounding box center [324, 201] width 10 height 9
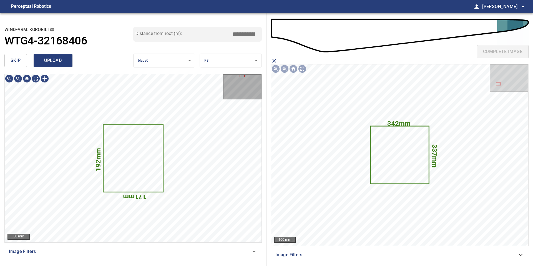
click at [67, 64] on button "upload" at bounding box center [53, 60] width 39 height 13
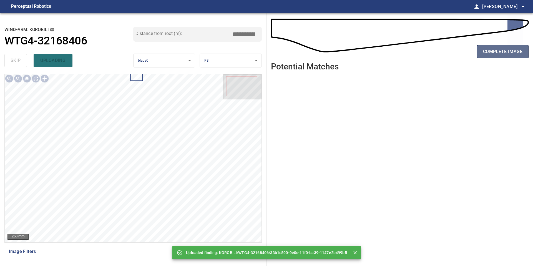
click at [496, 49] on span "complete image" at bounding box center [502, 52] width 39 height 8
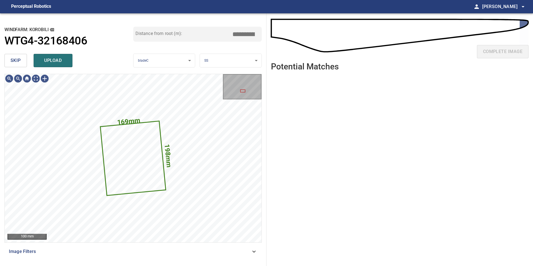
click at [19, 58] on span "skip" at bounding box center [16, 61] width 10 height 8
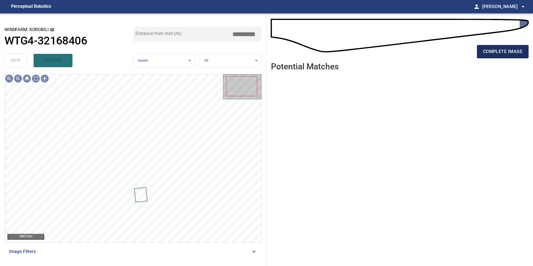
click at [496, 50] on span "complete image" at bounding box center [502, 52] width 39 height 8
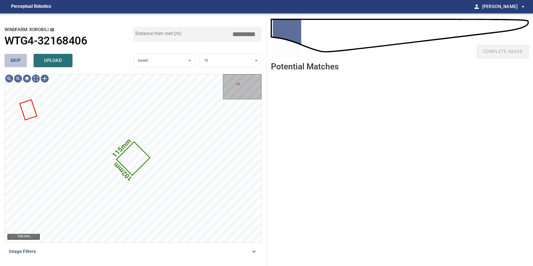
click at [18, 61] on span "skip" at bounding box center [16, 61] width 10 height 8
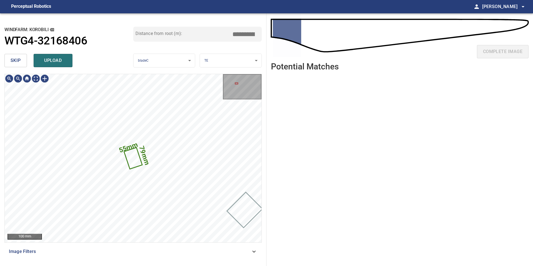
type input "****"
click at [15, 60] on span "skip" at bounding box center [16, 61] width 10 height 8
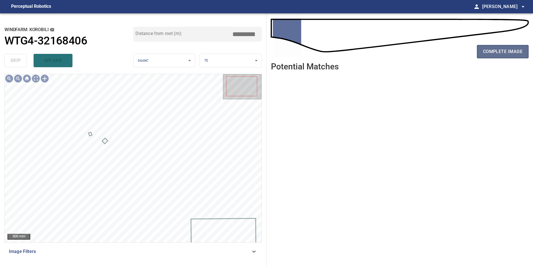
click at [487, 51] on span "complete image" at bounding box center [502, 52] width 39 height 8
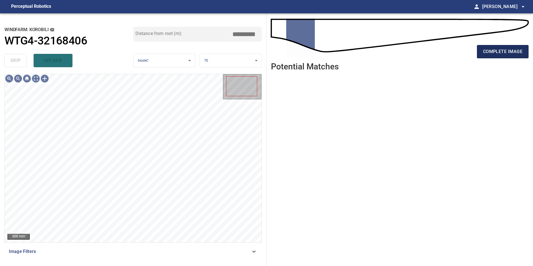
click at [482, 57] on button "complete image" at bounding box center [503, 51] width 52 height 13
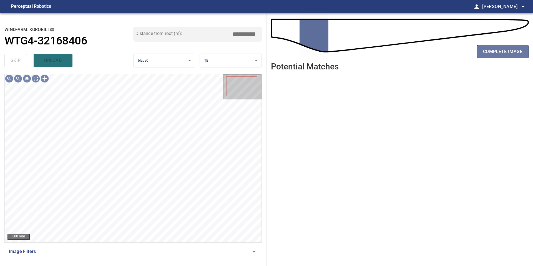
click at [485, 52] on span "complete image" at bounding box center [502, 52] width 39 height 8
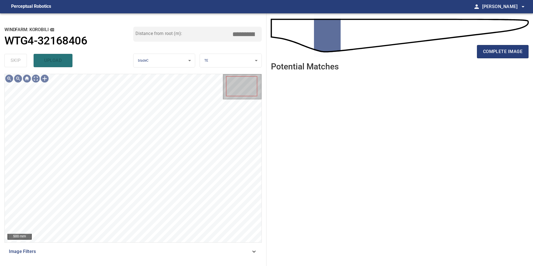
click at [485, 52] on span "complete image" at bounding box center [502, 52] width 39 height 8
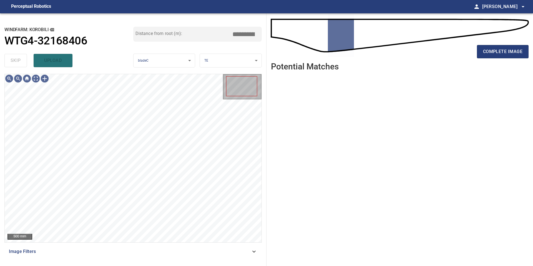
click at [485, 52] on span "complete image" at bounding box center [502, 52] width 39 height 8
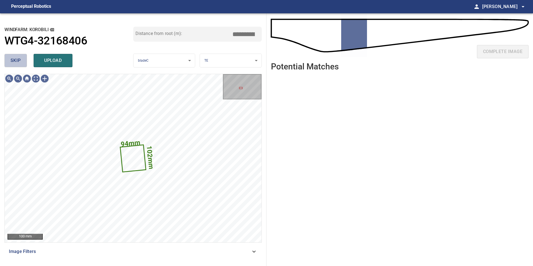
click at [18, 59] on span "skip" at bounding box center [16, 61] width 10 height 8
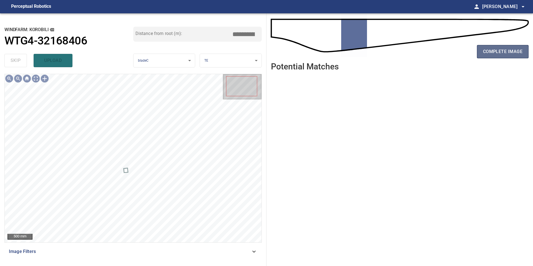
click at [497, 54] on span "complete image" at bounding box center [502, 52] width 39 height 8
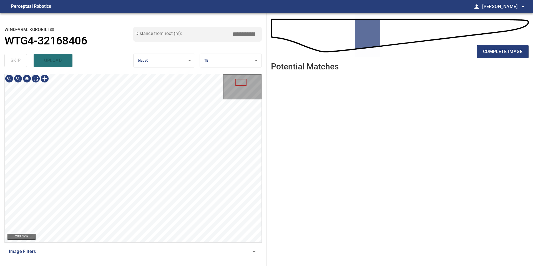
click at [133, 265] on div "**********" at bounding box center [133, 139] width 266 height 252
click at [498, 54] on span "complete image" at bounding box center [502, 52] width 39 height 8
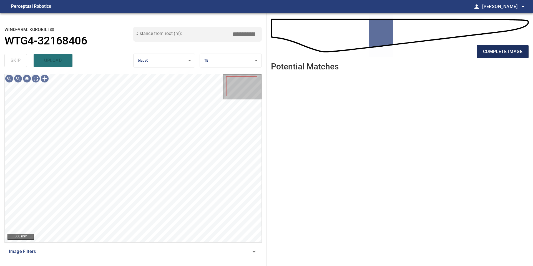
click at [486, 54] on span "complete image" at bounding box center [502, 52] width 39 height 8
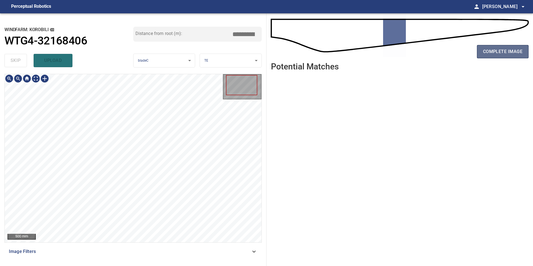
click at [481, 47] on button "complete image" at bounding box center [503, 51] width 52 height 13
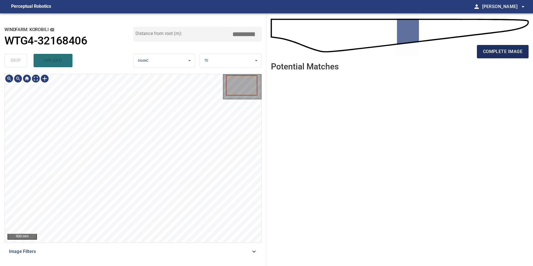
click at [492, 48] on span "complete image" at bounding box center [502, 52] width 39 height 8
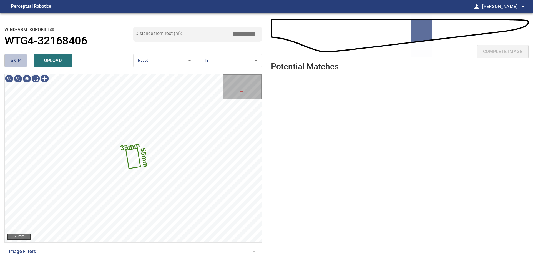
click at [23, 60] on button "skip" at bounding box center [15, 60] width 22 height 13
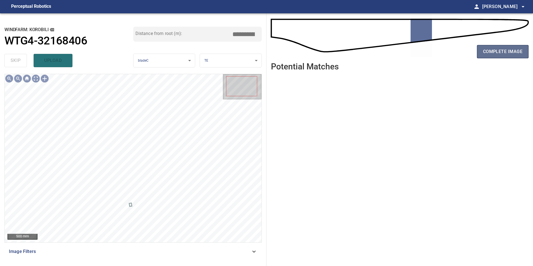
click at [499, 50] on span "complete image" at bounding box center [502, 52] width 39 height 8
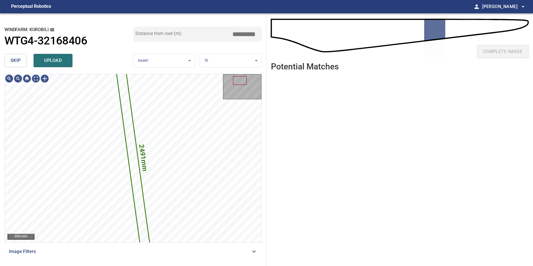
click at [17, 58] on span "skip" at bounding box center [16, 61] width 10 height 8
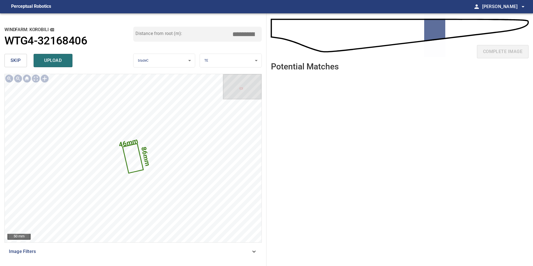
click at [14, 63] on span "skip" at bounding box center [16, 61] width 10 height 8
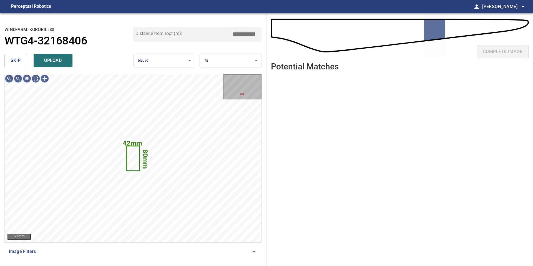
click at [18, 63] on span "skip" at bounding box center [16, 61] width 10 height 8
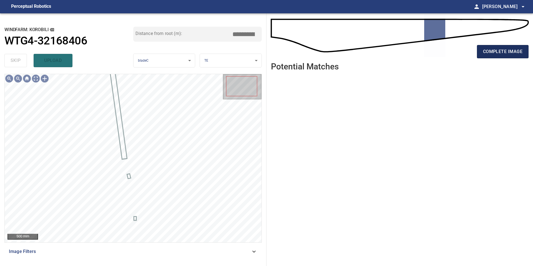
click at [501, 54] on span "complete image" at bounding box center [502, 52] width 39 height 8
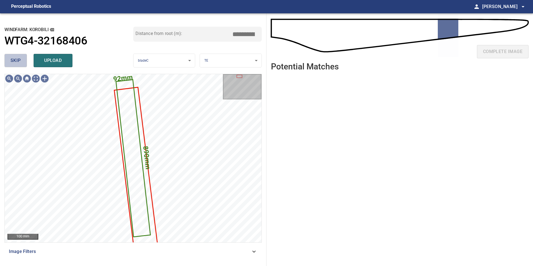
click at [13, 63] on span "skip" at bounding box center [16, 61] width 10 height 8
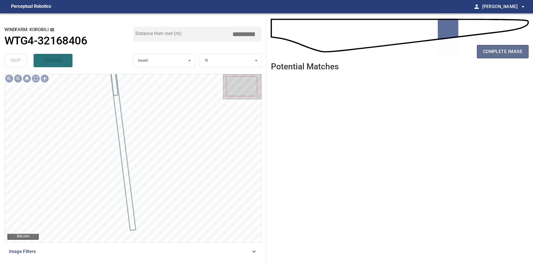
click at [489, 55] on span "complete image" at bounding box center [502, 52] width 39 height 8
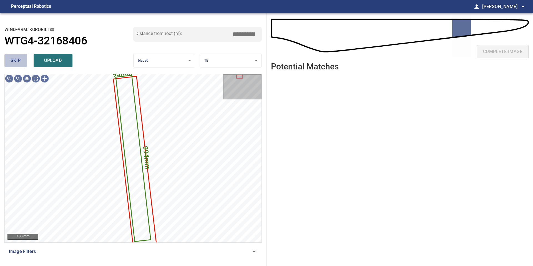
click at [20, 58] on span "skip" at bounding box center [16, 61] width 10 height 8
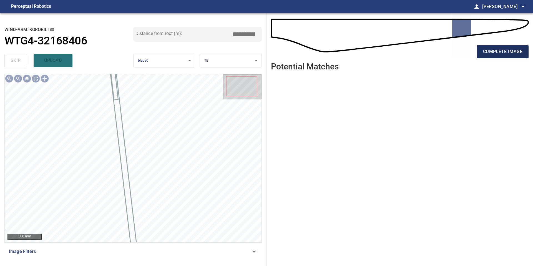
click at [488, 49] on span "complete image" at bounding box center [502, 52] width 39 height 8
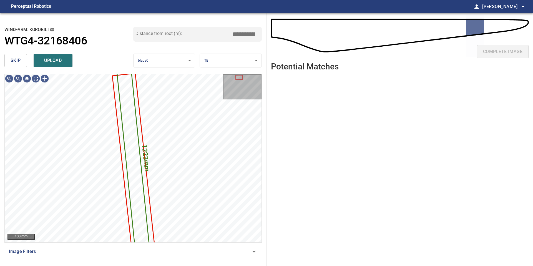
click at [20, 57] on span "skip" at bounding box center [16, 61] width 10 height 8
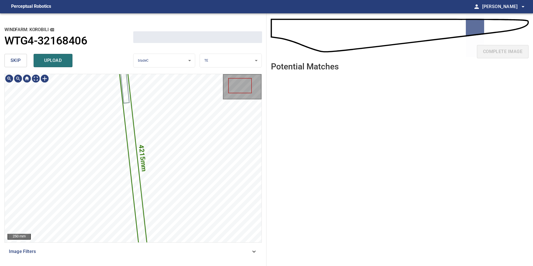
click at [20, 57] on span "skip" at bounding box center [16, 61] width 10 height 8
click at [20, 57] on div "skip upload" at bounding box center [68, 61] width 129 height 18
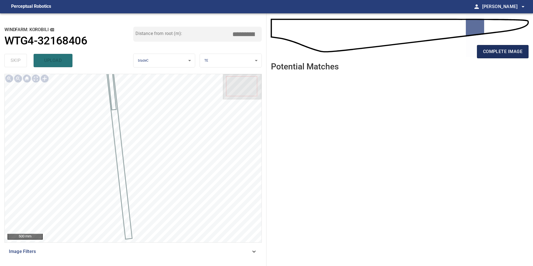
click at [509, 52] on span "complete image" at bounding box center [502, 52] width 39 height 8
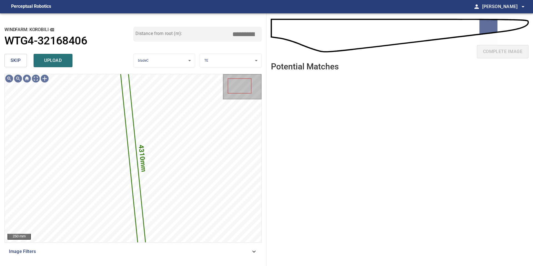
click at [11, 61] on span "skip" at bounding box center [16, 61] width 10 height 8
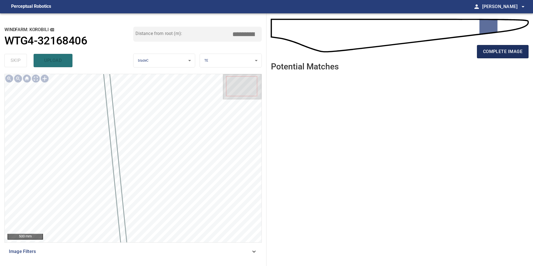
click at [510, 48] on span "complete image" at bounding box center [502, 52] width 39 height 8
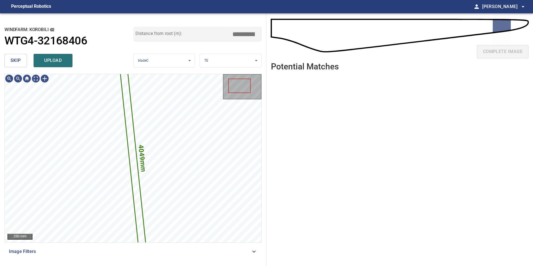
click at [17, 57] on span "skip" at bounding box center [16, 61] width 10 height 8
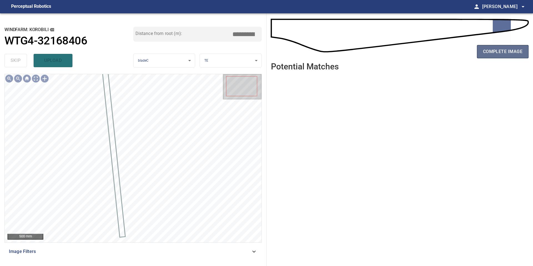
click at [509, 53] on span "complete image" at bounding box center [502, 52] width 39 height 8
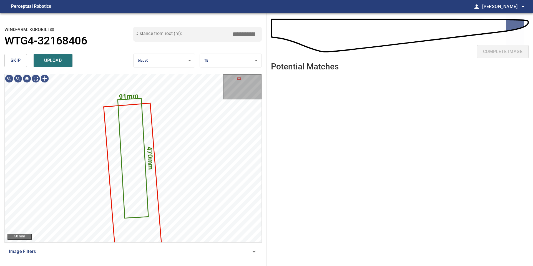
click at [17, 60] on span "skip" at bounding box center [16, 61] width 10 height 8
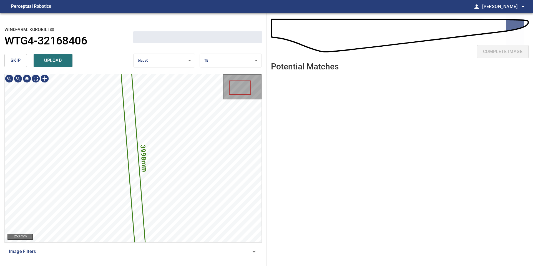
click at [17, 60] on span "skip" at bounding box center [16, 61] width 10 height 8
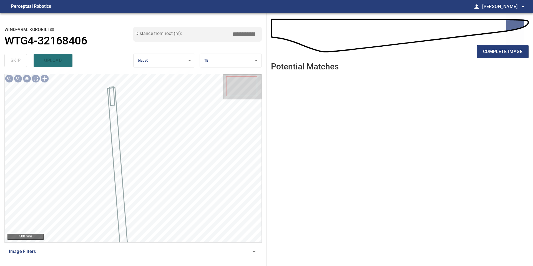
click at [506, 45] on div "complete image" at bounding box center [399, 54] width 257 height 22
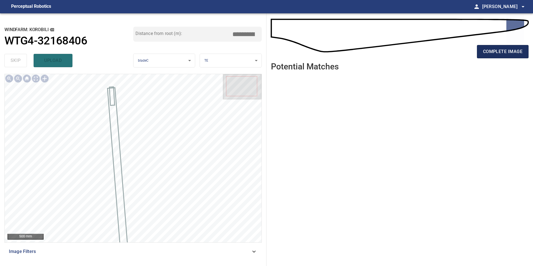
click at [506, 50] on span "complete image" at bounding box center [502, 52] width 39 height 8
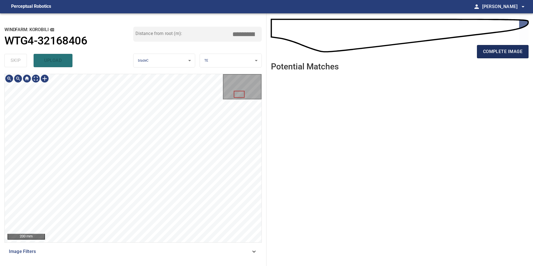
click at [495, 50] on span "complete image" at bounding box center [502, 52] width 39 height 8
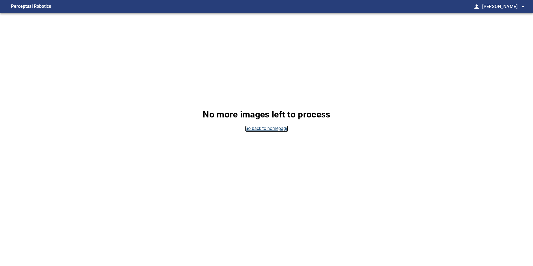
click at [263, 128] on link "Go back to homepage" at bounding box center [266, 128] width 43 height 6
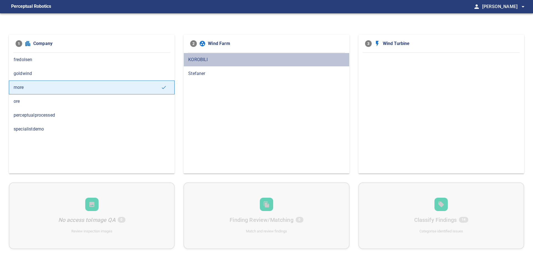
click at [206, 59] on span "KOROBILI" at bounding box center [266, 59] width 156 height 7
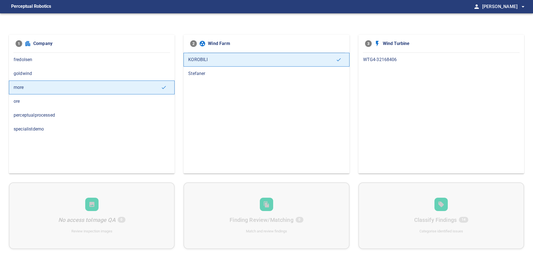
click at [380, 61] on span "WTG4-32168406" at bounding box center [441, 59] width 156 height 7
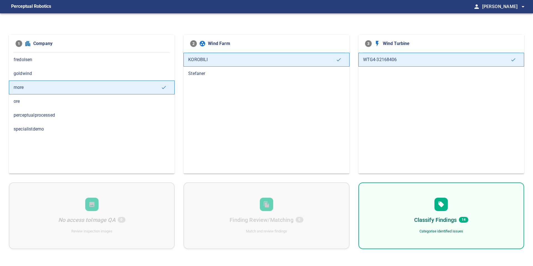
click at [412, 216] on div "Classify Findings 14 Categorise identified issues" at bounding box center [441, 215] width 166 height 67
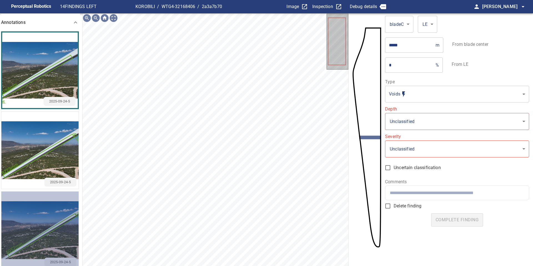
click at [50, 207] on img "button" at bounding box center [39, 229] width 77 height 77
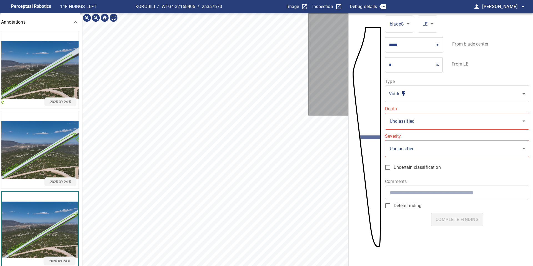
scroll to position [13, 0]
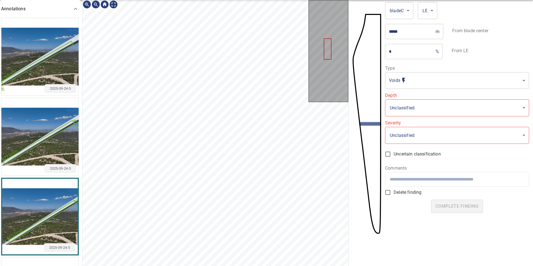
click at [166, 0] on html "**********" at bounding box center [266, 133] width 533 height 266
click at [181, 0] on html "**********" at bounding box center [266, 133] width 533 height 266
click at [210, 0] on html "**********" at bounding box center [266, 133] width 533 height 266
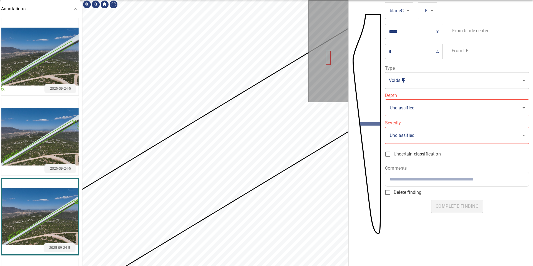
click at [365, 90] on section "**********" at bounding box center [266, 133] width 533 height 266
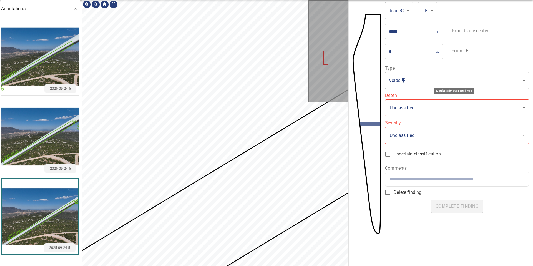
click at [439, 84] on body "**********" at bounding box center [266, 133] width 533 height 266
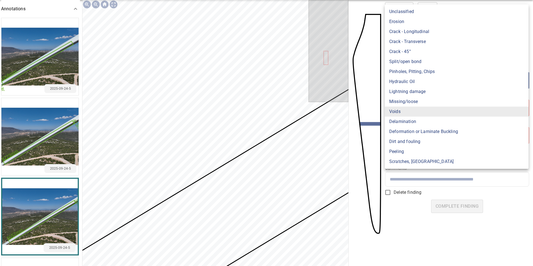
click at [408, 22] on li "Erosion" at bounding box center [456, 22] width 144 height 10
type input "*******"
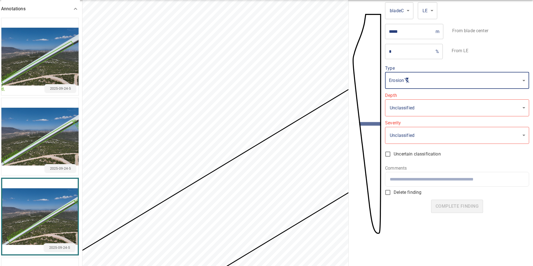
click at [407, 110] on body "**********" at bounding box center [266, 133] width 533 height 266
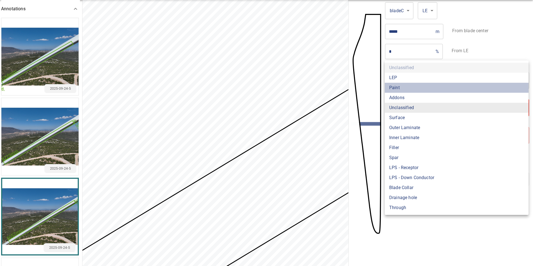
click at [398, 90] on li "Paint" at bounding box center [456, 88] width 144 height 10
type input "*****"
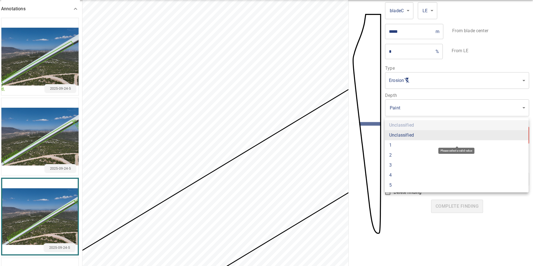
click at [414, 133] on body "**********" at bounding box center [266, 133] width 533 height 266
click at [411, 143] on li "1" at bounding box center [456, 145] width 144 height 10
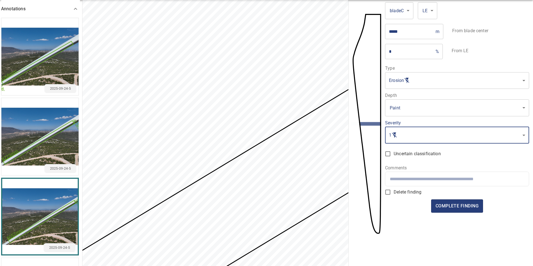
click at [406, 138] on body "Perceptual Robotics 14 FINDINGS LEFT KOROBILI / WTG4-32168406 / 2a3a7b70 Image …" at bounding box center [266, 133] width 533 height 266
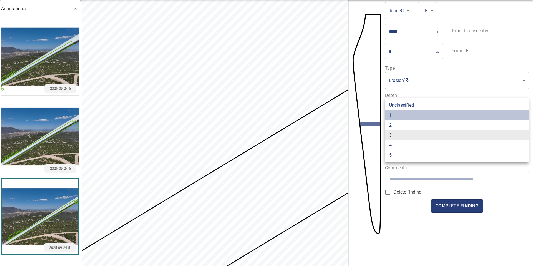
click at [402, 116] on li "1" at bounding box center [456, 115] width 144 height 10
type input "*"
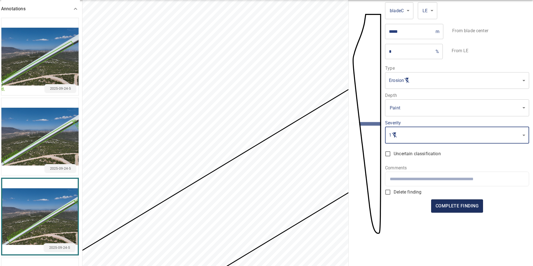
click at [458, 205] on span "complete finding" at bounding box center [456, 206] width 43 height 8
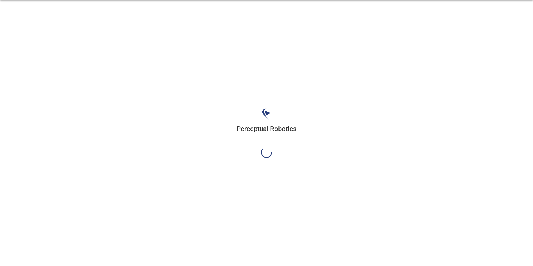
scroll to position [0, 0]
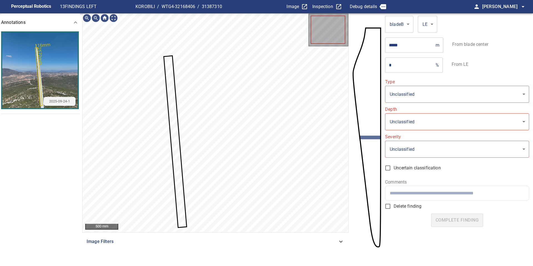
type input "*******"
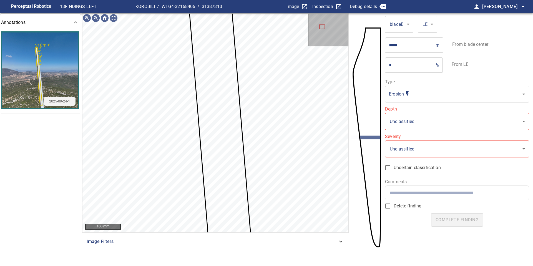
click at [419, 122] on body "**********" at bounding box center [266, 133] width 533 height 266
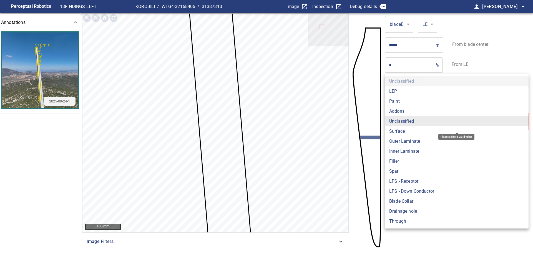
click at [403, 104] on li "Paint" at bounding box center [456, 101] width 144 height 10
type input "*****"
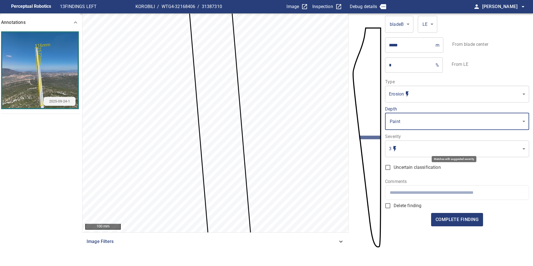
click at [408, 150] on body "Perceptual Robotics 13 FINDINGS LEFT KOROBILI / WTG4-32168406 / 31387310 Image …" at bounding box center [266, 133] width 533 height 266
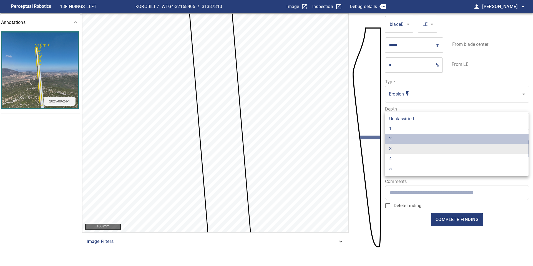
click at [406, 140] on li "2" at bounding box center [456, 139] width 144 height 10
type input "*"
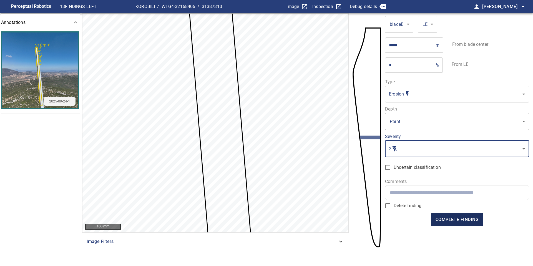
click at [455, 219] on span "complete finding" at bounding box center [456, 220] width 43 height 8
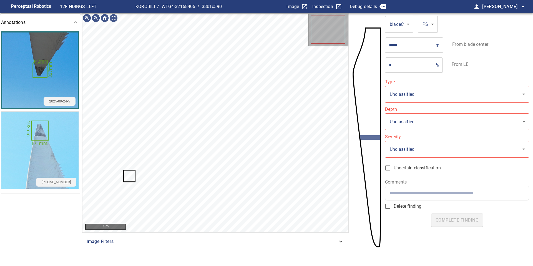
type input "**********"
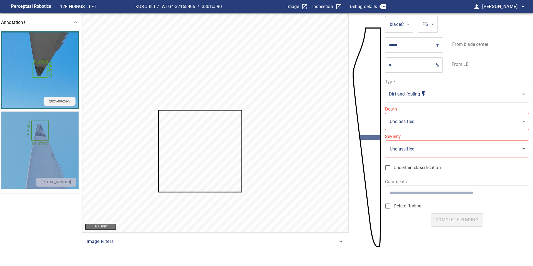
click at [50, 149] on img "button" at bounding box center [39, 150] width 77 height 77
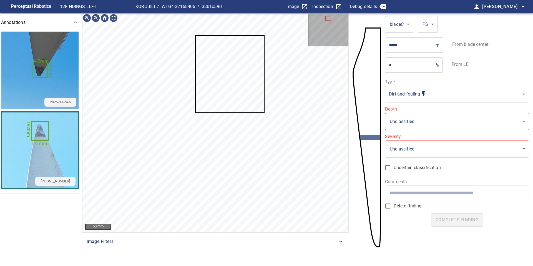
click at [30, 78] on img "button" at bounding box center [39, 70] width 77 height 77
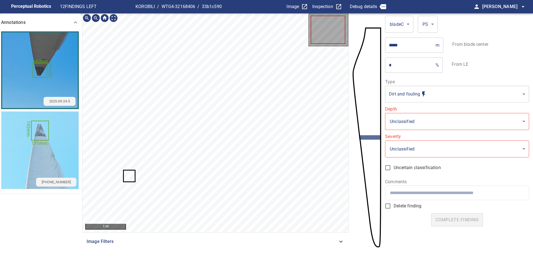
click at [127, 175] on icon at bounding box center [129, 175] width 11 height 11
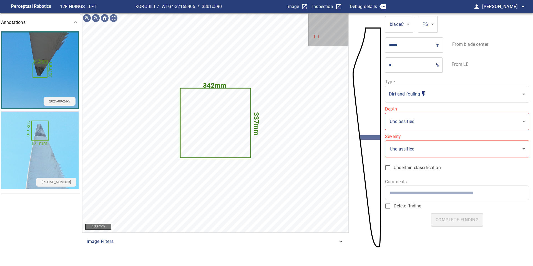
click at [401, 121] on body "**********" at bounding box center [266, 133] width 533 height 266
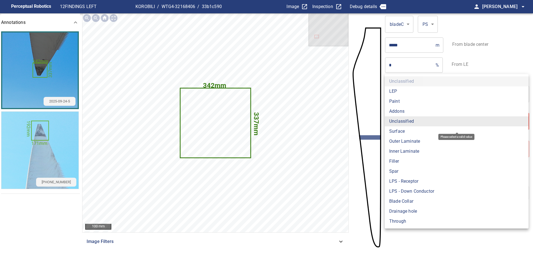
click at [401, 133] on li "Surface" at bounding box center [456, 131] width 144 height 10
type input "*******"
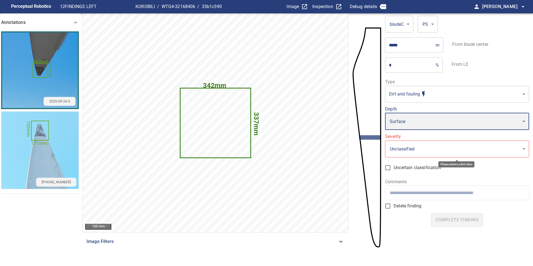
type input "*"
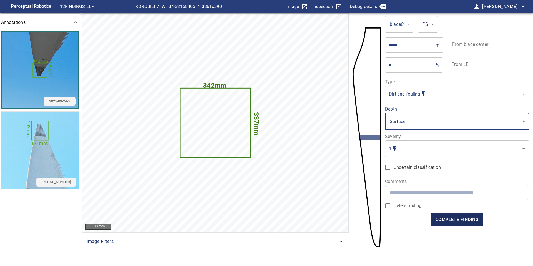
click at [456, 219] on span "complete finding" at bounding box center [456, 220] width 43 height 8
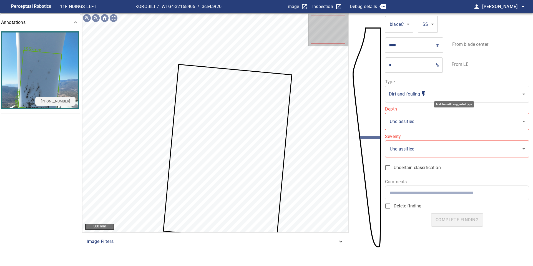
click at [417, 92] on body "**********" at bounding box center [266, 133] width 533 height 266
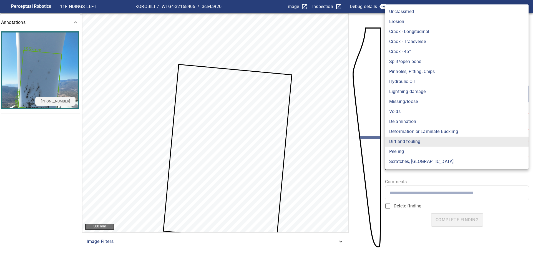
click at [415, 82] on li "Hydraulic Oil" at bounding box center [456, 82] width 144 height 10
type input "**********"
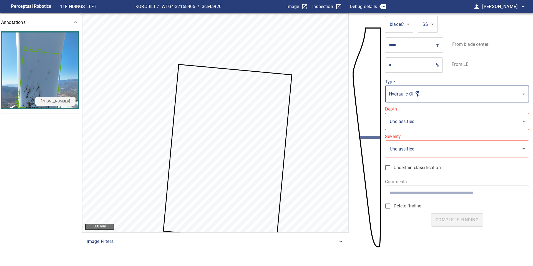
click at [416, 120] on body "**********" at bounding box center [266, 133] width 533 height 266
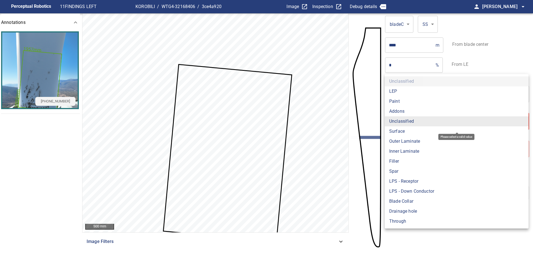
click at [416, 129] on li "Surface" at bounding box center [456, 131] width 144 height 10
type input "*******"
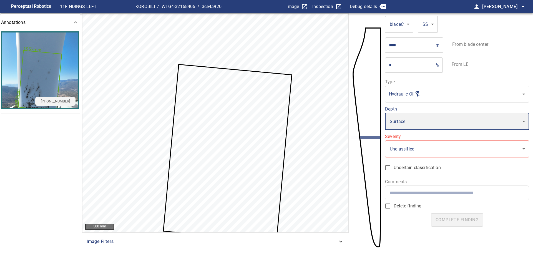
type input "*"
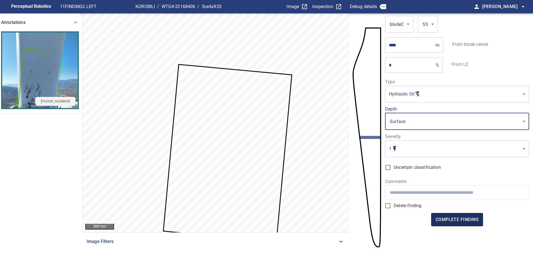
click at [457, 219] on span "complete finding" at bounding box center [456, 220] width 43 height 8
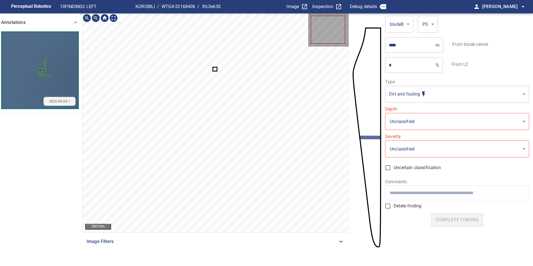
click at [214, 70] on icon at bounding box center [214, 69] width 3 height 3
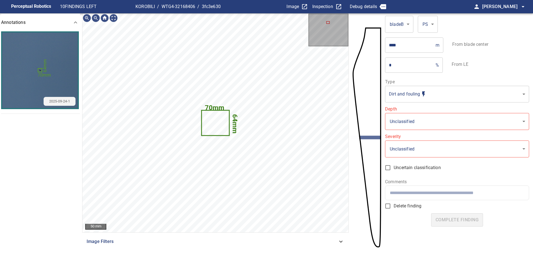
click at [401, 95] on body "**********" at bounding box center [266, 133] width 533 height 266
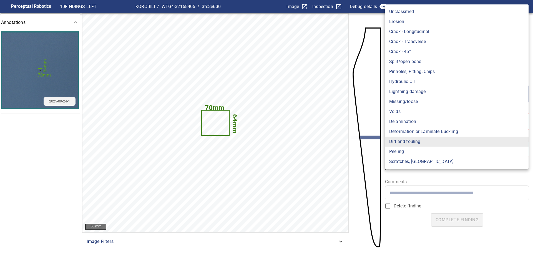
click at [414, 70] on li "Pinholes, Pitting, Chips" at bounding box center [456, 72] width 144 height 10
type input "*******"
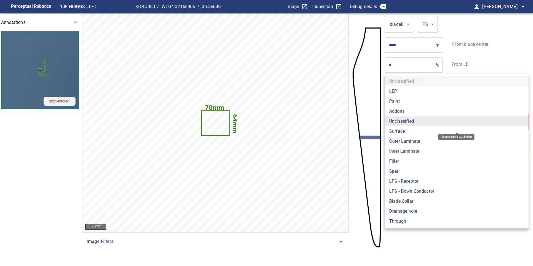
click at [413, 120] on body "**********" at bounding box center [266, 133] width 533 height 266
click at [406, 131] on li "Surface" at bounding box center [456, 131] width 144 height 10
type input "*******"
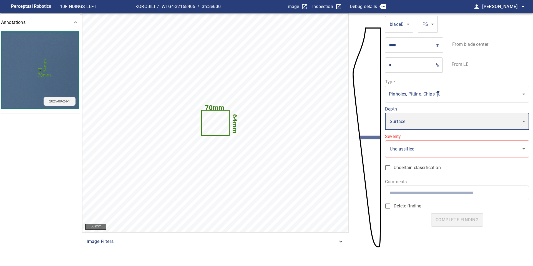
type input "*"
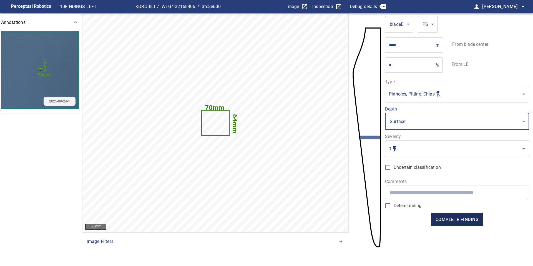
click at [462, 223] on button "complete finding" at bounding box center [457, 219] width 52 height 13
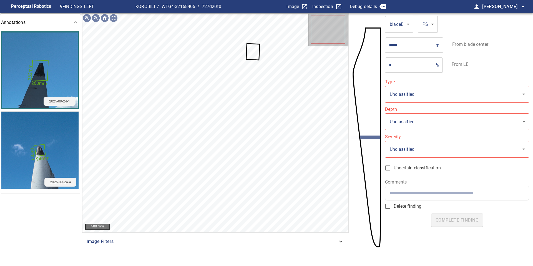
type input "**********"
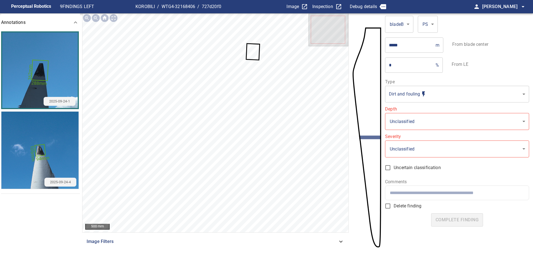
click at [253, 49] on icon at bounding box center [253, 52] width 12 height 16
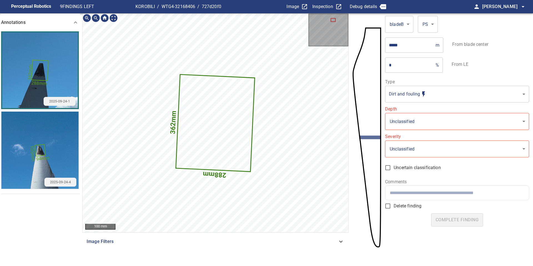
click at [171, 112] on text "362mm" at bounding box center [173, 122] width 9 height 24
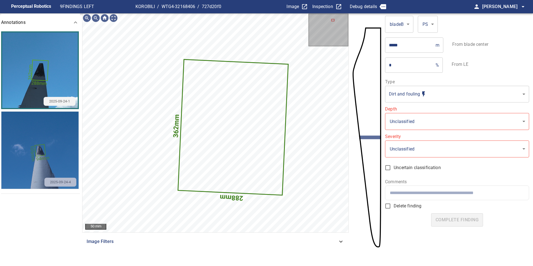
click at [49, 155] on img "button" at bounding box center [39, 150] width 77 height 77
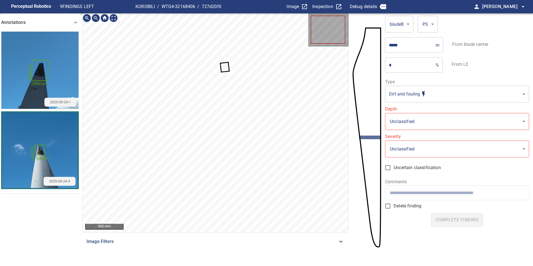
click at [223, 67] on icon at bounding box center [225, 67] width 8 height 9
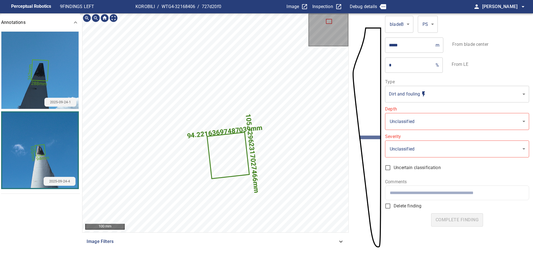
click at [19, 81] on img "button" at bounding box center [39, 70] width 77 height 77
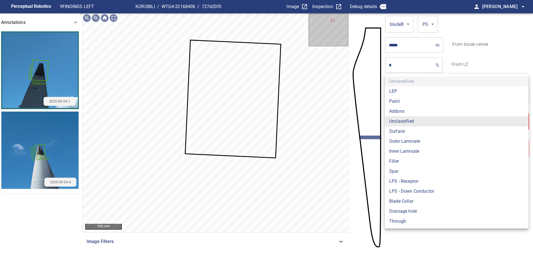
click at [416, 114] on body "**********" at bounding box center [266, 133] width 533 height 266
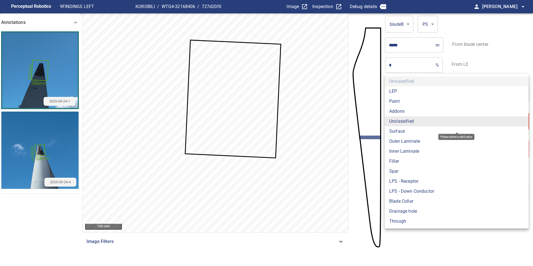
click at [401, 133] on li "Surface" at bounding box center [456, 131] width 144 height 10
type input "*******"
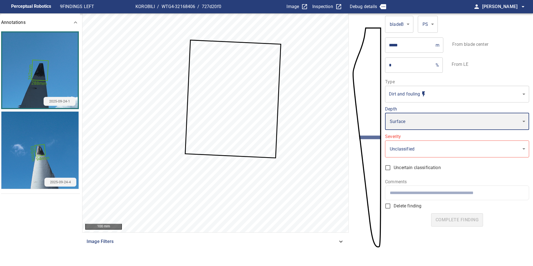
type input "*"
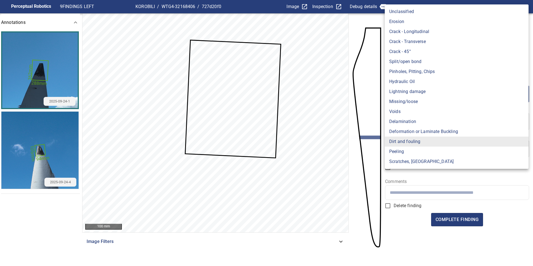
click at [416, 95] on body "**********" at bounding box center [266, 133] width 533 height 266
click at [414, 74] on li "Pinholes, Pitting, Chips" at bounding box center [456, 72] width 144 height 10
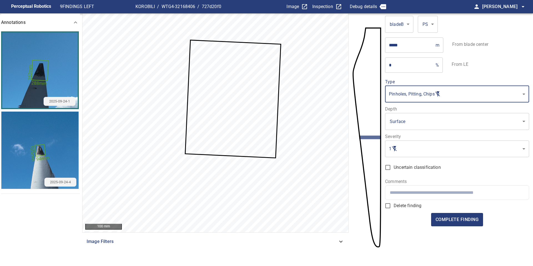
click at [409, 100] on body "Perceptual Robotics 9 FINDINGS LEFT KOROBILI / WTG4-32168406 / 727d20f0 Image I…" at bounding box center [266, 133] width 533 height 266
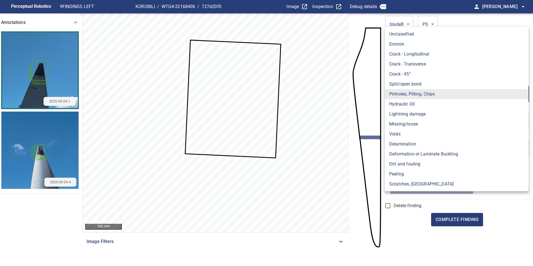
click at [411, 164] on li "Dirt and fouling" at bounding box center [456, 164] width 144 height 10
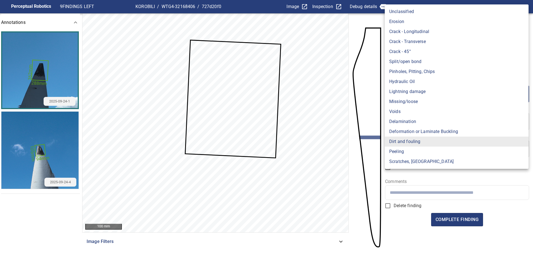
click at [398, 95] on body "**********" at bounding box center [266, 133] width 533 height 266
click at [401, 69] on li "Pinholes, Pitting, Chips" at bounding box center [456, 72] width 144 height 10
type input "*******"
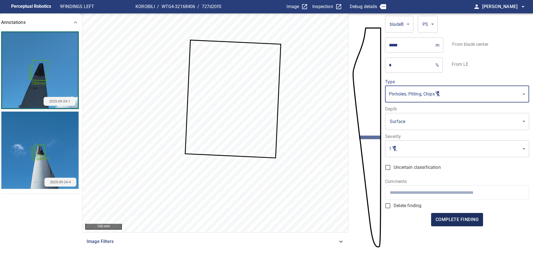
click at [457, 219] on span "complete finding" at bounding box center [456, 220] width 43 height 8
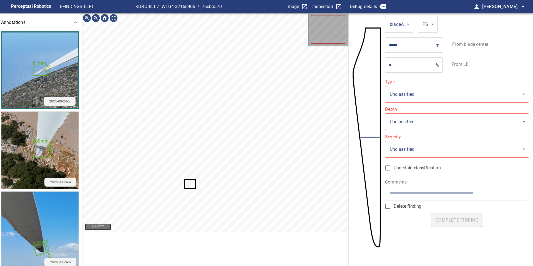
type input "**********"
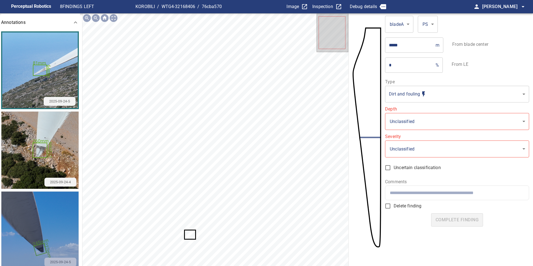
click at [36, 251] on img "button" at bounding box center [39, 229] width 77 height 77
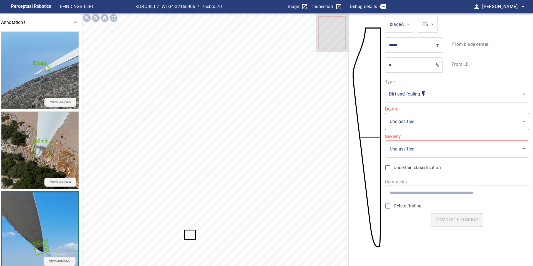
scroll to position [13, 0]
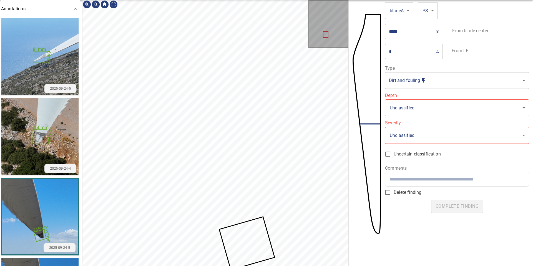
click at [36, 118] on img "button" at bounding box center [39, 136] width 77 height 77
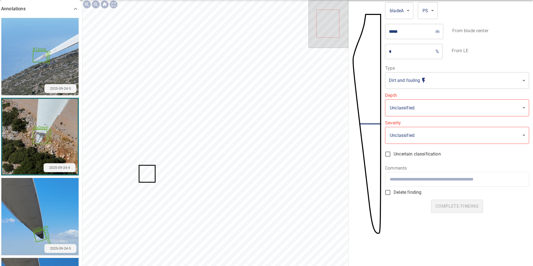
click at [145, 176] on icon at bounding box center [146, 173] width 15 height 16
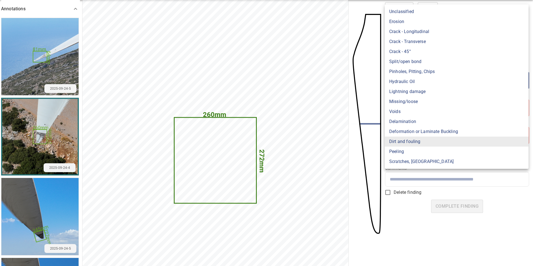
click at [409, 84] on body "**********" at bounding box center [266, 133] width 533 height 266
click at [417, 138] on li "Dirt and fouling" at bounding box center [456, 141] width 144 height 10
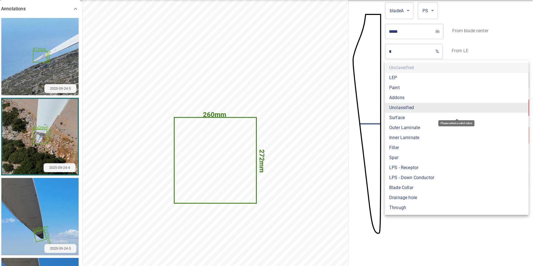
click at [414, 110] on body "**********" at bounding box center [266, 133] width 533 height 266
click at [414, 120] on li "Surface" at bounding box center [456, 118] width 144 height 10
type input "*******"
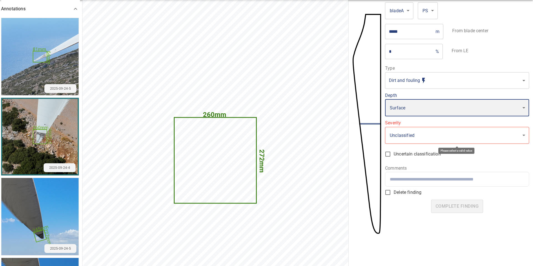
type input "*"
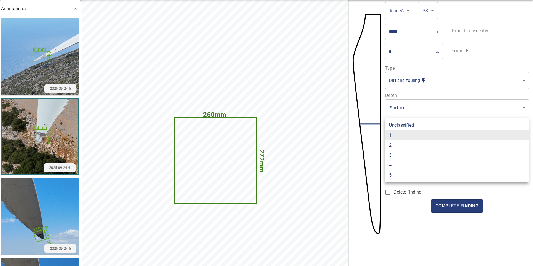
click at [399, 137] on body "**********" at bounding box center [266, 133] width 533 height 266
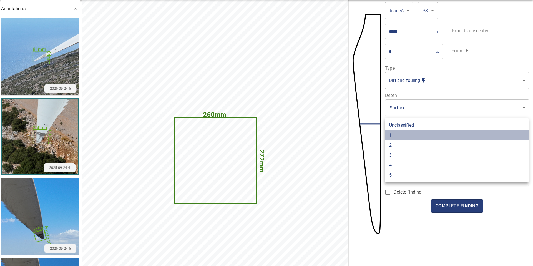
click at [399, 135] on li "1" at bounding box center [456, 135] width 144 height 10
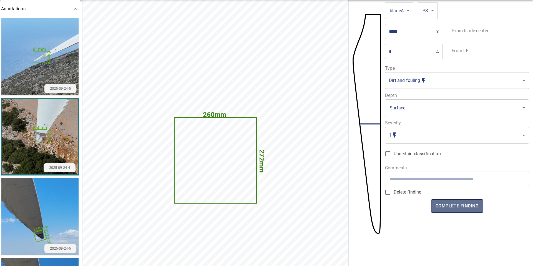
click at [460, 207] on span "complete finding" at bounding box center [456, 206] width 43 height 8
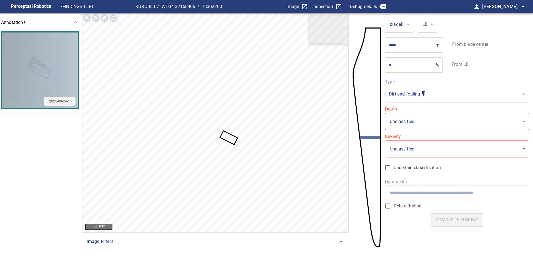
click at [226, 135] on icon at bounding box center [229, 137] width 16 height 13
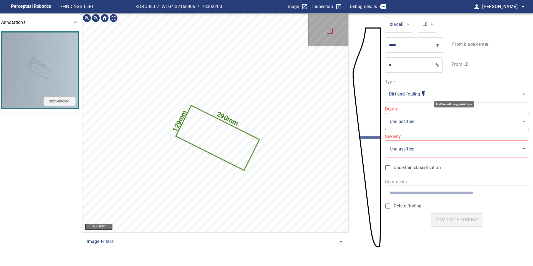
click at [392, 92] on body "**********" at bounding box center [266, 133] width 533 height 266
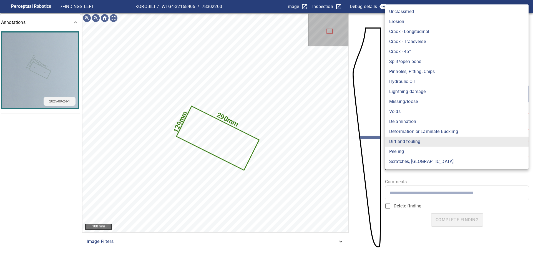
click at [401, 161] on li "Scratches, Gouges" at bounding box center [456, 161] width 144 height 10
type input "**********"
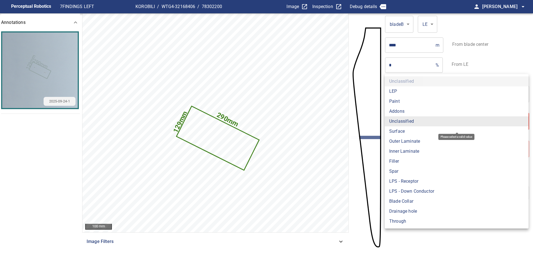
click at [399, 117] on body "**********" at bounding box center [266, 133] width 533 height 266
click at [402, 131] on li "Surface" at bounding box center [456, 131] width 144 height 10
type input "*******"
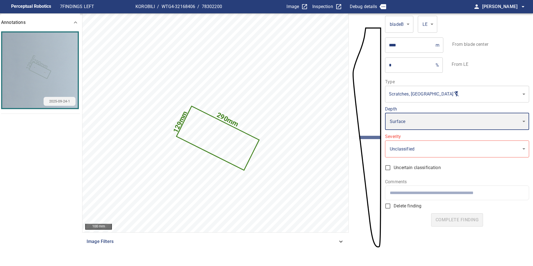
type input "*"
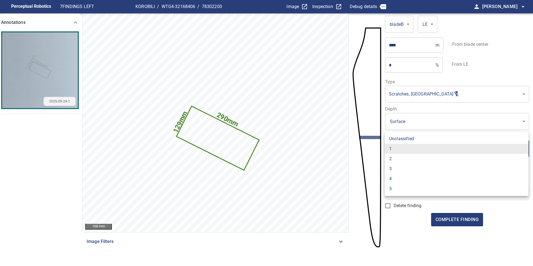
click at [411, 152] on body "**********" at bounding box center [266, 133] width 533 height 266
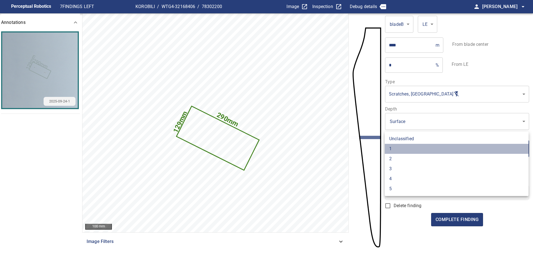
click at [411, 152] on li "1" at bounding box center [456, 149] width 144 height 10
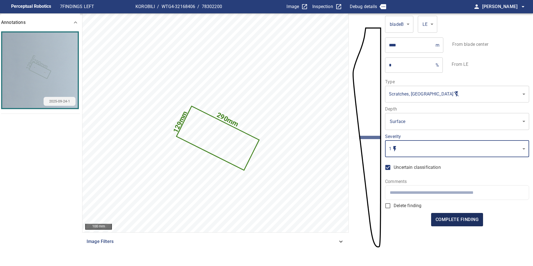
click at [459, 223] on span "complete finding" at bounding box center [456, 220] width 43 height 8
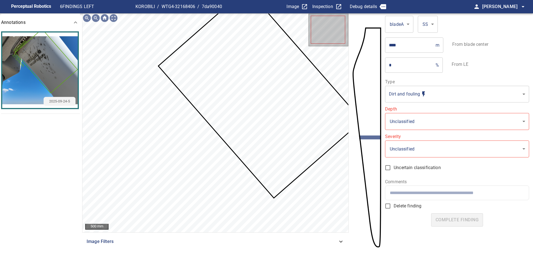
click at [389, 88] on body "**********" at bounding box center [266, 133] width 533 height 266
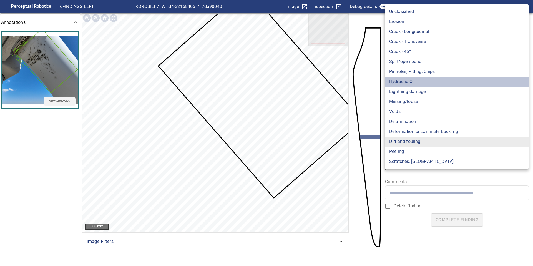
click at [395, 79] on li "Hydraulic Oil" at bounding box center [456, 82] width 144 height 10
type input "**********"
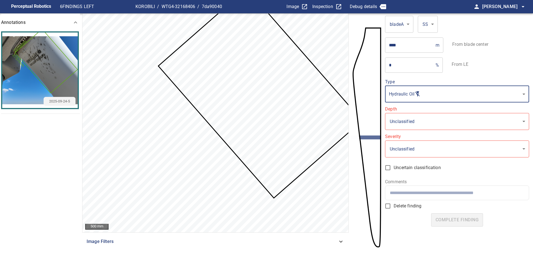
click at [400, 118] on body "**********" at bounding box center [266, 133] width 533 height 266
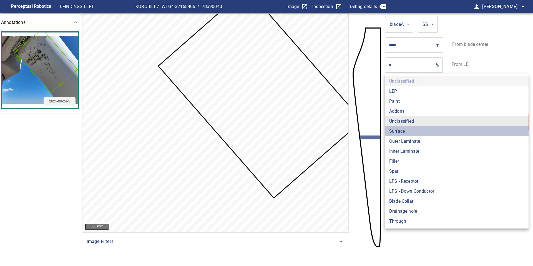
click at [400, 130] on li "Surface" at bounding box center [456, 131] width 144 height 10
type input "*******"
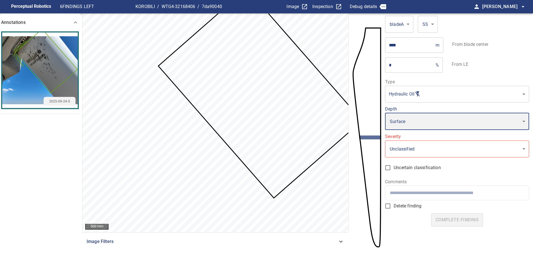
type input "*"
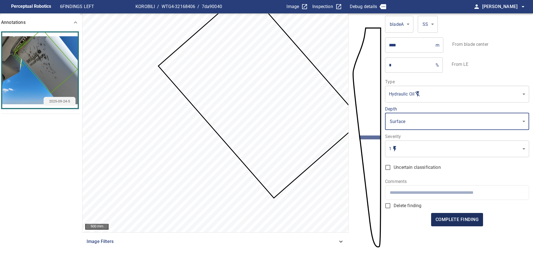
click at [463, 221] on span "complete finding" at bounding box center [456, 220] width 43 height 8
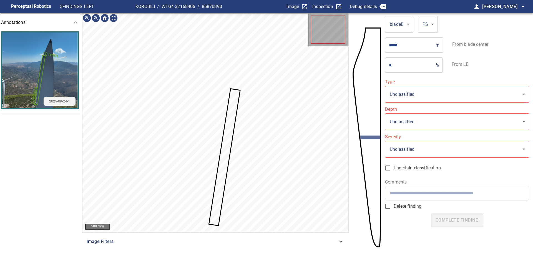
type input "**********"
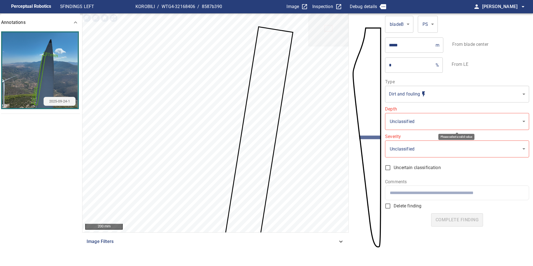
click at [421, 119] on body "**********" at bounding box center [266, 133] width 533 height 266
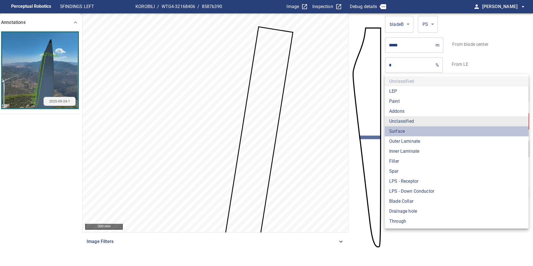
click at [421, 130] on li "Surface" at bounding box center [456, 131] width 144 height 10
type input "*******"
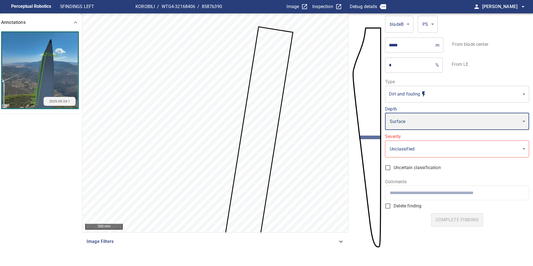
type input "*"
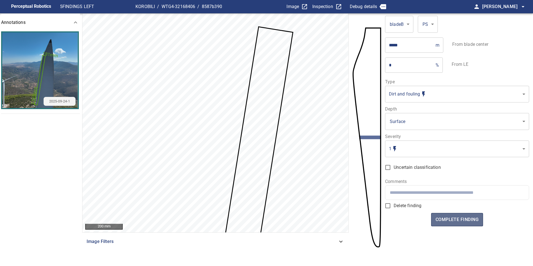
click at [458, 224] on button "complete finding" at bounding box center [457, 219] width 52 height 13
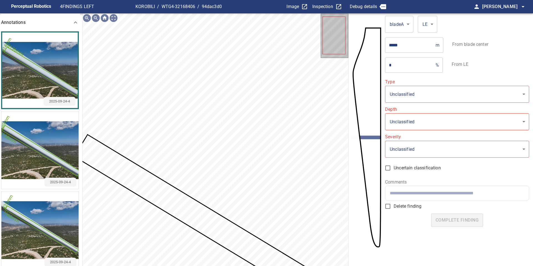
type input "*******"
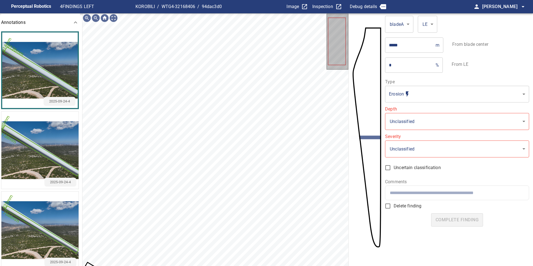
scroll to position [11, 0]
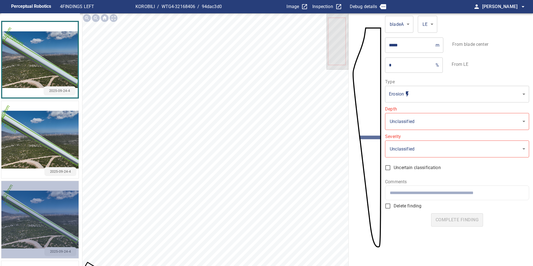
click at [37, 251] on img "button" at bounding box center [39, 219] width 77 height 77
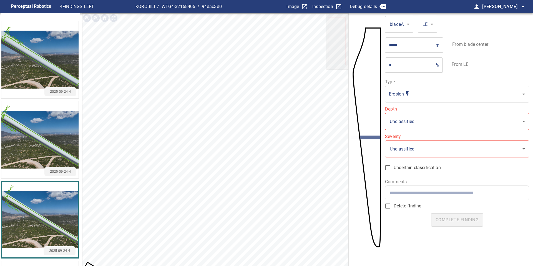
scroll to position [13, 0]
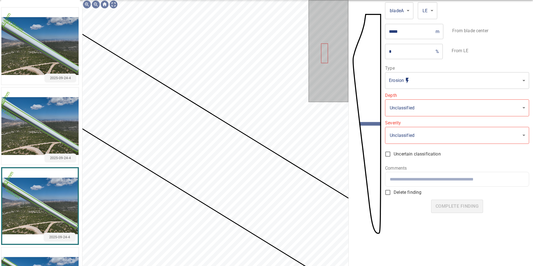
click at [417, 107] on body "**********" at bounding box center [266, 133] width 533 height 266
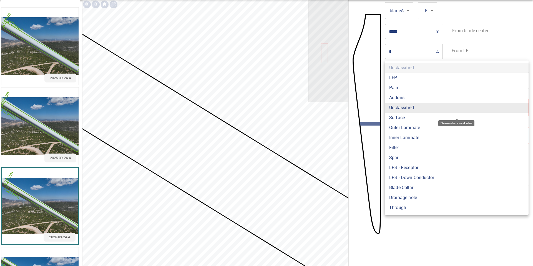
click at [410, 116] on li "Surface" at bounding box center [456, 118] width 144 height 10
type input "*******"
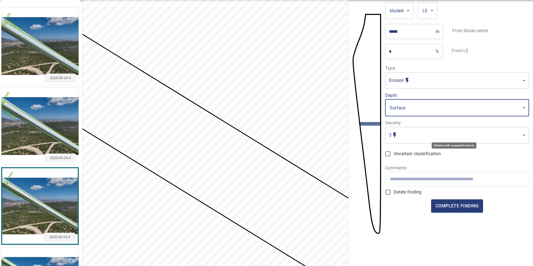
click at [409, 132] on body "Perceptual Robotics 4 FINDINGS LEFT KOROBILI / WTG4-32168406 / 94dac3d0 Image I…" at bounding box center [266, 133] width 533 height 266
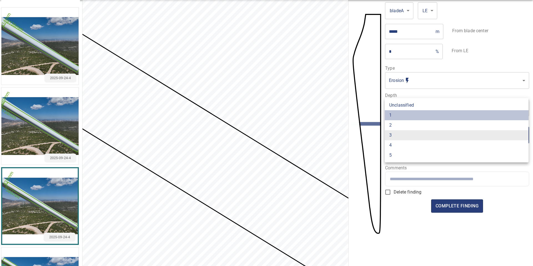
click at [408, 117] on li "1" at bounding box center [456, 115] width 144 height 10
type input "*"
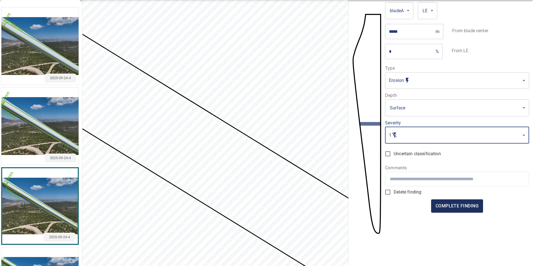
click at [459, 207] on span "complete finding" at bounding box center [456, 206] width 43 height 8
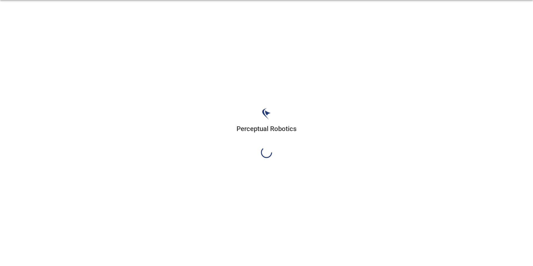
scroll to position [0, 0]
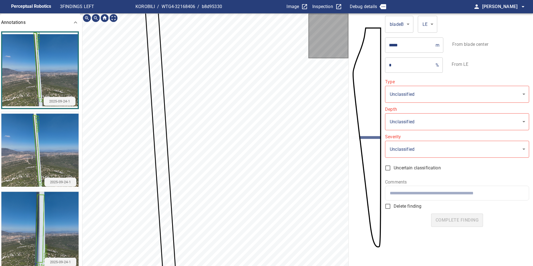
scroll to position [13, 0]
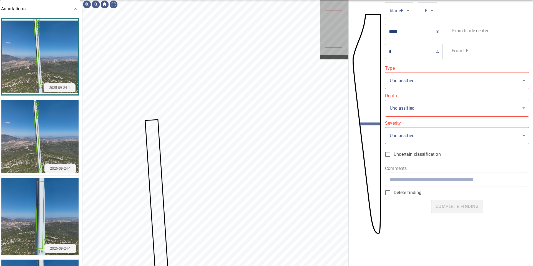
type input "*******"
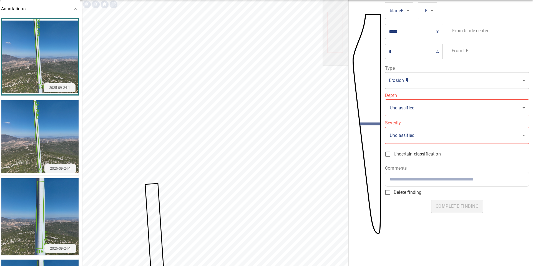
click at [36, 75] on img "button" at bounding box center [39, 56] width 75 height 75
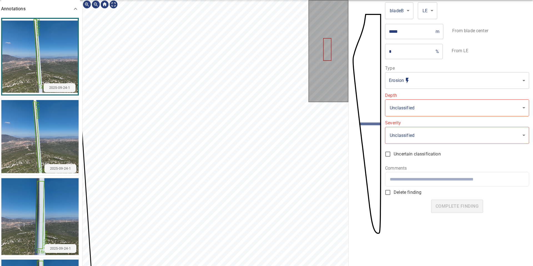
click at [362, 150] on section "**********" at bounding box center [266, 133] width 533 height 266
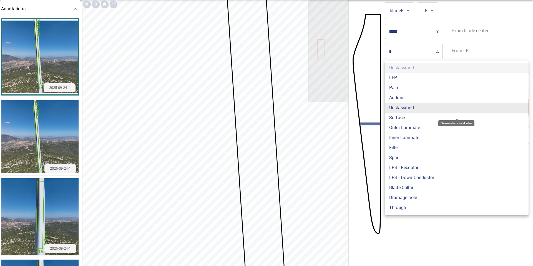
click at [399, 107] on body "**********" at bounding box center [266, 133] width 533 height 266
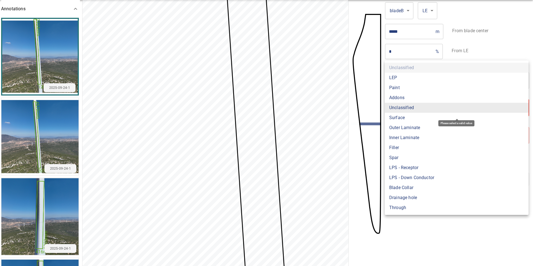
drag, startPoint x: 399, startPoint y: 123, endPoint x: 398, endPoint y: 116, distance: 7.1
click at [398, 116] on ul "Unclassified LEP Paint Addons Unclassified Surface Outer Laminate Inner Laminat…" at bounding box center [456, 137] width 144 height 154
click at [398, 116] on li "Surface" at bounding box center [456, 118] width 144 height 10
type input "*******"
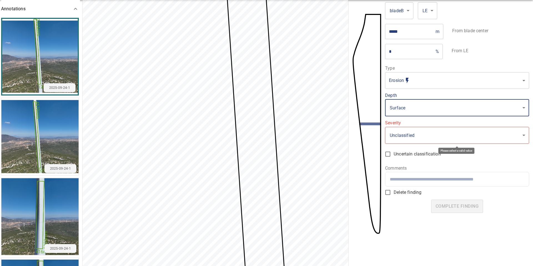
click at [402, 134] on body "**********" at bounding box center [266, 133] width 533 height 266
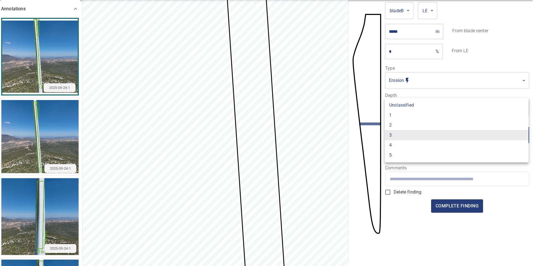
click at [400, 114] on li "1" at bounding box center [456, 115] width 144 height 10
type input "*"
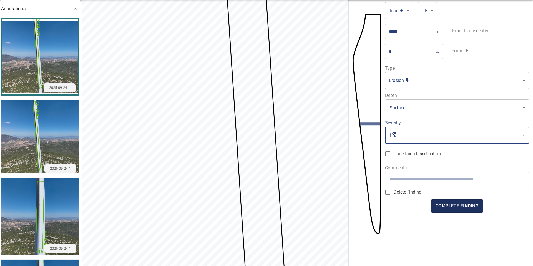
click at [458, 205] on span "complete finding" at bounding box center [456, 206] width 43 height 8
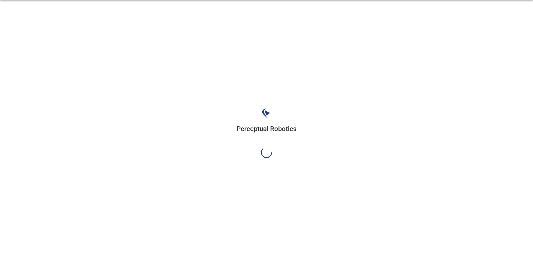
scroll to position [0, 0]
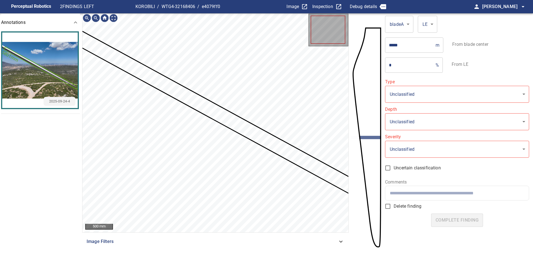
type input "*******"
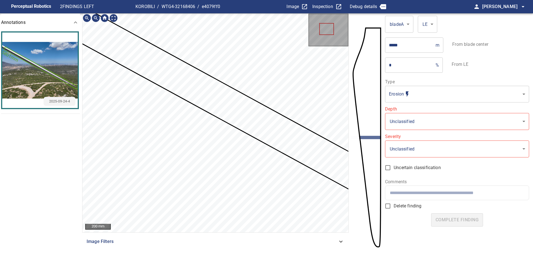
click at [71, 79] on section "**********" at bounding box center [266, 139] width 533 height 252
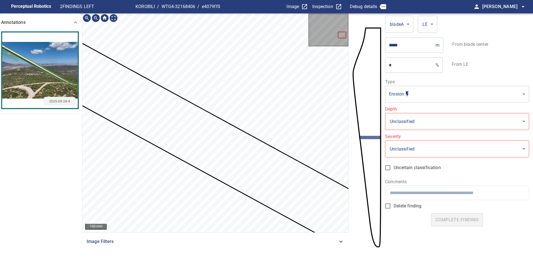
click at [389, 116] on section "**********" at bounding box center [266, 139] width 533 height 252
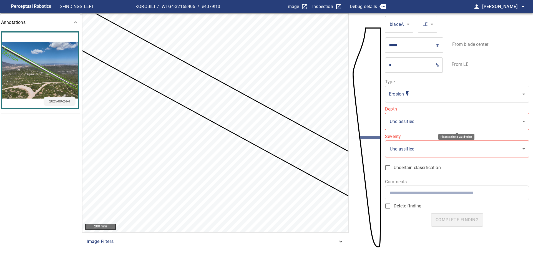
click at [403, 126] on body "**********" at bounding box center [266, 133] width 533 height 266
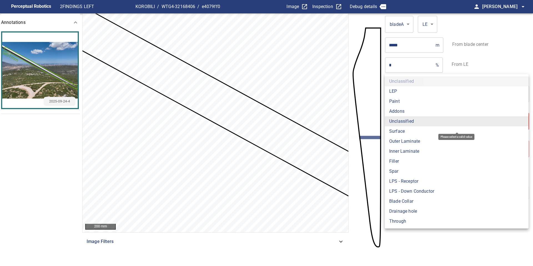
click at [403, 133] on li "Surface" at bounding box center [456, 131] width 144 height 10
type input "*******"
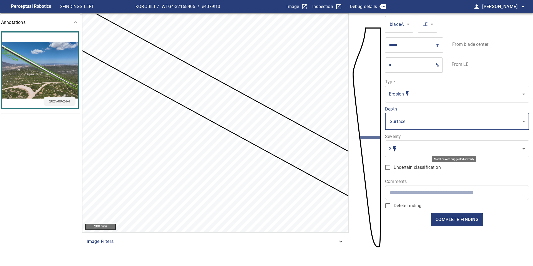
click at [405, 148] on body "Perceptual Robotics 2 FINDINGS LEFT KOROBILI / WTG4-32168406 / e4079ff0 Image I…" at bounding box center [266, 133] width 533 height 266
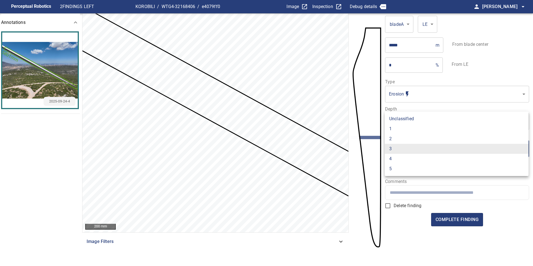
click at [402, 130] on li "1" at bounding box center [456, 129] width 144 height 10
type input "*"
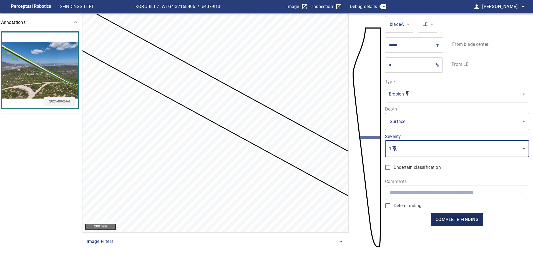
click at [455, 219] on span "complete finding" at bounding box center [456, 220] width 43 height 8
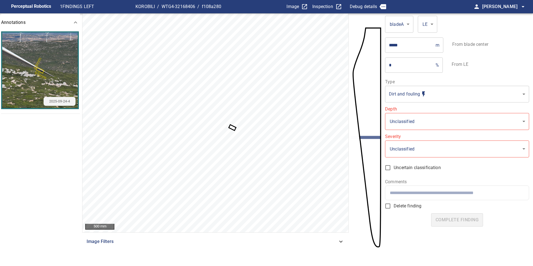
click at [231, 128] on icon at bounding box center [232, 127] width 6 height 5
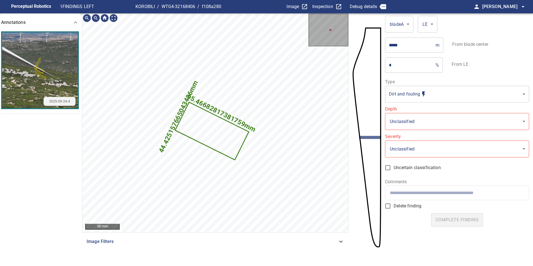
click at [407, 97] on body "**********" at bounding box center [266, 133] width 533 height 266
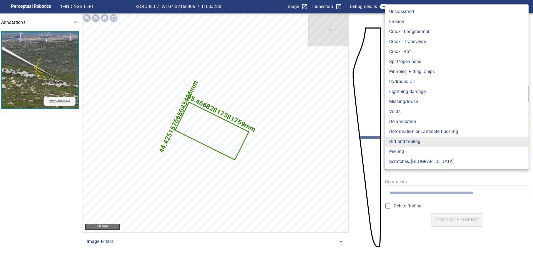
click at [404, 21] on li "Erosion" at bounding box center [456, 22] width 144 height 10
type input "*******"
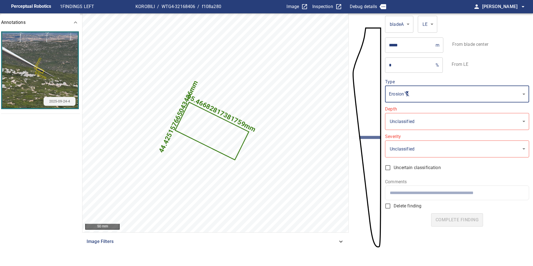
click at [403, 126] on body "**********" at bounding box center [266, 133] width 533 height 266
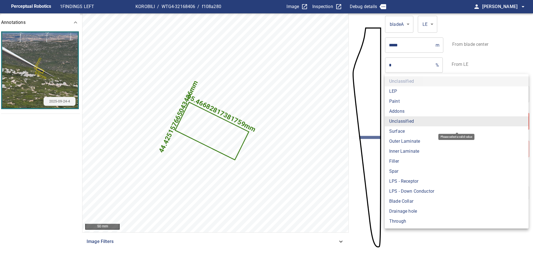
click at [399, 101] on li "Paint" at bounding box center [456, 101] width 144 height 10
type input "*****"
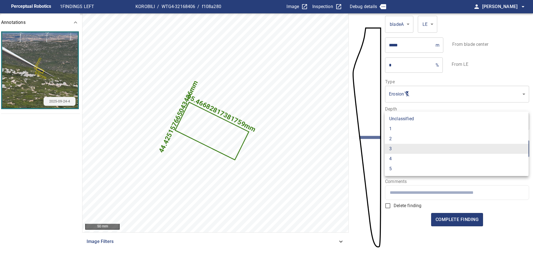
click at [403, 152] on body "Perceptual Robotics 1 FINDINGS LEFT KOROBILI / WTG4-32168406 / f108a280 Image I…" at bounding box center [266, 133] width 533 height 266
click at [403, 135] on li "2" at bounding box center [456, 139] width 144 height 10
type input "*"
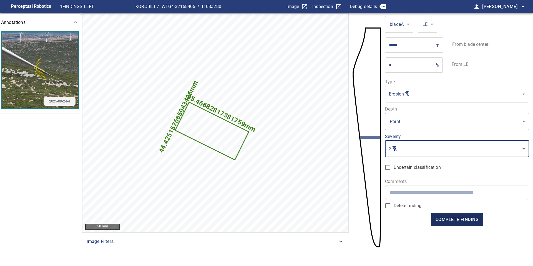
click at [461, 217] on span "complete finding" at bounding box center [456, 220] width 43 height 8
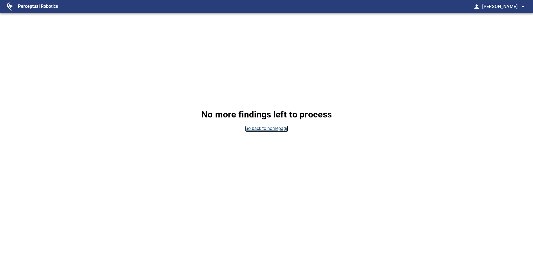
click at [277, 130] on link "Go back to homepage" at bounding box center [266, 128] width 43 height 6
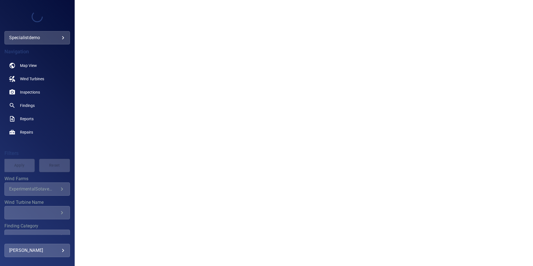
click at [64, 36] on body "**********" at bounding box center [266, 133] width 533 height 266
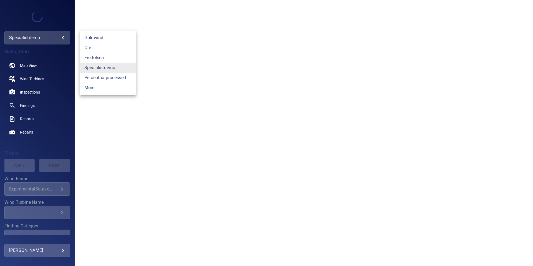
click at [95, 86] on link "more" at bounding box center [108, 88] width 56 height 10
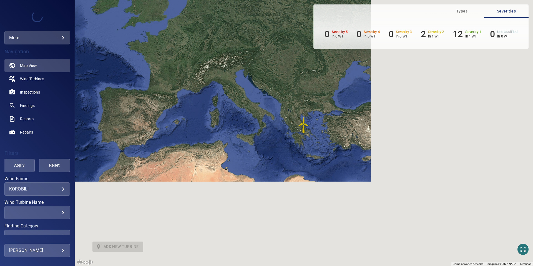
click at [62, 187] on div at bounding box center [266, 133] width 533 height 266
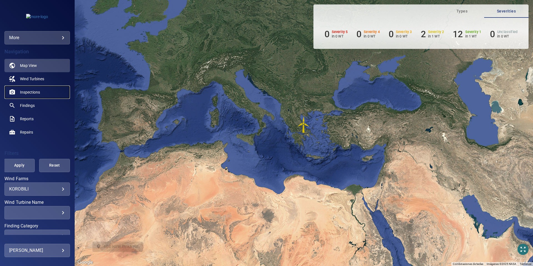
click at [28, 92] on span "Inspections" at bounding box center [30, 92] width 20 height 6
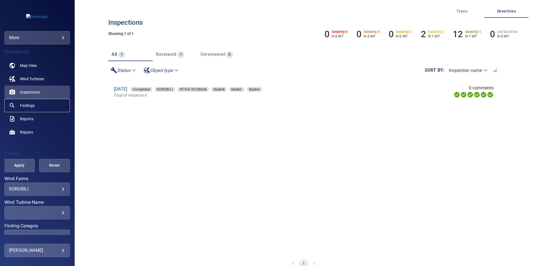
click at [26, 104] on span "Findings" at bounding box center [27, 106] width 15 height 6
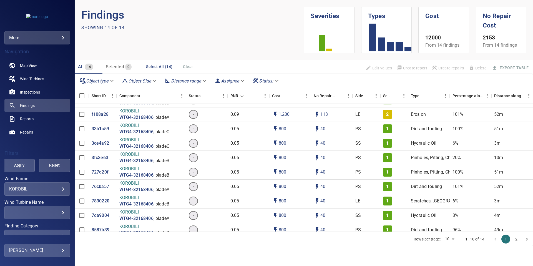
scroll to position [74, 0]
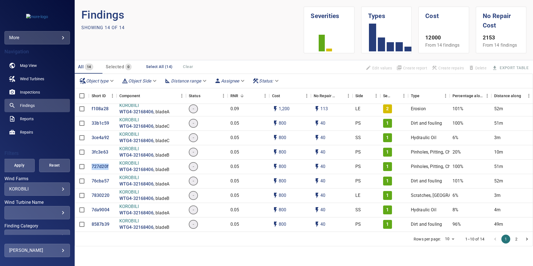
click at [139, 82] on body "**********" at bounding box center [266, 133] width 533 height 266
click at [130, 79] on li "LE" at bounding box center [140, 81] width 41 height 10
type input "**"
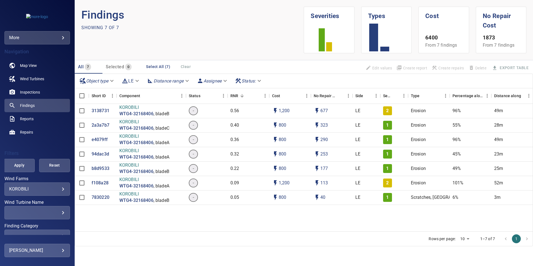
click at [108, 79] on body "**********" at bounding box center [266, 133] width 533 height 266
click at [100, 82] on li "bladeA" at bounding box center [97, 81] width 41 height 10
type input "******"
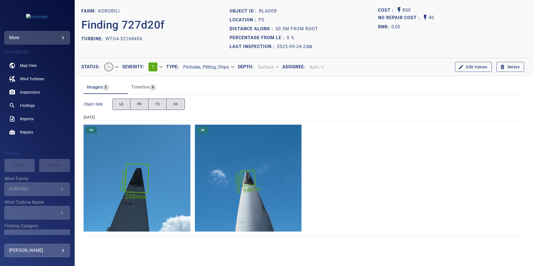
click at [202, 70] on body "**********" at bounding box center [266, 133] width 533 height 266
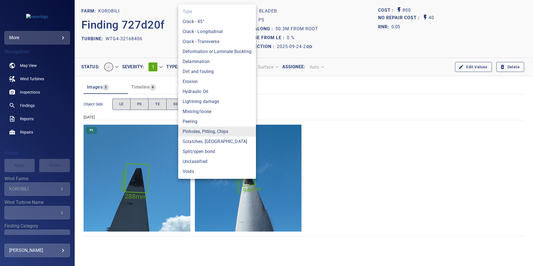
click at [197, 70] on li "Dirt and fouling" at bounding box center [217, 72] width 78 height 10
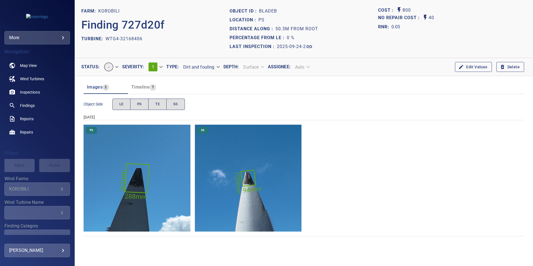
click at [116, 68] on body "**********" at bounding box center [266, 133] width 533 height 266
click at [156, 46] on div at bounding box center [266, 133] width 533 height 266
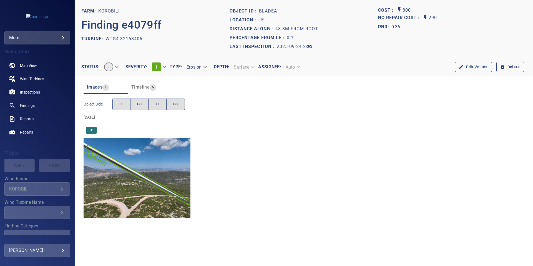
click at [165, 162] on img "KOROBILI/WTG4-32168406/2025-09-24-2/2025-09-24-4/image54wp62.jpg" at bounding box center [137, 178] width 107 height 107
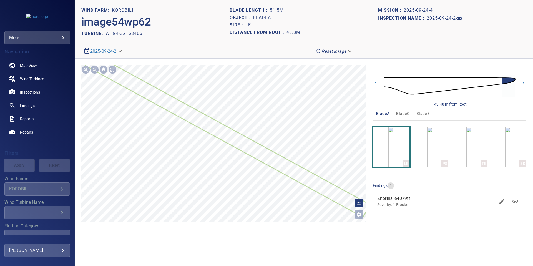
click at [334, 48] on body "**********" at bounding box center [266, 133] width 533 height 266
click at [331, 61] on li "Matching" at bounding box center [333, 61] width 43 height 10
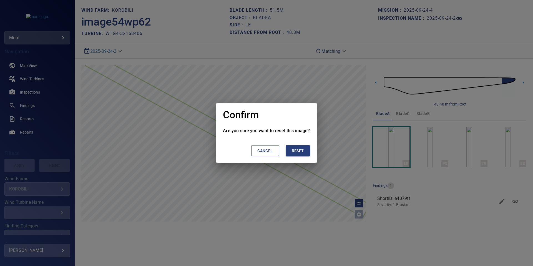
click at [298, 155] on button "Reset" at bounding box center [297, 150] width 24 height 11
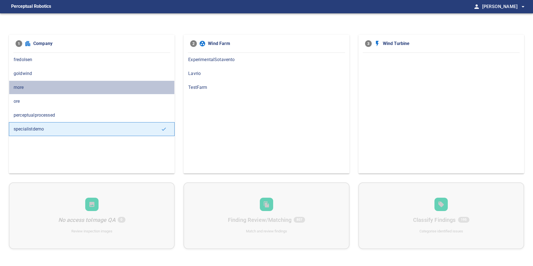
click at [29, 93] on div "more" at bounding box center [92, 87] width 166 height 14
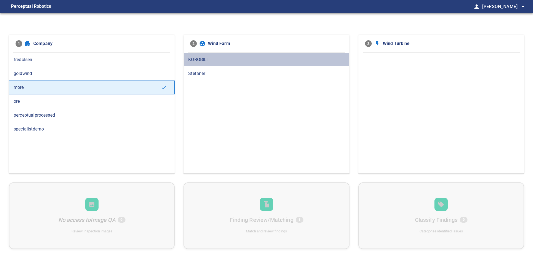
click at [203, 60] on span "KOROBILI" at bounding box center [266, 59] width 156 height 7
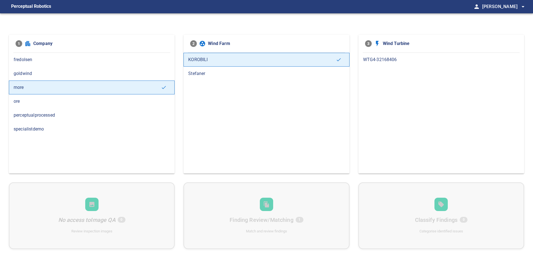
click at [382, 59] on span "WTG4-32168406" at bounding box center [441, 59] width 156 height 7
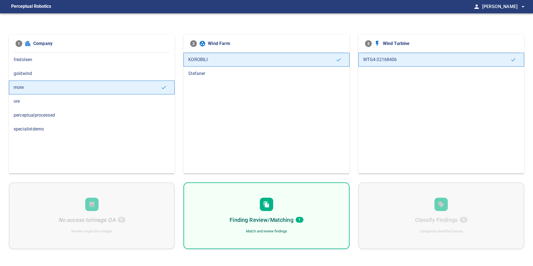
click at [301, 210] on div "Finding Review/Matching 1 Match and review findings" at bounding box center [266, 215] width 166 height 67
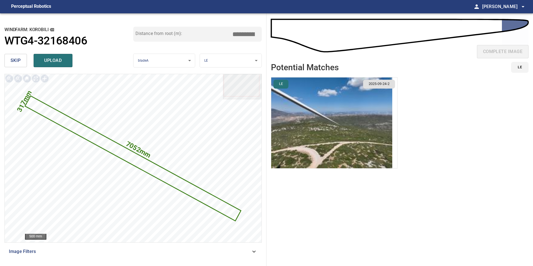
drag, startPoint x: 245, startPoint y: 33, endPoint x: 220, endPoint y: 33, distance: 25.2
click at [220, 33] on div "Distance from root (m): *****" at bounding box center [197, 34] width 129 height 15
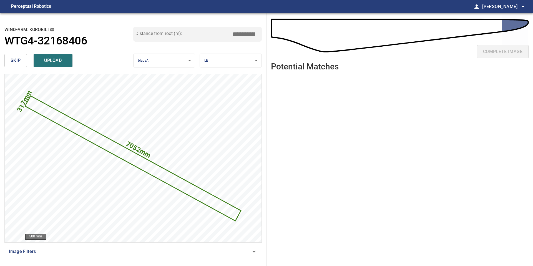
drag, startPoint x: 245, startPoint y: 33, endPoint x: 209, endPoint y: 33, distance: 35.5
click at [230, 33] on div "Distance from root (m): *****" at bounding box center [197, 34] width 129 height 15
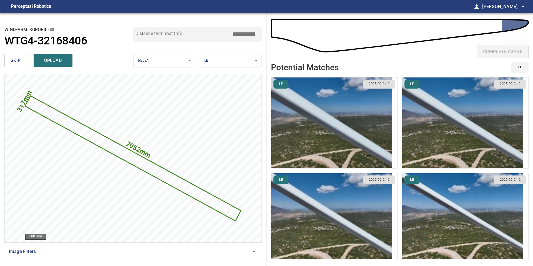
type input "*****"
click at [355, 223] on img "button" at bounding box center [331, 218] width 121 height 91
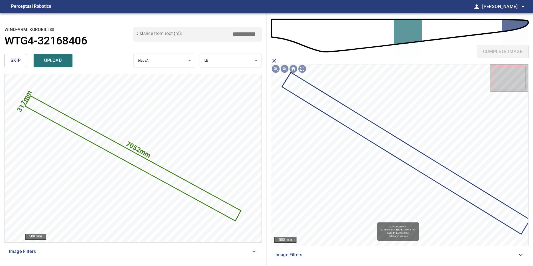
click at [399, 147] on icon at bounding box center [405, 153] width 247 height 161
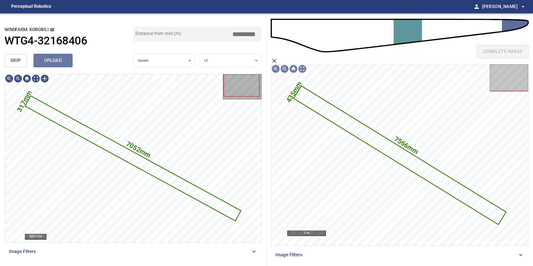
click at [48, 64] on span "upload" at bounding box center [53, 61] width 27 height 8
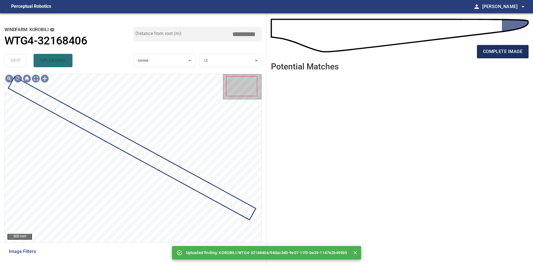
click at [490, 46] on button "complete image" at bounding box center [503, 51] width 52 height 13
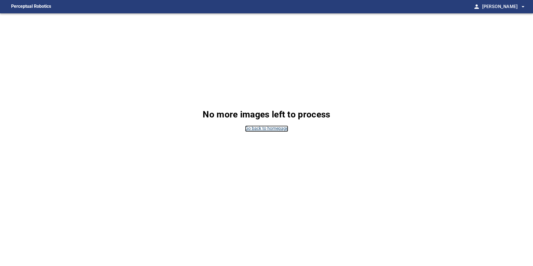
click at [283, 128] on link "Go back to homepage" at bounding box center [266, 128] width 43 height 6
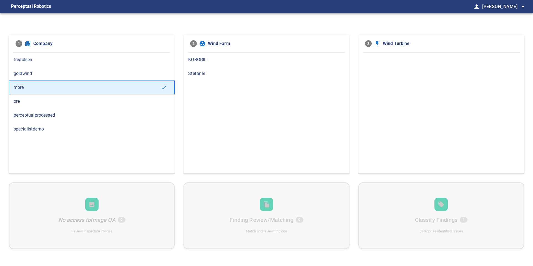
click at [206, 59] on span "KOROBILI" at bounding box center [266, 59] width 156 height 7
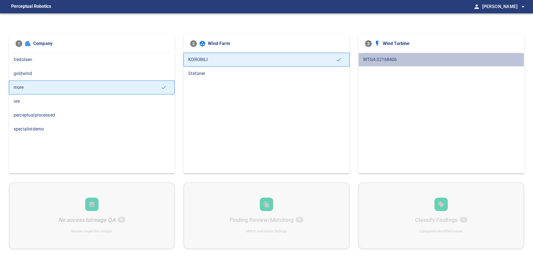
click at [374, 56] on div "WTG4-32168406" at bounding box center [441, 60] width 166 height 14
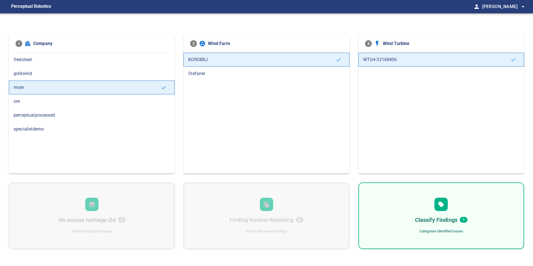
click at [397, 204] on div "Classify Findings 1 Categorise identified issues" at bounding box center [441, 215] width 166 height 67
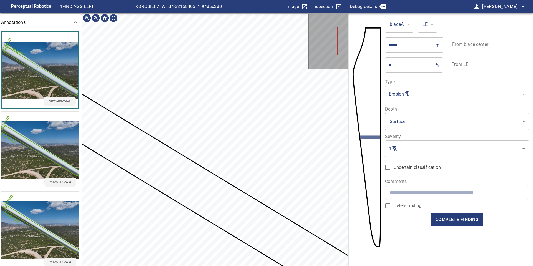
scroll to position [13, 0]
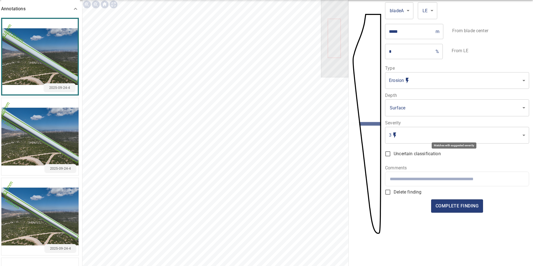
click at [412, 131] on body "Perceptual Robotics 1 FINDINGS LEFT KOROBILI / WTG4-32168406 / 94dac3d0 Image I…" at bounding box center [266, 133] width 533 height 266
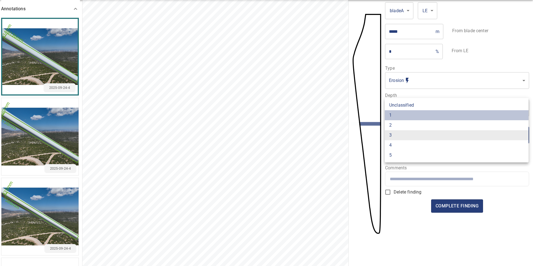
click at [407, 117] on li "1" at bounding box center [456, 115] width 144 height 10
type input "*"
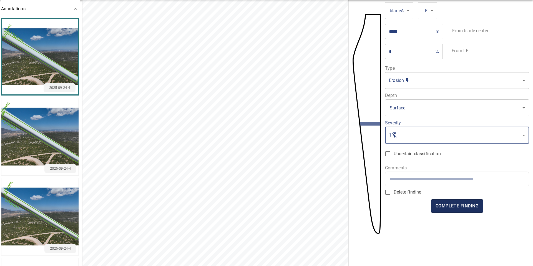
click at [461, 205] on span "complete finding" at bounding box center [456, 206] width 43 height 8
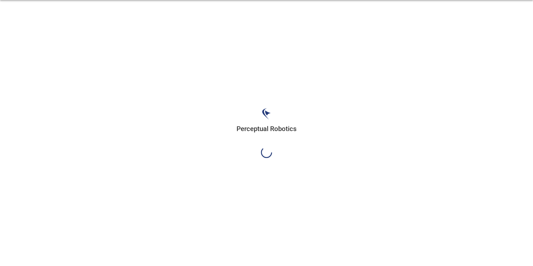
scroll to position [0, 0]
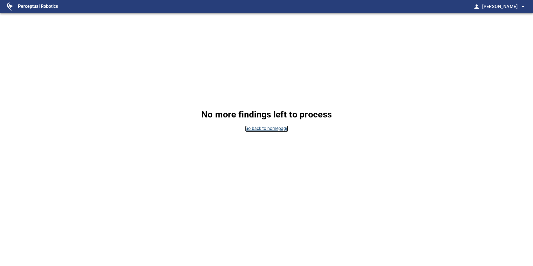
click at [275, 129] on link "Go back to homepage" at bounding box center [266, 128] width 43 height 6
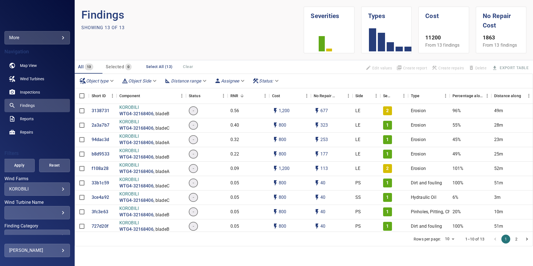
scroll to position [54, 0]
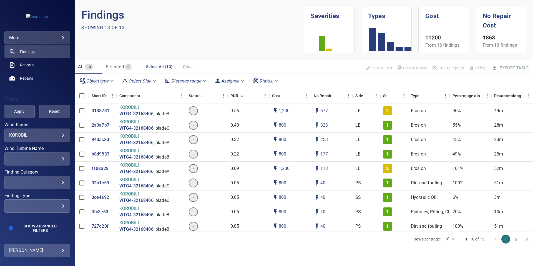
click at [62, 156] on div "​" at bounding box center [37, 158] width 56 height 5
click at [58, 135] on div "Wind Turbine Name" at bounding box center [266, 133] width 533 height 266
click at [32, 64] on span "Reports" at bounding box center [27, 65] width 14 height 6
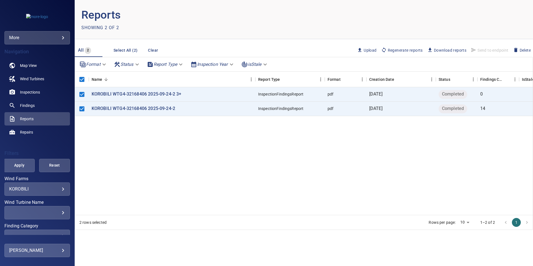
click at [406, 51] on span "Regenerate reports" at bounding box center [402, 50] width 42 height 6
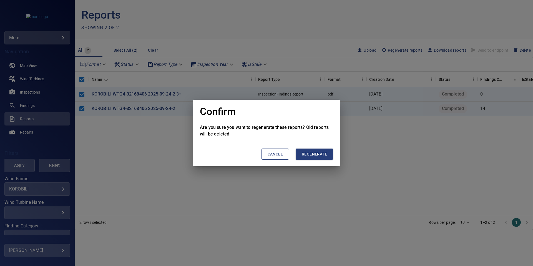
click at [317, 156] on span "Regenerate" at bounding box center [314, 154] width 25 height 7
